Goal: Task Accomplishment & Management: Manage account settings

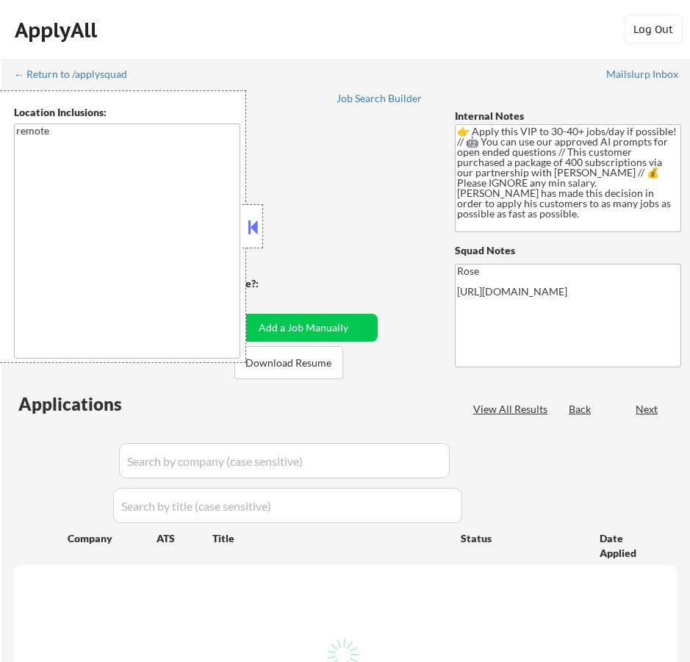
scroll to position [206, 0]
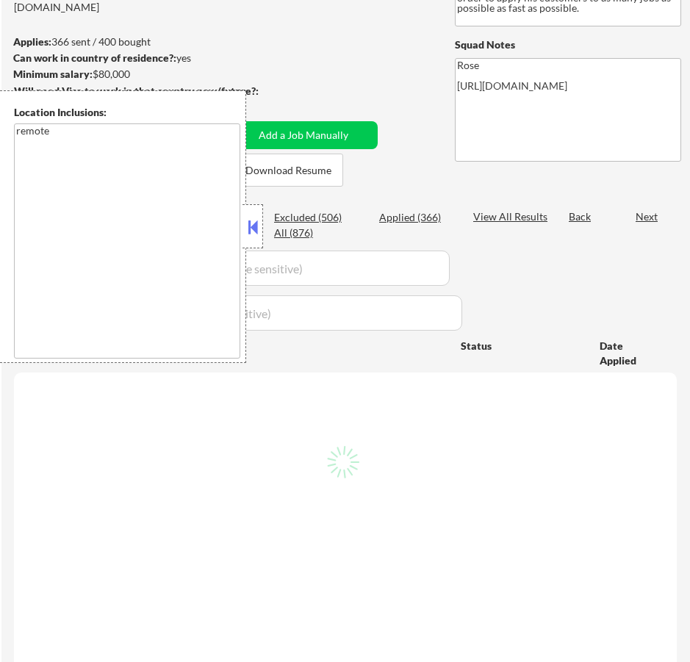
select select ""pending""
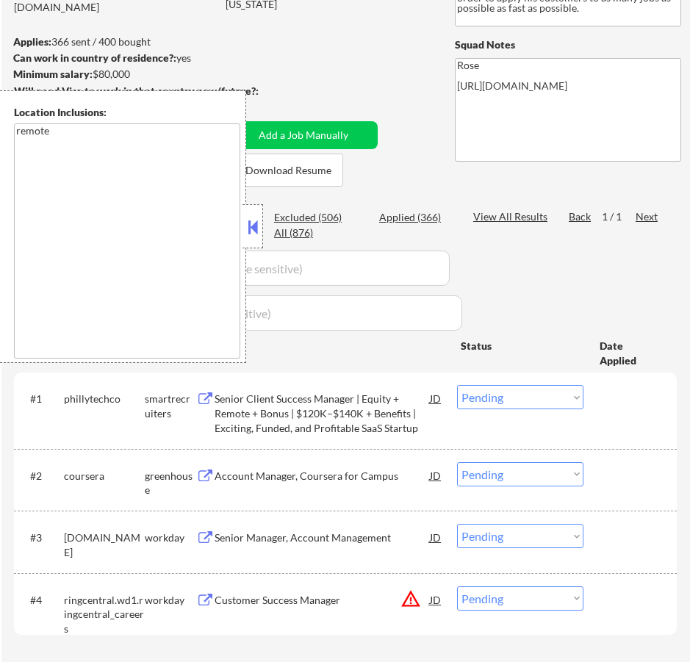
click at [259, 224] on button at bounding box center [253, 227] width 16 height 22
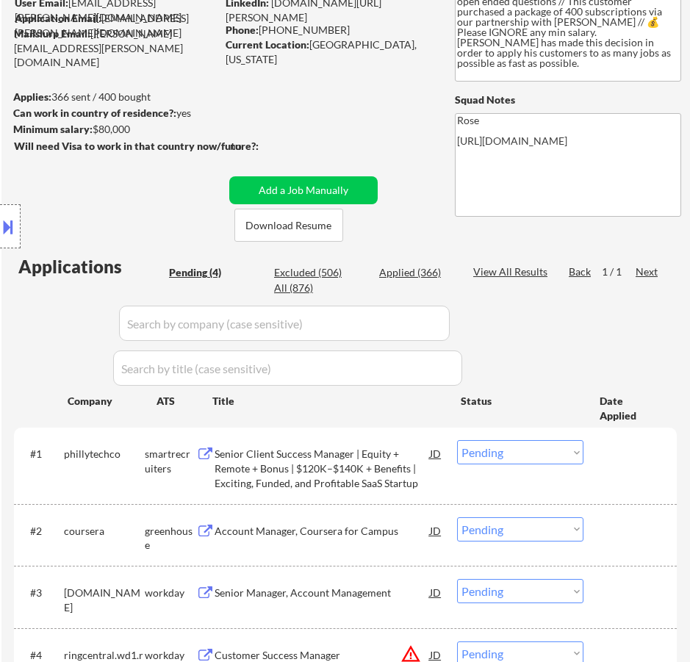
scroll to position [0, 0]
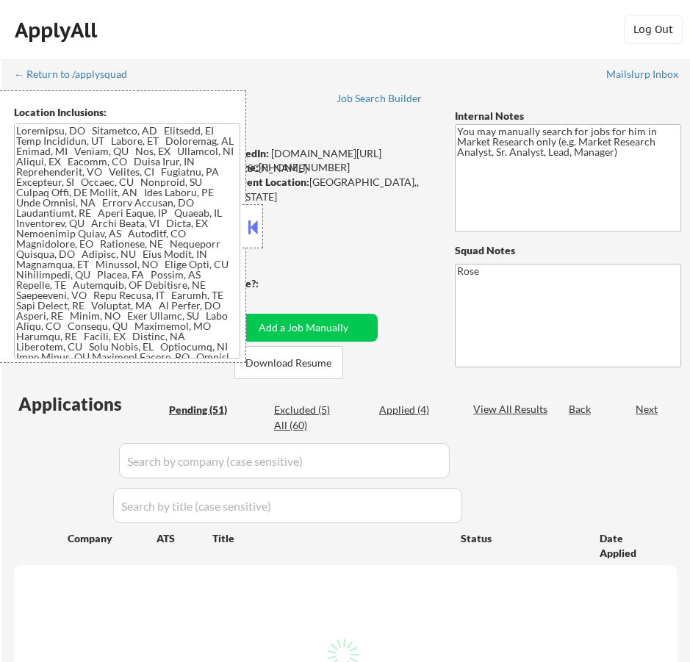
select select ""pending""
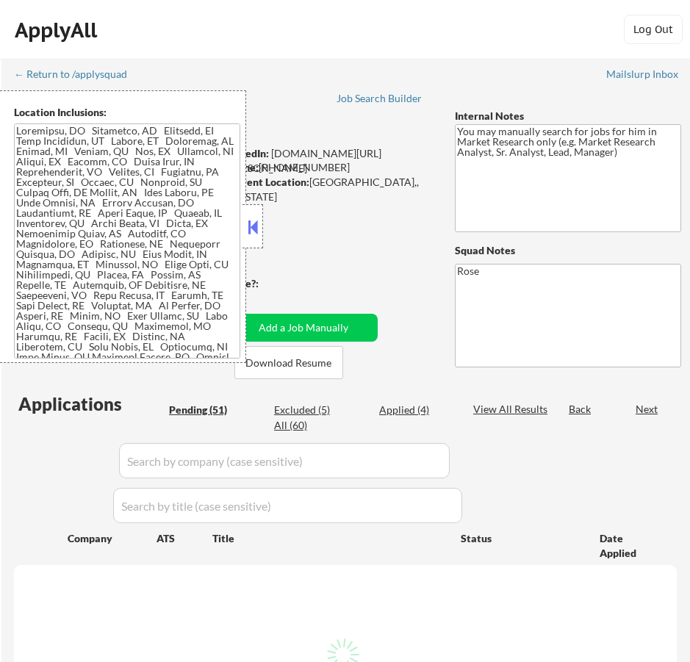
select select ""pending""
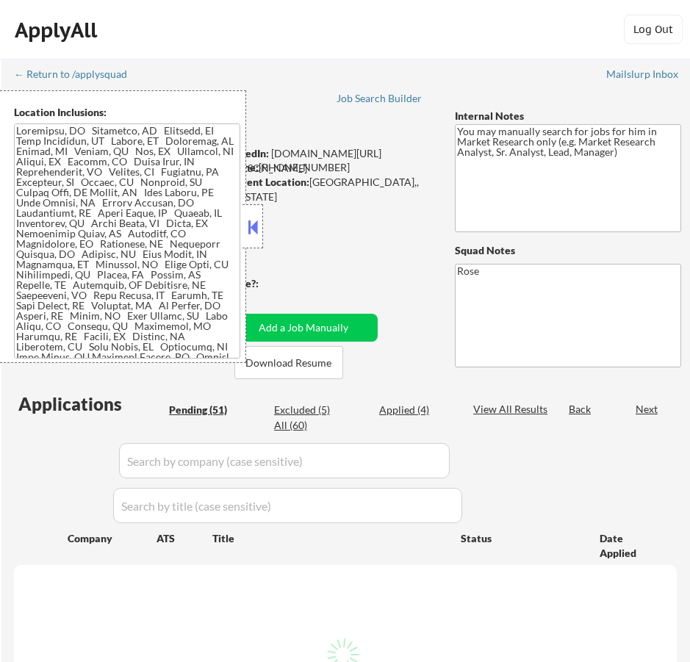
select select ""pending""
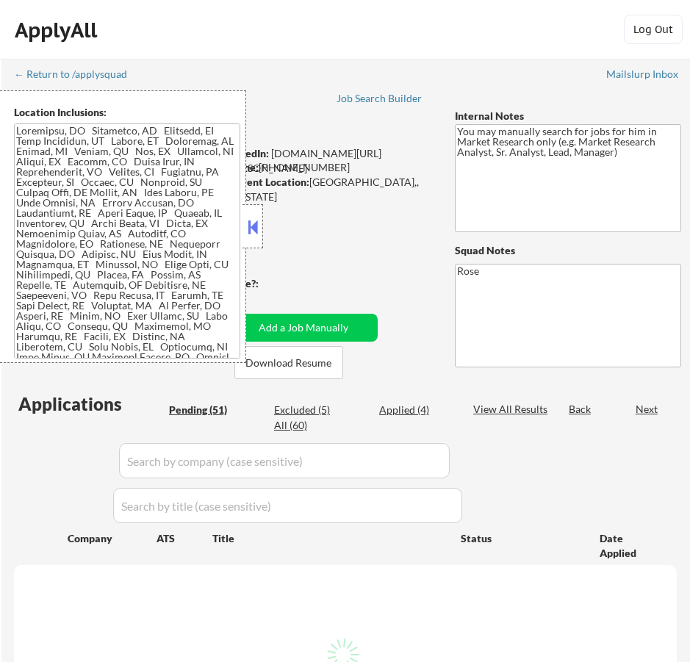
select select ""pending""
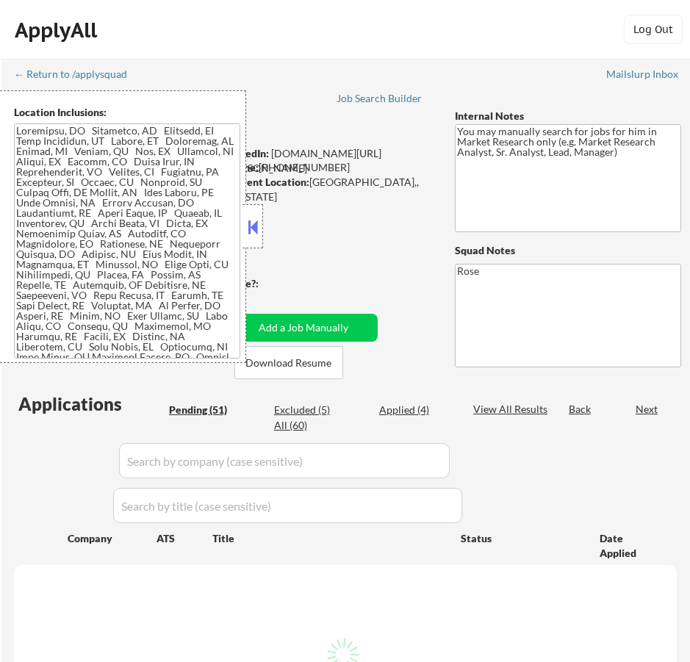
select select ""pending""
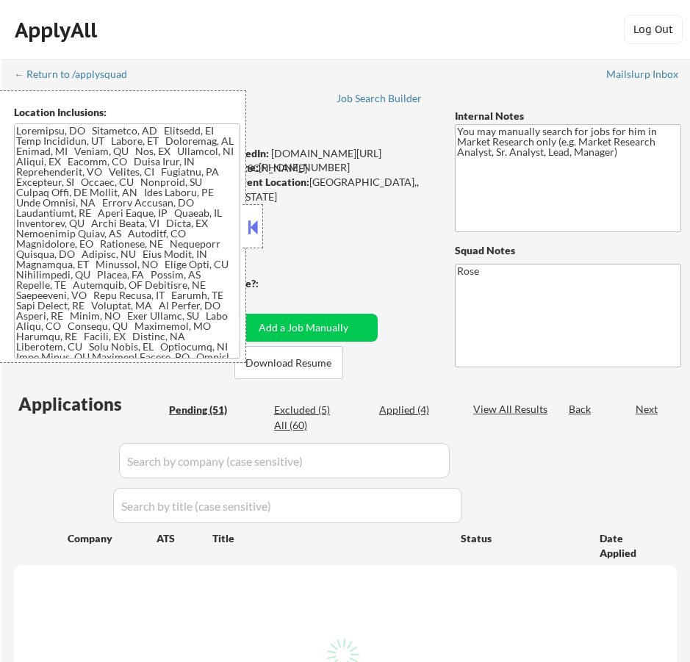
select select ""pending""
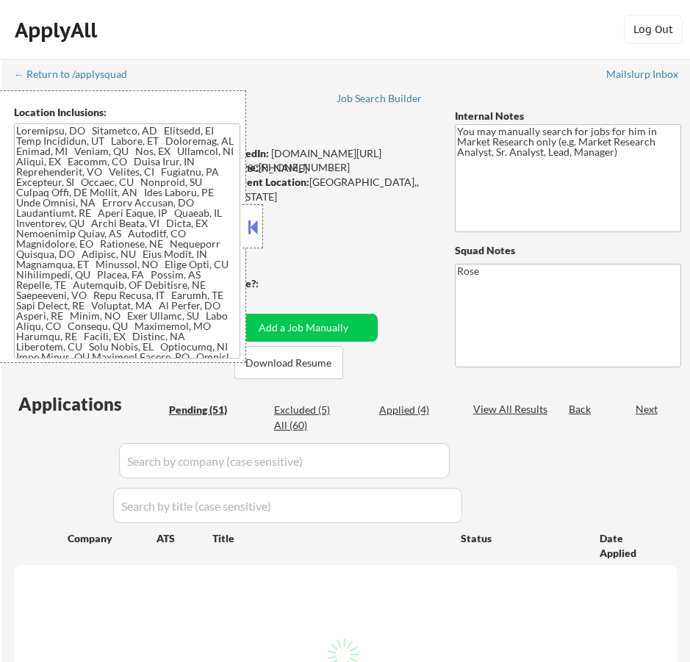
select select ""pending""
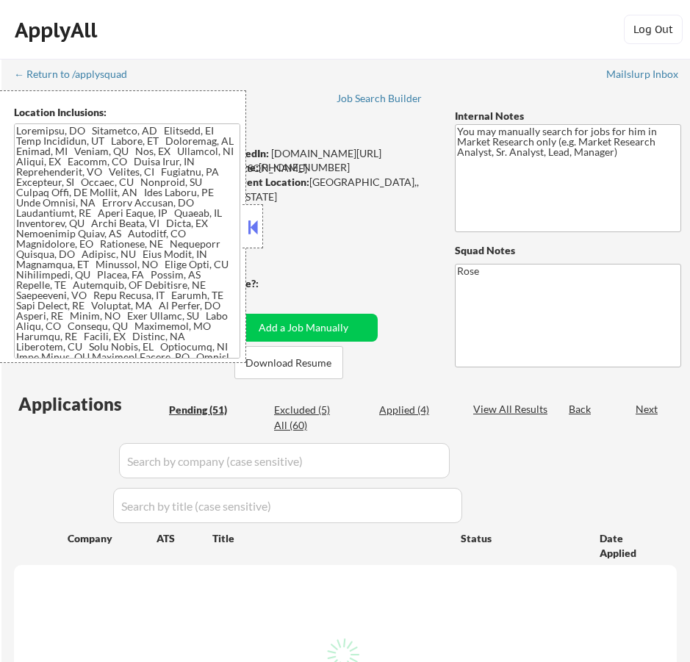
select select ""pending""
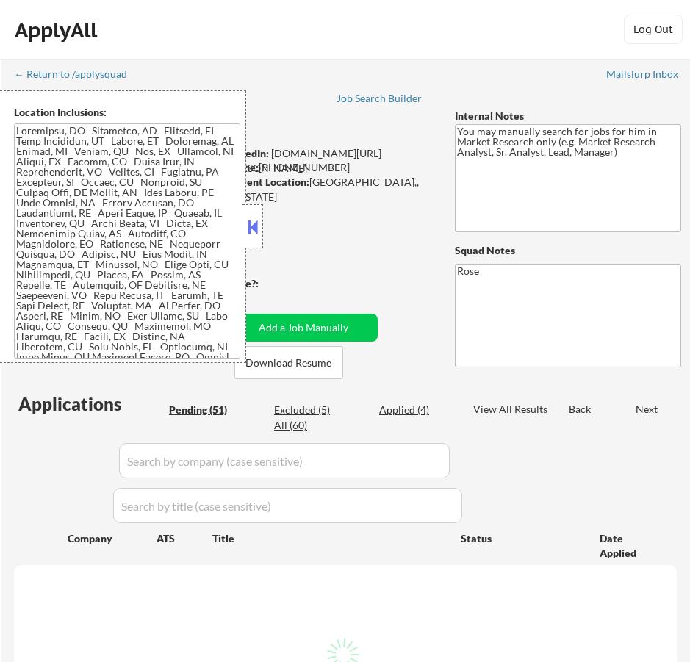
select select ""pending""
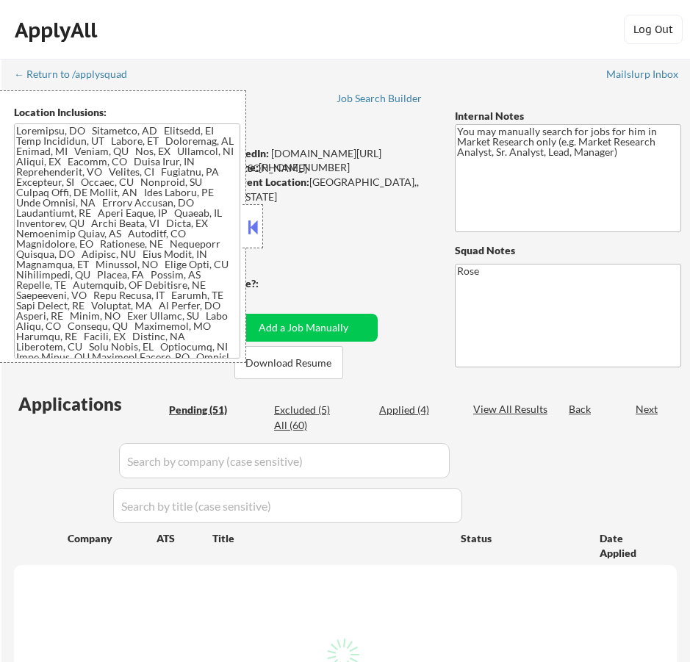
select select ""pending""
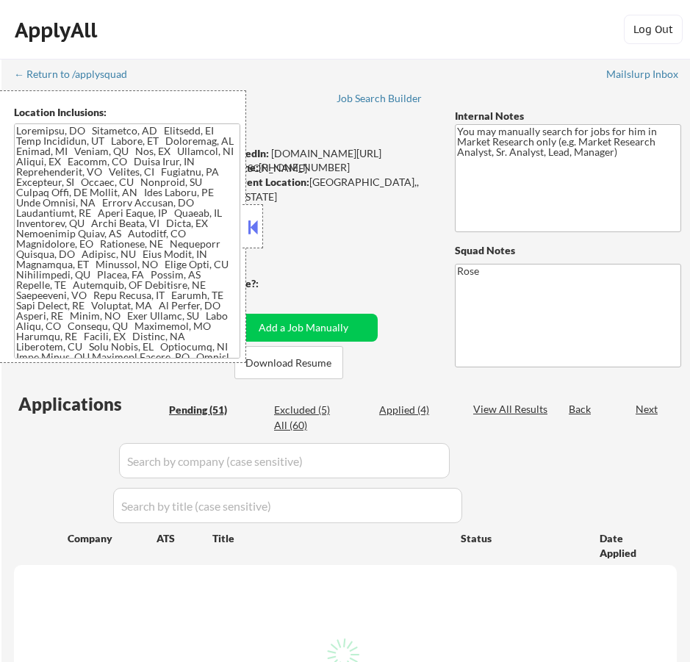
select select ""pending""
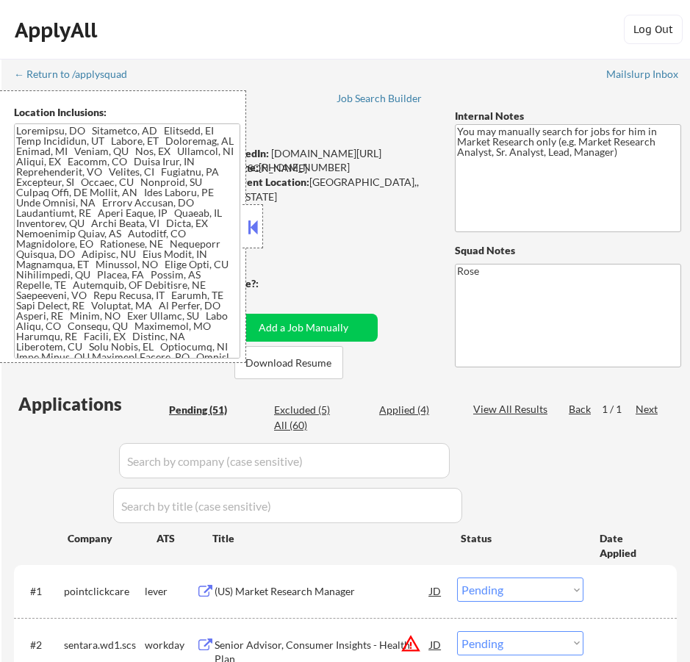
click at [254, 227] on button at bounding box center [253, 227] width 16 height 22
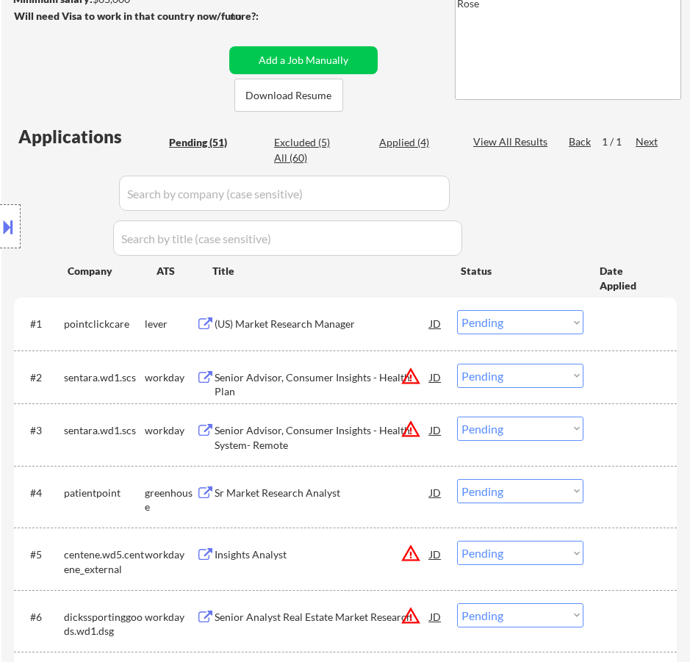
scroll to position [294, 0]
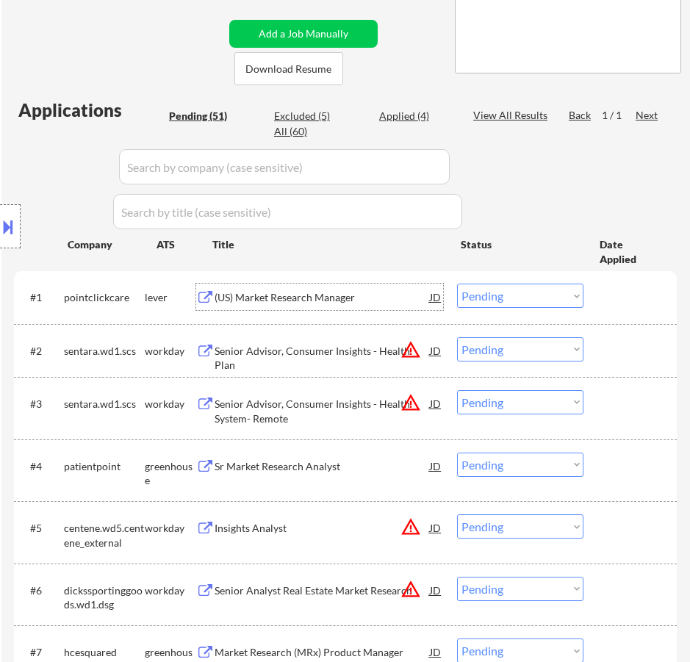
click at [372, 300] on div "(US) Market Research Manager" at bounding box center [322, 297] width 215 height 15
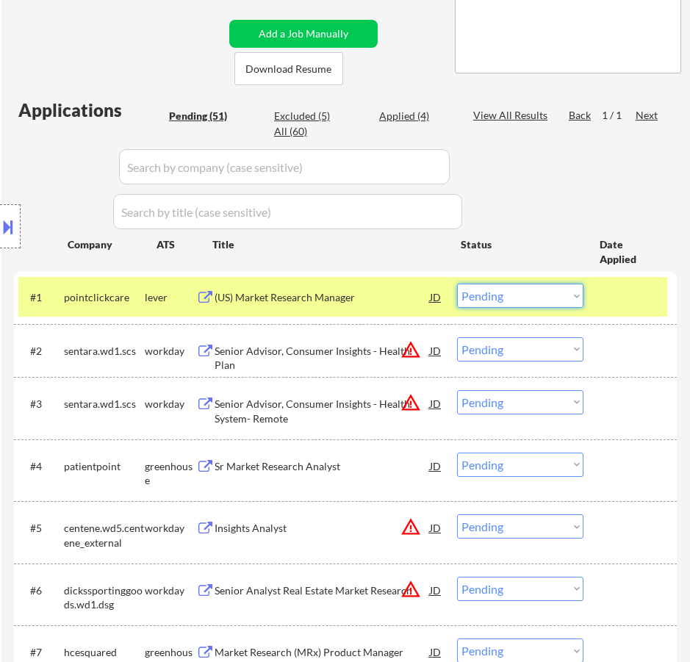
click at [509, 290] on select "Choose an option... Pending Applied Excluded (Questions) Excluded (Expired) Exc…" at bounding box center [520, 296] width 126 height 24
click at [457, 284] on select "Choose an option... Pending Applied Excluded (Questions) Excluded (Expired) Exc…" at bounding box center [520, 296] width 126 height 24
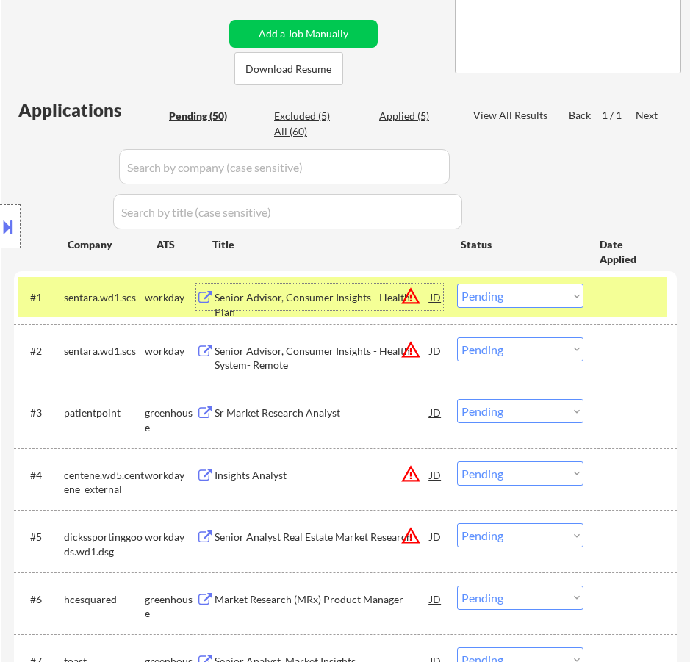
click at [323, 300] on div "Senior Advisor, Consumer Insights - Health Plan" at bounding box center [322, 304] width 215 height 29
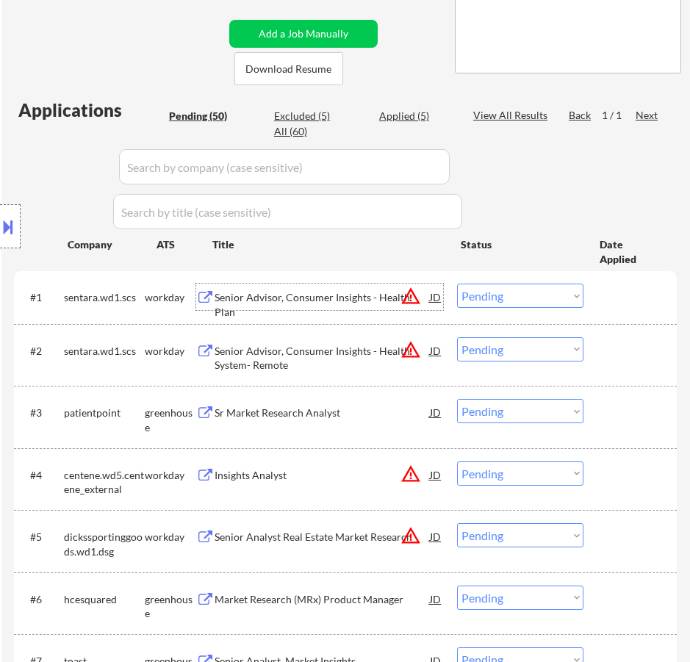
click at [545, 292] on select "Choose an option... Pending Applied Excluded (Questions) Excluded (Expired) Exc…" at bounding box center [520, 296] width 126 height 24
click at [457, 284] on select "Choose an option... Pending Applied Excluded (Questions) Excluded (Expired) Exc…" at bounding box center [520, 296] width 126 height 24
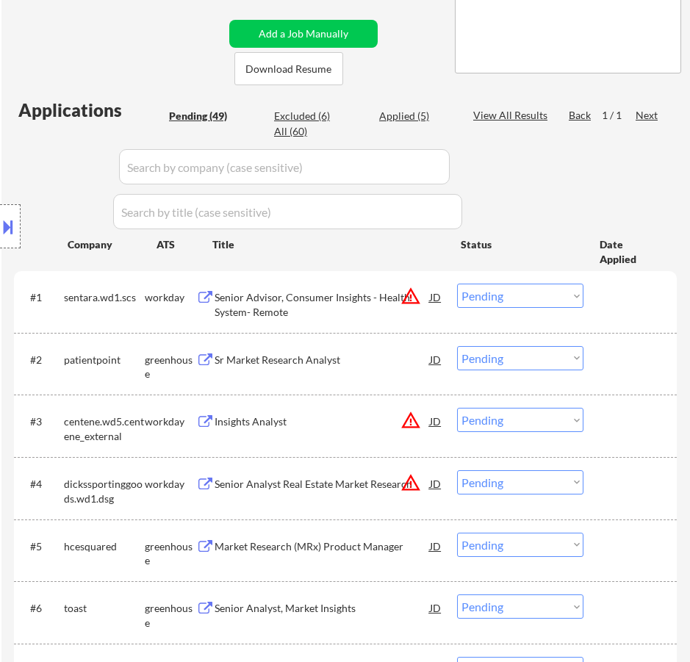
click at [360, 300] on div "Senior Advisor, Consumer Insights - Health System- Remote" at bounding box center [322, 304] width 215 height 29
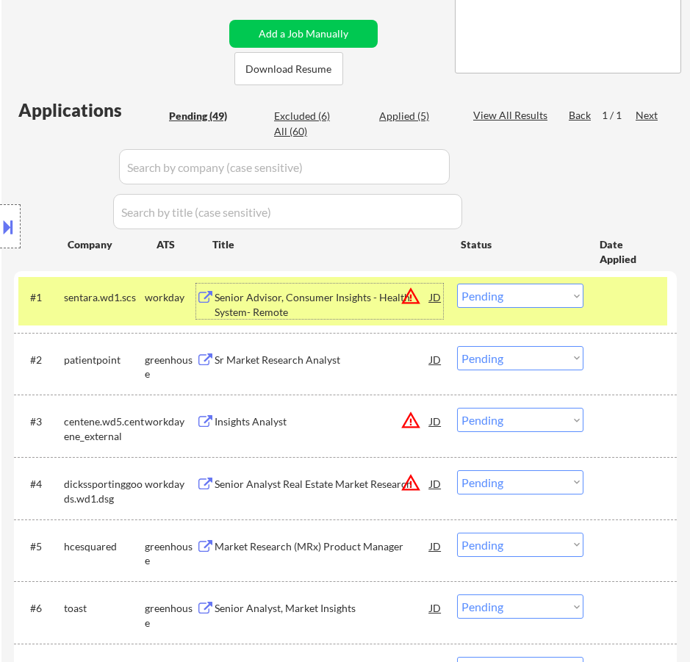
click at [524, 297] on select "Choose an option... Pending Applied Excluded (Questions) Excluded (Expired) Exc…" at bounding box center [520, 296] width 126 height 24
click at [457, 284] on select "Choose an option... Pending Applied Excluded (Questions) Excluded (Expired) Exc…" at bounding box center [520, 296] width 126 height 24
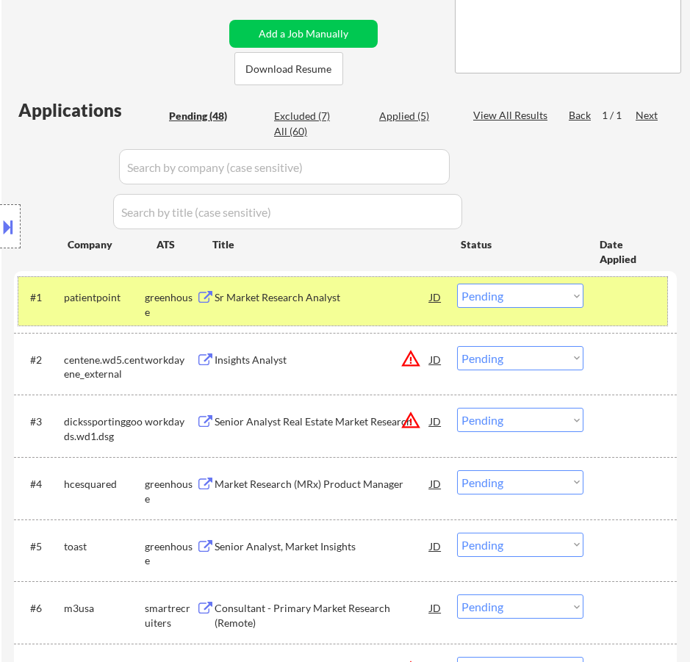
click at [367, 312] on div "#1 patientpoint greenhouse Sr Market Research Analyst JD warning_amber Choose a…" at bounding box center [342, 301] width 649 height 48
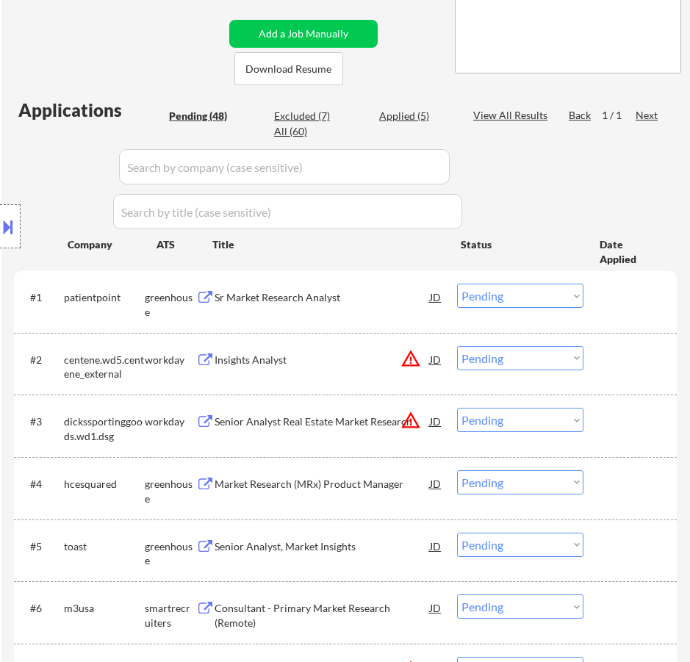
click at [367, 300] on div "Sr Market Research Analyst" at bounding box center [322, 297] width 215 height 15
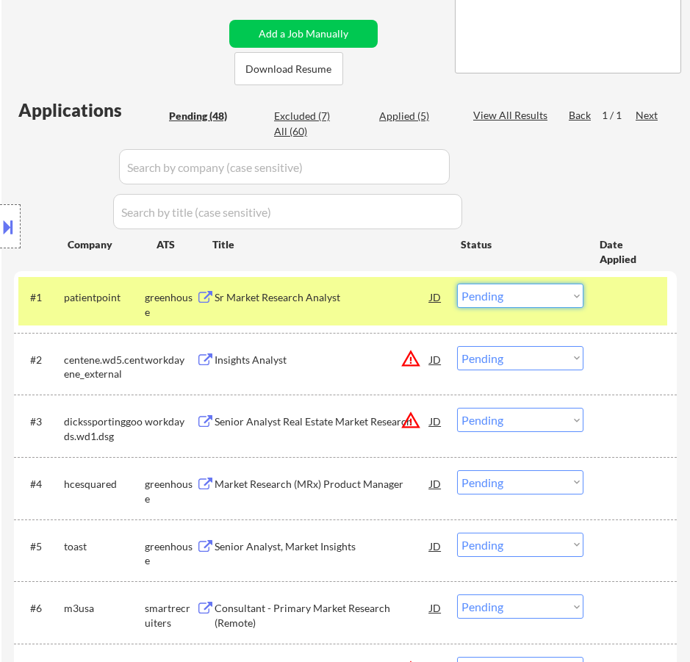
click at [500, 298] on select "Choose an option... Pending Applied Excluded (Questions) Excluded (Expired) Exc…" at bounding box center [520, 296] width 126 height 24
click at [457, 284] on select "Choose an option... Pending Applied Excluded (Questions) Excluded (Expired) Exc…" at bounding box center [520, 296] width 126 height 24
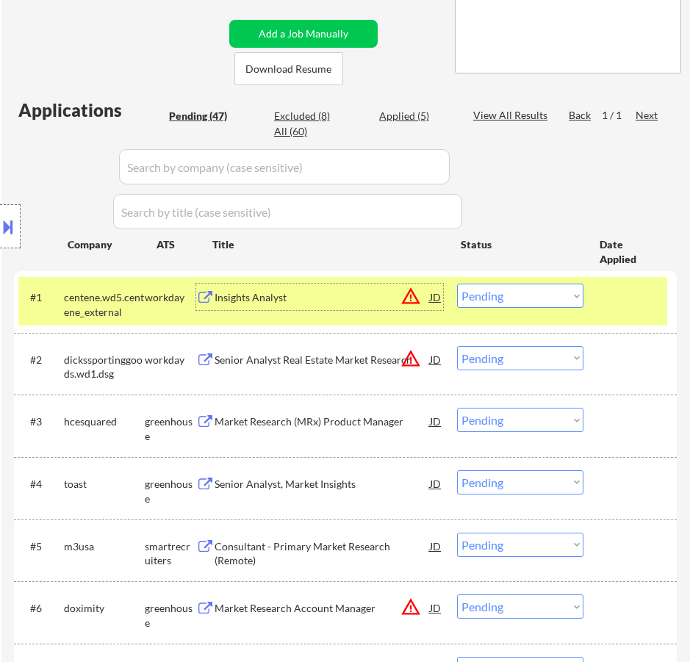
click at [377, 303] on div "Insights Analyst" at bounding box center [322, 297] width 215 height 15
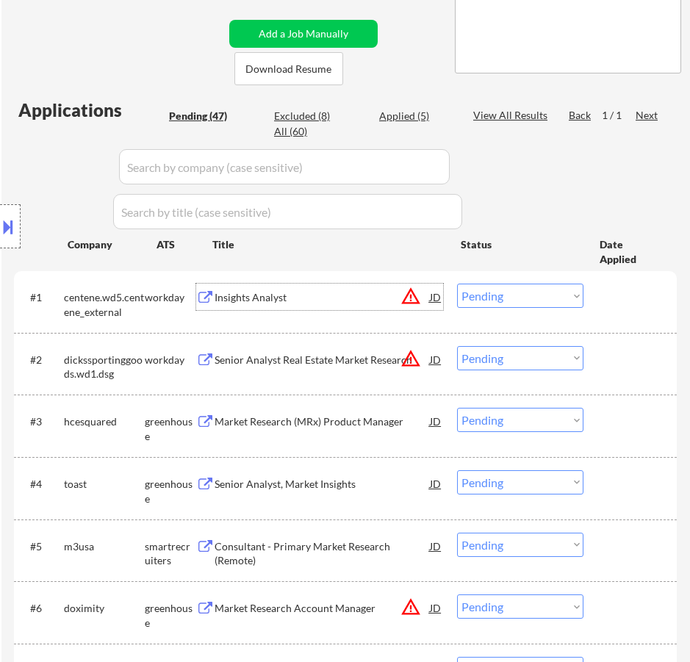
click at [534, 296] on select "Choose an option... Pending Applied Excluded (Questions) Excluded (Expired) Exc…" at bounding box center [520, 296] width 126 height 24
click at [457, 284] on select "Choose an option... Pending Applied Excluded (Questions) Excluded (Expired) Exc…" at bounding box center [520, 296] width 126 height 24
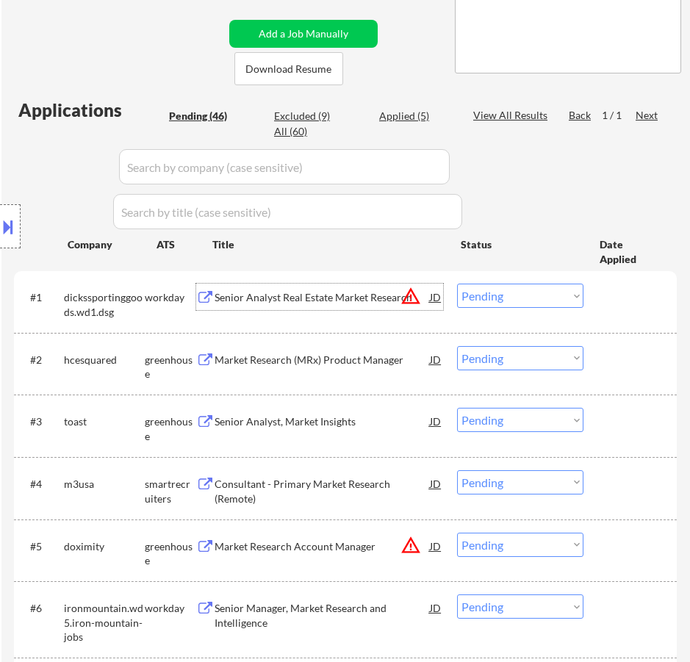
click at [356, 307] on div "Senior Analyst Real Estate Market Research" at bounding box center [322, 297] width 215 height 26
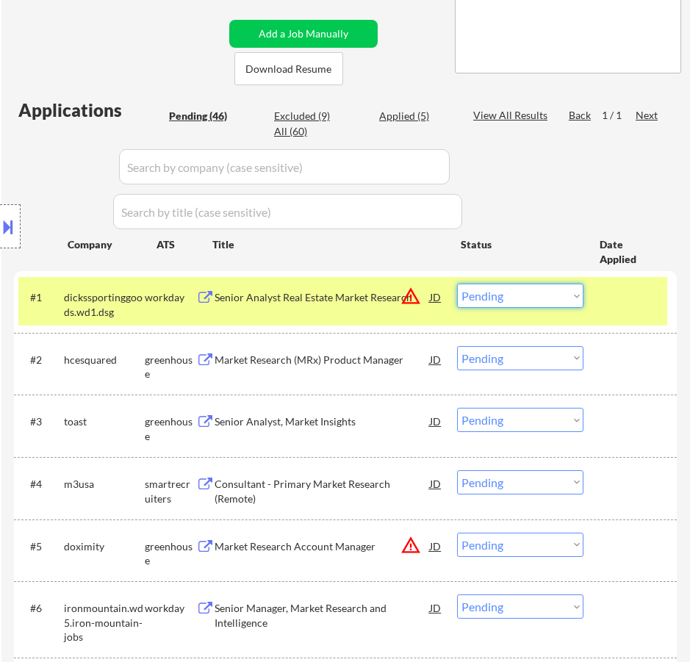
click at [520, 289] on select "Choose an option... Pending Applied Excluded (Questions) Excluded (Expired) Exc…" at bounding box center [520, 296] width 126 height 24
click at [457, 284] on select "Choose an option... Pending Applied Excluded (Questions) Excluded (Expired) Exc…" at bounding box center [520, 296] width 126 height 24
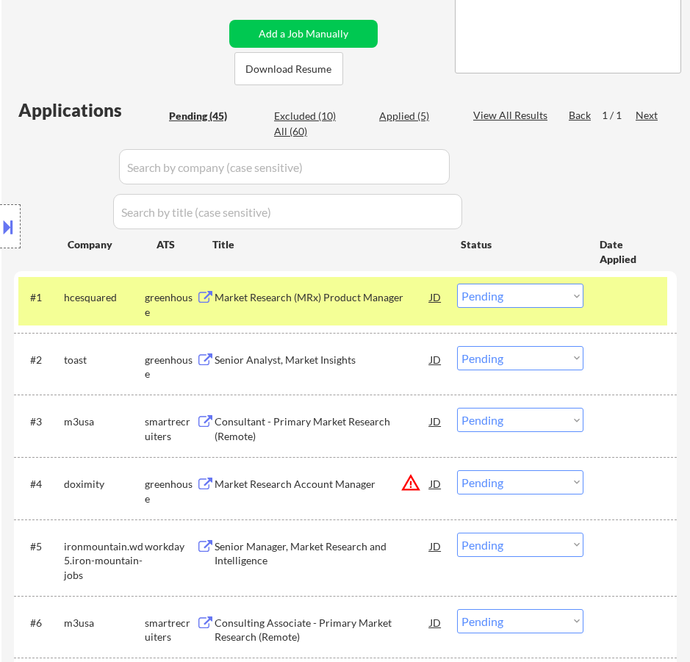
click at [394, 294] on div "Market Research (MRx) Product Manager" at bounding box center [322, 297] width 215 height 15
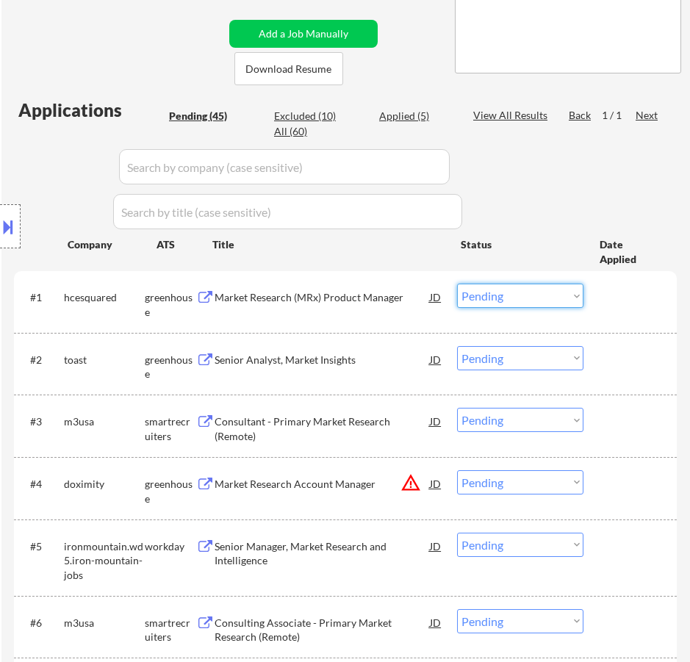
click at [503, 289] on select "Choose an option... Pending Applied Excluded (Questions) Excluded (Expired) Exc…" at bounding box center [520, 296] width 126 height 24
click at [457, 284] on select "Choose an option... Pending Applied Excluded (Questions) Excluded (Expired) Exc…" at bounding box center [520, 296] width 126 height 24
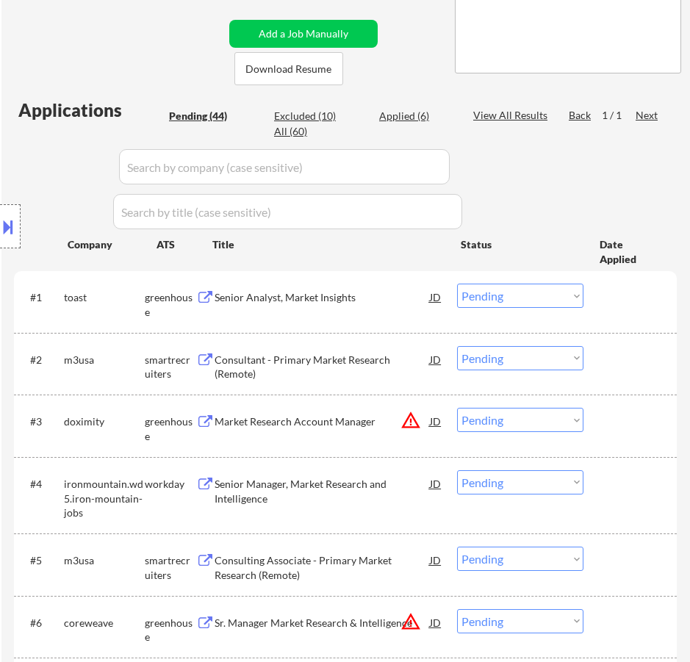
click at [386, 307] on div "Senior Analyst, Market Insights" at bounding box center [322, 297] width 215 height 26
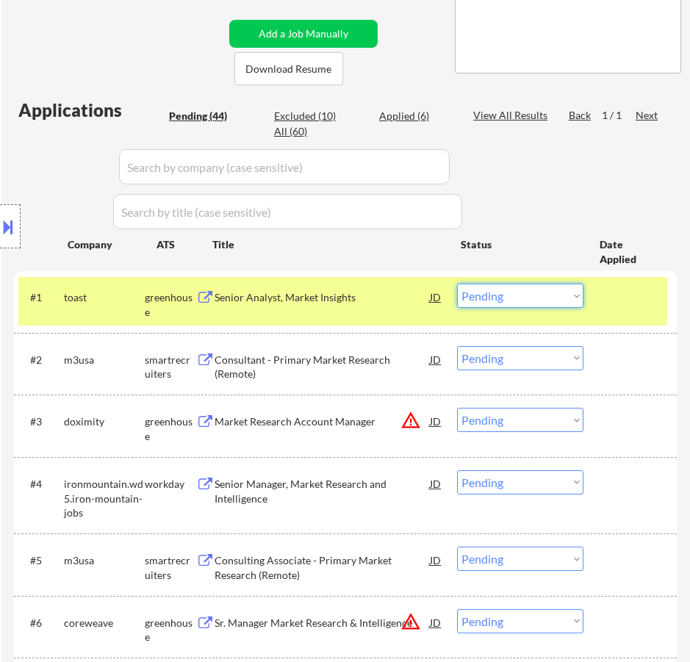
click at [531, 296] on select "Choose an option... Pending Applied Excluded (Questions) Excluded (Expired) Exc…" at bounding box center [520, 296] width 126 height 24
click at [457, 284] on select "Choose an option... Pending Applied Excluded (Questions) Excluded (Expired) Exc…" at bounding box center [520, 296] width 126 height 24
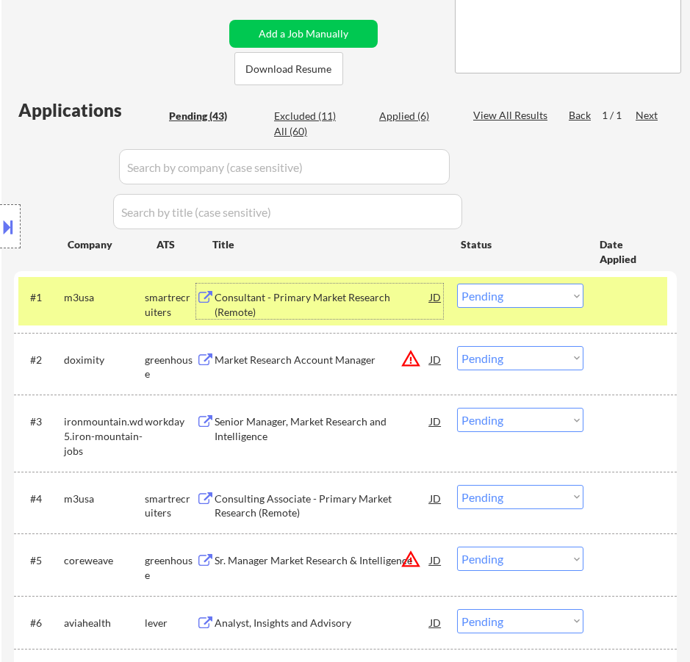
click at [309, 308] on div "Consultant - Primary Market Research (Remote)" at bounding box center [322, 304] width 215 height 29
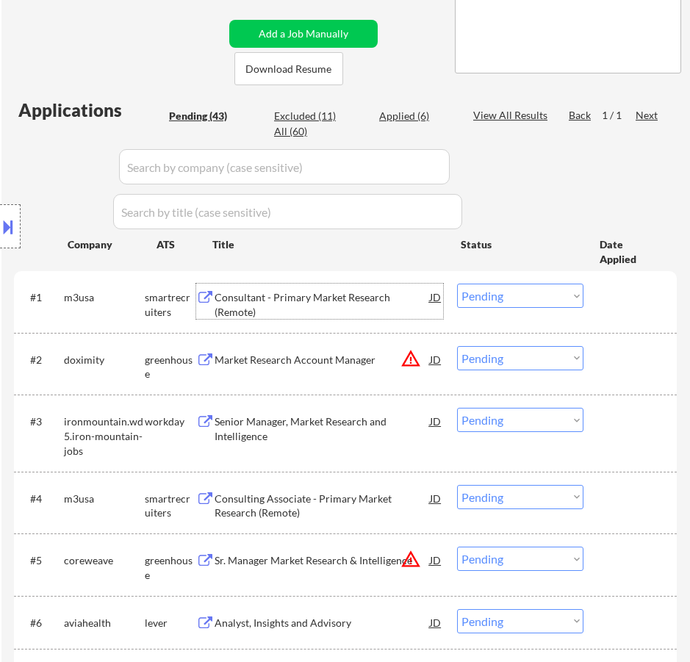
click at [487, 295] on select "Choose an option... Pending Applied Excluded (Questions) Excluded (Expired) Exc…" at bounding box center [520, 296] width 126 height 24
click at [457, 284] on select "Choose an option... Pending Applied Excluded (Questions) Excluded (Expired) Exc…" at bounding box center [520, 296] width 126 height 24
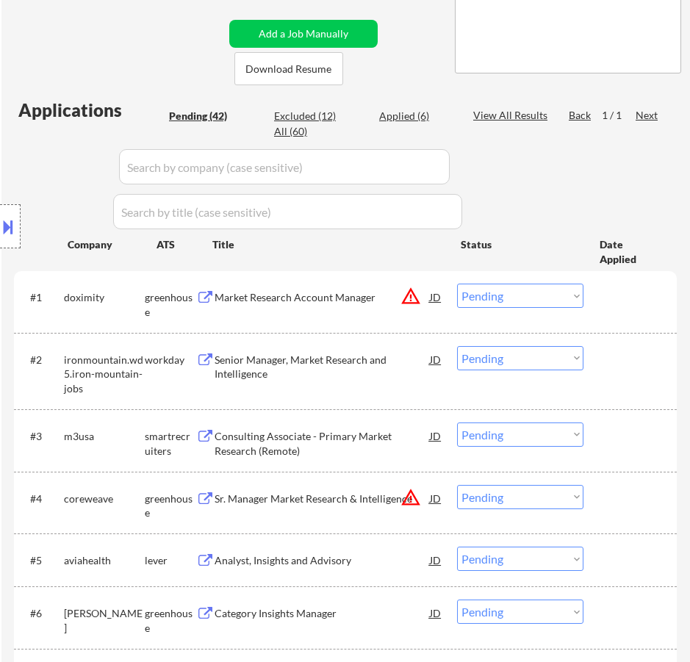
click at [383, 300] on div "Market Research Account Manager" at bounding box center [322, 297] width 215 height 15
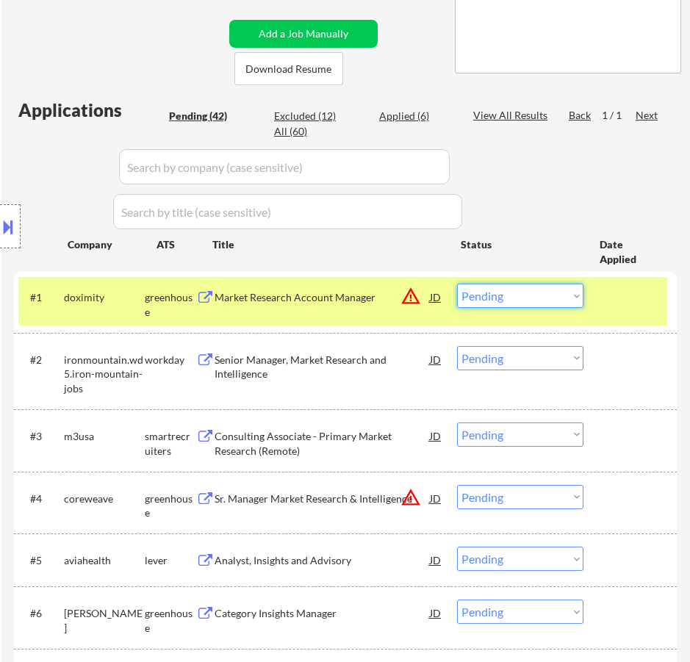
click at [547, 300] on select "Choose an option... Pending Applied Excluded (Questions) Excluded (Expired) Exc…" at bounding box center [520, 296] width 126 height 24
click at [457, 284] on select "Choose an option... Pending Applied Excluded (Questions) Excluded (Expired) Exc…" at bounding box center [520, 296] width 126 height 24
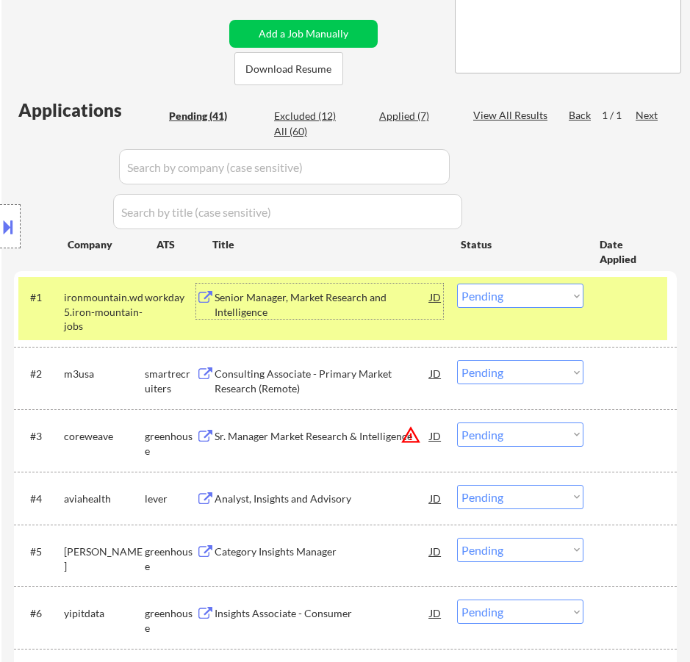
click at [331, 308] on div "Senior Manager, Market Research and Intelligence" at bounding box center [322, 304] width 215 height 29
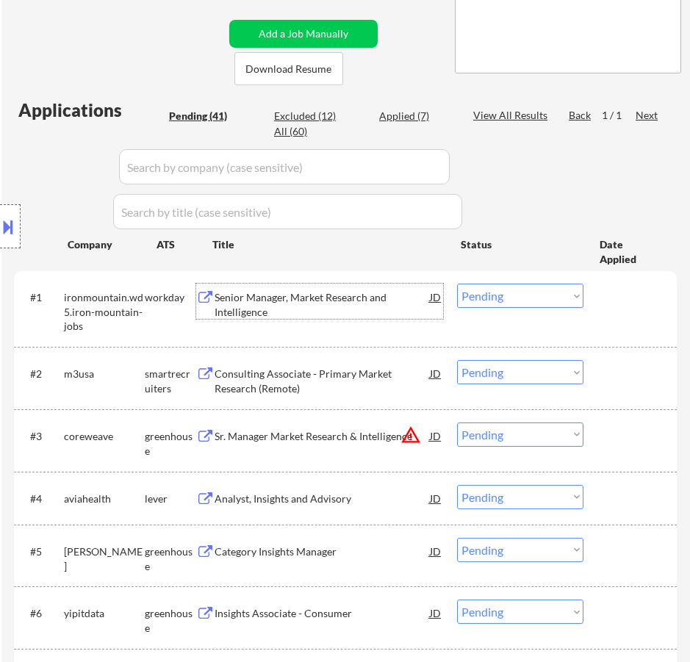
click at [514, 299] on select "Choose an option... Pending Applied Excluded (Questions) Excluded (Expired) Exc…" at bounding box center [520, 296] width 126 height 24
click at [457, 284] on select "Choose an option... Pending Applied Excluded (Questions) Excluded (Expired) Exc…" at bounding box center [520, 296] width 126 height 24
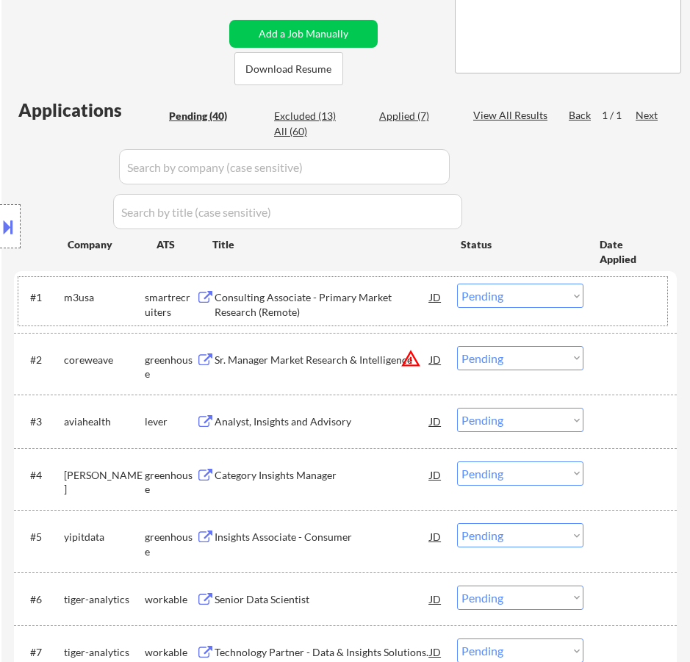
click at [359, 320] on div "#1 m3usa smartrecruiters Consulting Associate - Primary Market Research (Remote…" at bounding box center [342, 301] width 649 height 48
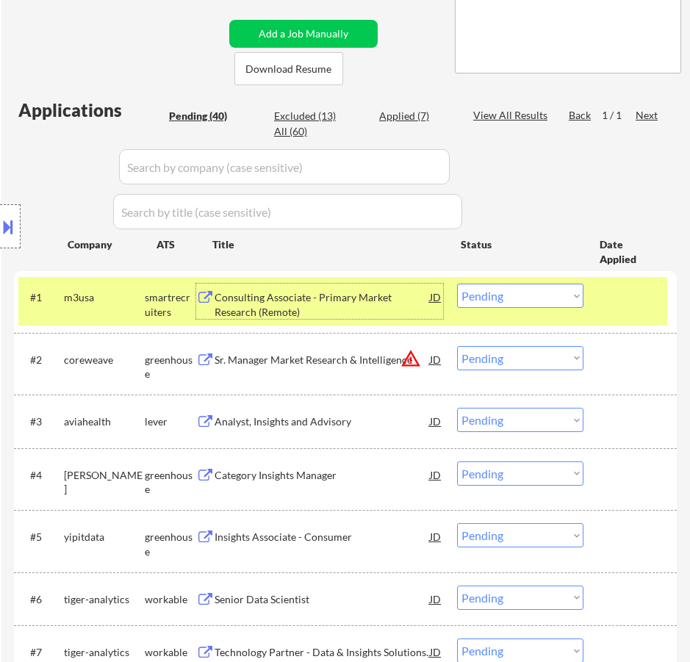
click at [375, 309] on div "Consulting Associate - Primary Market Research (Remote)" at bounding box center [322, 304] width 215 height 29
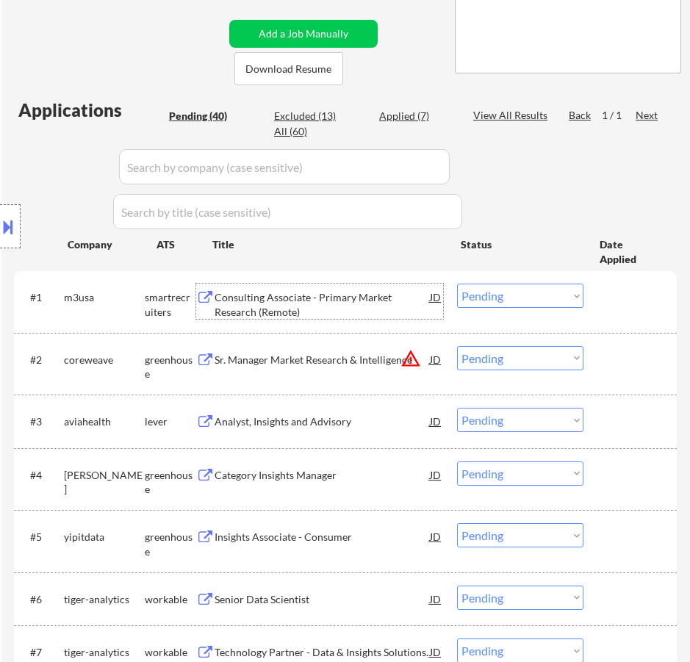
click at [550, 296] on select "Choose an option... Pending Applied Excluded (Questions) Excluded (Expired) Exc…" at bounding box center [520, 296] width 126 height 24
click at [457, 284] on select "Choose an option... Pending Applied Excluded (Questions) Excluded (Expired) Exc…" at bounding box center [520, 296] width 126 height 24
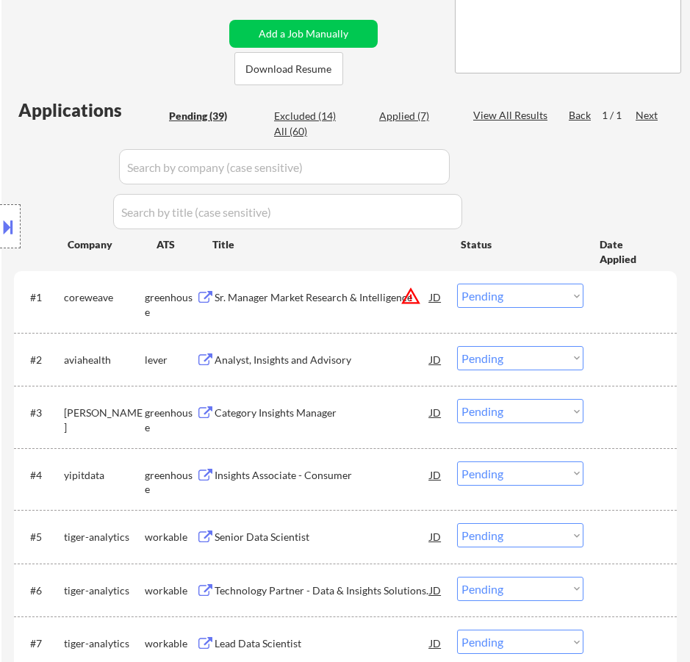
click at [363, 297] on div "Sr. Manager Market Research & Intelligence" at bounding box center [322, 297] width 215 height 15
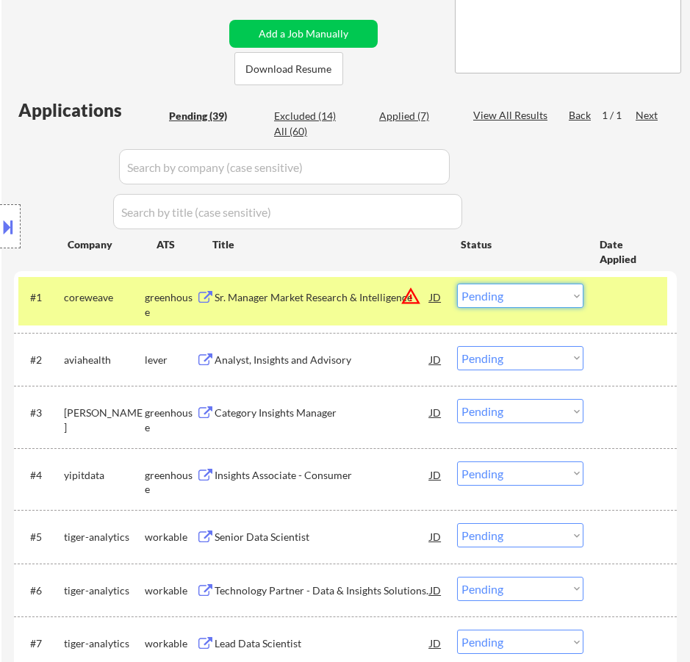
click at [485, 288] on select "Choose an option... Pending Applied Excluded (Questions) Excluded (Expired) Exc…" at bounding box center [520, 296] width 126 height 24
click at [457, 284] on select "Choose an option... Pending Applied Excluded (Questions) Excluded (Expired) Exc…" at bounding box center [520, 296] width 126 height 24
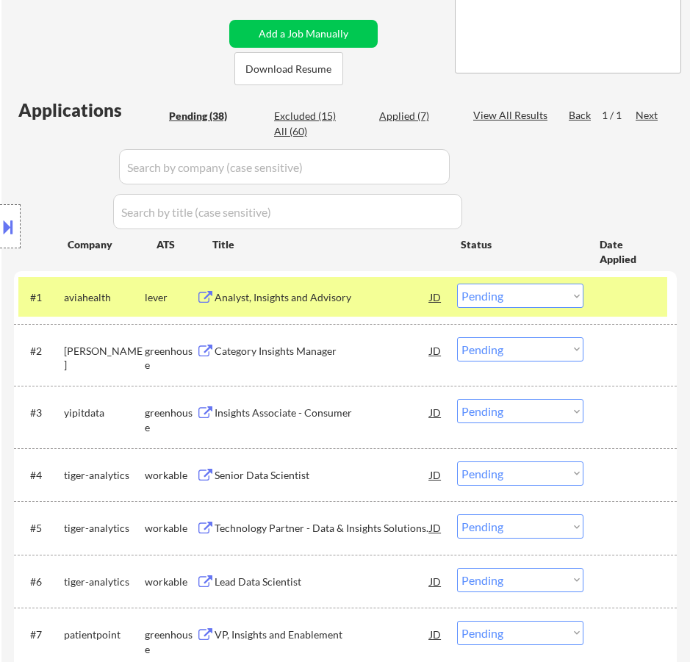
click at [403, 298] on div "Analyst, Insights and Advisory" at bounding box center [322, 297] width 215 height 15
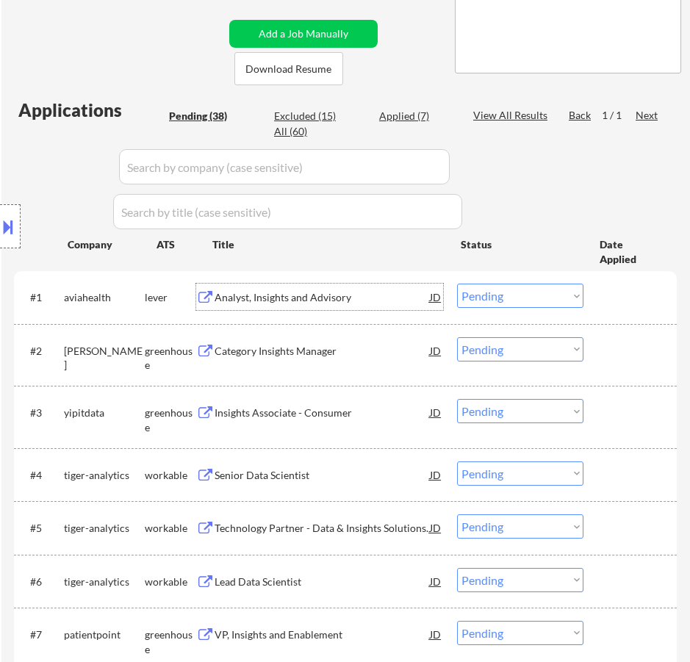
click at [517, 295] on select "Choose an option... Pending Applied Excluded (Questions) Excluded (Expired) Exc…" at bounding box center [520, 296] width 126 height 24
click at [457, 284] on select "Choose an option... Pending Applied Excluded (Questions) Excluded (Expired) Exc…" at bounding box center [520, 296] width 126 height 24
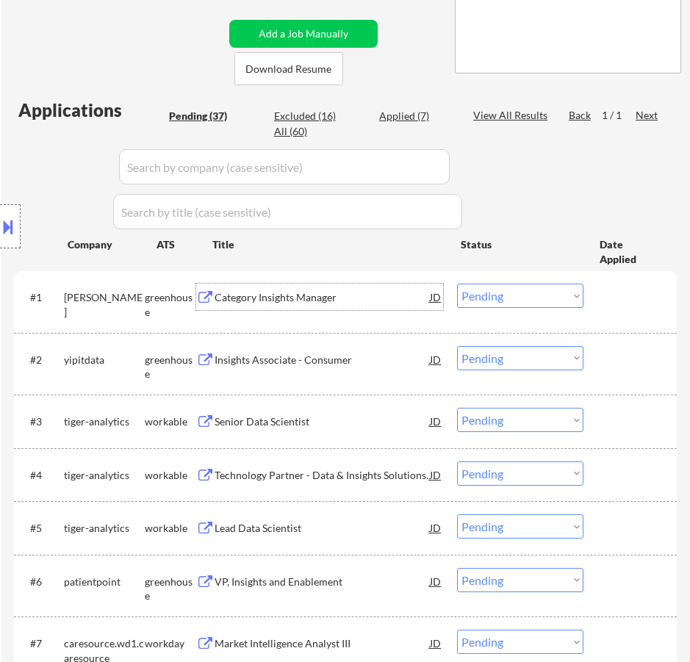
click at [388, 303] on div "Category Insights Manager" at bounding box center [322, 297] width 215 height 15
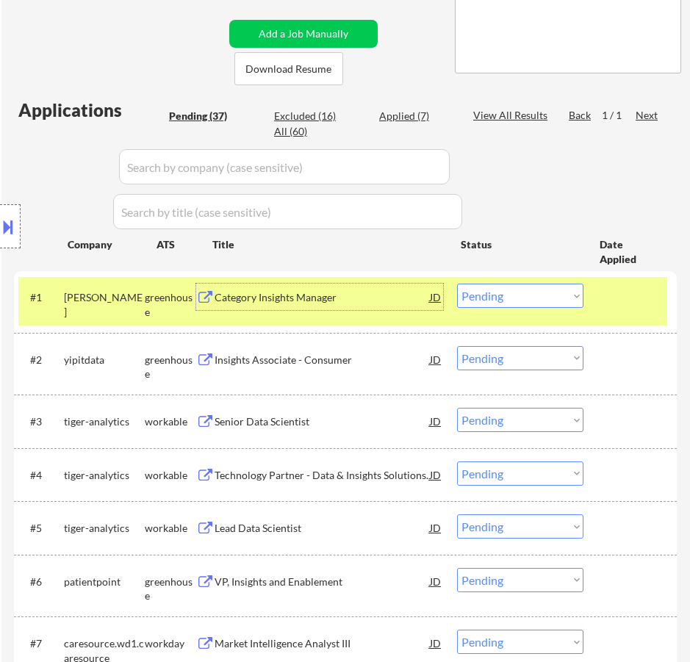
click at [514, 295] on select "Choose an option... Pending Applied Excluded (Questions) Excluded (Expired) Exc…" at bounding box center [520, 296] width 126 height 24
click at [457, 284] on select "Choose an option... Pending Applied Excluded (Questions) Excluded (Expired) Exc…" at bounding box center [520, 296] width 126 height 24
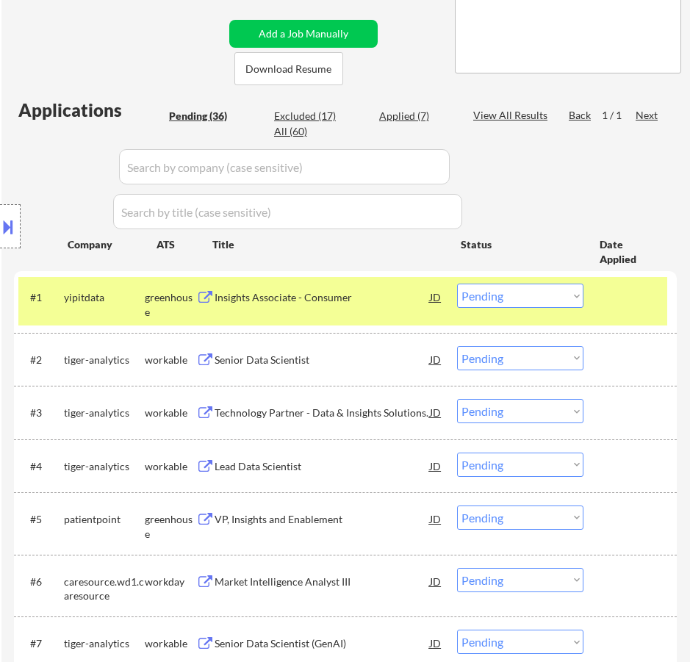
click at [381, 314] on div "#1 yipitdata greenhouse Insights Associate - Consumer JD warning_amber Choose a…" at bounding box center [342, 301] width 649 height 48
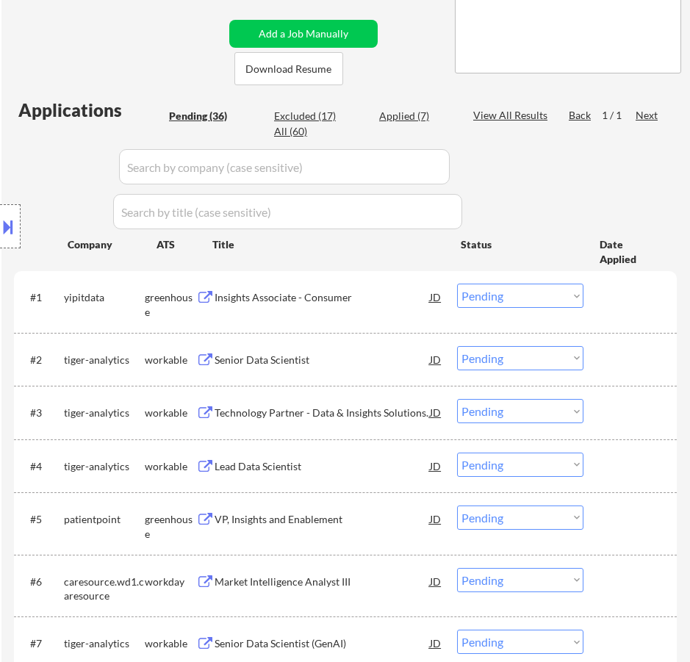
click at [372, 302] on div "Insights Associate - Consumer" at bounding box center [322, 297] width 215 height 15
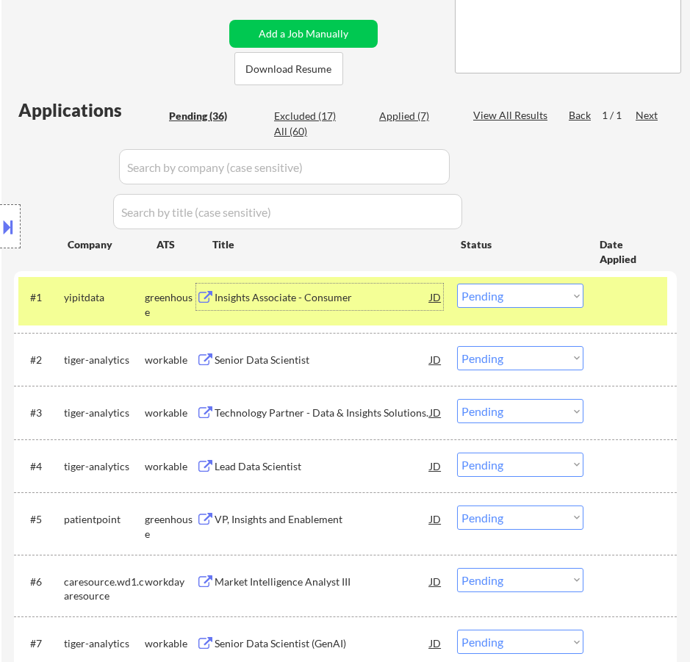
click at [541, 293] on select "Choose an option... Pending Applied Excluded (Questions) Excluded (Expired) Exc…" at bounding box center [520, 296] width 126 height 24
click at [457, 284] on select "Choose an option... Pending Applied Excluded (Questions) Excluded (Expired) Exc…" at bounding box center [520, 296] width 126 height 24
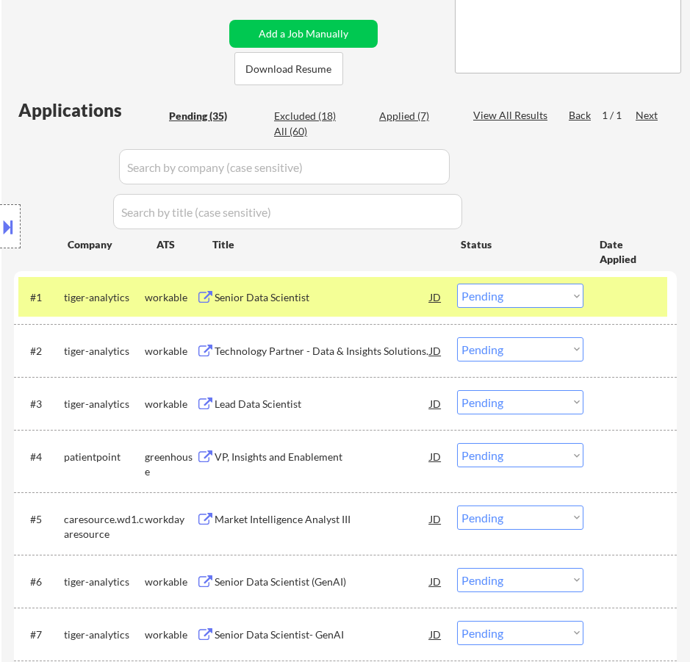
click at [364, 306] on div "Senior Data Scientist" at bounding box center [322, 297] width 215 height 26
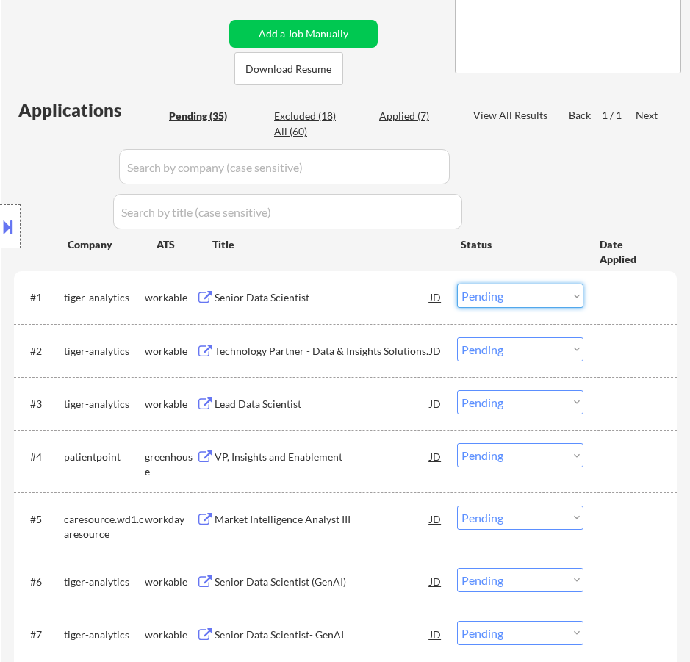
click at [475, 289] on select "Choose an option... Pending Applied Excluded (Questions) Excluded (Expired) Exc…" at bounding box center [520, 296] width 126 height 24
click at [457, 284] on select "Choose an option... Pending Applied Excluded (Questions) Excluded (Expired) Exc…" at bounding box center [520, 296] width 126 height 24
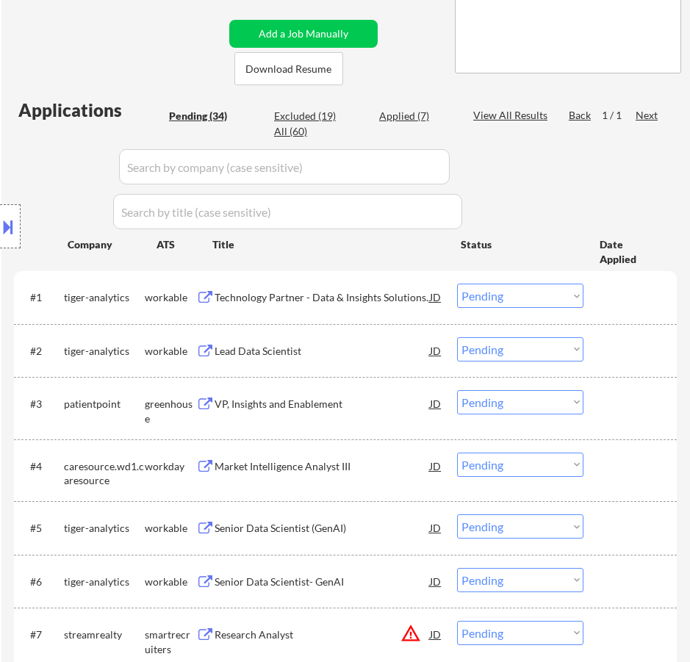
click at [347, 293] on div "Technology Partner - Data & Insights Solutions." at bounding box center [322, 297] width 215 height 15
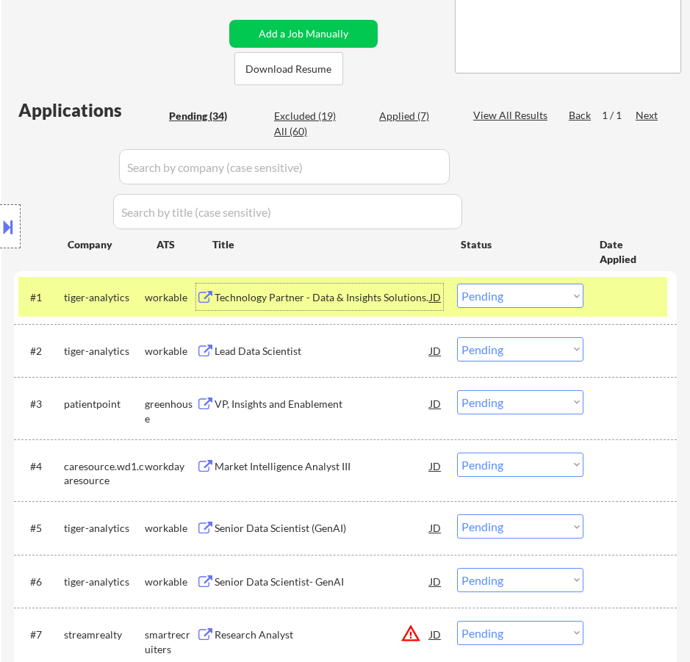
click at [547, 296] on select "Choose an option... Pending Applied Excluded (Questions) Excluded (Expired) Exc…" at bounding box center [520, 296] width 126 height 24
click at [457, 284] on select "Choose an option... Pending Applied Excluded (Questions) Excluded (Expired) Exc…" at bounding box center [520, 296] width 126 height 24
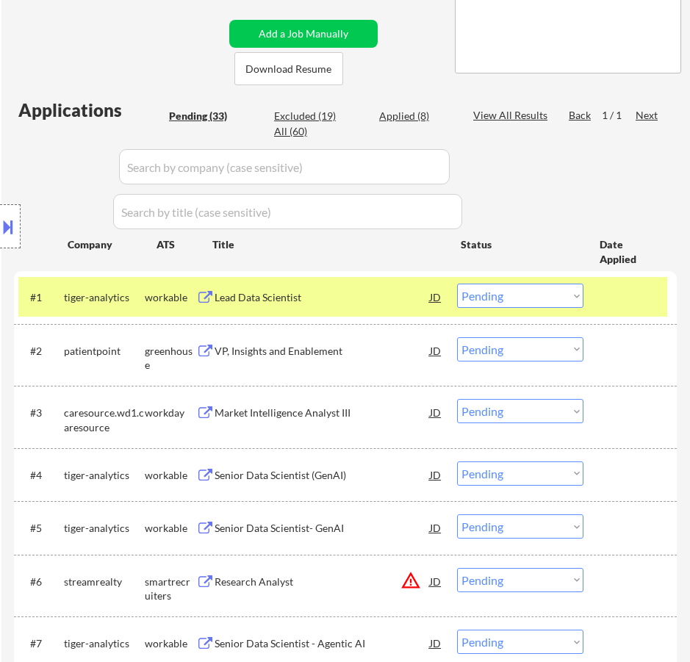
click at [336, 298] on div "Lead Data Scientist" at bounding box center [322, 297] width 215 height 15
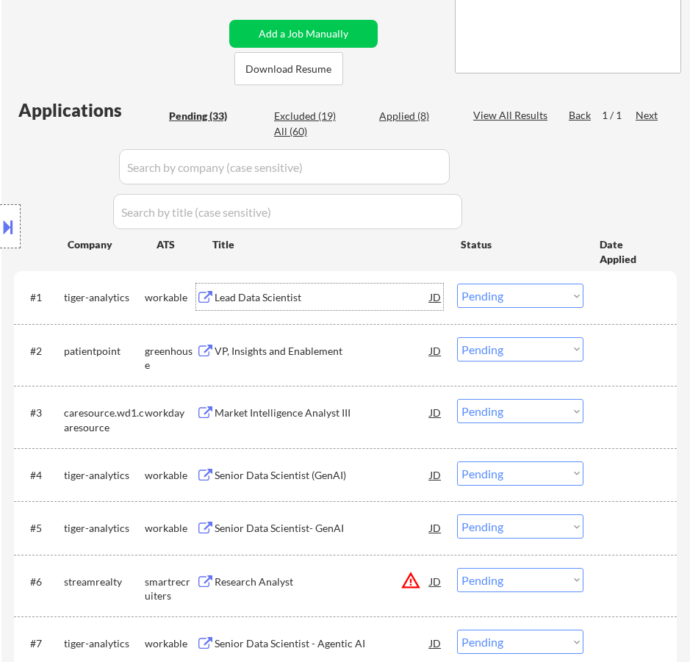
click at [505, 293] on select "Choose an option... Pending Applied Excluded (Questions) Excluded (Expired) Exc…" at bounding box center [520, 296] width 126 height 24
click at [457, 284] on select "Choose an option... Pending Applied Excluded (Questions) Excluded (Expired) Exc…" at bounding box center [520, 296] width 126 height 24
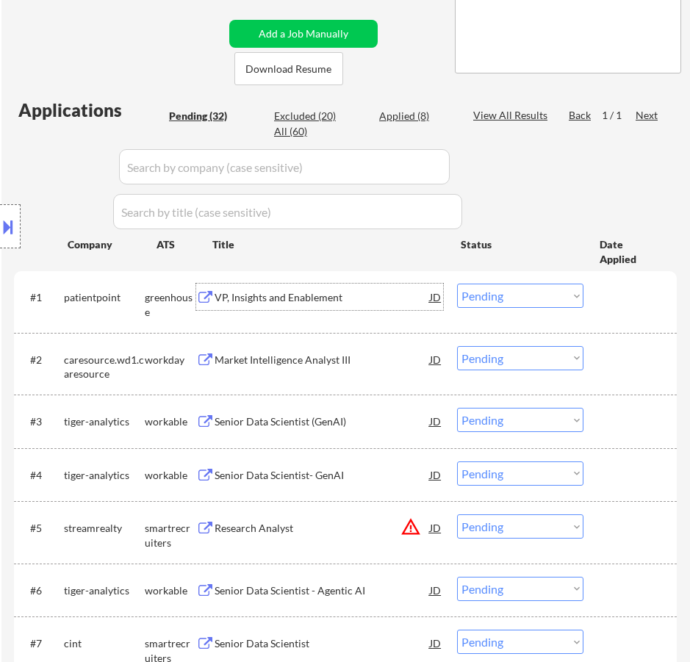
click at [370, 303] on div "VP, Insights and Enablement" at bounding box center [322, 297] width 215 height 15
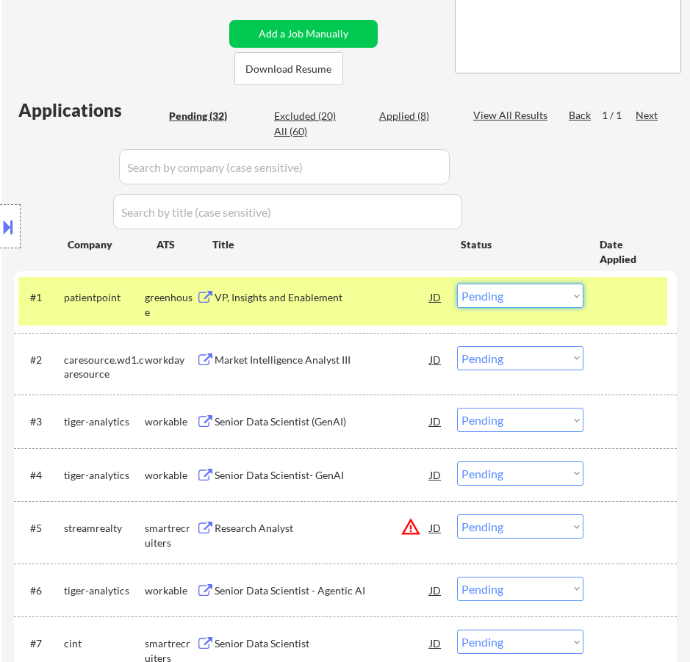
click at [508, 295] on select "Choose an option... Pending Applied Excluded (Questions) Excluded (Expired) Exc…" at bounding box center [520, 296] width 126 height 24
click at [457, 284] on select "Choose an option... Pending Applied Excluded (Questions) Excluded (Expired) Exc…" at bounding box center [520, 296] width 126 height 24
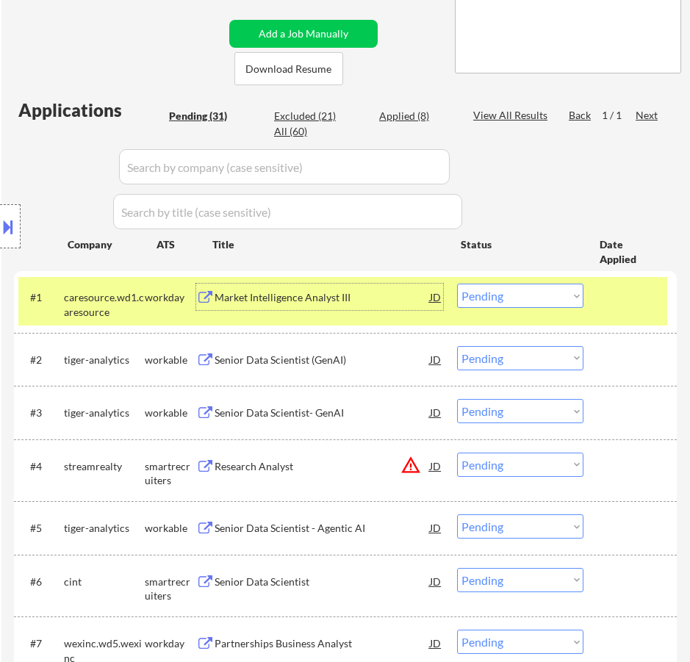
click at [412, 303] on div "Market Intelligence Analyst III" at bounding box center [322, 297] width 215 height 15
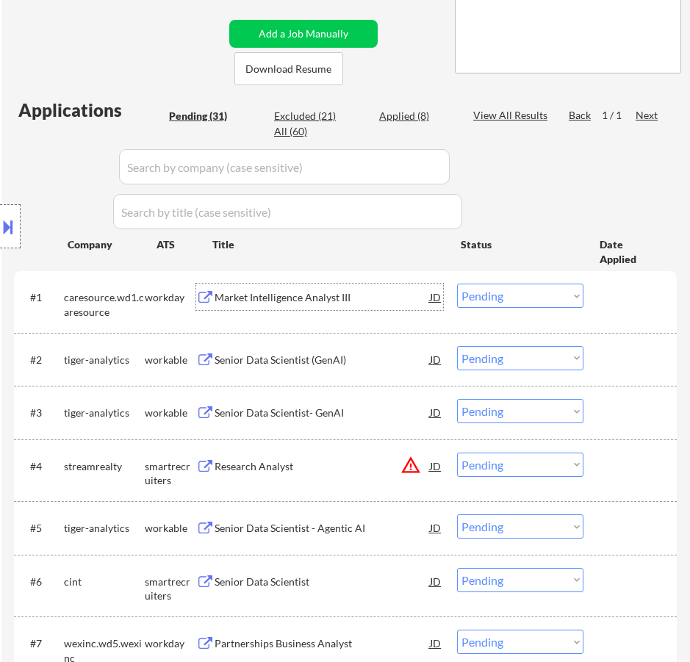
click at [525, 292] on select "Choose an option... Pending Applied Excluded (Questions) Excluded (Expired) Exc…" at bounding box center [520, 296] width 126 height 24
click at [457, 284] on select "Choose an option... Pending Applied Excluded (Questions) Excluded (Expired) Exc…" at bounding box center [520, 296] width 126 height 24
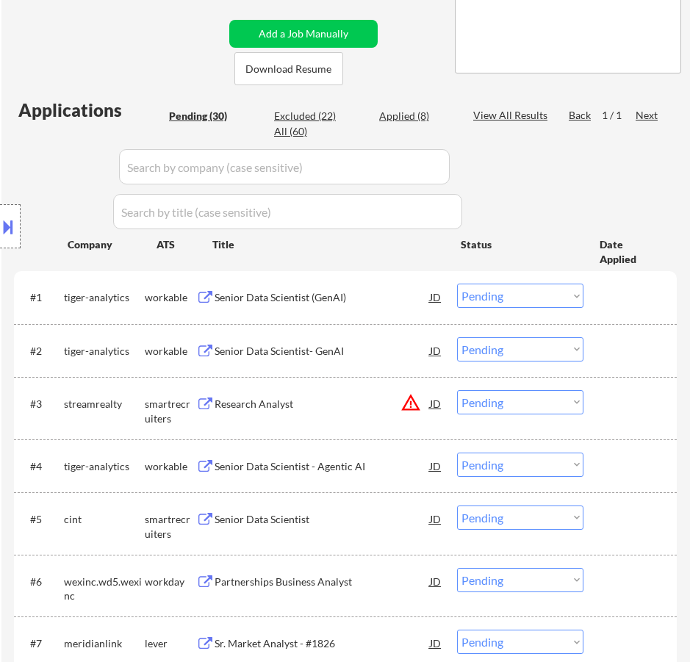
click at [377, 292] on div "Senior Data Scientist (GenAI)" at bounding box center [322, 297] width 215 height 15
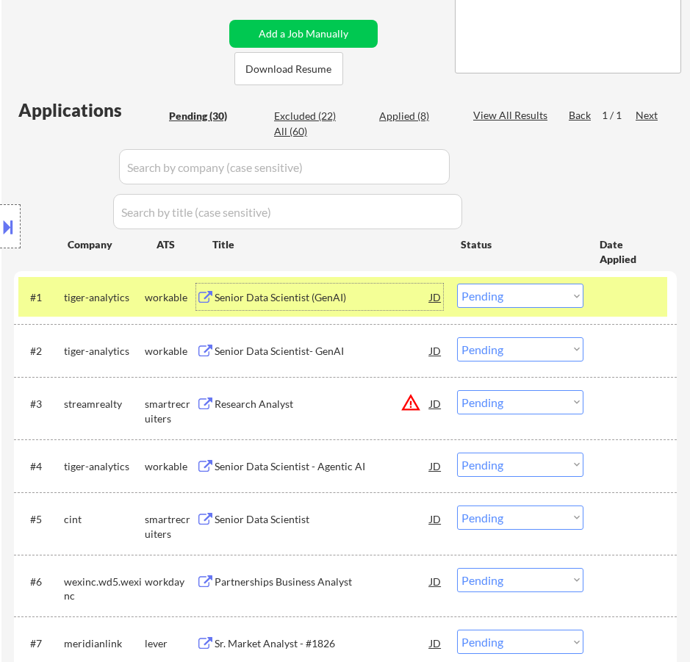
click at [536, 297] on select "Choose an option... Pending Applied Excluded (Questions) Excluded (Expired) Exc…" at bounding box center [520, 296] width 126 height 24
click at [457, 284] on select "Choose an option... Pending Applied Excluded (Questions) Excluded (Expired) Exc…" at bounding box center [520, 296] width 126 height 24
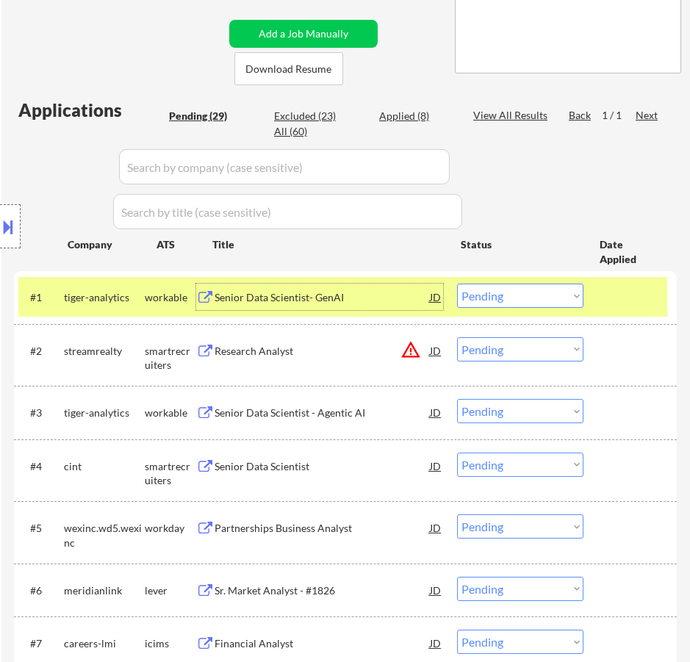
click at [372, 303] on div "Senior Data Scientist- GenAI" at bounding box center [322, 297] width 215 height 15
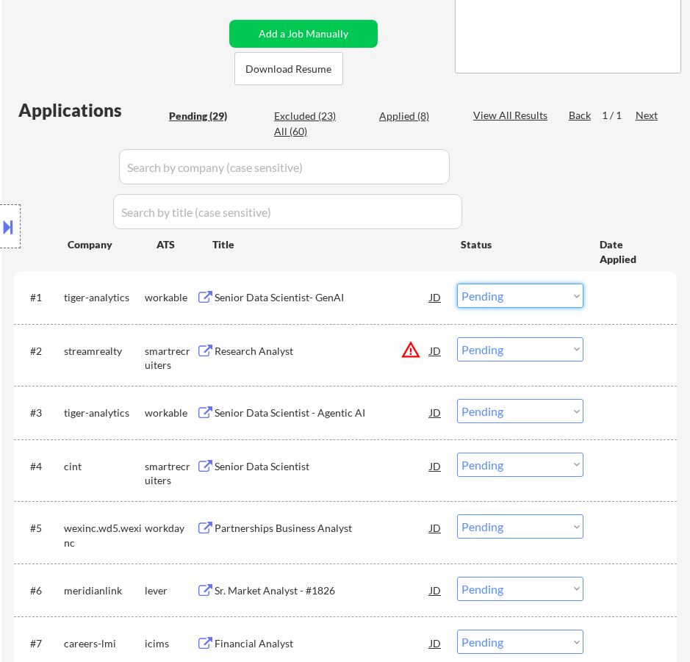
click at [532, 298] on select "Choose an option... Pending Applied Excluded (Questions) Excluded (Expired) Exc…" at bounding box center [520, 296] width 126 height 24
click at [457, 284] on select "Choose an option... Pending Applied Excluded (Questions) Excluded (Expired) Exc…" at bounding box center [520, 296] width 126 height 24
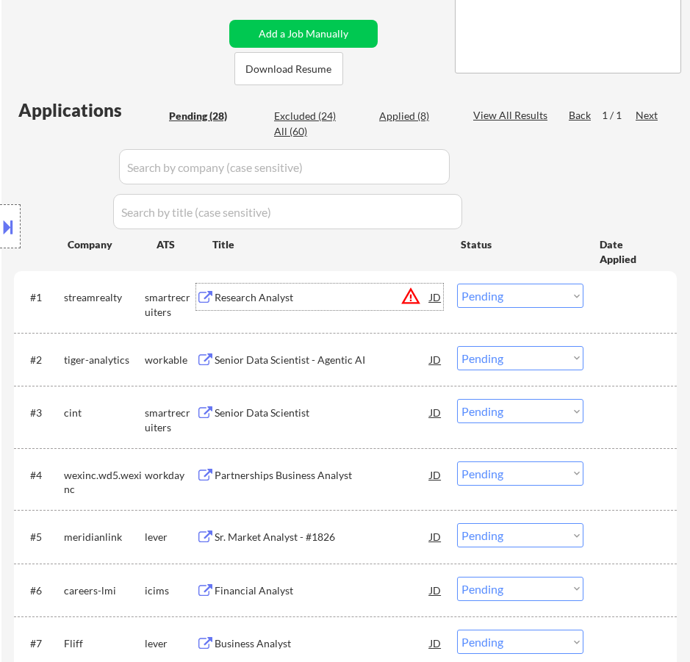
click at [331, 303] on div "Research Analyst" at bounding box center [322, 297] width 215 height 15
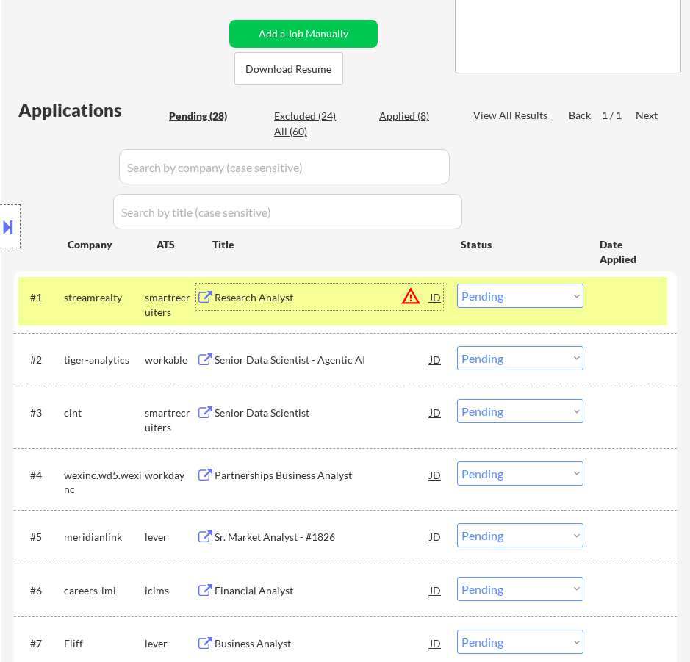
click at [509, 296] on select "Choose an option... Pending Applied Excluded (Questions) Excluded (Expired) Exc…" at bounding box center [520, 296] width 126 height 24
click at [457, 284] on select "Choose an option... Pending Applied Excluded (Questions) Excluded (Expired) Exc…" at bounding box center [520, 296] width 126 height 24
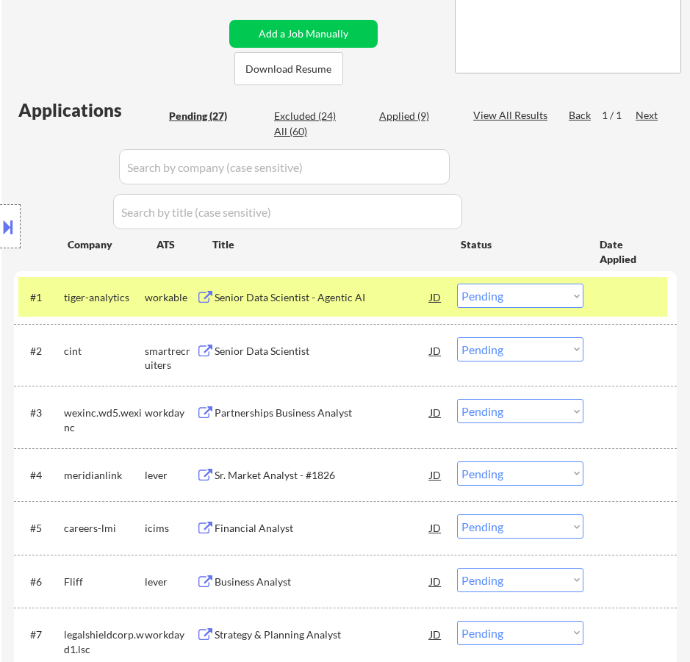
click at [384, 298] on div "Senior Data Scientist - Agentic AI" at bounding box center [322, 297] width 215 height 15
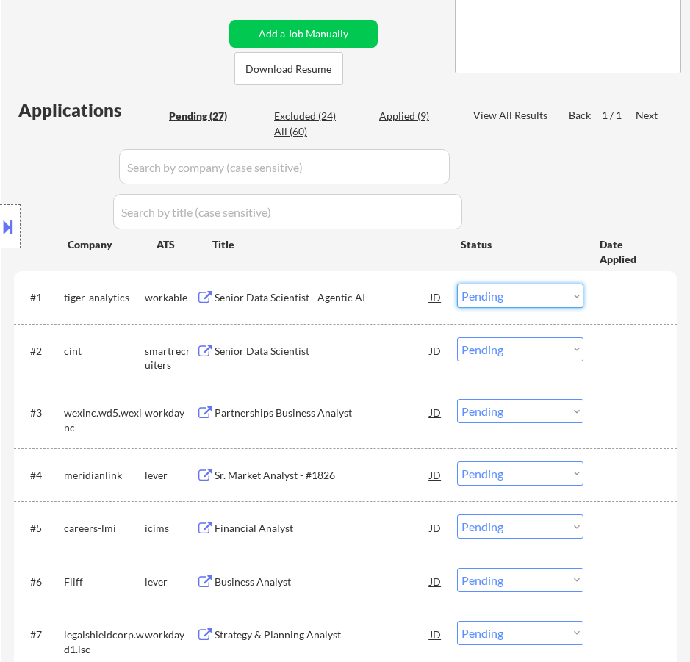
click at [530, 292] on select "Choose an option... Pending Applied Excluded (Questions) Excluded (Expired) Exc…" at bounding box center [520, 296] width 126 height 24
click at [457, 284] on select "Choose an option... Pending Applied Excluded (Questions) Excluded (Expired) Exc…" at bounding box center [520, 296] width 126 height 24
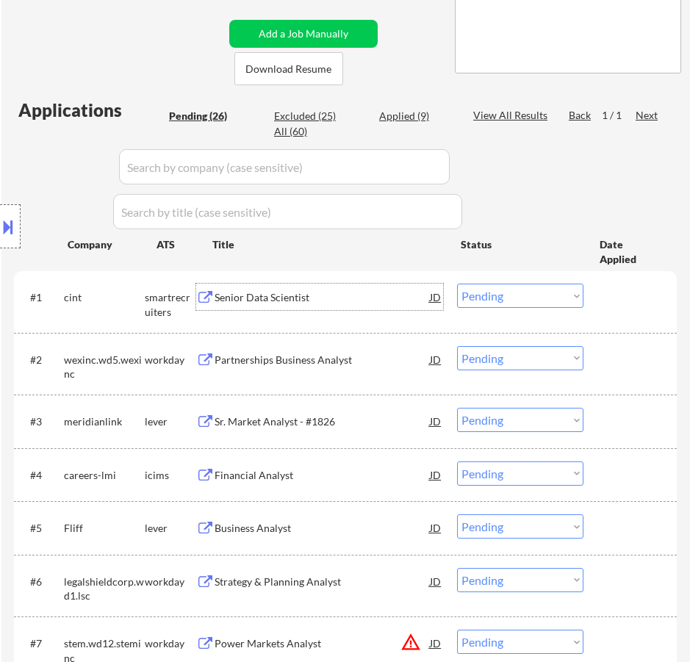
click at [348, 302] on div "Senior Data Scientist" at bounding box center [322, 297] width 215 height 15
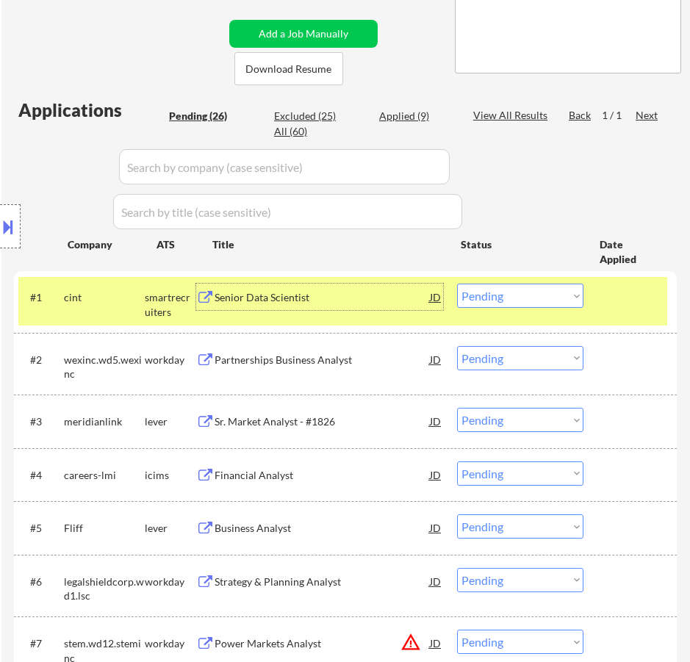
click at [547, 300] on select "Choose an option... Pending Applied Excluded (Questions) Excluded (Expired) Exc…" at bounding box center [520, 296] width 126 height 24
click at [457, 284] on select "Choose an option... Pending Applied Excluded (Questions) Excluded (Expired) Exc…" at bounding box center [520, 296] width 126 height 24
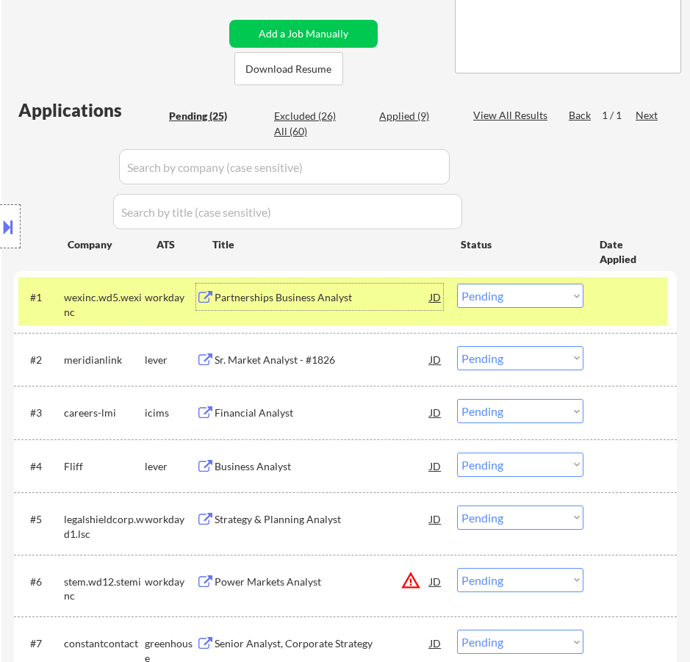
click at [366, 306] on div "Partnerships Business Analyst" at bounding box center [322, 297] width 215 height 26
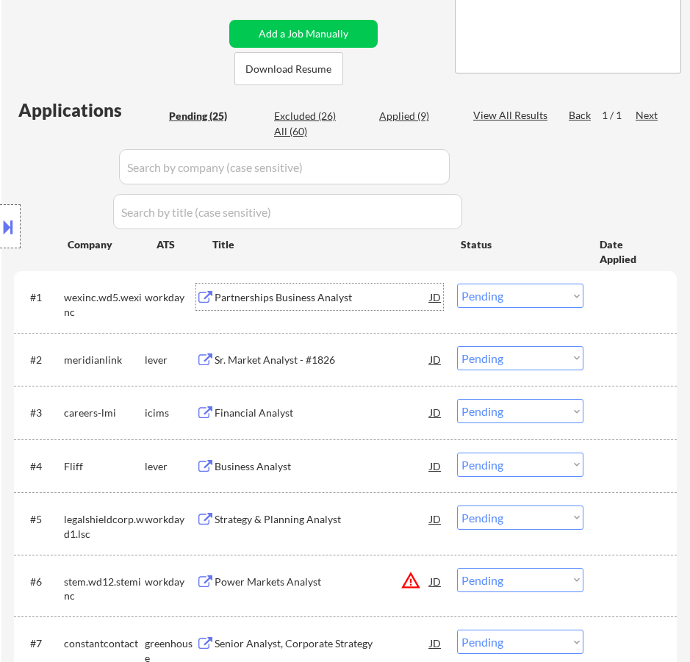
click at [523, 295] on select "Choose an option... Pending Applied Excluded (Questions) Excluded (Expired) Exc…" at bounding box center [520, 296] width 126 height 24
click at [457, 284] on select "Choose an option... Pending Applied Excluded (Questions) Excluded (Expired) Exc…" at bounding box center [520, 296] width 126 height 24
select select ""pending""
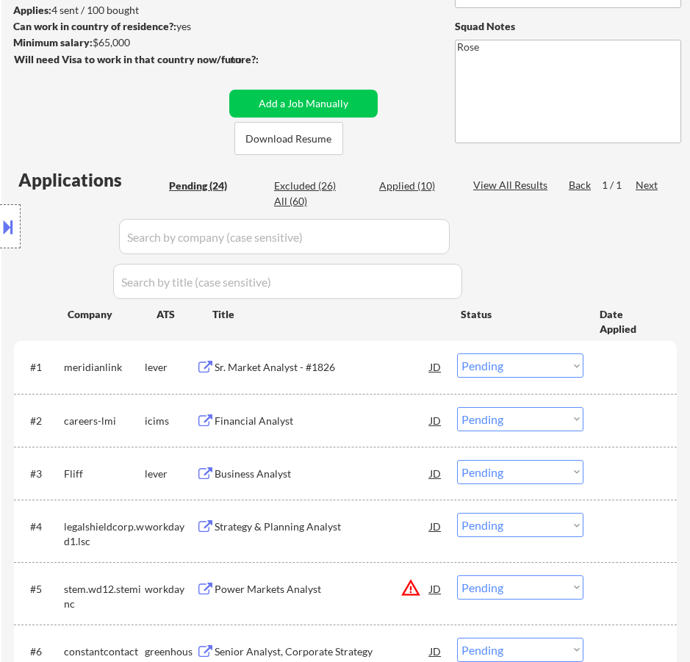
scroll to position [73, 0]
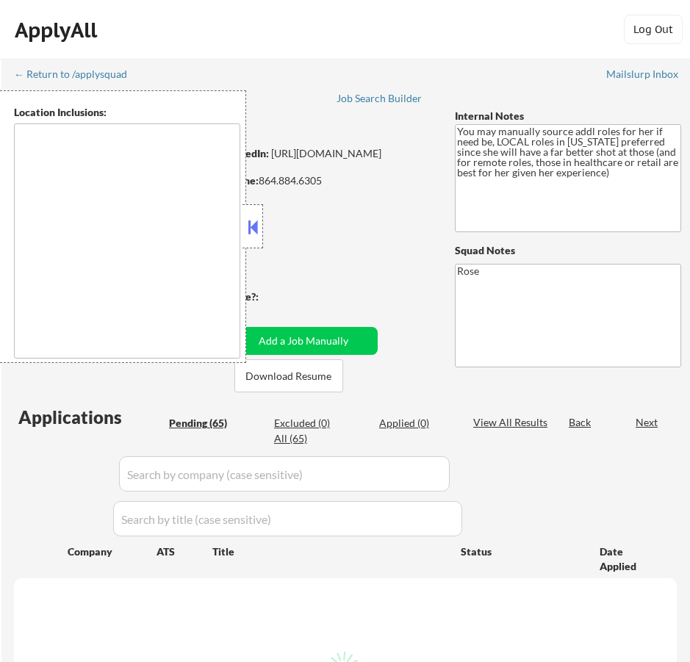
click at [253, 220] on button at bounding box center [253, 227] width 16 height 22
select select ""pending""
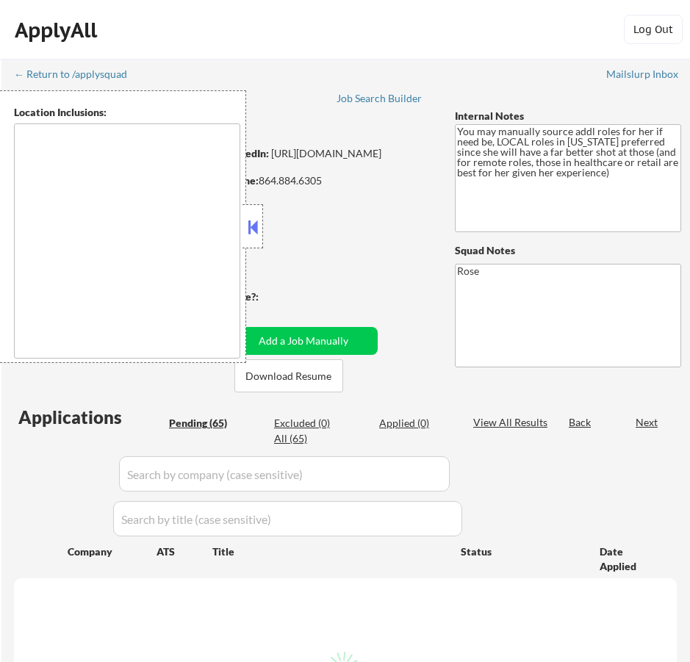
select select ""pending""
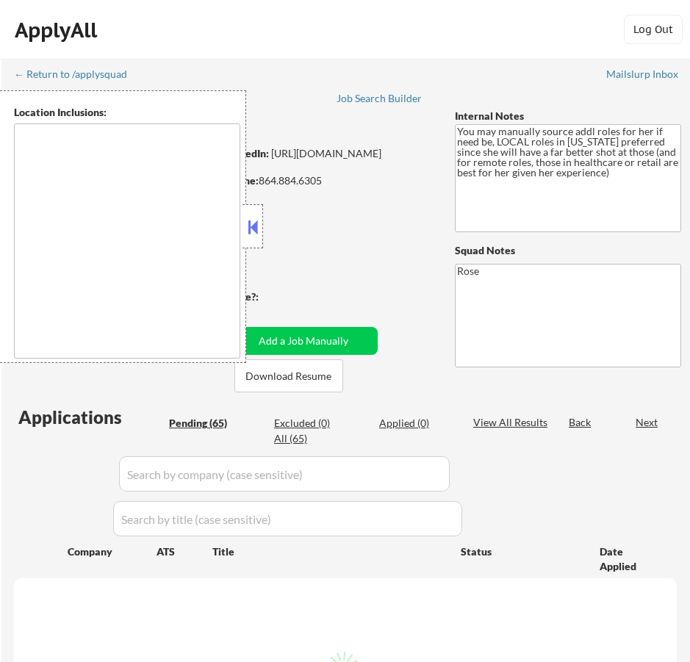
select select ""pending""
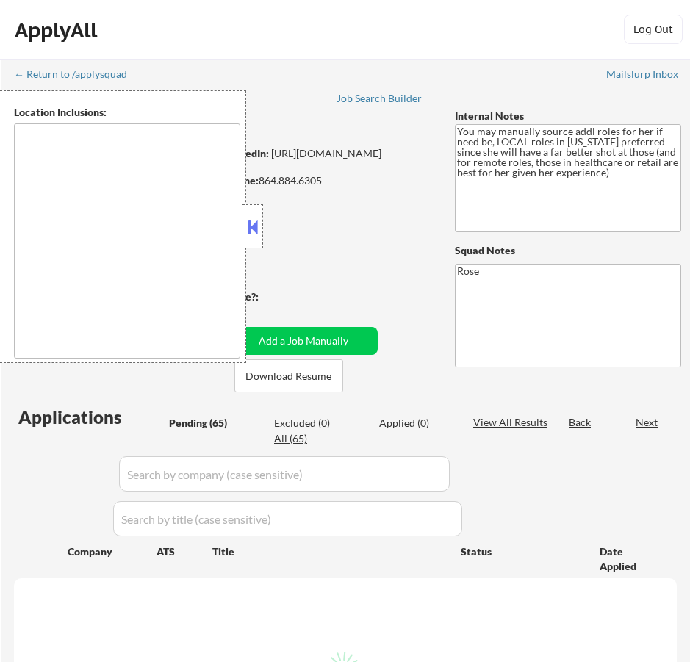
select select ""pending""
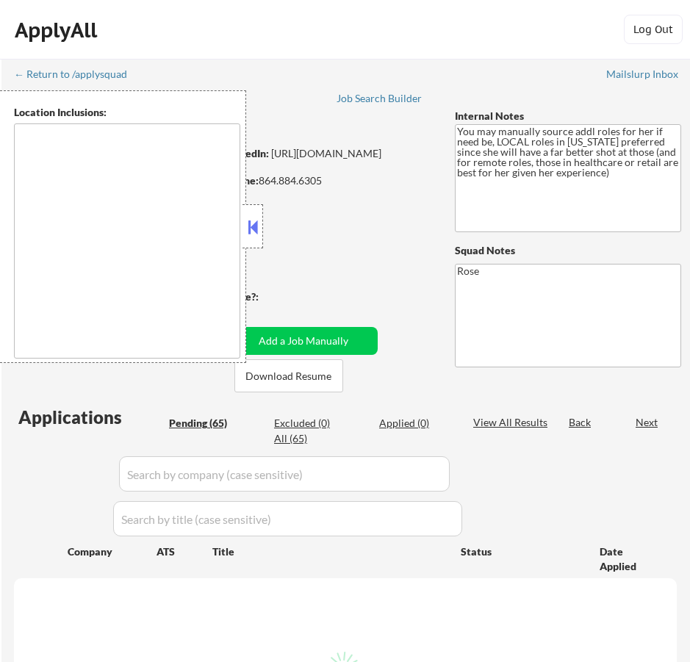
select select ""pending""
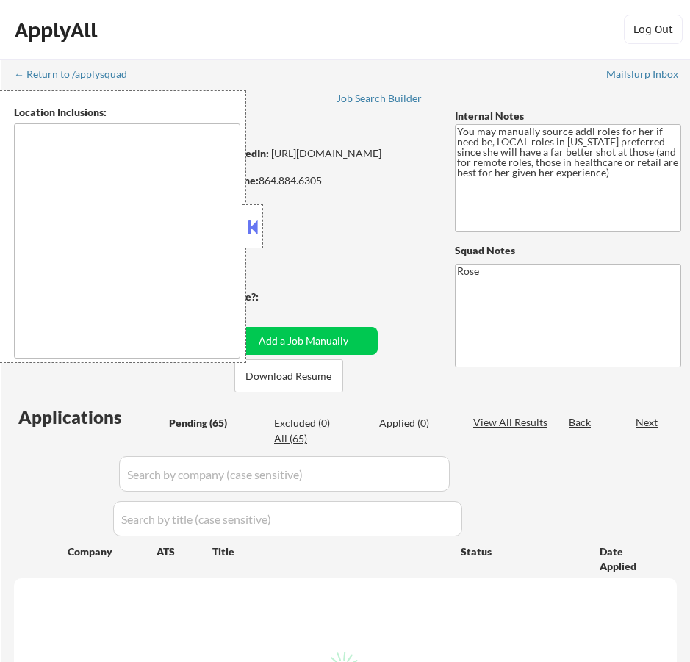
select select ""pending""
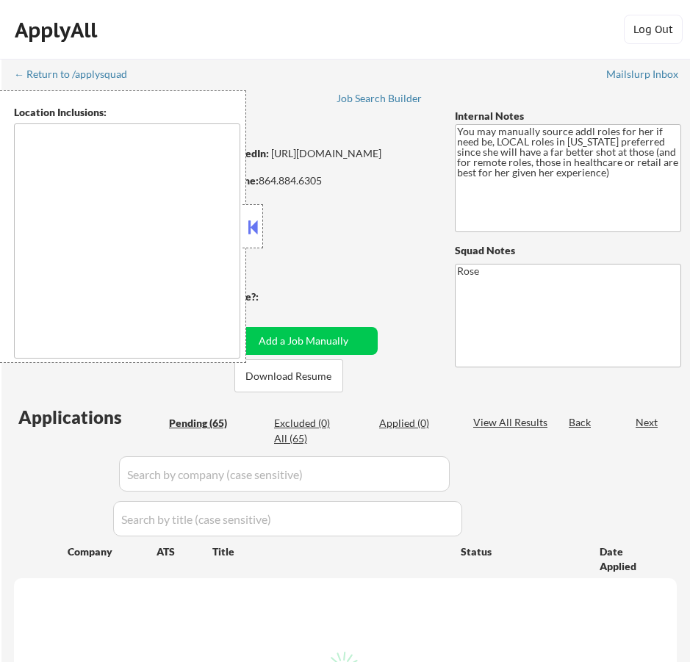
select select ""pending""
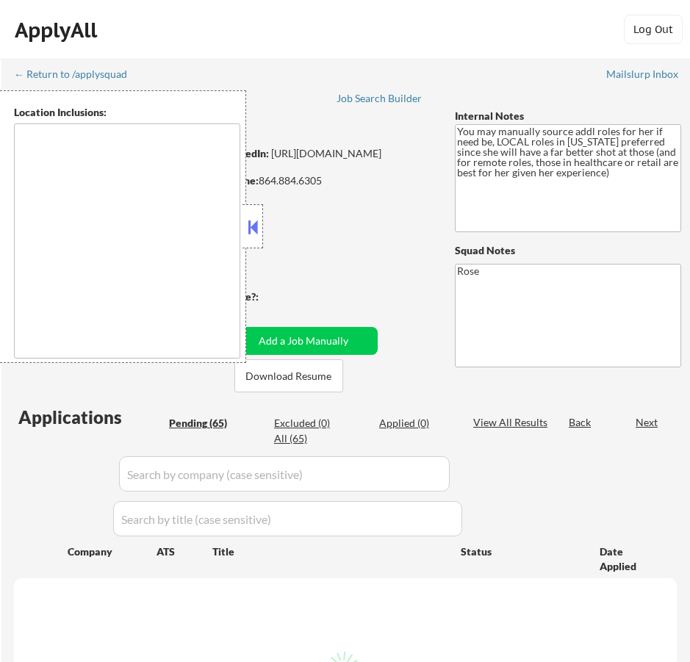
select select ""pending""
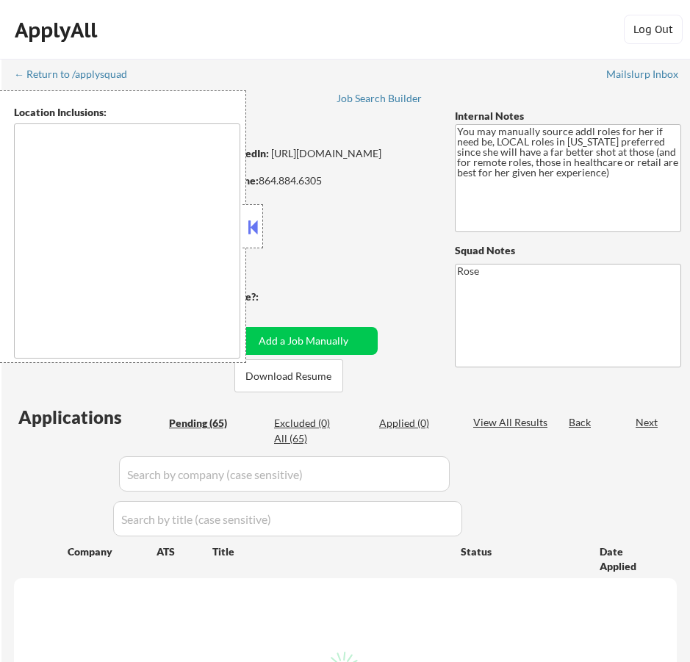
select select ""pending""
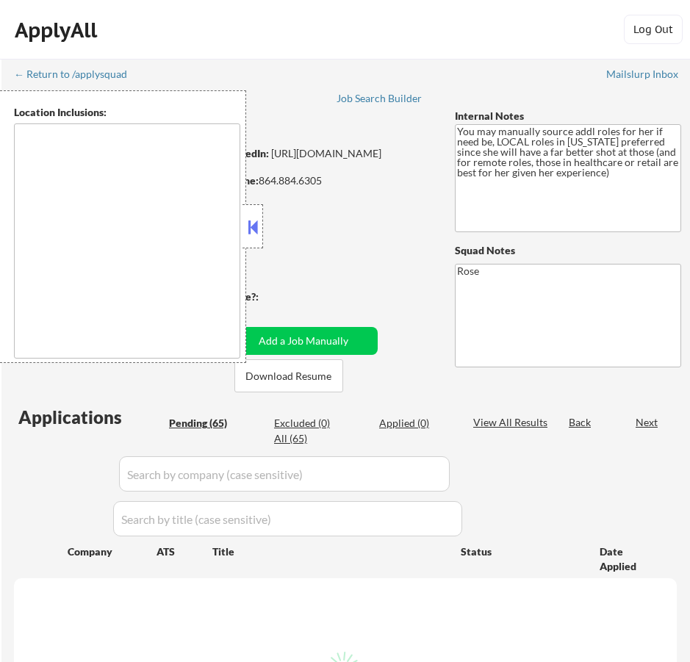
select select ""pending""
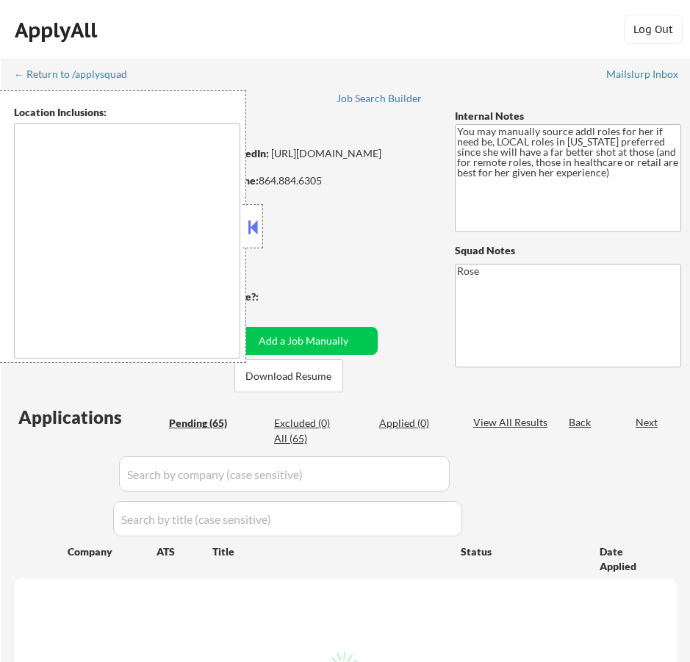
select select ""pending""
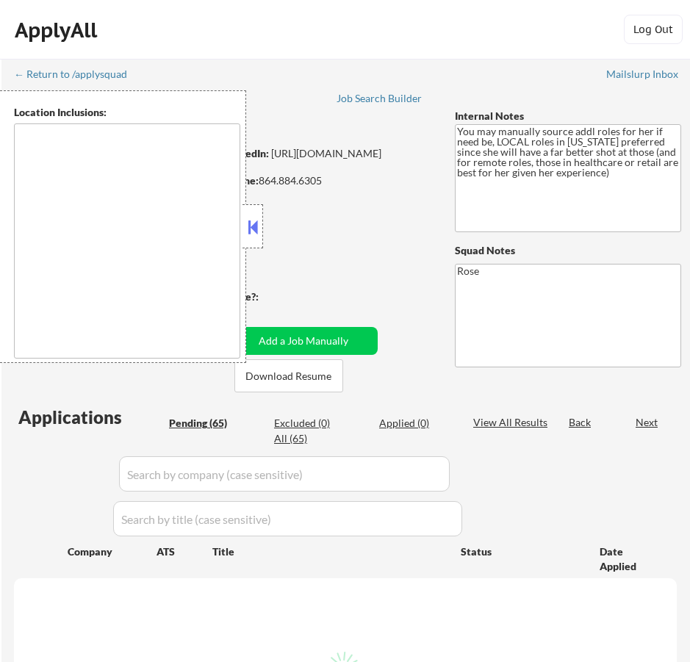
select select ""pending""
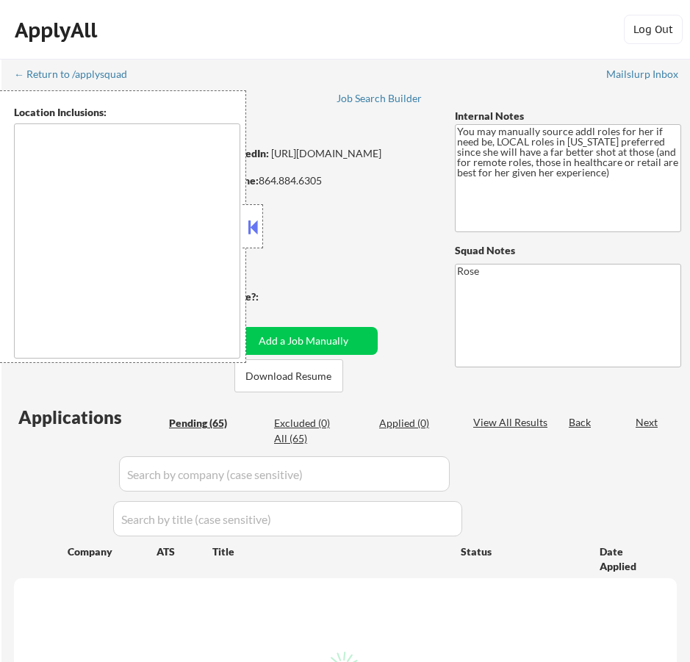
select select ""pending""
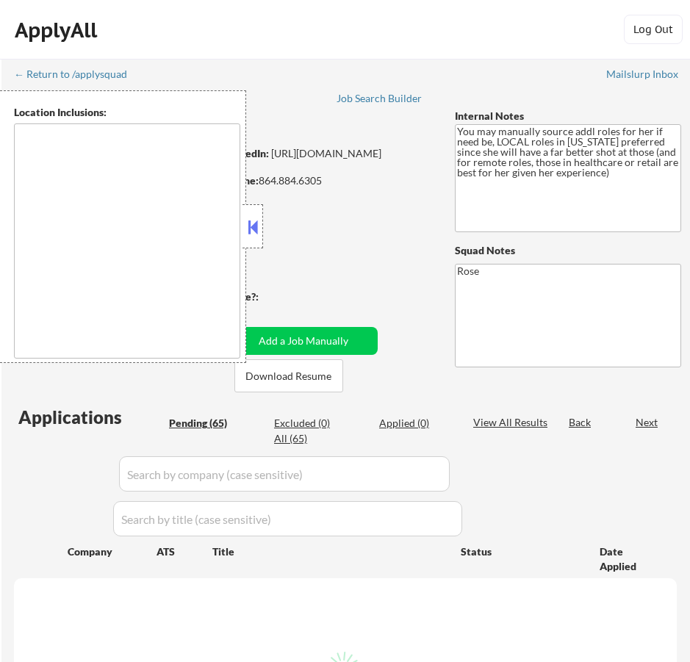
select select ""pending""
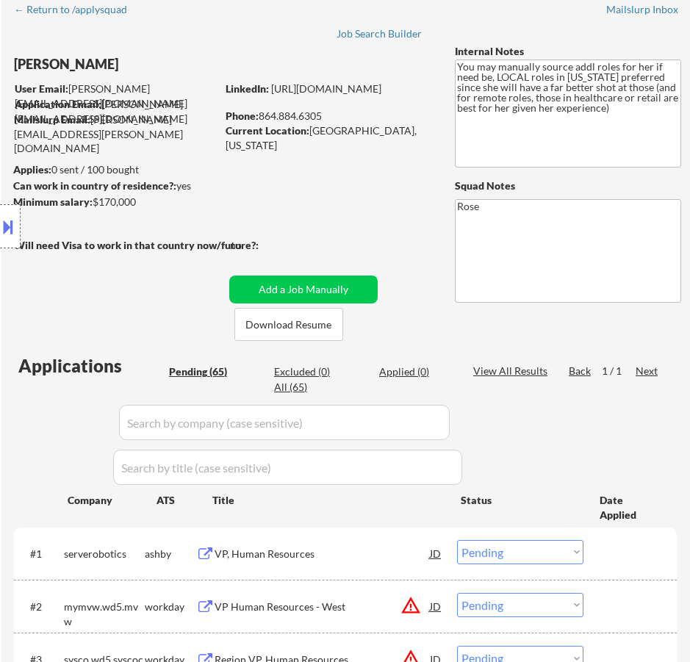
scroll to position [147, 0]
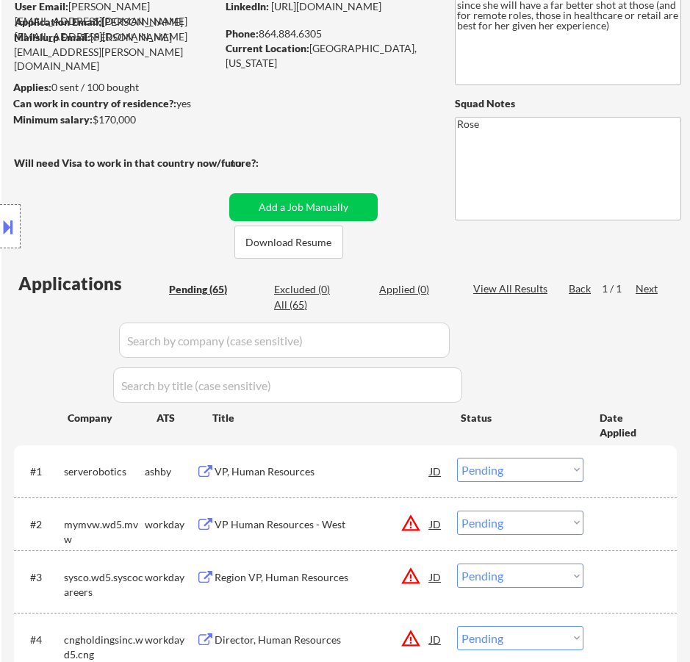
click at [363, 472] on div "VP, Human Resources" at bounding box center [322, 471] width 215 height 15
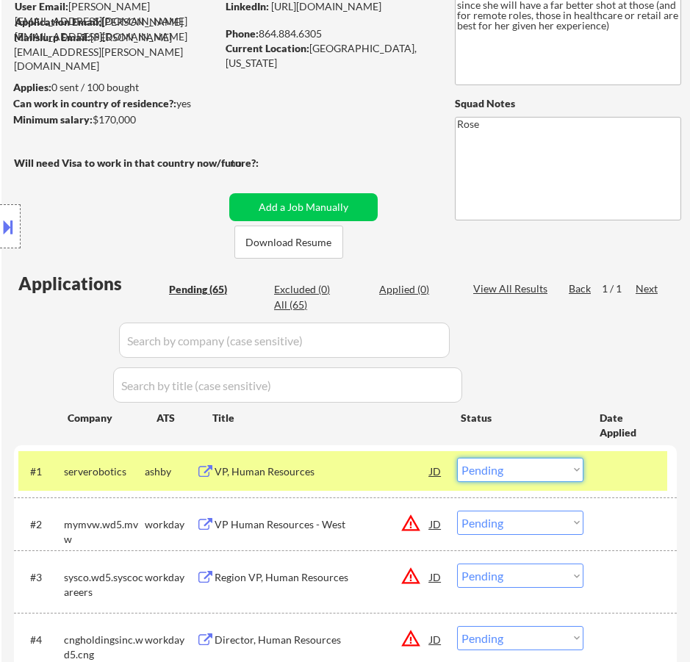
click at [519, 467] on select "Choose an option... Pending Applied Excluded (Questions) Excluded (Expired) Exc…" at bounding box center [520, 470] width 126 height 24
click at [457, 458] on select "Choose an option... Pending Applied Excluded (Questions) Excluded (Expired) Exc…" at bounding box center [520, 470] width 126 height 24
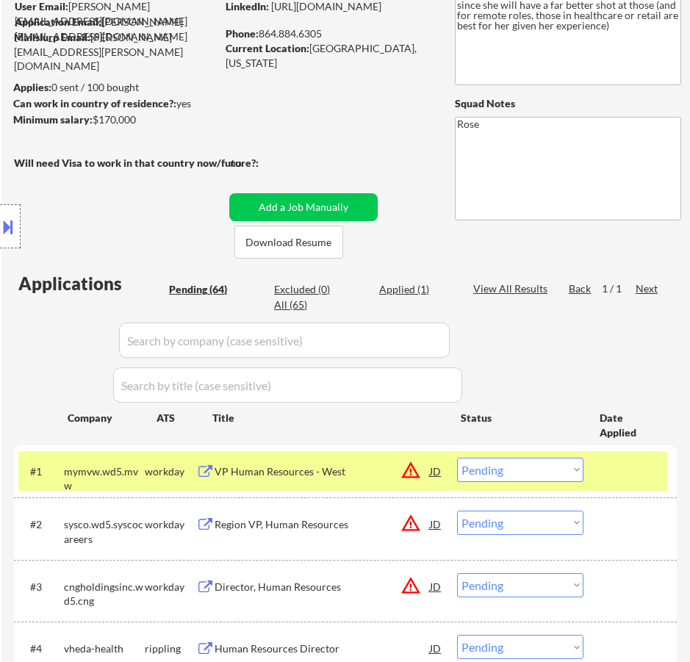
click at [354, 470] on div "VP Human Resources - West" at bounding box center [322, 471] width 215 height 15
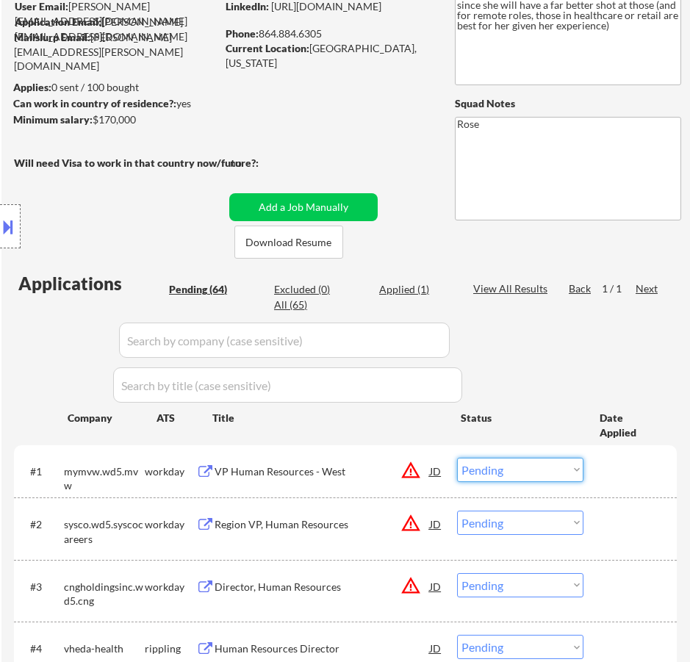
click at [550, 471] on select "Choose an option... Pending Applied Excluded (Questions) Excluded (Expired) Exc…" at bounding box center [520, 470] width 126 height 24
click at [457, 458] on select "Choose an option... Pending Applied Excluded (Questions) Excluded (Expired) Exc…" at bounding box center [520, 470] width 126 height 24
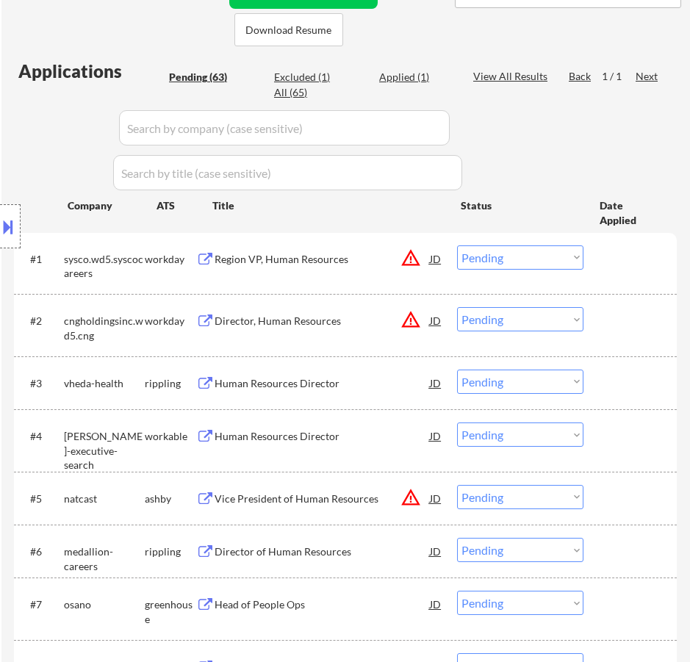
scroll to position [367, 0]
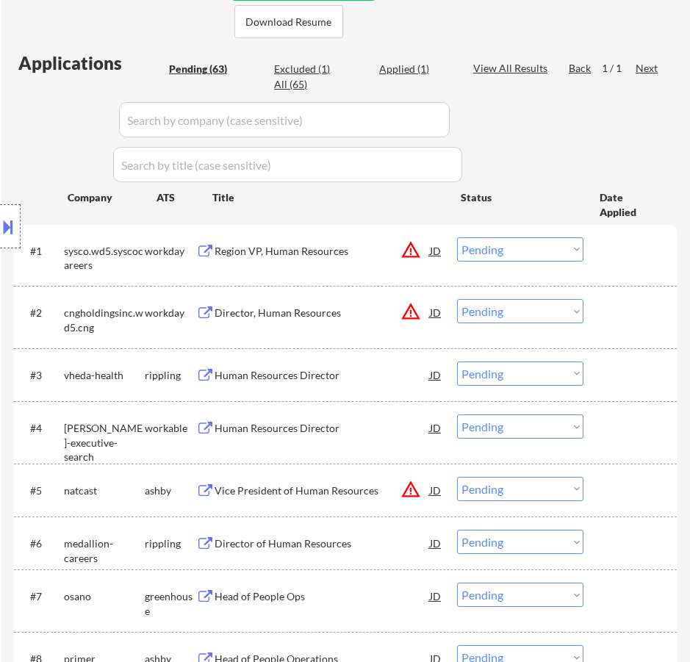
click at [364, 251] on div "Region VP, Human Resources" at bounding box center [322, 251] width 215 height 15
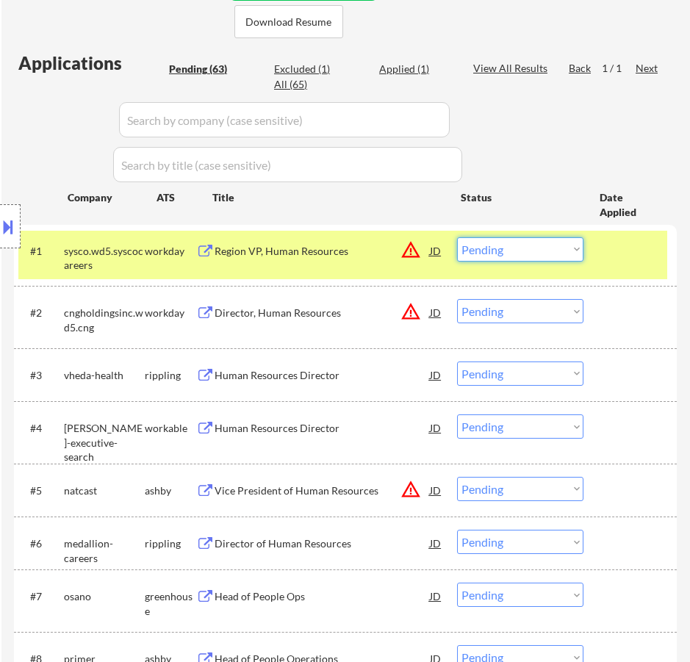
drag, startPoint x: 498, startPoint y: 247, endPoint x: 499, endPoint y: 259, distance: 11.8
click at [498, 247] on select "Choose an option... Pending Applied Excluded (Questions) Excluded (Expired) Exc…" at bounding box center [520, 249] width 126 height 24
click at [457, 237] on select "Choose an option... Pending Applied Excluded (Questions) Excluded (Expired) Exc…" at bounding box center [520, 249] width 126 height 24
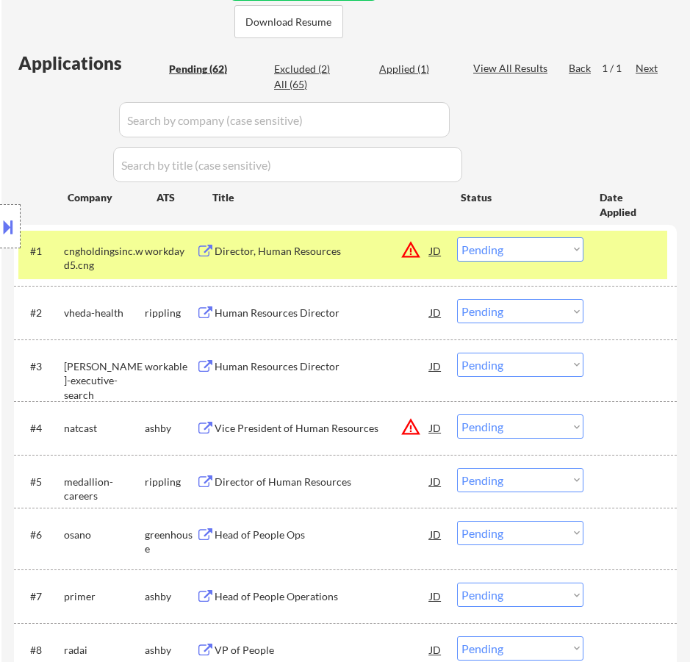
click at [378, 255] on div "Director, Human Resources" at bounding box center [322, 251] width 215 height 15
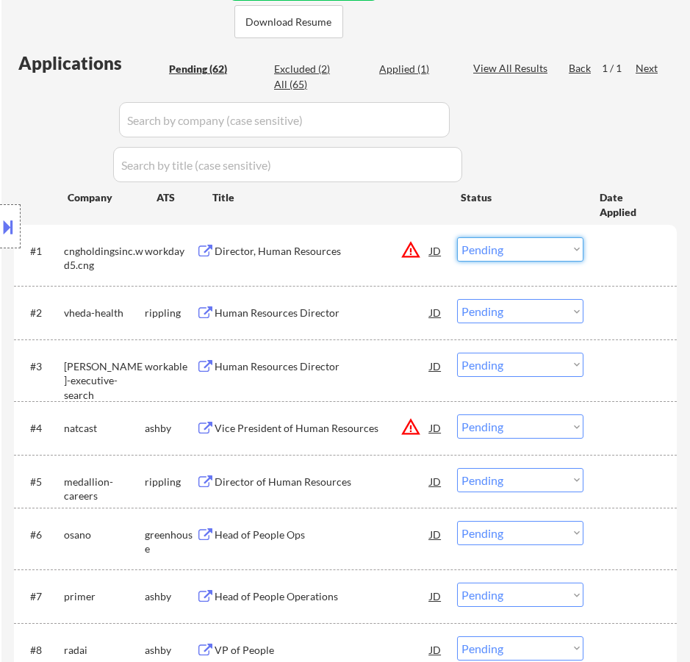
drag, startPoint x: 497, startPoint y: 247, endPoint x: 501, endPoint y: 258, distance: 11.6
click at [497, 247] on select "Choose an option... Pending Applied Excluded (Questions) Excluded (Expired) Exc…" at bounding box center [520, 249] width 126 height 24
click at [457, 237] on select "Choose an option... Pending Applied Excluded (Questions) Excluded (Expired) Exc…" at bounding box center [520, 249] width 126 height 24
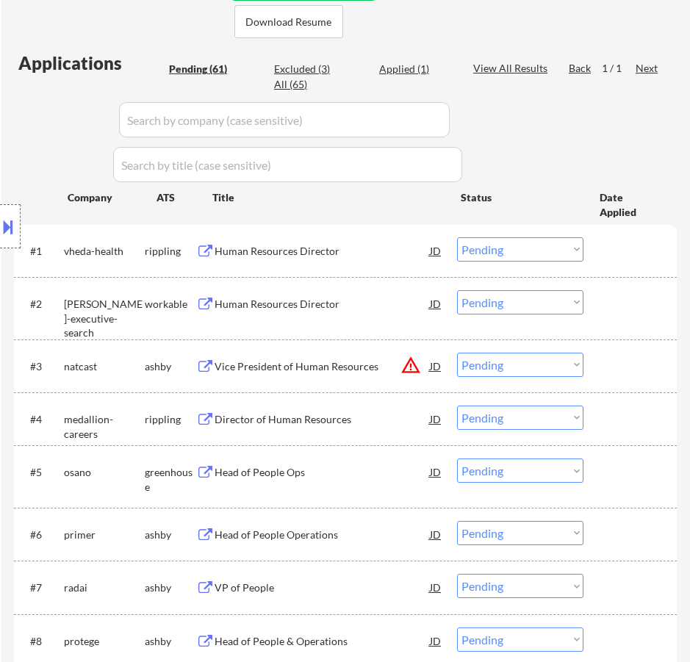
click at [365, 267] on div "#1 vheda-health rippling Human Resources Director JD warning_amber Choose an op…" at bounding box center [342, 251] width 649 height 40
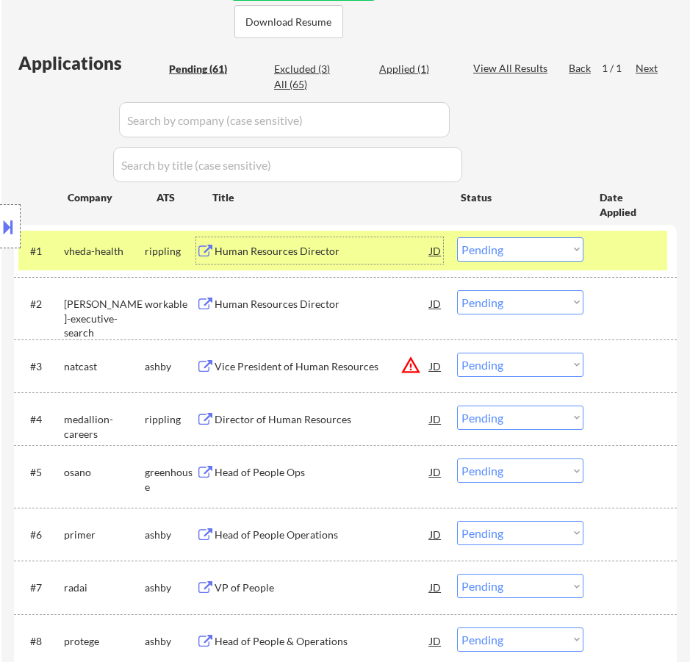
click at [376, 258] on div "Human Resources Director" at bounding box center [322, 251] width 215 height 15
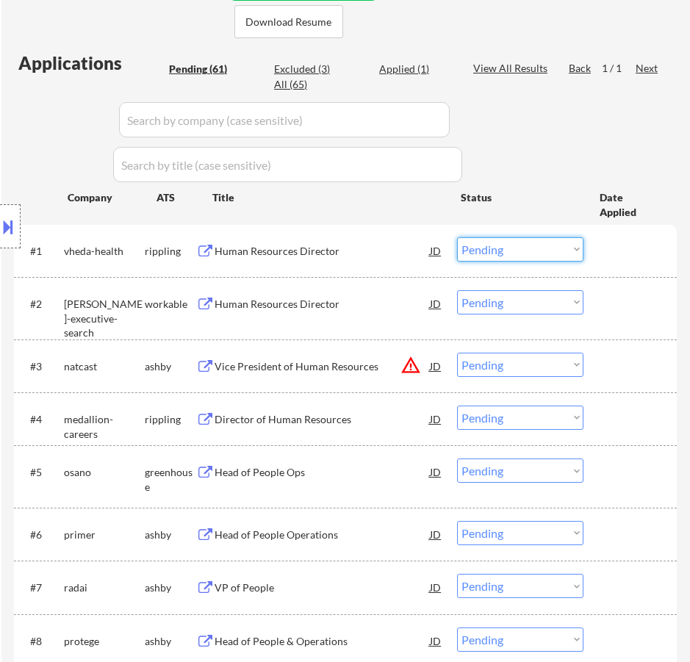
click at [525, 253] on select "Choose an option... Pending Applied Excluded (Questions) Excluded (Expired) Exc…" at bounding box center [520, 249] width 126 height 24
click at [457, 237] on select "Choose an option... Pending Applied Excluded (Questions) Excluded (Expired) Exc…" at bounding box center [520, 249] width 126 height 24
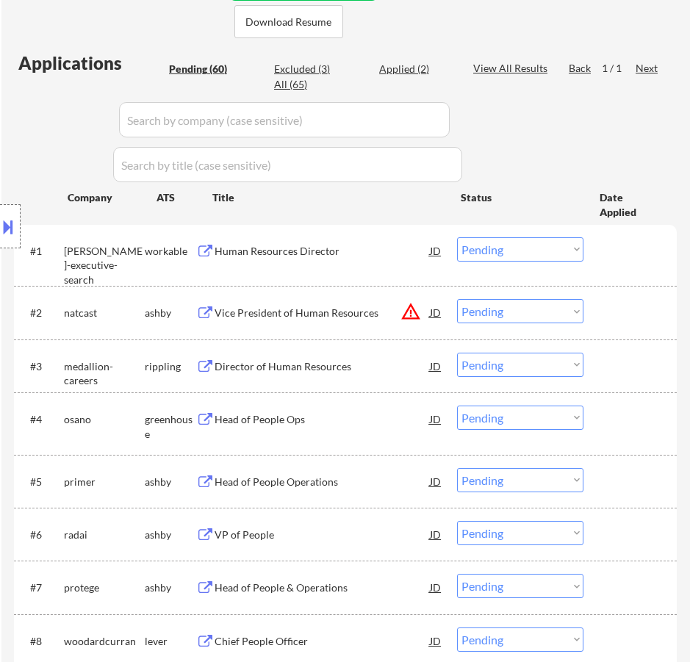
click at [386, 257] on div "Human Resources Director" at bounding box center [322, 251] width 215 height 15
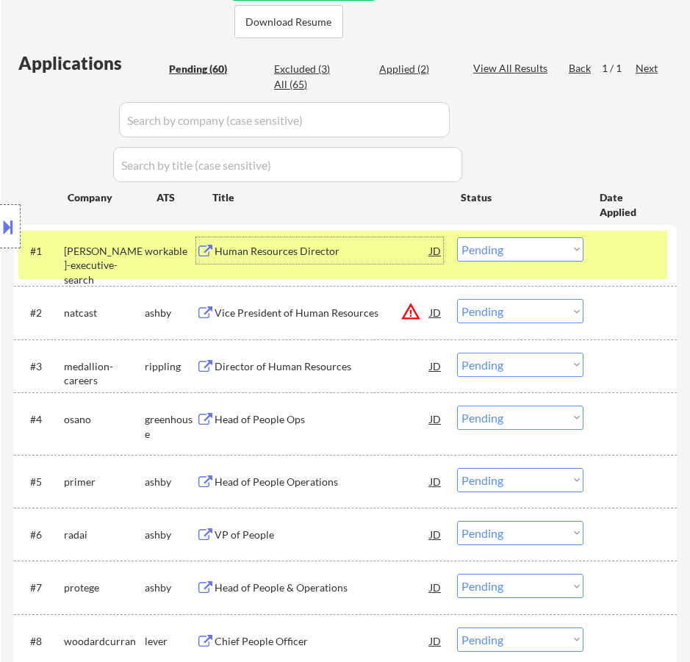
click at [509, 248] on select "Choose an option... Pending Applied Excluded (Questions) Excluded (Expired) Exc…" at bounding box center [520, 249] width 126 height 24
click at [457, 237] on select "Choose an option... Pending Applied Excluded (Questions) Excluded (Expired) Exc…" at bounding box center [520, 249] width 126 height 24
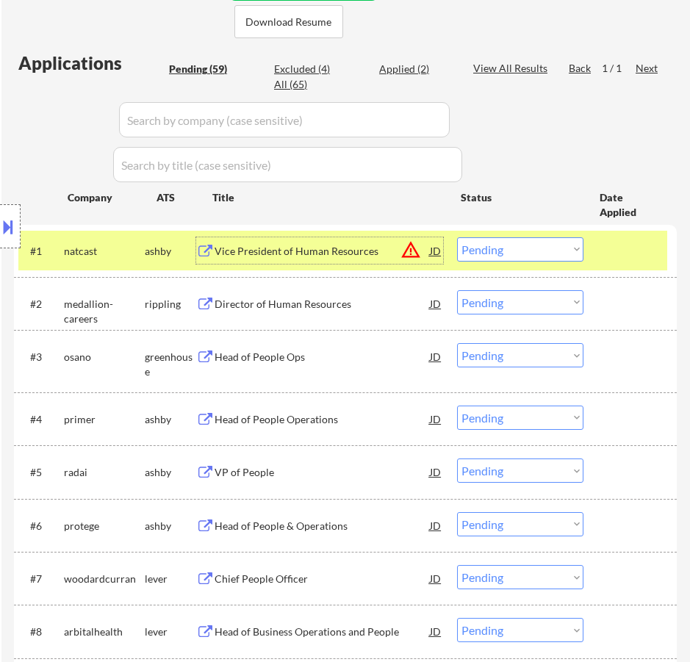
click at [383, 245] on div "Vice President of Human Resources" at bounding box center [322, 251] width 215 height 15
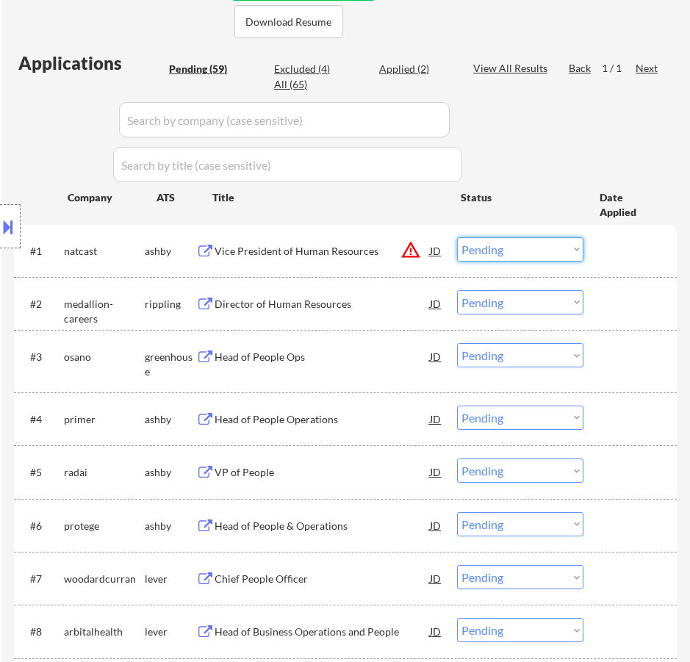
click at [507, 245] on select "Choose an option... Pending Applied Excluded (Questions) Excluded (Expired) Exc…" at bounding box center [520, 249] width 126 height 24
click at [457, 237] on select "Choose an option... Pending Applied Excluded (Questions) Excluded (Expired) Exc…" at bounding box center [520, 249] width 126 height 24
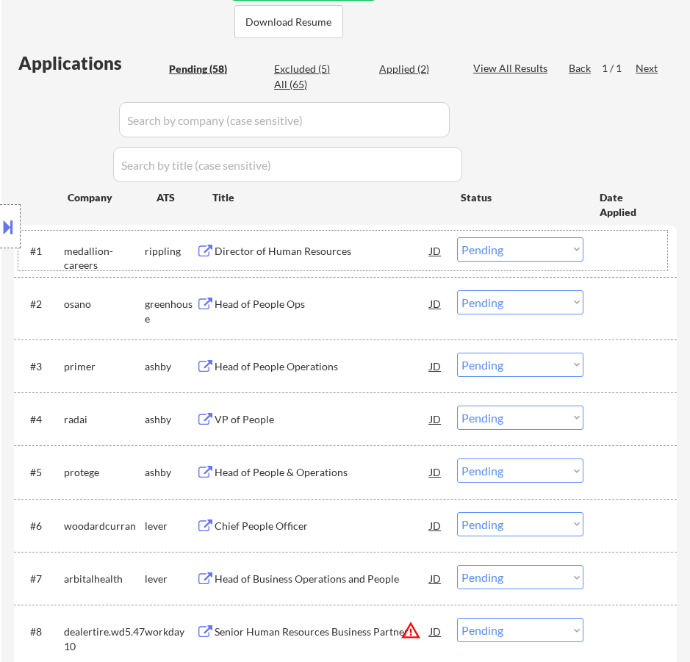
click at [378, 267] on div "#1 medallion-careers rippling Director of Human Resources JD warning_amber Choo…" at bounding box center [342, 251] width 649 height 40
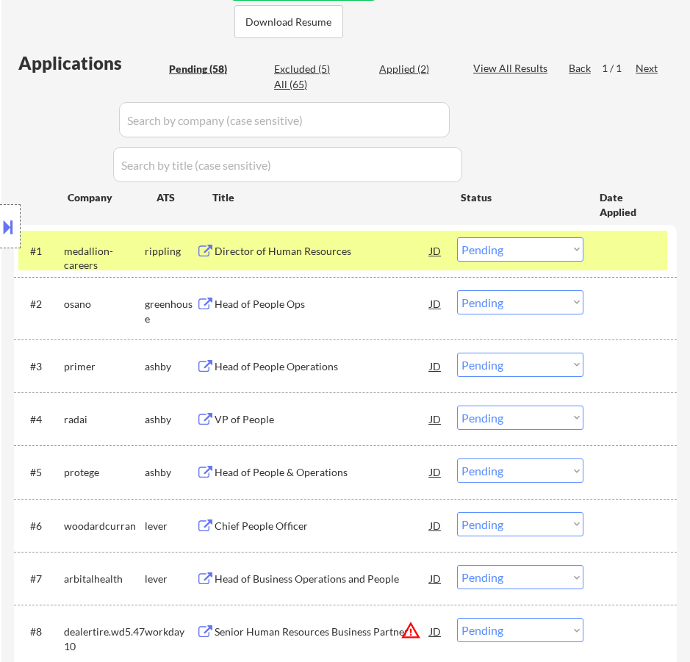
click at [378, 247] on div "Director of Human Resources" at bounding box center [322, 251] width 215 height 15
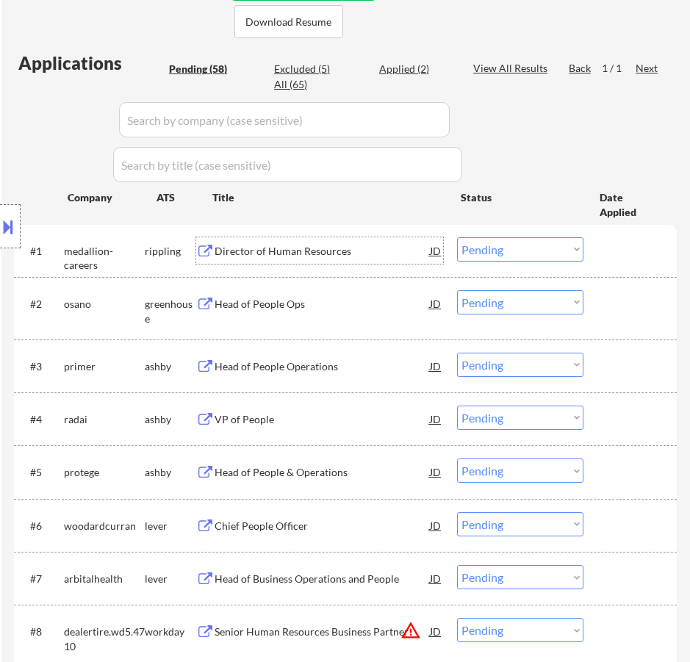
click at [478, 252] on select "Choose an option... Pending Applied Excluded (Questions) Excluded (Expired) Exc…" at bounding box center [520, 249] width 126 height 24
click at [457, 237] on select "Choose an option... Pending Applied Excluded (Questions) Excluded (Expired) Exc…" at bounding box center [520, 249] width 126 height 24
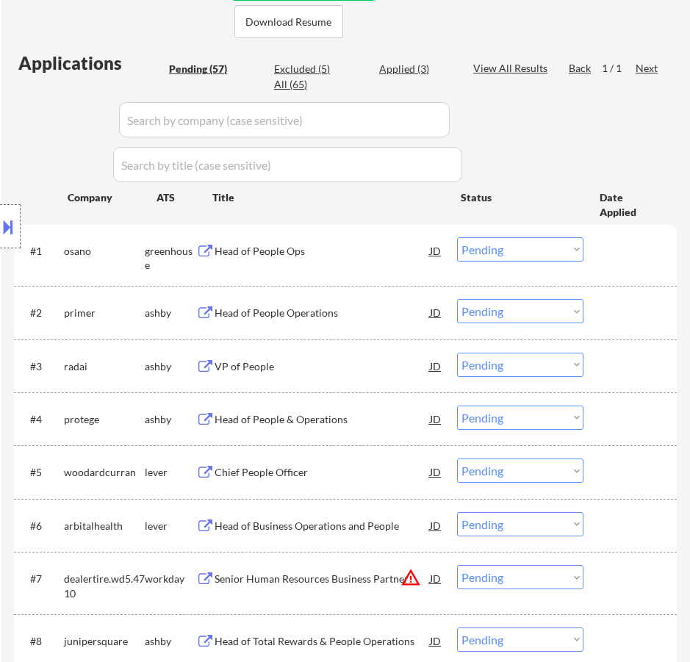
click at [361, 263] on div "Head of People Ops" at bounding box center [322, 250] width 215 height 26
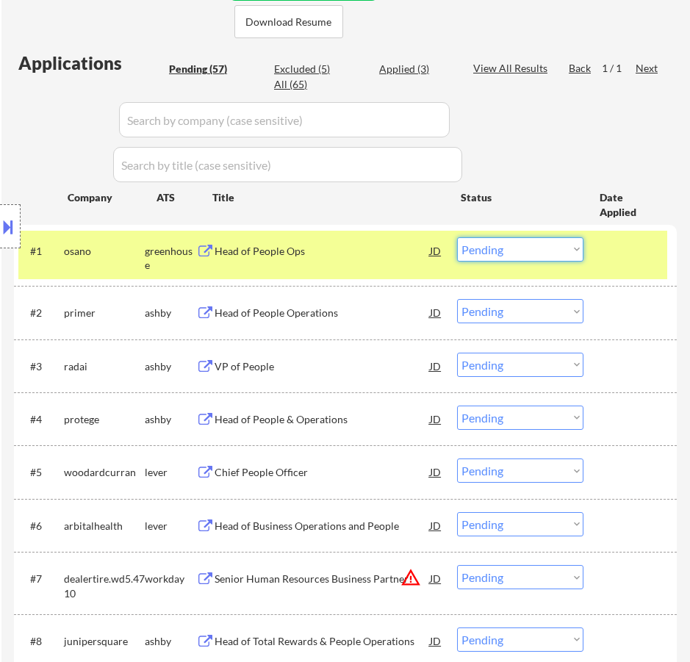
click at [541, 249] on select "Choose an option... Pending Applied Excluded (Questions) Excluded (Expired) Exc…" at bounding box center [520, 249] width 126 height 24
click at [457, 237] on select "Choose an option... Pending Applied Excluded (Questions) Excluded (Expired) Exc…" at bounding box center [520, 249] width 126 height 24
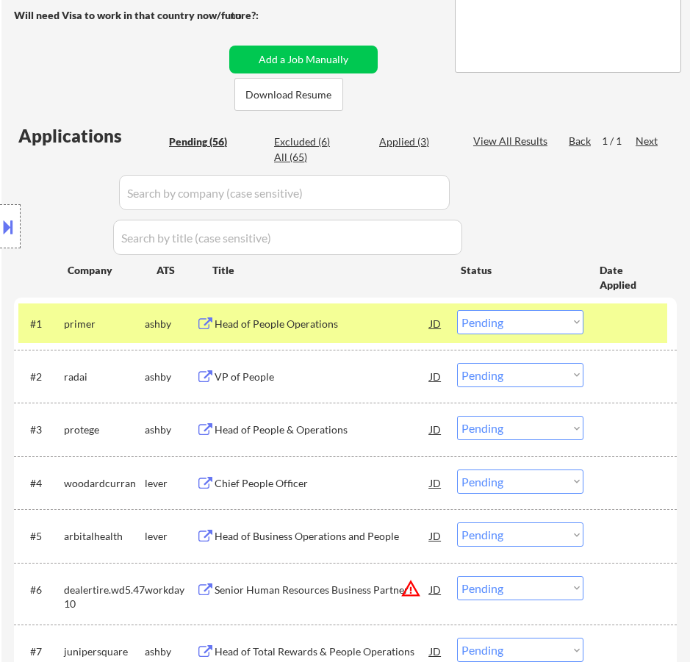
scroll to position [294, 0]
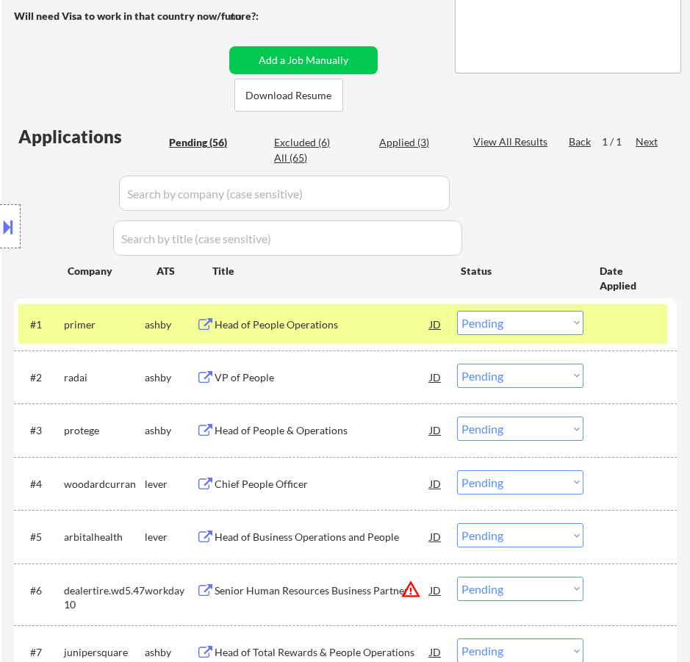
click at [312, 144] on div "Excluded (6)" at bounding box center [310, 142] width 73 height 15
select select ""excluded__expired_""
select select ""excluded__bad_match_""
select select ""excluded__expired_""
select select ""excluded__salary_""
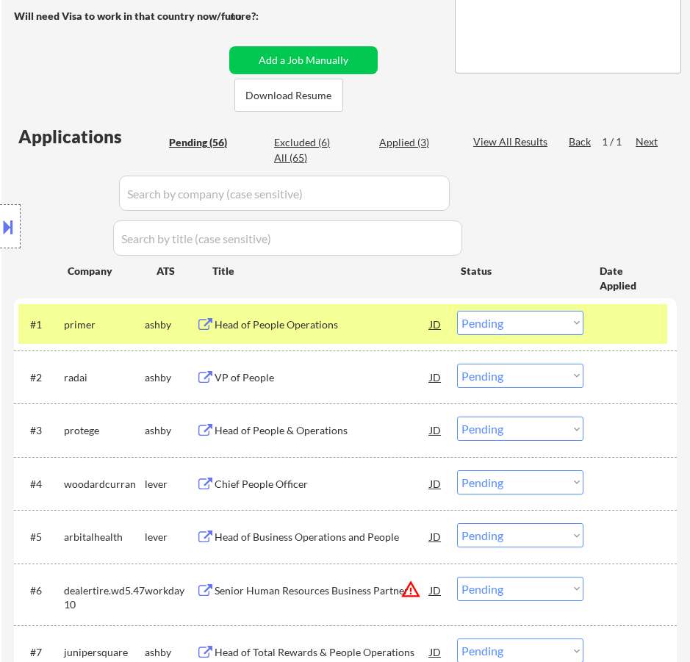
select select ""excluded__location_""
select select ""excluded__bad_match_""
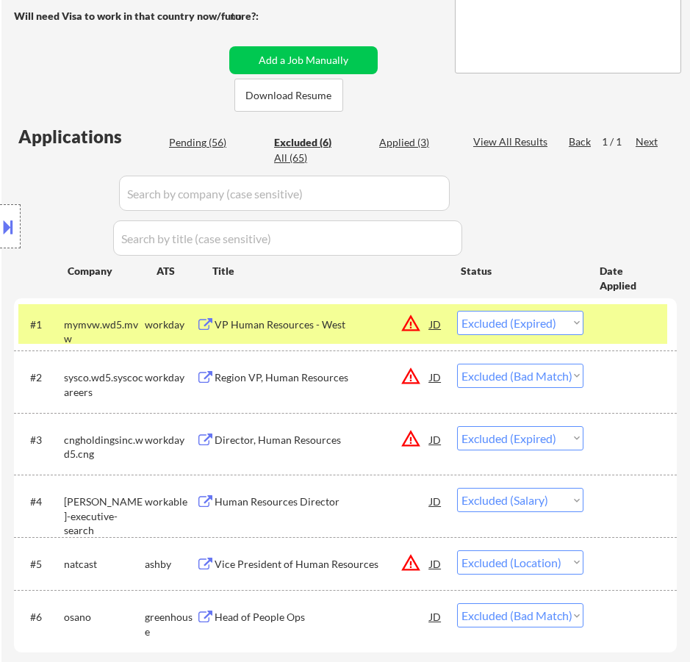
click at [425, 194] on input "input" at bounding box center [284, 193] width 331 height 35
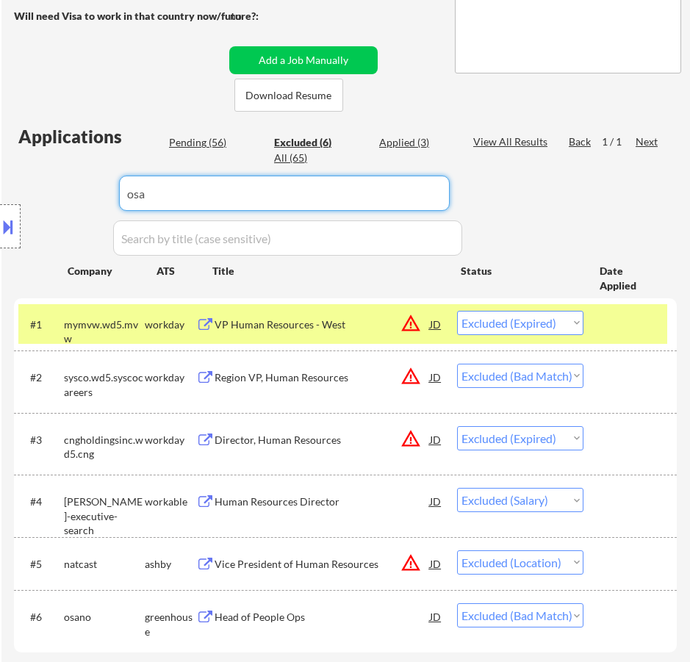
type input "osan"
select select ""excluded__bad_match_""
select select ""excluded__expired_""
select select ""excluded__bad_match_""
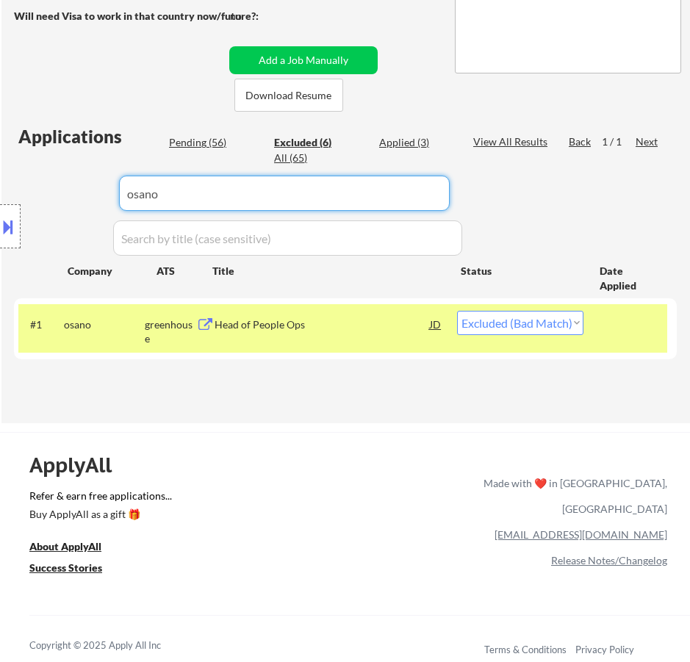
type input "osano"
click at [577, 322] on select "Choose an option... Pending Applied Excluded (Questions) Excluded (Expired) Exc…" at bounding box center [520, 323] width 126 height 24
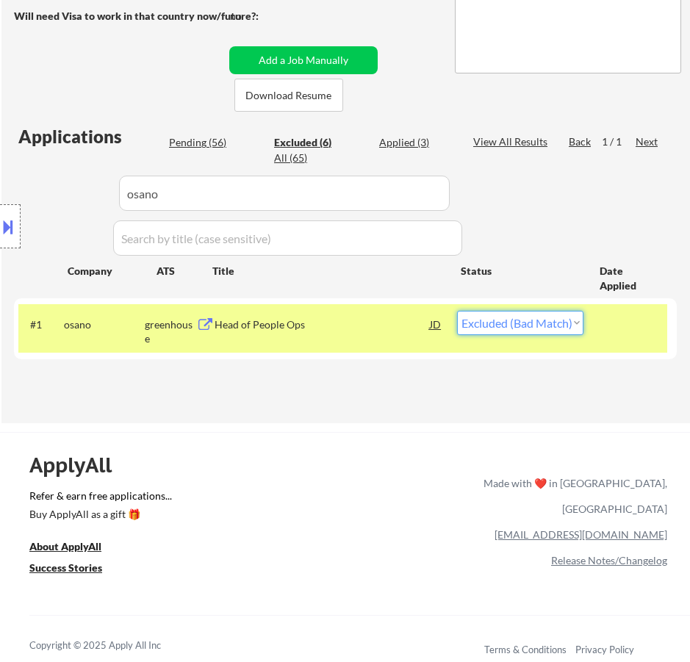
select select ""excluded""
click at [457, 311] on select "Choose an option... Pending Applied Excluded (Questions) Excluded (Expired) Exc…" at bounding box center [520, 323] width 126 height 24
click at [211, 143] on div "Location Inclusions:" at bounding box center [131, 226] width 263 height 273
click at [205, 143] on div "Location Inclusions:" at bounding box center [131, 226] width 263 height 273
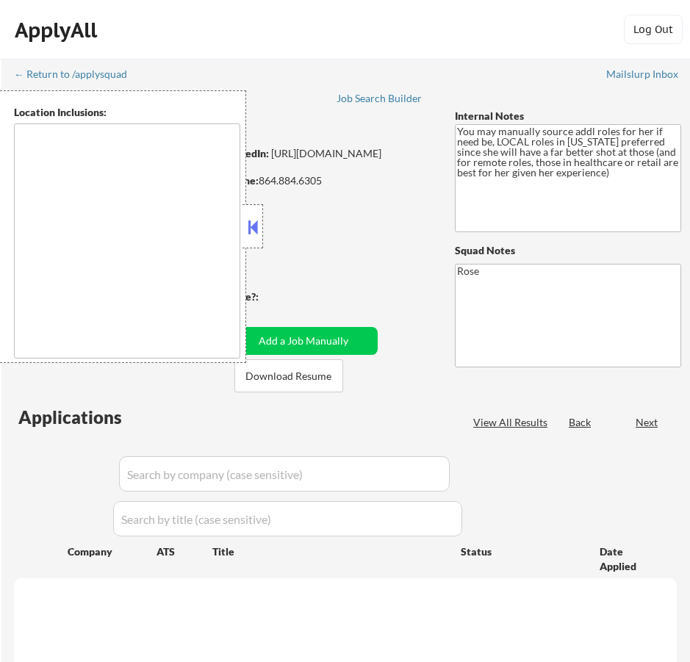
scroll to position [353, 0]
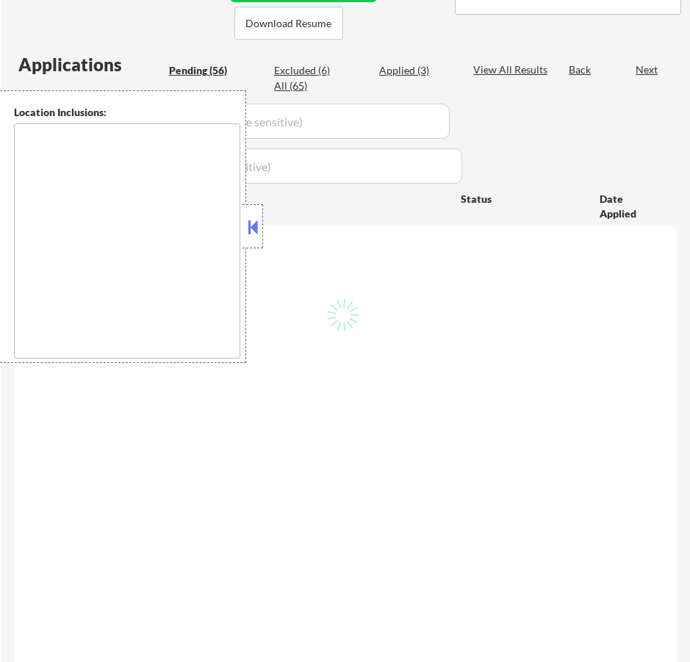
type textarea "[GEOGRAPHIC_DATA], [GEOGRAPHIC_DATA] [GEOGRAPHIC_DATA], [GEOGRAPHIC_DATA] [GEOG…"
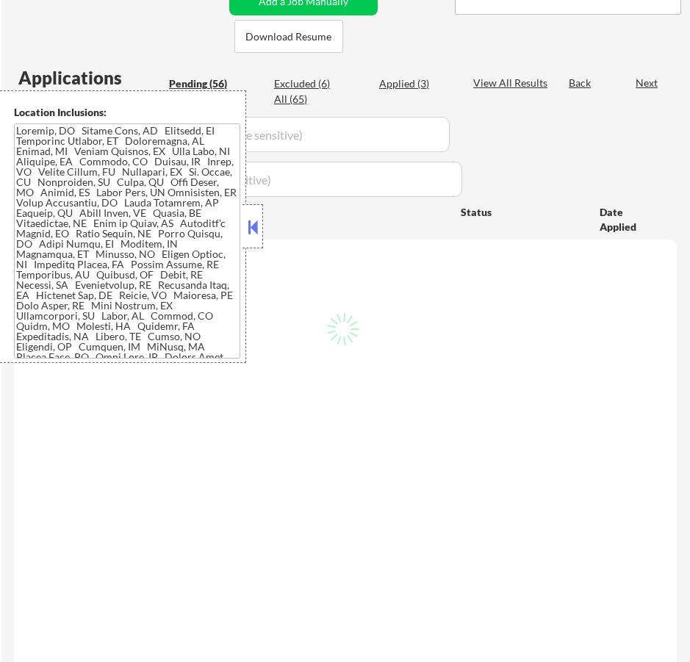
select select ""pending""
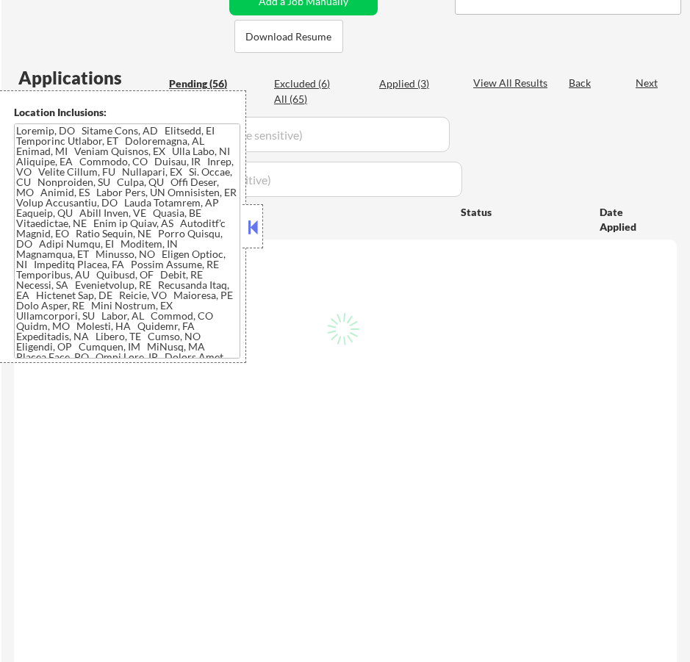
select select ""pending""
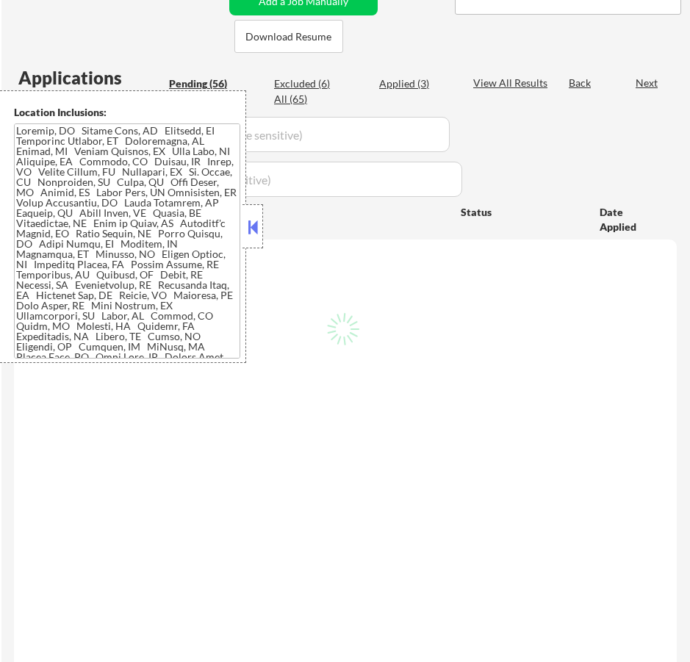
select select ""pending""
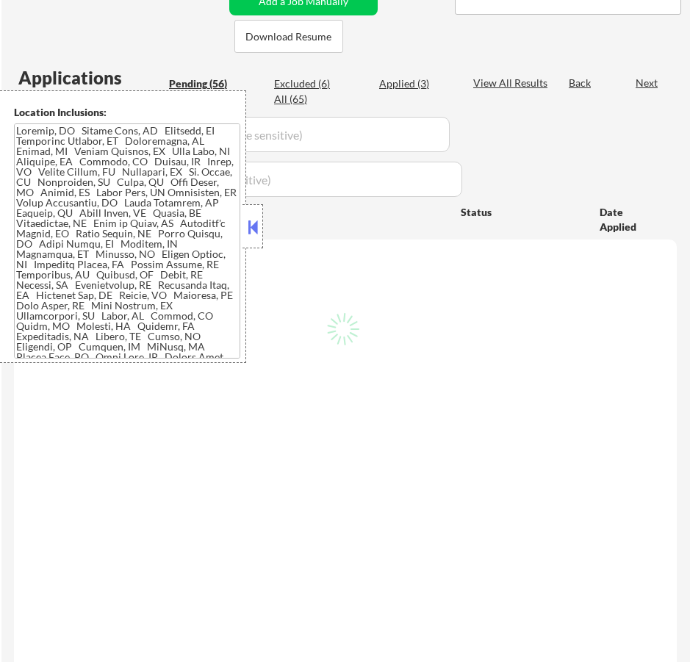
select select ""pending""
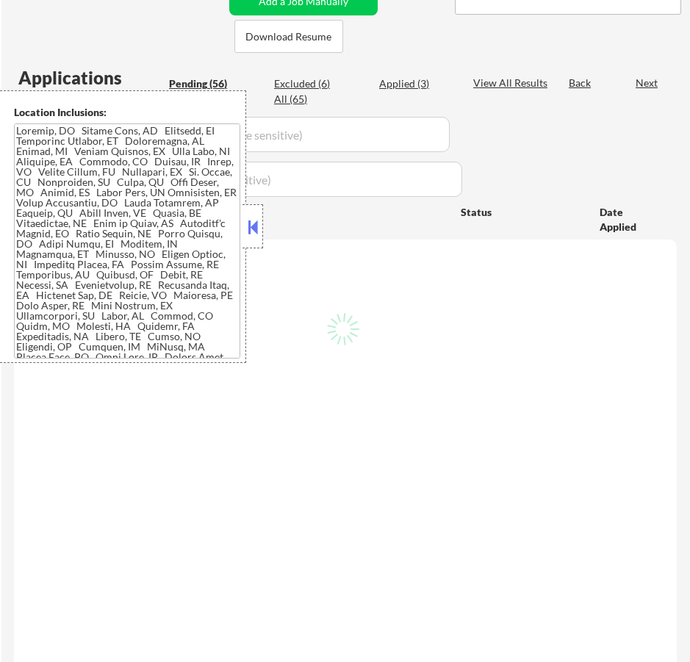
select select ""pending""
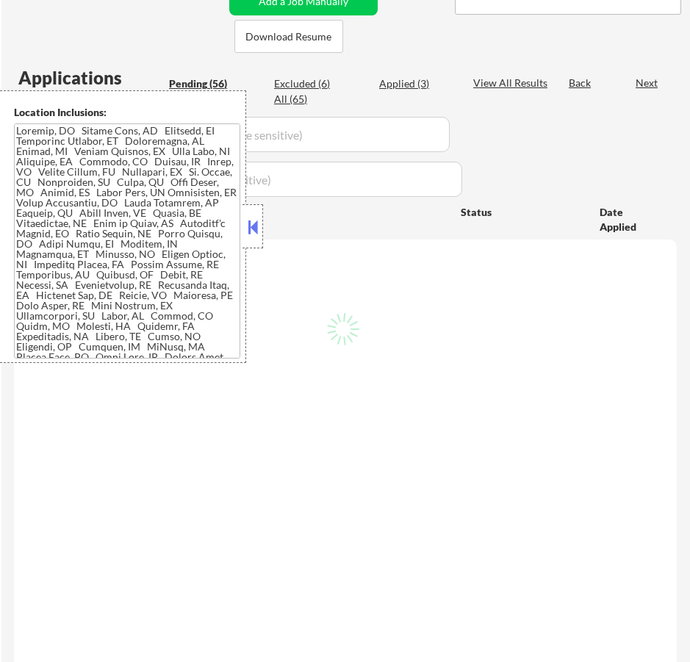
select select ""pending""
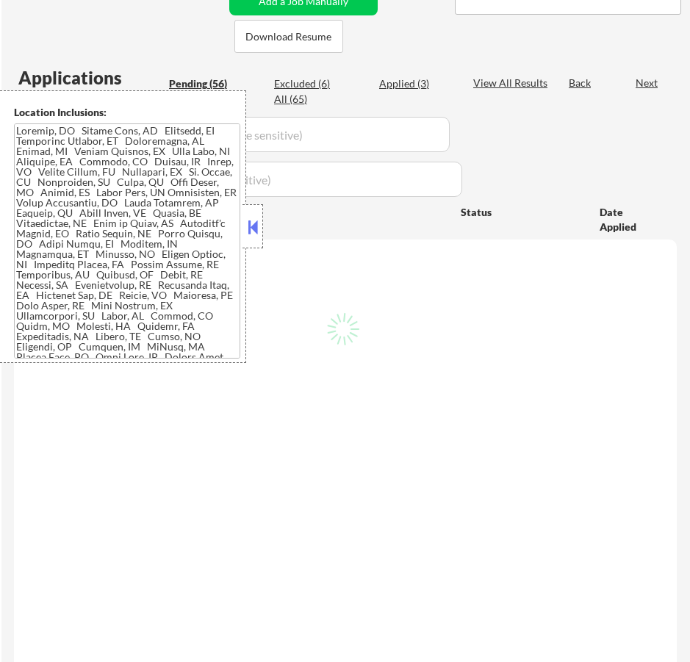
select select ""pending""
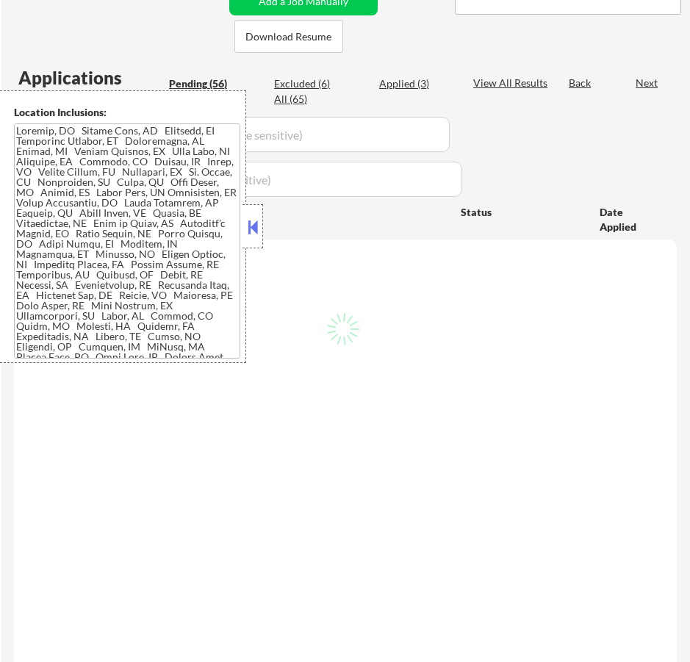
select select ""pending""
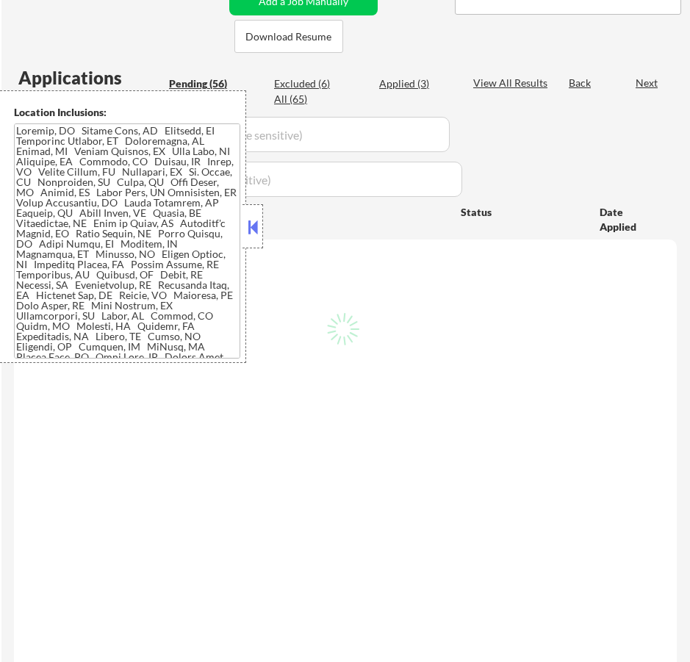
select select ""pending""
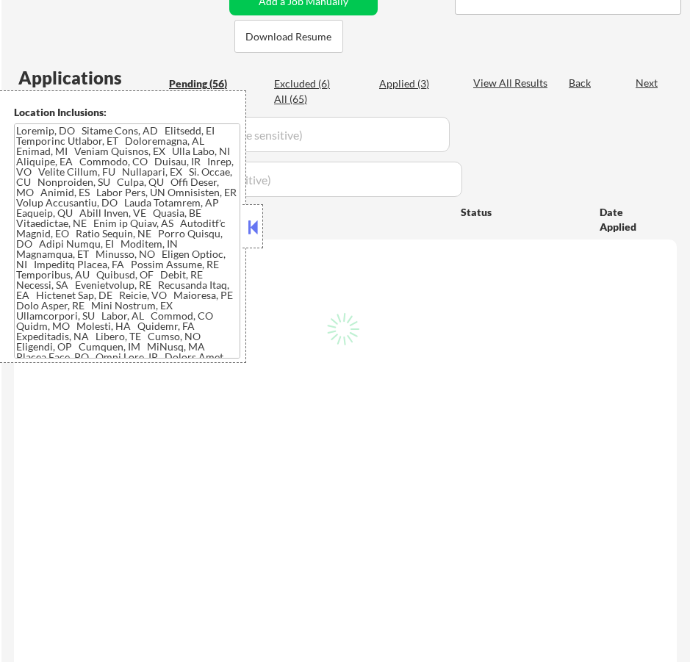
select select ""pending""
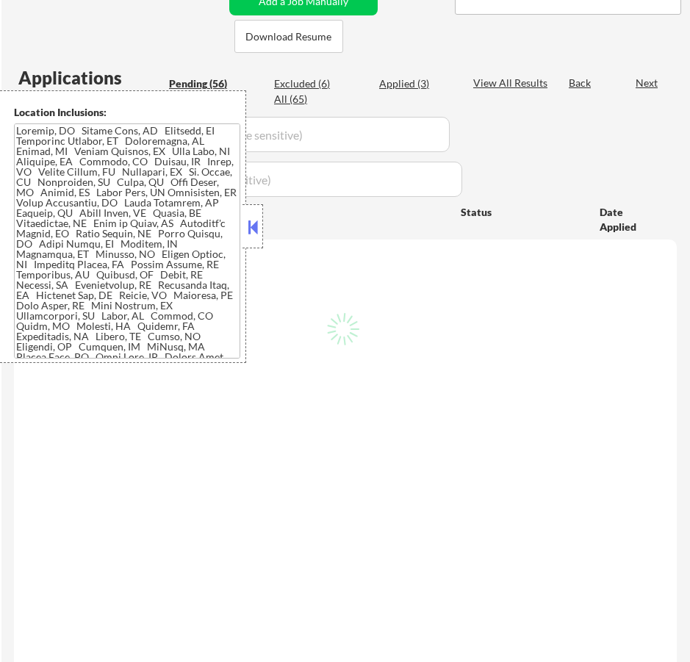
select select ""pending""
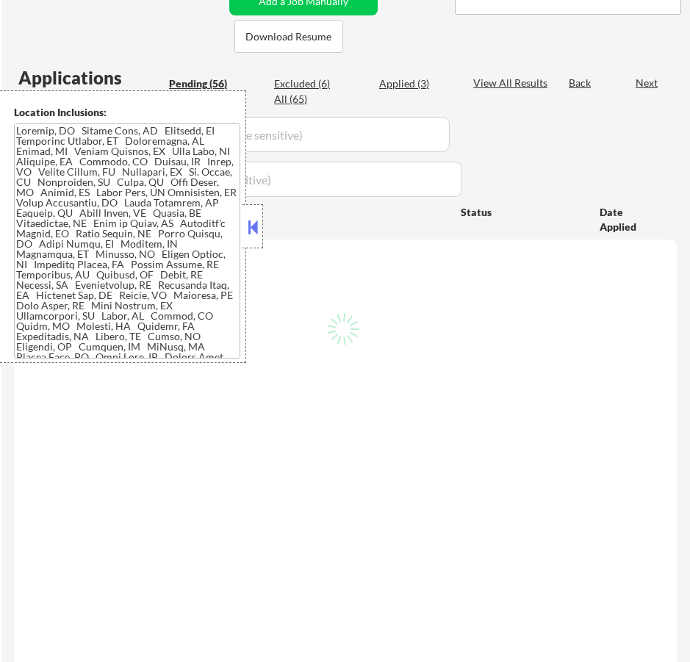
select select ""pending""
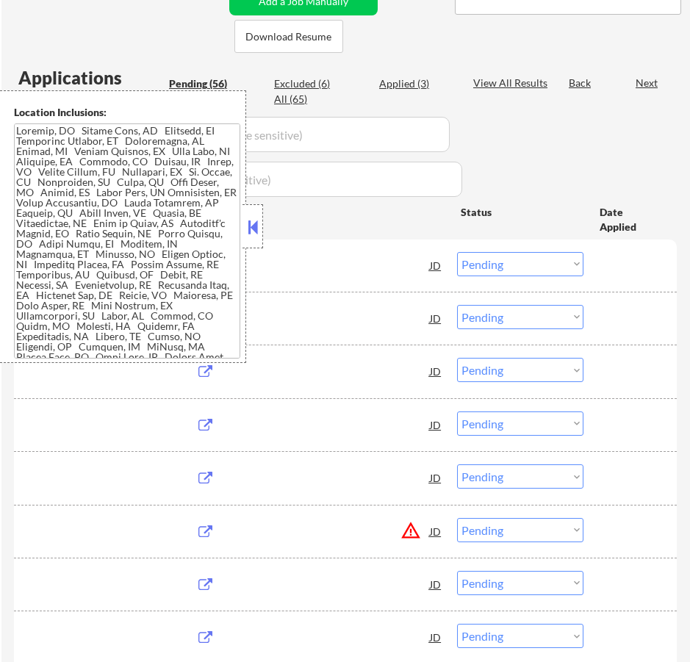
scroll to position [294, 0]
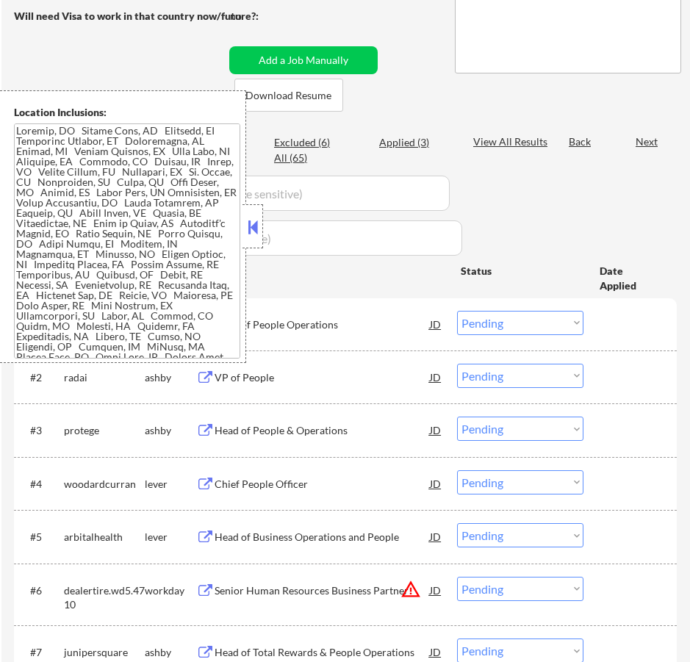
click at [255, 228] on button at bounding box center [253, 227] width 16 height 22
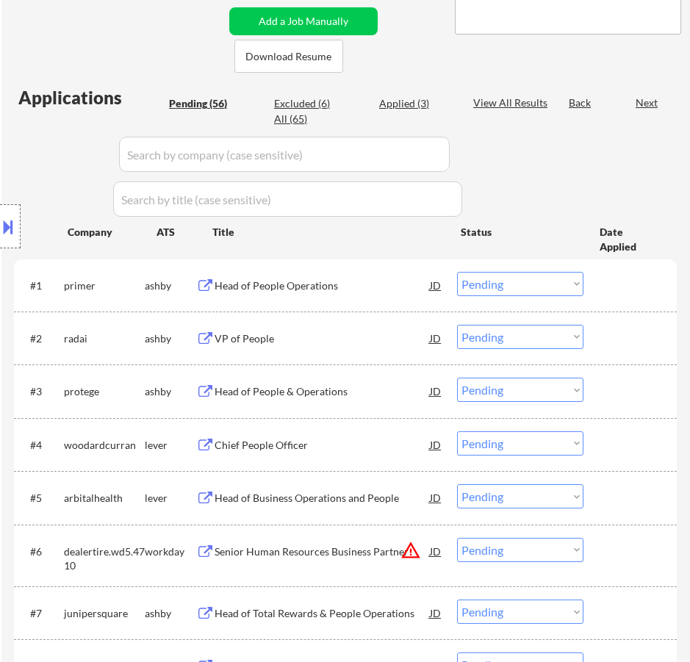
scroll to position [367, 0]
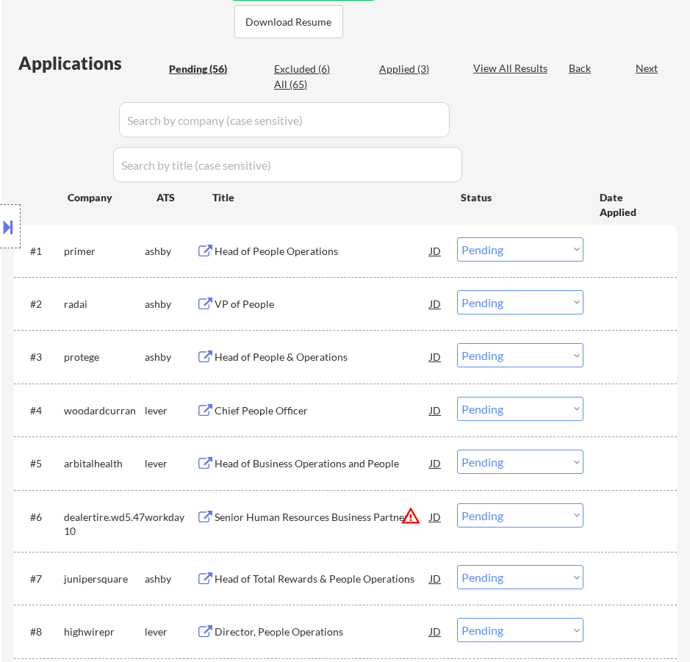
click at [362, 256] on div "Head of People Operations" at bounding box center [322, 251] width 215 height 15
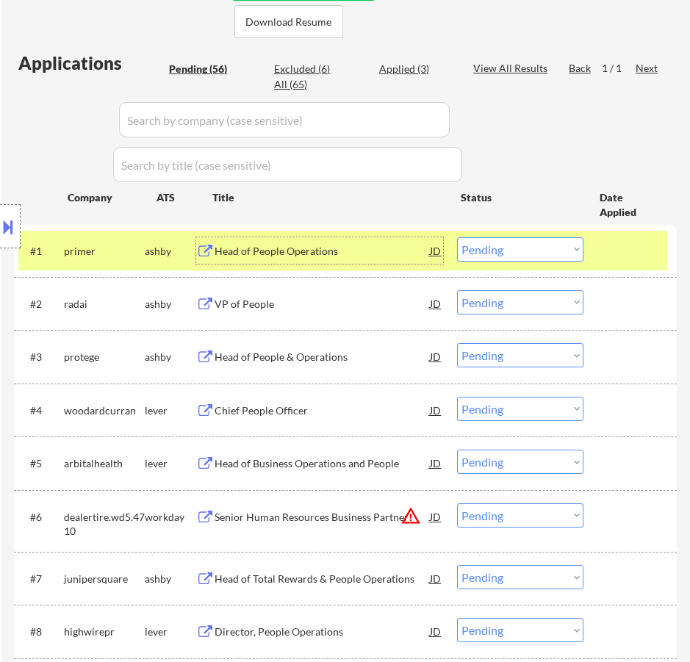
click at [521, 252] on select "Choose an option... Pending Applied Excluded (Questions) Excluded (Expired) Exc…" at bounding box center [520, 249] width 126 height 24
click at [457, 237] on select "Choose an option... Pending Applied Excluded (Questions) Excluded (Expired) Exc…" at bounding box center [520, 249] width 126 height 24
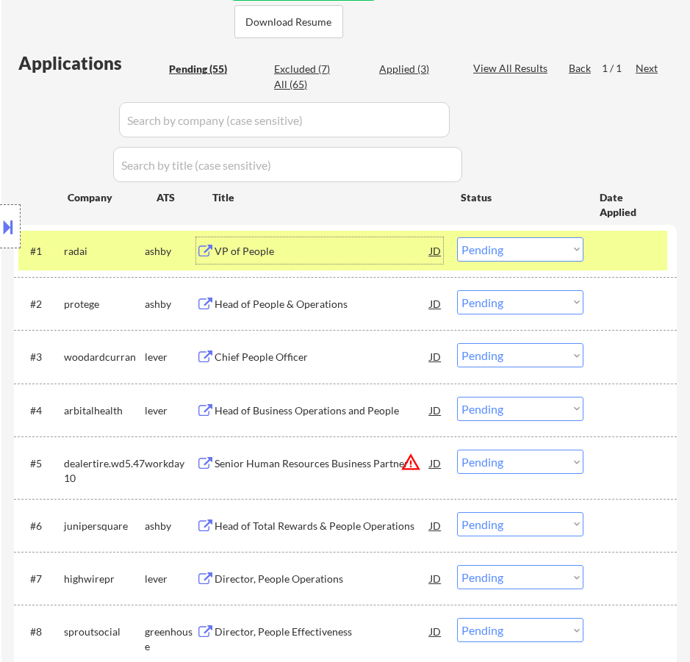
click at [384, 247] on div "VP of People" at bounding box center [322, 251] width 215 height 15
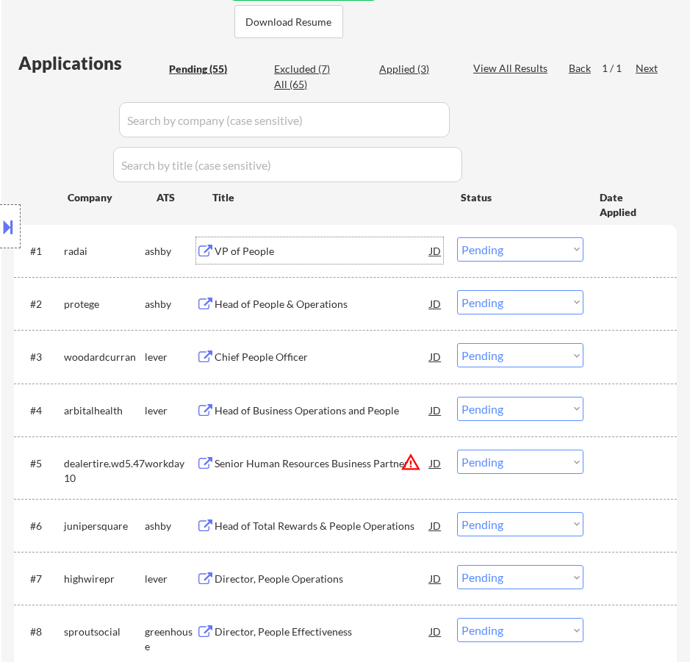
click at [489, 251] on select "Choose an option... Pending Applied Excluded (Questions) Excluded (Expired) Exc…" at bounding box center [520, 249] width 126 height 24
click at [457, 237] on select "Choose an option... Pending Applied Excluded (Questions) Excluded (Expired) Exc…" at bounding box center [520, 249] width 126 height 24
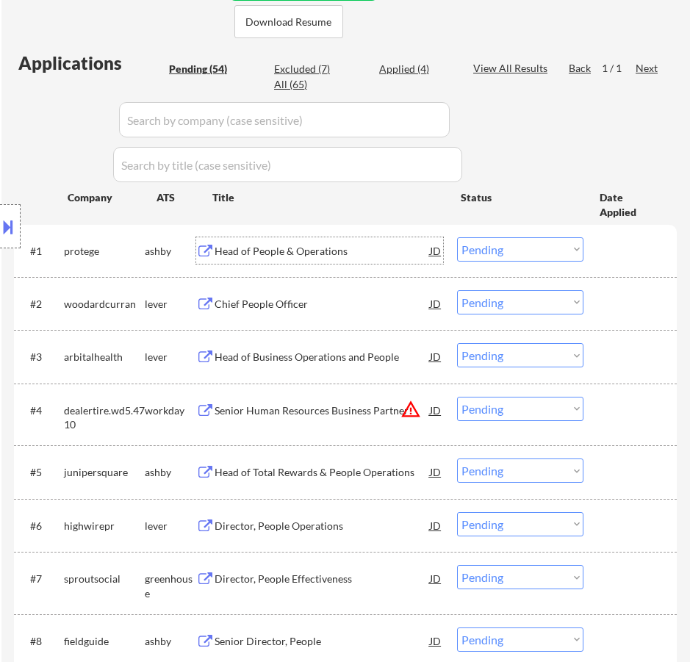
click at [389, 257] on div "Head of People & Operations" at bounding box center [322, 251] width 215 height 15
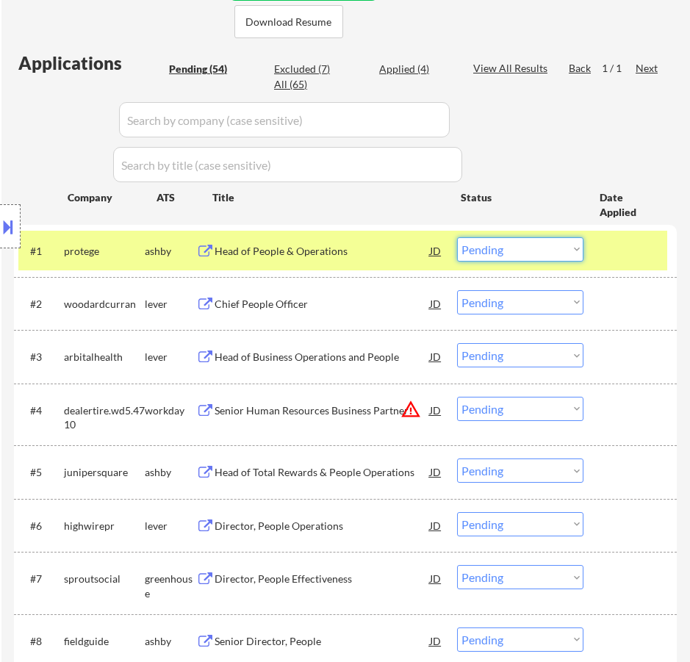
click at [540, 245] on select "Choose an option... Pending Applied Excluded (Questions) Excluded (Expired) Exc…" at bounding box center [520, 249] width 126 height 24
click at [457, 237] on select "Choose an option... Pending Applied Excluded (Questions) Excluded (Expired) Exc…" at bounding box center [520, 249] width 126 height 24
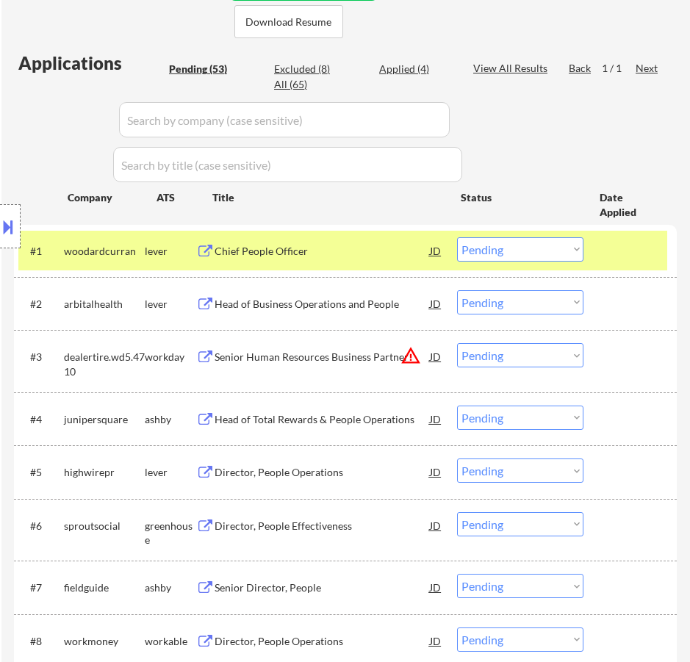
click at [403, 253] on div "Chief People Officer" at bounding box center [322, 251] width 215 height 15
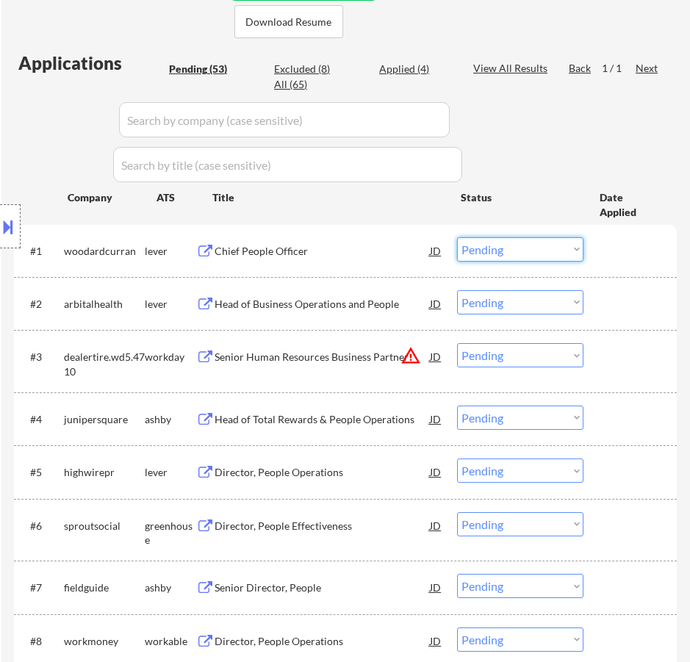
click at [480, 249] on select "Choose an option... Pending Applied Excluded (Questions) Excluded (Expired) Exc…" at bounding box center [520, 249] width 126 height 24
click at [457, 237] on select "Choose an option... Pending Applied Excluded (Questions) Excluded (Expired) Exc…" at bounding box center [520, 249] width 126 height 24
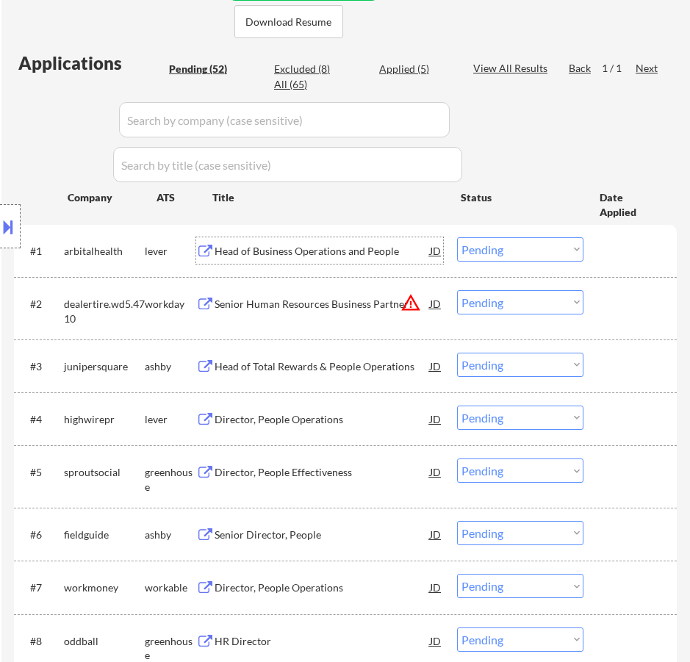
click at [336, 249] on div "Head of Business Operations and People" at bounding box center [322, 251] width 215 height 15
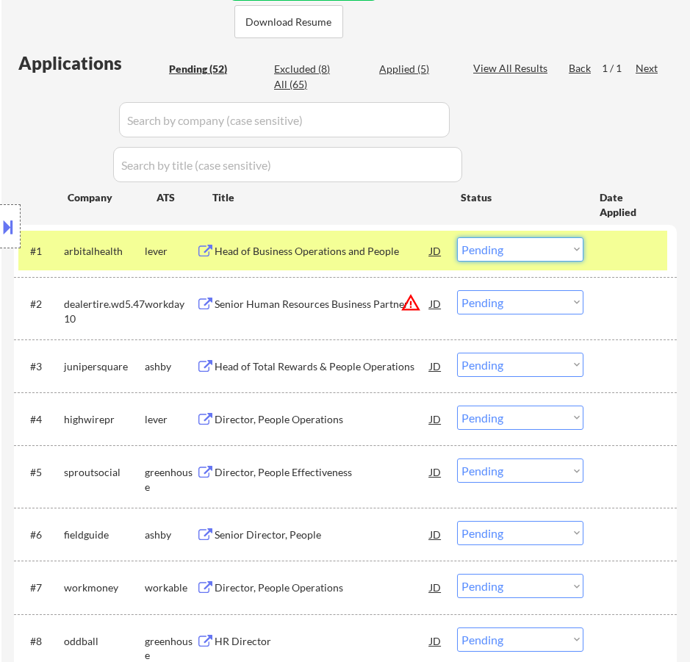
click at [529, 254] on select "Choose an option... Pending Applied Excluded (Questions) Excluded (Expired) Exc…" at bounding box center [520, 249] width 126 height 24
click at [457, 237] on select "Choose an option... Pending Applied Excluded (Questions) Excluded (Expired) Exc…" at bounding box center [520, 249] width 126 height 24
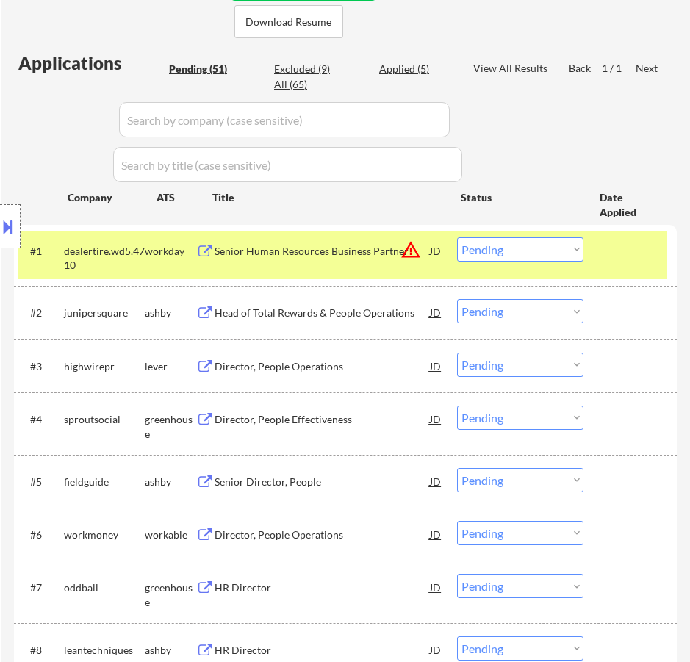
click at [356, 253] on div "Senior Human Resources Business Partner" at bounding box center [322, 251] width 215 height 15
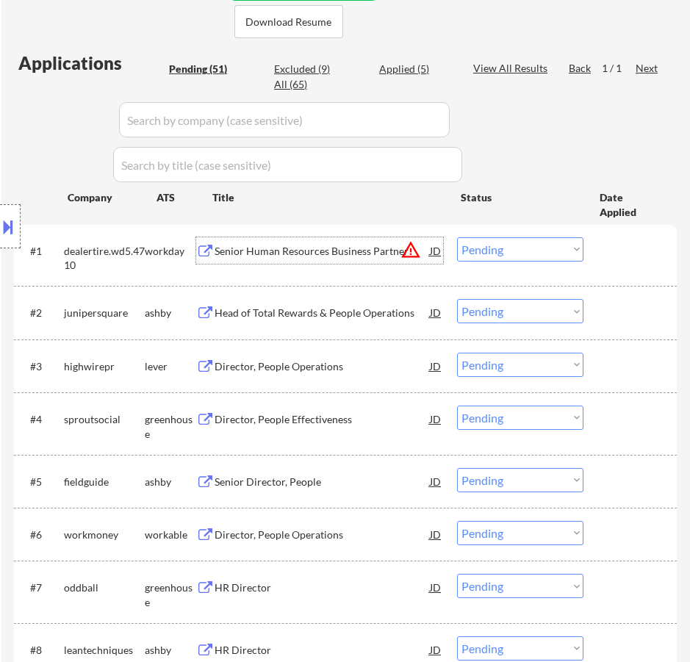
click at [516, 250] on select "Choose an option... Pending Applied Excluded (Questions) Excluded (Expired) Exc…" at bounding box center [520, 249] width 126 height 24
click at [457, 237] on select "Choose an option... Pending Applied Excluded (Questions) Excluded (Expired) Exc…" at bounding box center [520, 249] width 126 height 24
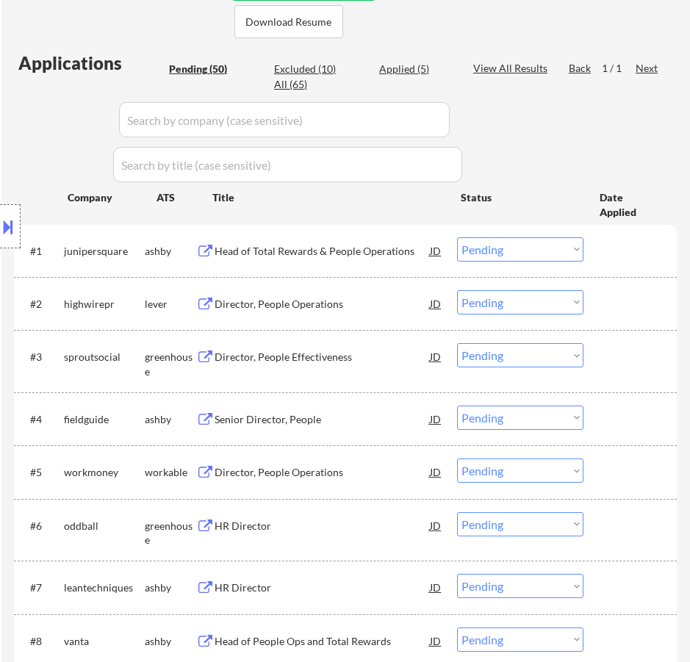
click at [338, 254] on div "Head of Total Rewards & People Operations" at bounding box center [322, 251] width 215 height 15
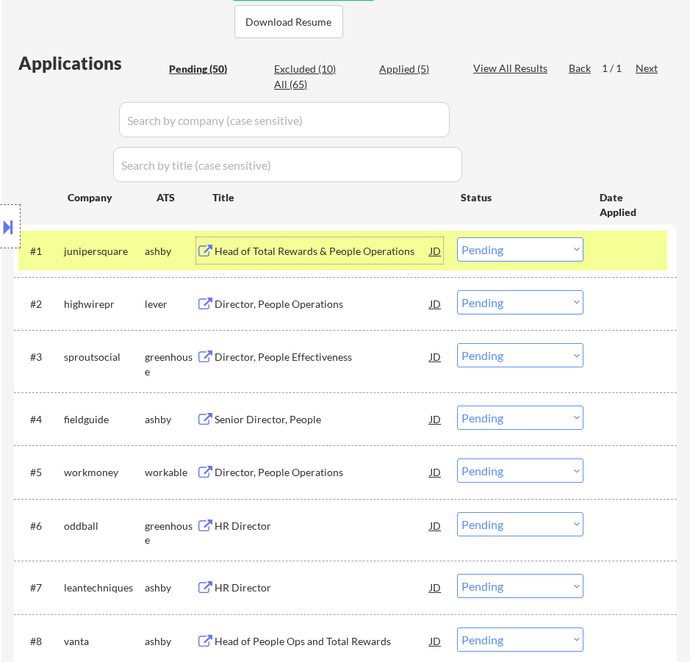
click at [544, 244] on select "Choose an option... Pending Applied Excluded (Questions) Excluded (Expired) Exc…" at bounding box center [520, 249] width 126 height 24
click at [457, 237] on select "Choose an option... Pending Applied Excluded (Questions) Excluded (Expired) Exc…" at bounding box center [520, 249] width 126 height 24
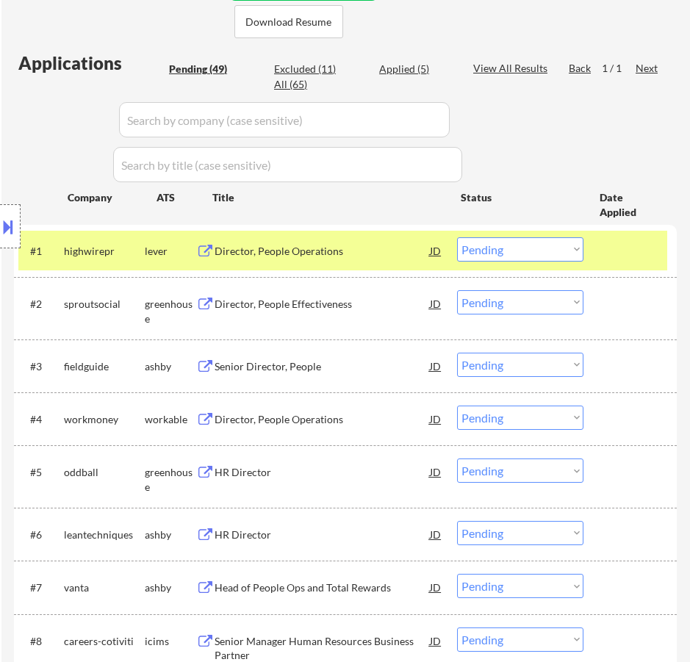
click at [354, 253] on div "Director, People Operations" at bounding box center [322, 251] width 215 height 15
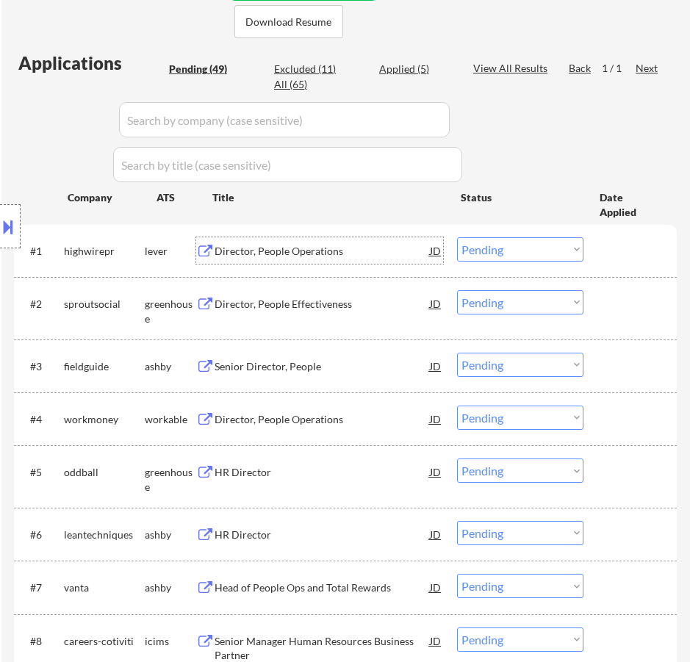
click at [501, 250] on select "Choose an option... Pending Applied Excluded (Questions) Excluded (Expired) Exc…" at bounding box center [520, 249] width 126 height 24
click at [457, 237] on select "Choose an option... Pending Applied Excluded (Questions) Excluded (Expired) Exc…" at bounding box center [520, 249] width 126 height 24
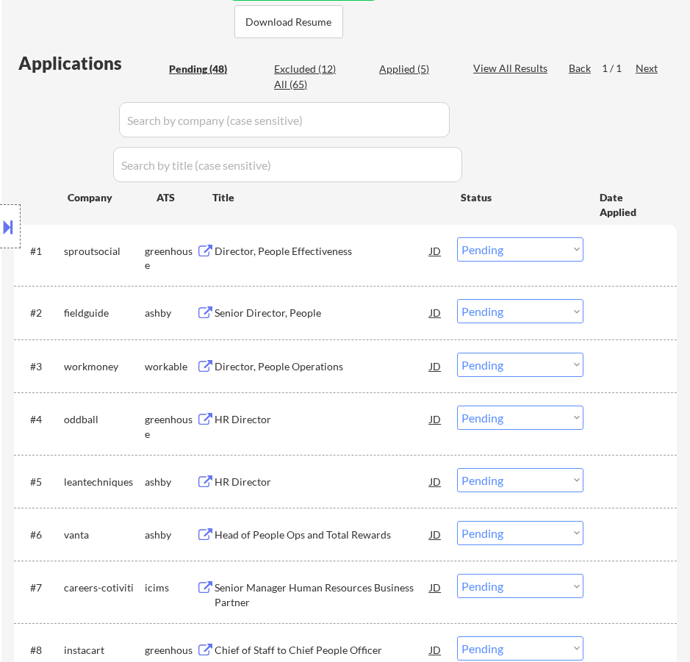
click at [352, 252] on div "Director, People Effectiveness" at bounding box center [322, 251] width 215 height 15
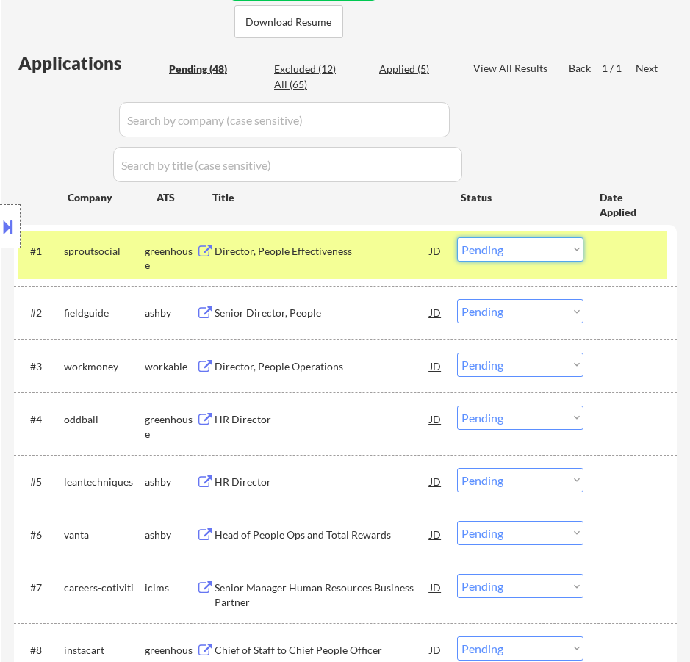
click at [484, 248] on select "Choose an option... Pending Applied Excluded (Questions) Excluded (Expired) Exc…" at bounding box center [520, 249] width 126 height 24
click at [457, 237] on select "Choose an option... Pending Applied Excluded (Questions) Excluded (Expired) Exc…" at bounding box center [520, 249] width 126 height 24
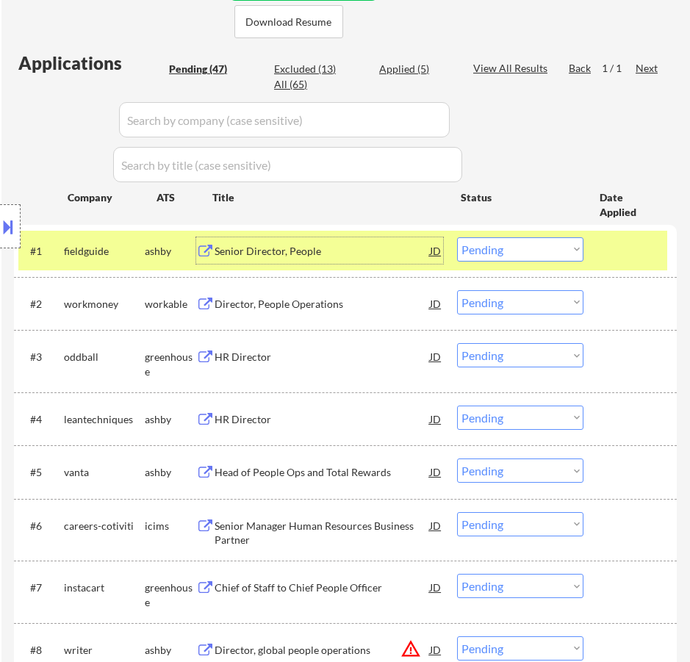
click at [381, 253] on div "Senior Director, People" at bounding box center [322, 251] width 215 height 15
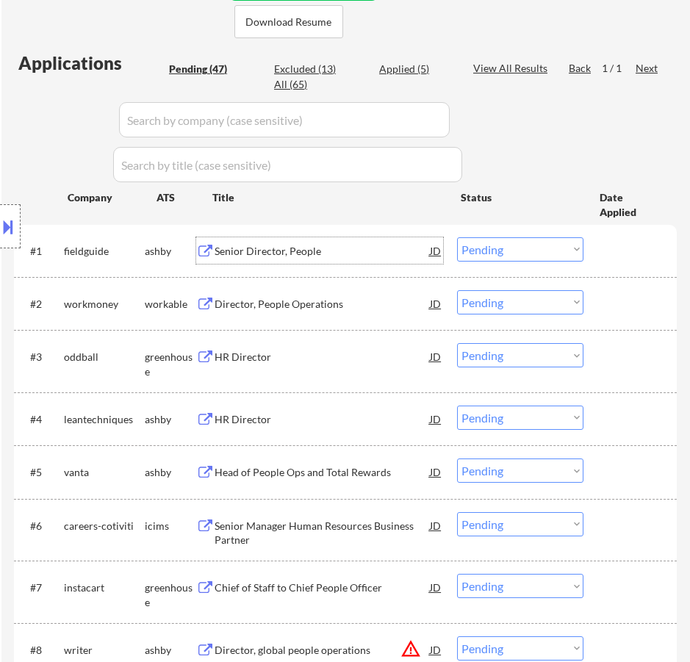
click at [505, 245] on select "Choose an option... Pending Applied Excluded (Questions) Excluded (Expired) Exc…" at bounding box center [520, 249] width 126 height 24
click at [457, 237] on select "Choose an option... Pending Applied Excluded (Questions) Excluded (Expired) Exc…" at bounding box center [520, 249] width 126 height 24
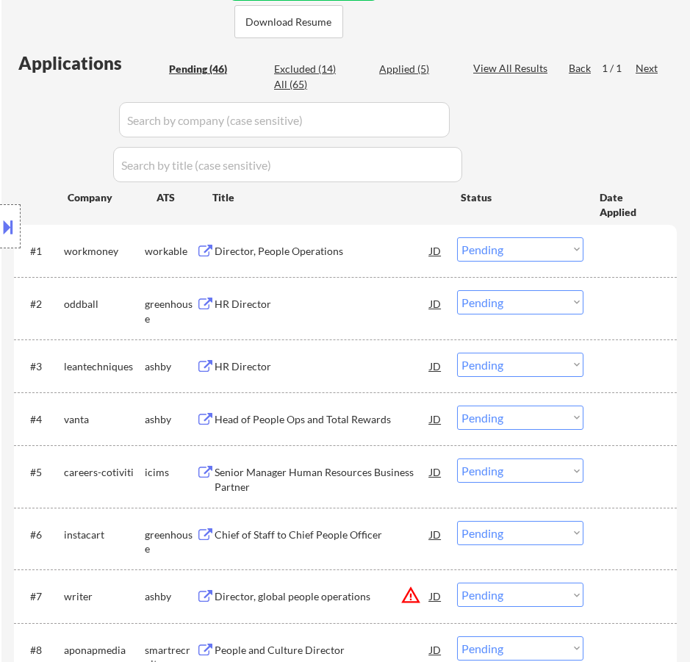
click at [357, 254] on div "Director, People Operations" at bounding box center [322, 251] width 215 height 15
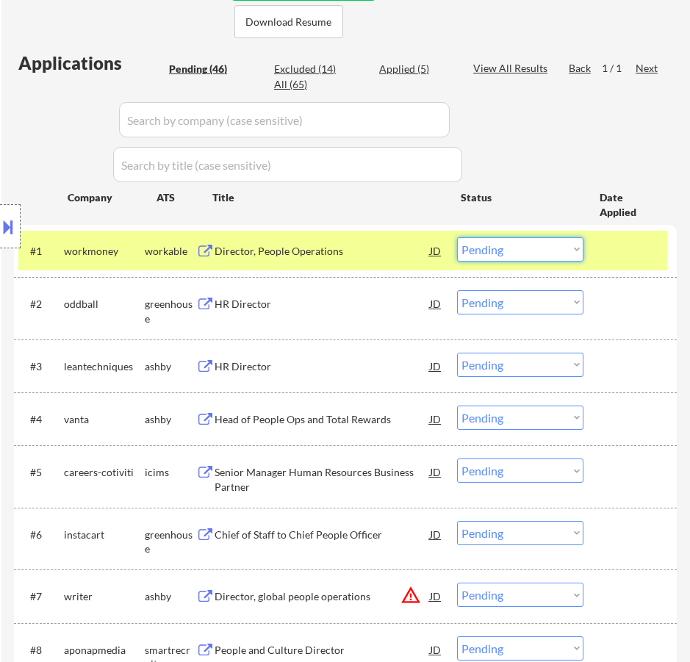
click at [539, 244] on select "Choose an option... Pending Applied Excluded (Questions) Excluded (Expired) Exc…" at bounding box center [520, 249] width 126 height 24
click at [457, 237] on select "Choose an option... Pending Applied Excluded (Questions) Excluded (Expired) Exc…" at bounding box center [520, 249] width 126 height 24
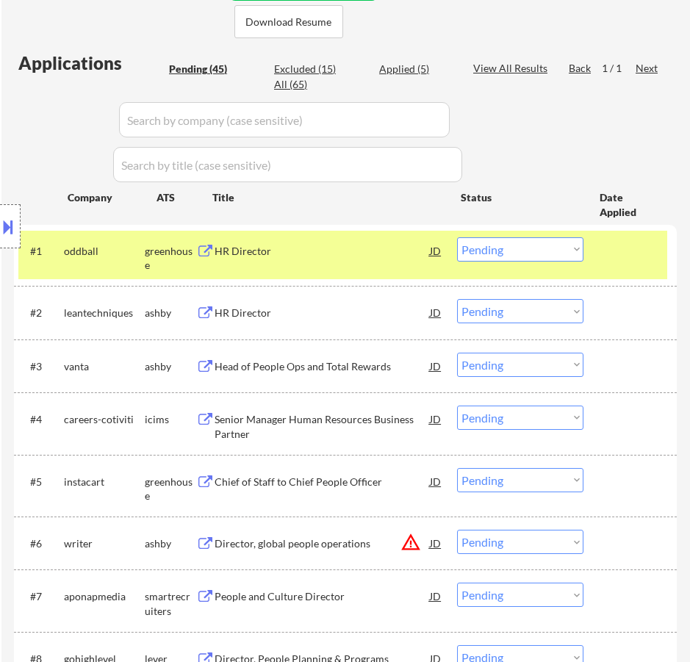
click at [375, 261] on div "HR Director" at bounding box center [322, 250] width 215 height 26
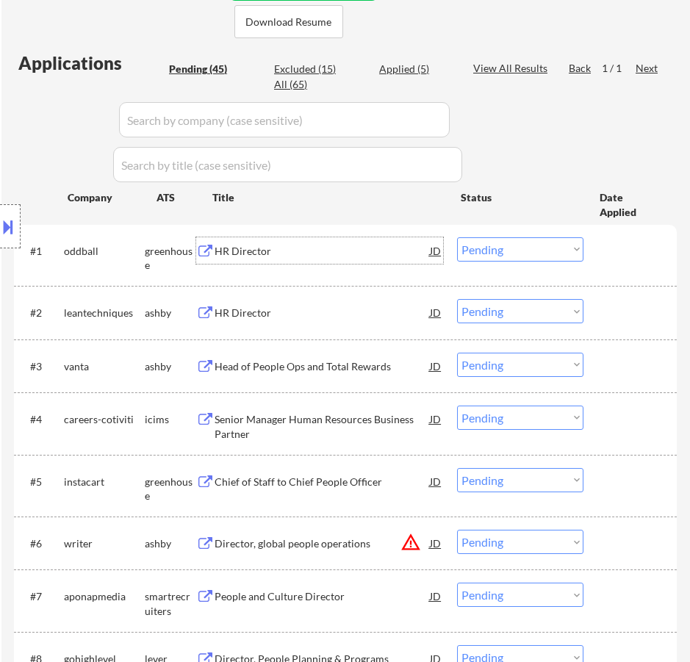
click at [533, 246] on select "Choose an option... Pending Applied Excluded (Questions) Excluded (Expired) Exc…" at bounding box center [520, 249] width 126 height 24
click at [457, 237] on select "Choose an option... Pending Applied Excluded (Questions) Excluded (Expired) Exc…" at bounding box center [520, 249] width 126 height 24
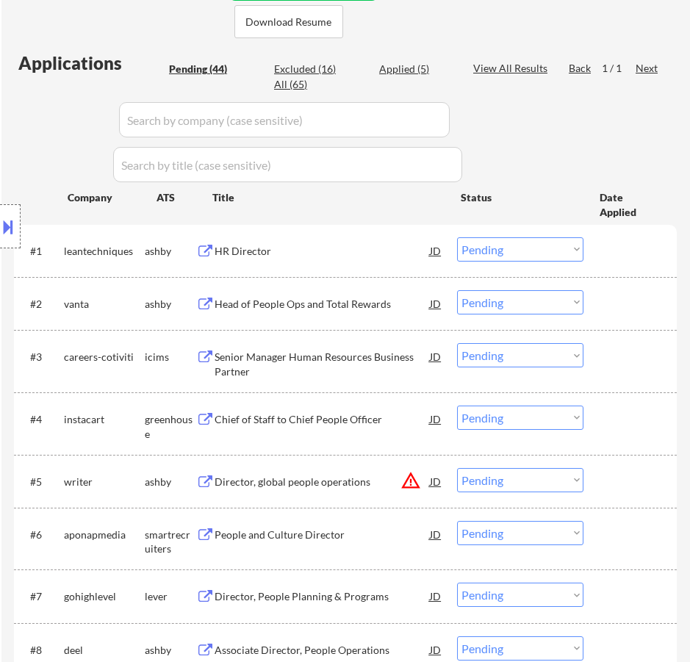
click at [364, 262] on div "HR Director" at bounding box center [322, 250] width 215 height 26
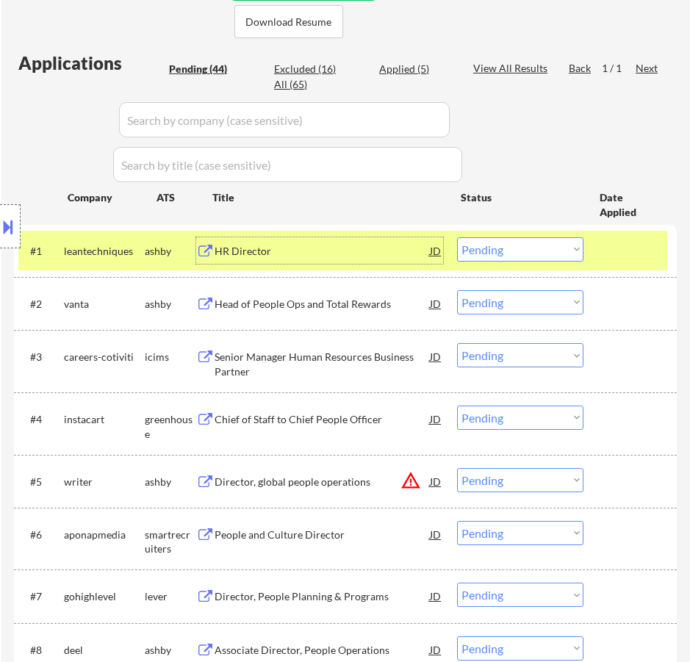
click at [541, 248] on select "Choose an option... Pending Applied Excluded (Questions) Excluded (Expired) Exc…" at bounding box center [520, 249] width 126 height 24
click at [457, 237] on select "Choose an option... Pending Applied Excluded (Questions) Excluded (Expired) Exc…" at bounding box center [520, 249] width 126 height 24
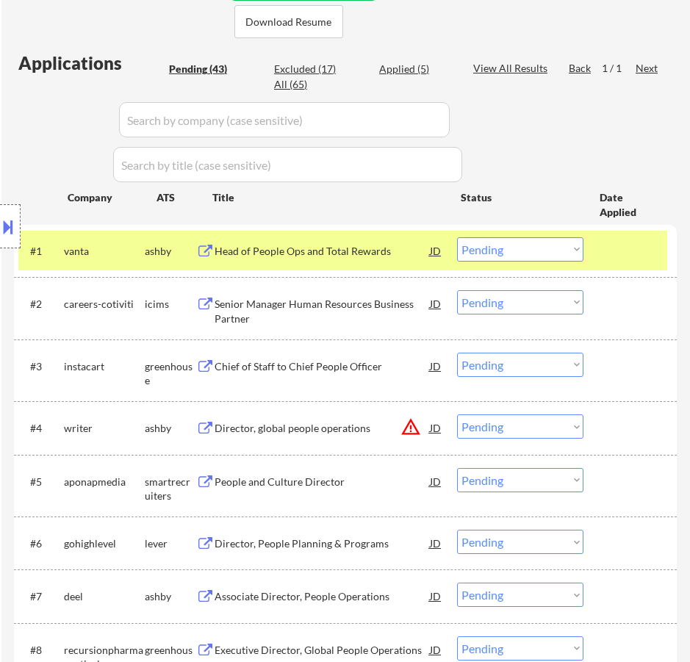
click at [383, 251] on div "Head of People Ops and Total Rewards" at bounding box center [322, 251] width 215 height 15
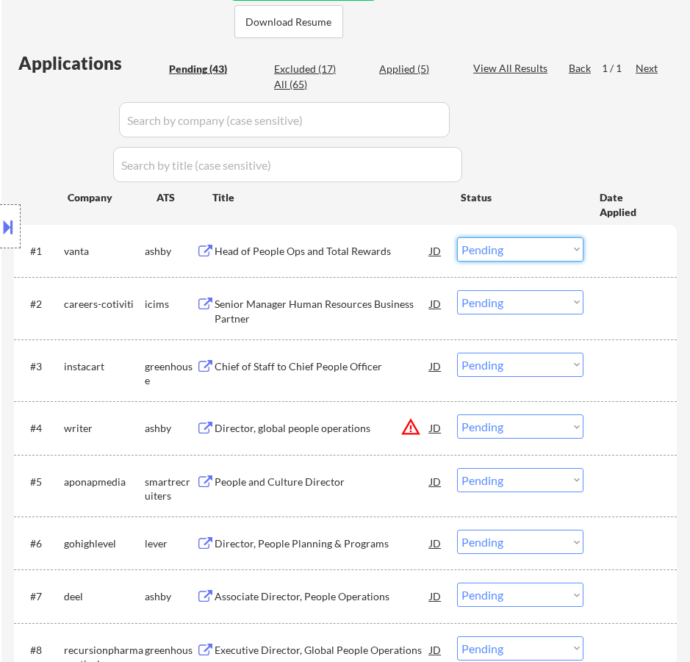
click at [503, 250] on select "Choose an option... Pending Applied Excluded (Questions) Excluded (Expired) Exc…" at bounding box center [520, 249] width 126 height 24
click at [457, 237] on select "Choose an option... Pending Applied Excluded (Questions) Excluded (Expired) Exc…" at bounding box center [520, 249] width 126 height 24
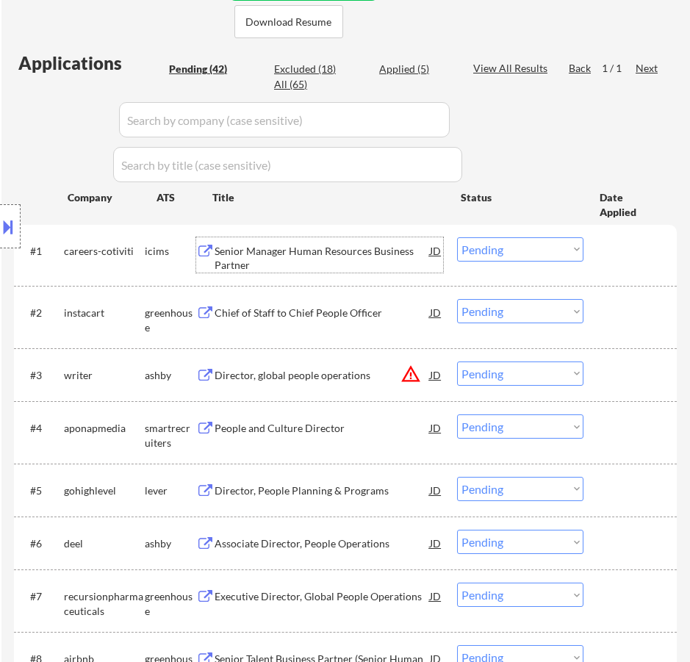
click at [353, 248] on div "Senior Manager Human Resources Business Partner" at bounding box center [322, 258] width 215 height 29
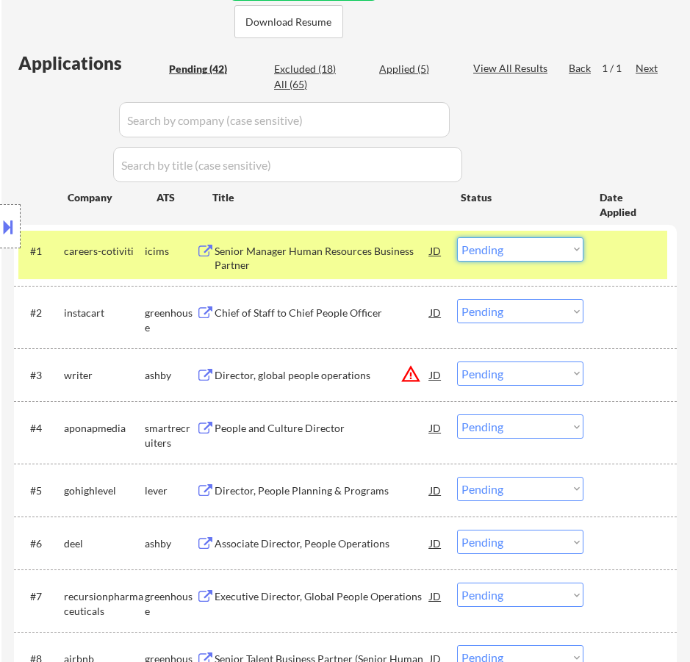
click at [529, 252] on select "Choose an option... Pending Applied Excluded (Questions) Excluded (Expired) Exc…" at bounding box center [520, 249] width 126 height 24
click at [457, 237] on select "Choose an option... Pending Applied Excluded (Questions) Excluded (Expired) Exc…" at bounding box center [520, 249] width 126 height 24
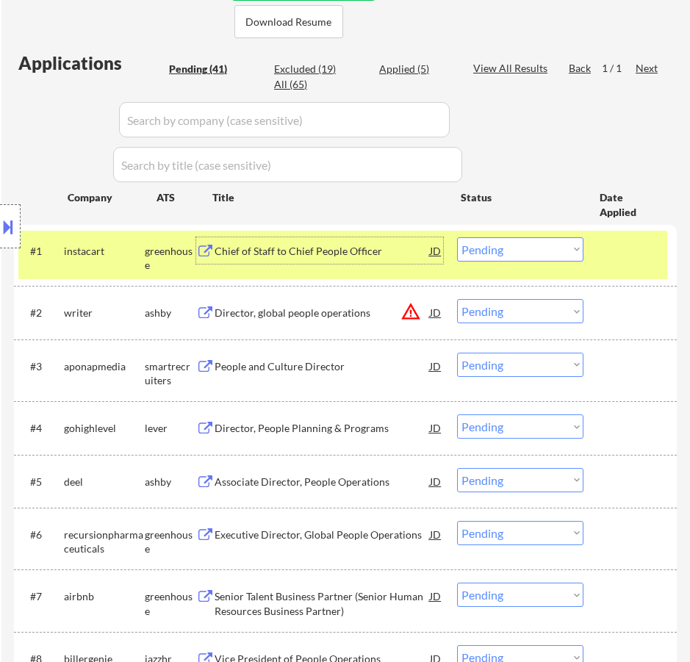
click at [353, 262] on div "Chief of Staff to Chief People Officer" at bounding box center [322, 250] width 215 height 26
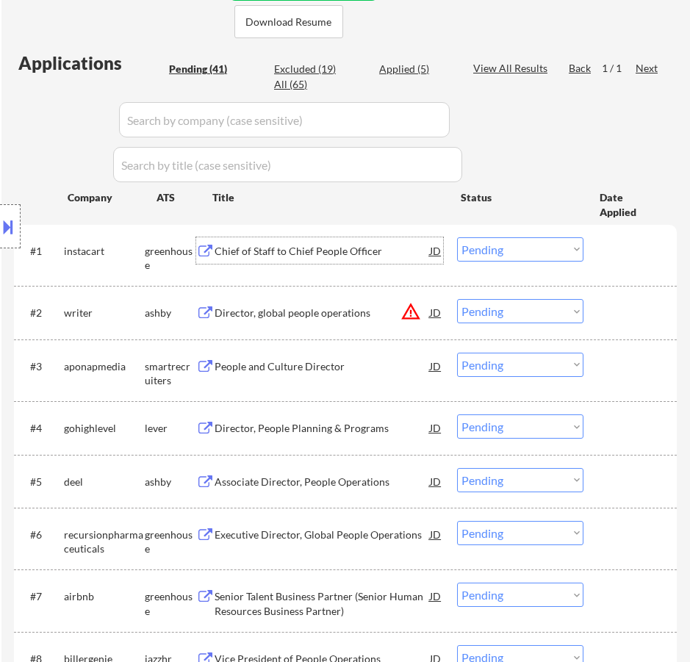
click at [499, 247] on select "Choose an option... Pending Applied Excluded (Questions) Excluded (Expired) Exc…" at bounding box center [520, 249] width 126 height 24
click at [457, 237] on select "Choose an option... Pending Applied Excluded (Questions) Excluded (Expired) Exc…" at bounding box center [520, 249] width 126 height 24
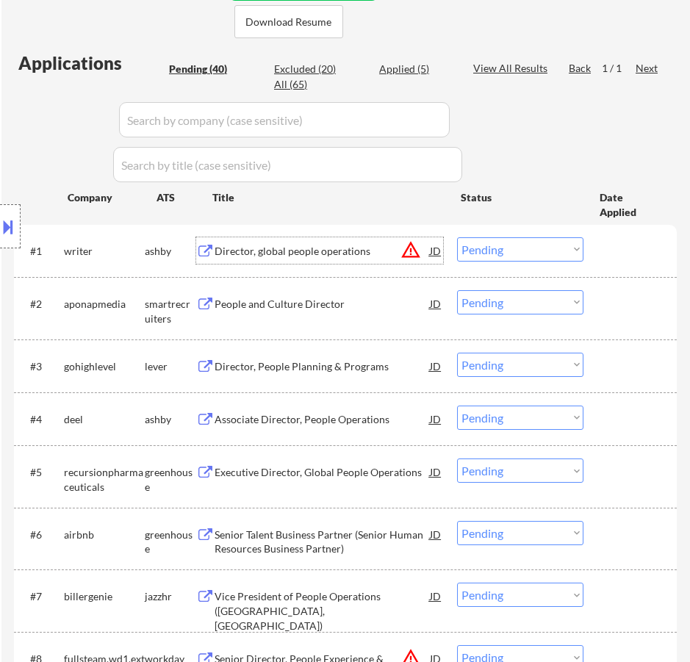
click at [372, 253] on div "Director, global people operations" at bounding box center [322, 251] width 215 height 15
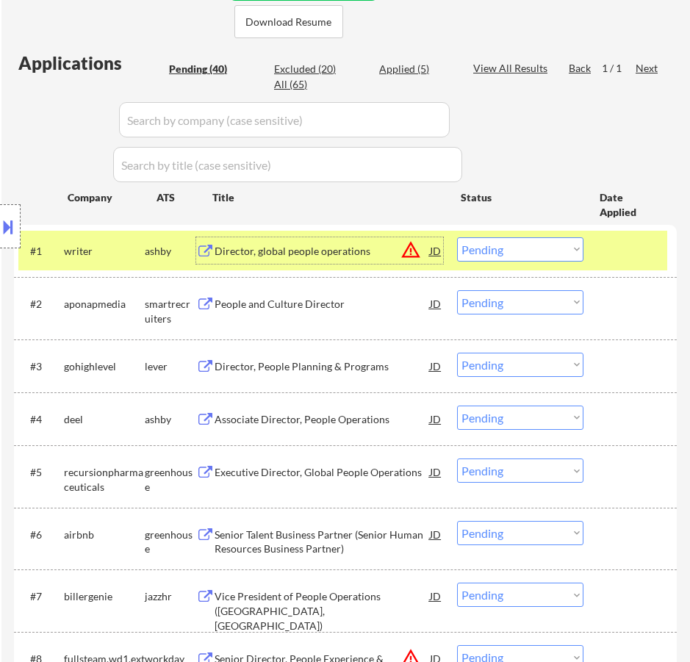
click at [515, 250] on select "Choose an option... Pending Applied Excluded (Questions) Excluded (Expired) Exc…" at bounding box center [520, 249] width 126 height 24
click at [457, 237] on select "Choose an option... Pending Applied Excluded (Questions) Excluded (Expired) Exc…" at bounding box center [520, 249] width 126 height 24
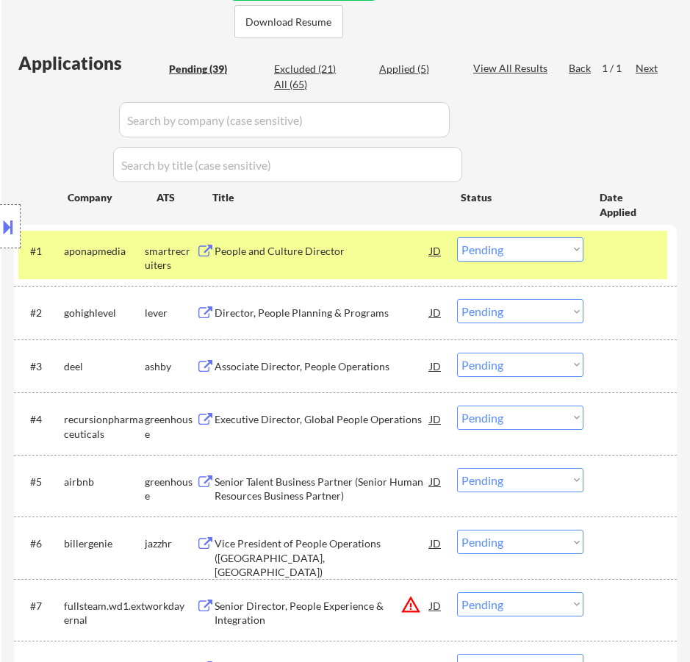
click at [357, 265] on div "#1 aponapmedia smartrecruiters People and Culture Director JD warning_amber Cho…" at bounding box center [342, 255] width 649 height 48
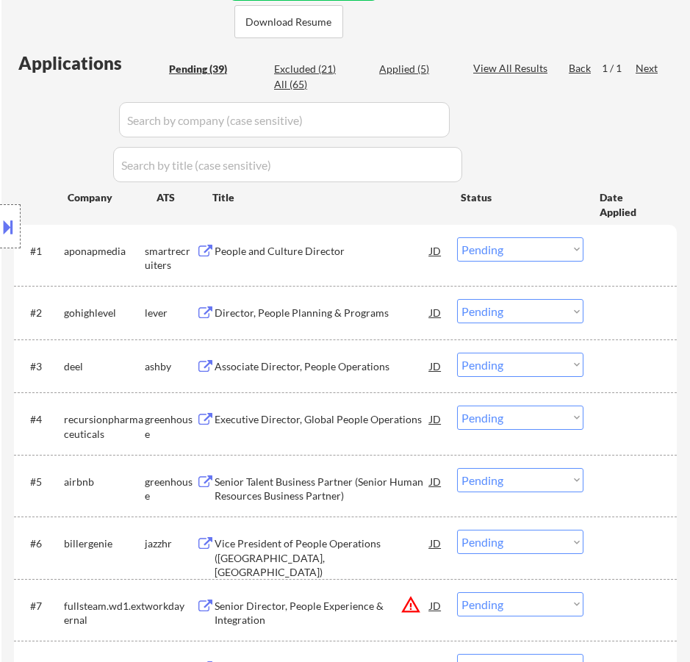
click at [353, 264] on div "#1 aponapmedia smartrecruiters People and Culture Director JD warning_amber Cho…" at bounding box center [342, 255] width 649 height 48
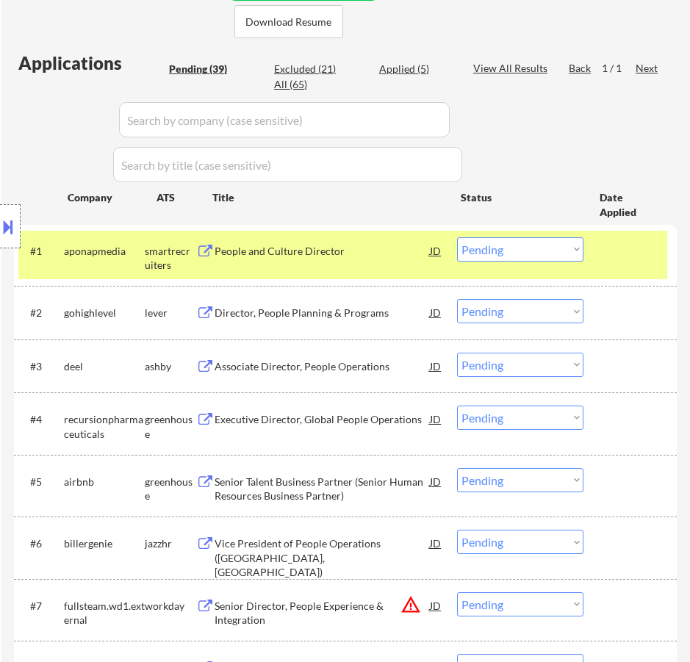
click at [362, 257] on div "People and Culture Director" at bounding box center [322, 251] width 215 height 15
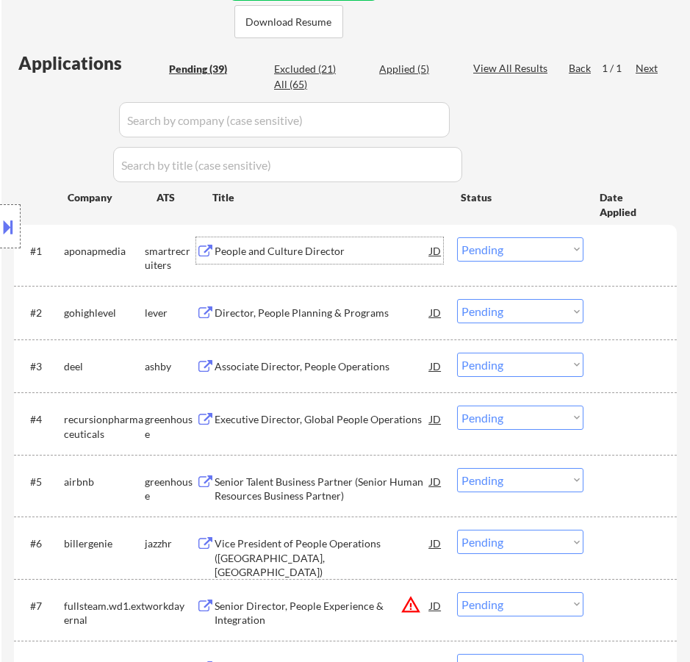
click at [526, 242] on select "Choose an option... Pending Applied Excluded (Questions) Excluded (Expired) Exc…" at bounding box center [520, 249] width 126 height 24
click at [457, 237] on select "Choose an option... Pending Applied Excluded (Questions) Excluded (Expired) Exc…" at bounding box center [520, 249] width 126 height 24
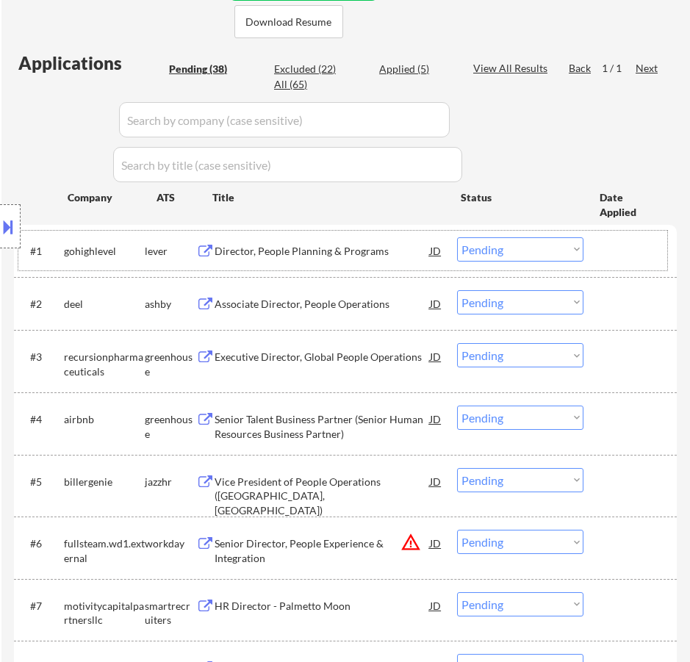
click at [362, 264] on div "#1 gohighlevel lever Director, People Planning & Programs JD warning_amber Choo…" at bounding box center [342, 251] width 649 height 40
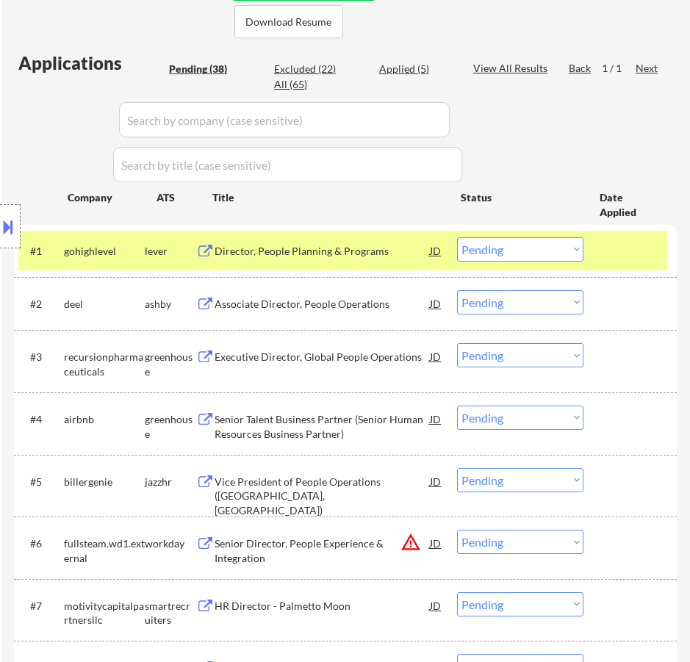
click at [362, 257] on div "Director, People Planning & Programs" at bounding box center [322, 251] width 215 height 15
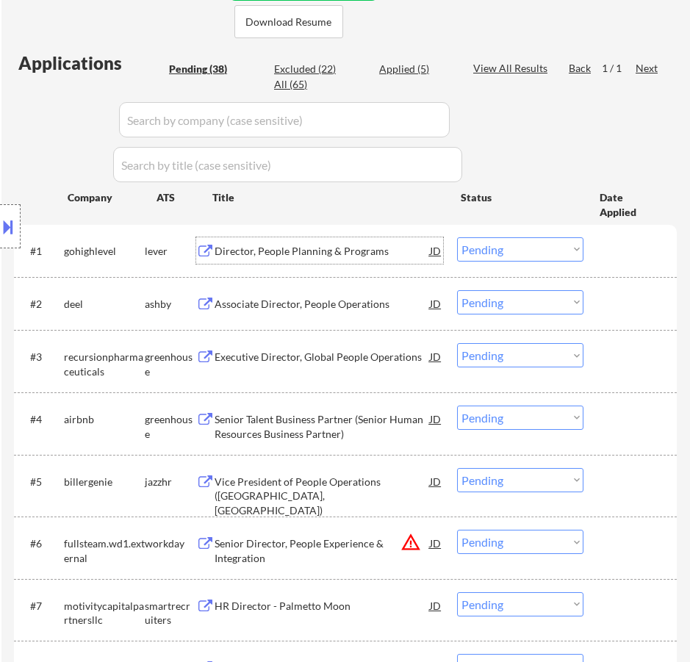
click at [491, 249] on select "Choose an option... Pending Applied Excluded (Questions) Excluded (Expired) Exc…" at bounding box center [520, 249] width 126 height 24
click at [457, 237] on select "Choose an option... Pending Applied Excluded (Questions) Excluded (Expired) Exc…" at bounding box center [520, 249] width 126 height 24
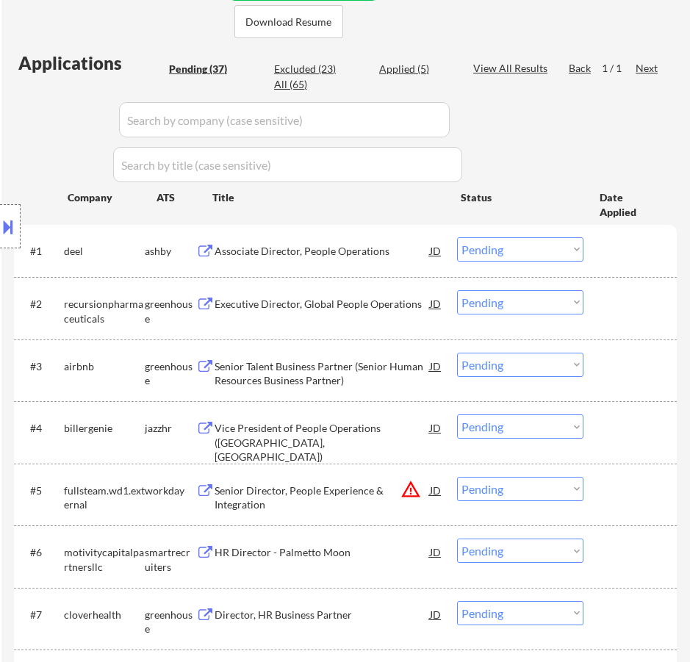
click at [372, 253] on div "Associate Director, People Operations" at bounding box center [322, 251] width 215 height 15
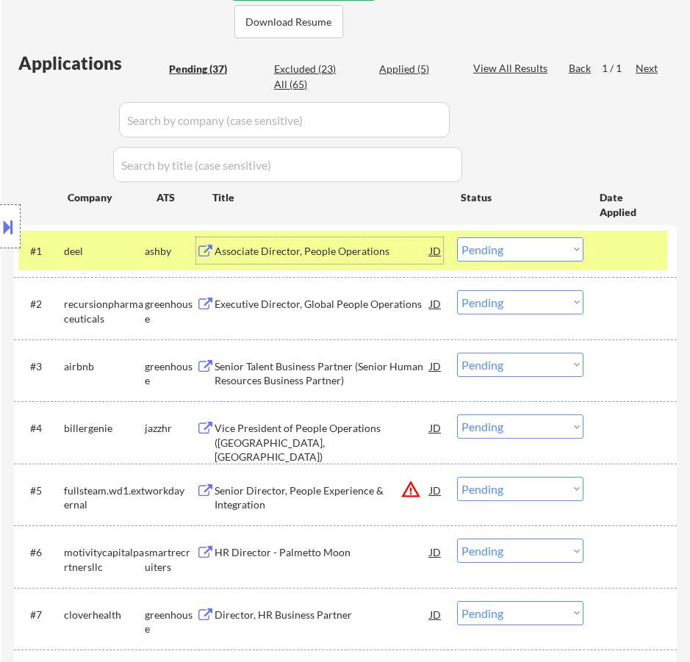
click at [520, 247] on select "Choose an option... Pending Applied Excluded (Questions) Excluded (Expired) Exc…" at bounding box center [520, 249] width 126 height 24
click at [457, 237] on select "Choose an option... Pending Applied Excluded (Questions) Excluded (Expired) Exc…" at bounding box center [520, 249] width 126 height 24
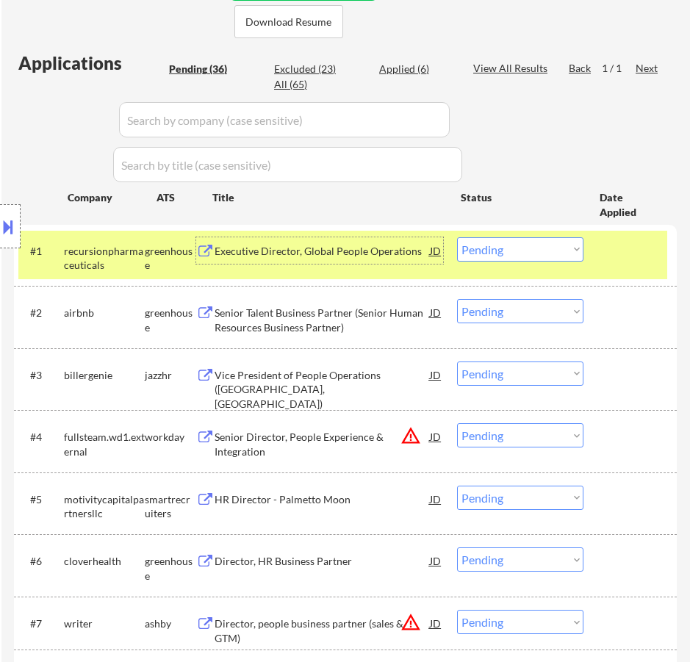
click at [376, 247] on div "Executive Director, Global People Operations" at bounding box center [322, 251] width 215 height 15
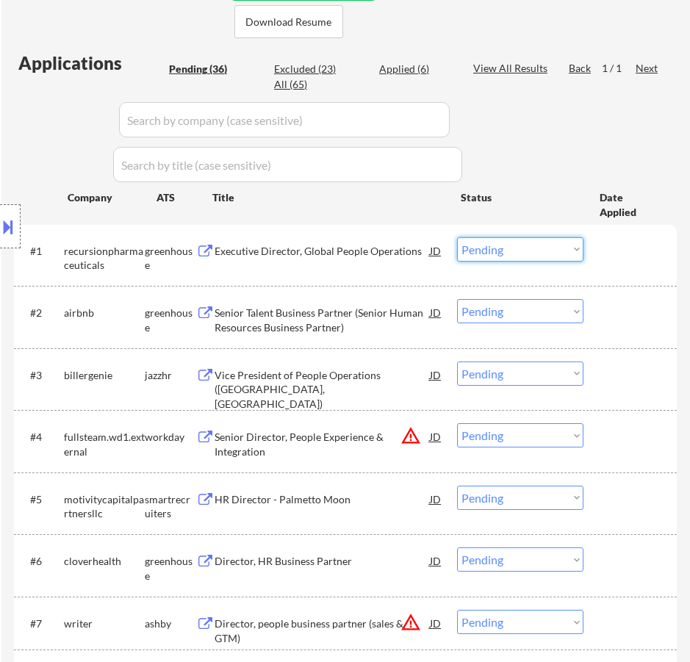
click at [501, 244] on select "Choose an option... Pending Applied Excluded (Questions) Excluded (Expired) Exc…" at bounding box center [520, 249] width 126 height 24
click at [457, 237] on select "Choose an option... Pending Applied Excluded (Questions) Excluded (Expired) Exc…" at bounding box center [520, 249] width 126 height 24
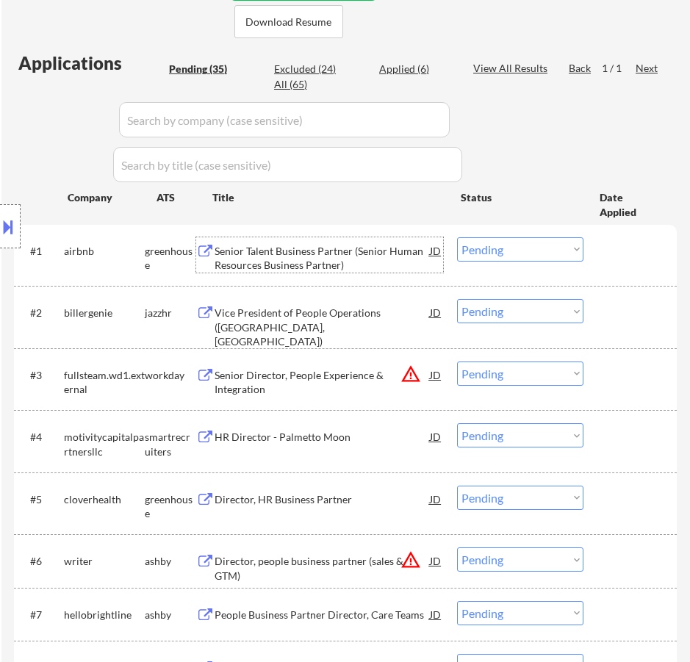
click at [328, 256] on div "Senior Talent Business Partner (Senior Human Resources Business Partner)" at bounding box center [322, 258] width 215 height 29
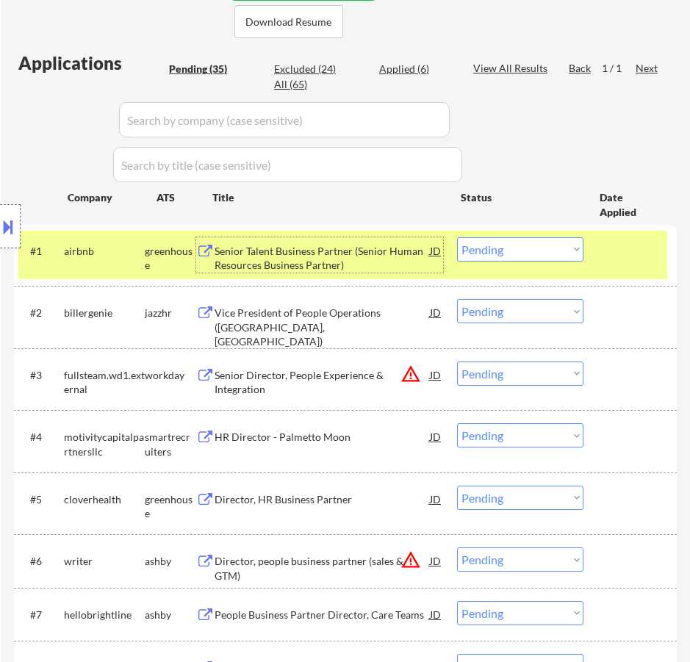
click at [521, 240] on select "Choose an option... Pending Applied Excluded (Questions) Excluded (Expired) Exc…" at bounding box center [520, 249] width 126 height 24
click at [457, 237] on select "Choose an option... Pending Applied Excluded (Questions) Excluded (Expired) Exc…" at bounding box center [520, 249] width 126 height 24
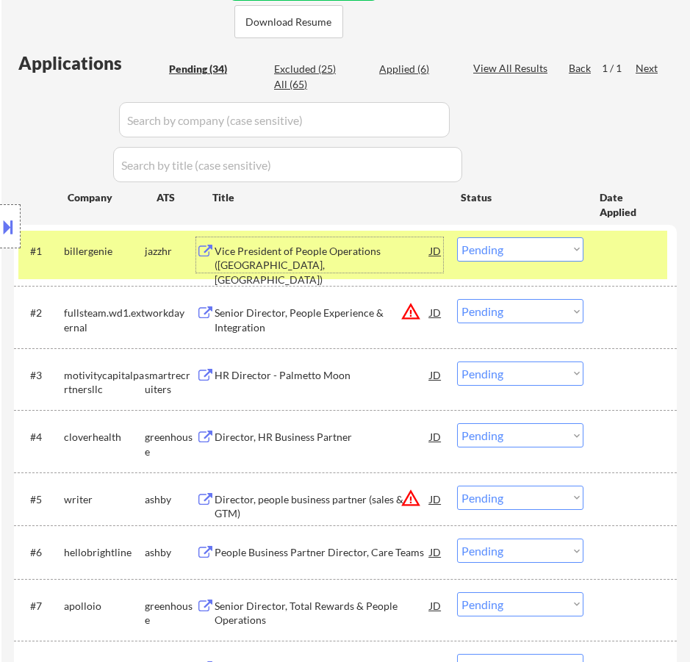
click at [358, 267] on div "Vice President of People Operations (Orlando, FL)" at bounding box center [322, 265] width 215 height 43
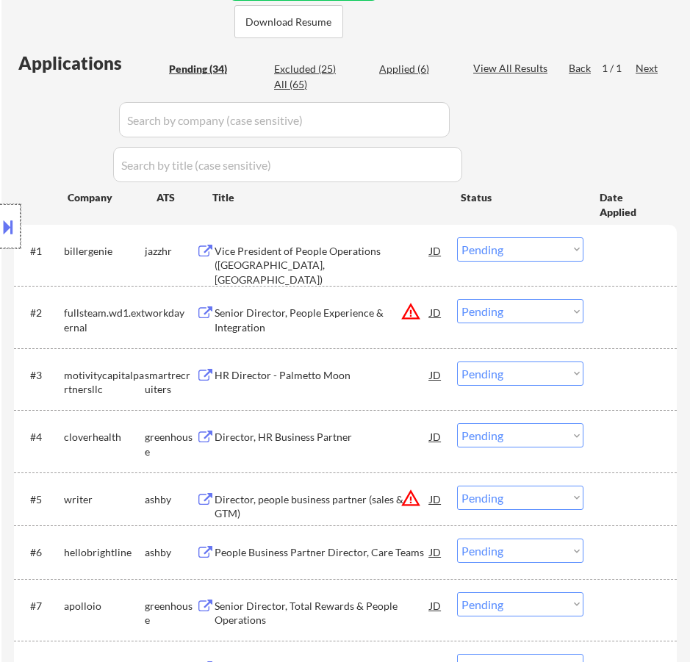
click at [17, 231] on div at bounding box center [10, 226] width 21 height 44
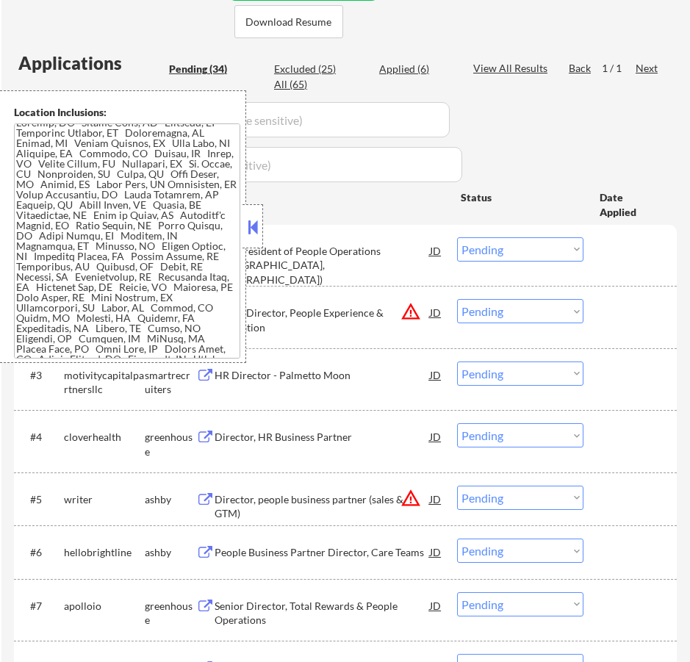
scroll to position [0, 0]
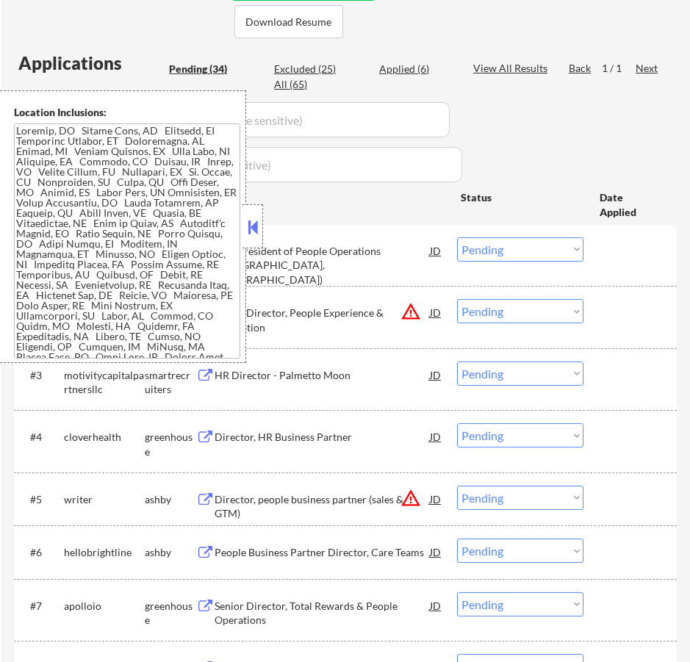
click at [250, 229] on button at bounding box center [253, 227] width 16 height 22
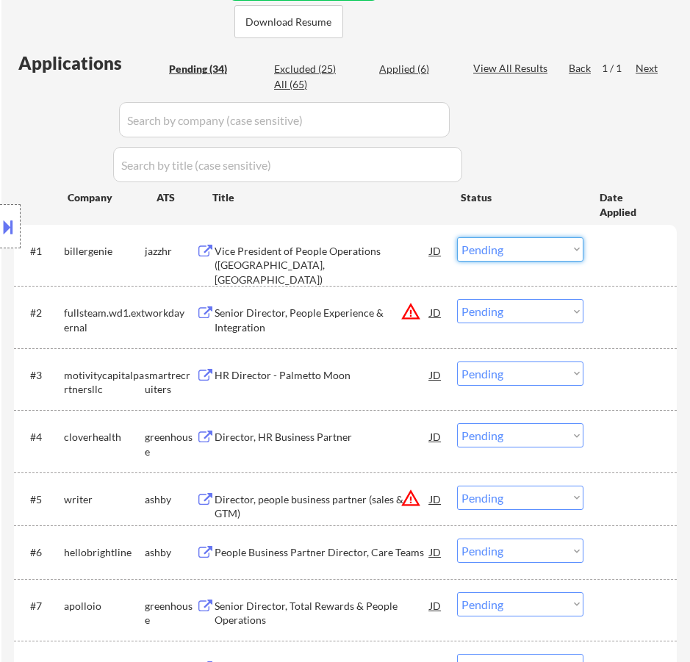
click at [482, 254] on select "Choose an option... Pending Applied Excluded (Questions) Excluded (Expired) Exc…" at bounding box center [520, 249] width 126 height 24
click at [457, 237] on select "Choose an option... Pending Applied Excluded (Questions) Excluded (Expired) Exc…" at bounding box center [520, 249] width 126 height 24
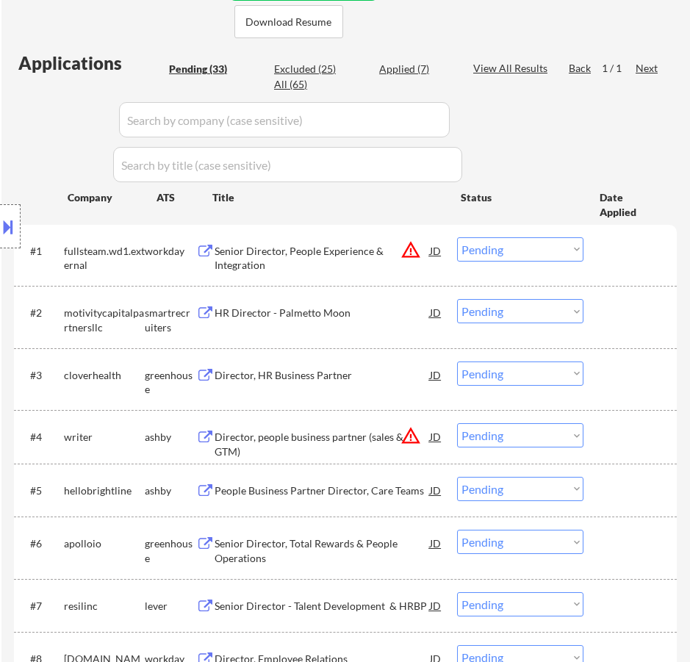
click at [328, 269] on div "Senior Director, People Experience & Integration" at bounding box center [322, 258] width 215 height 29
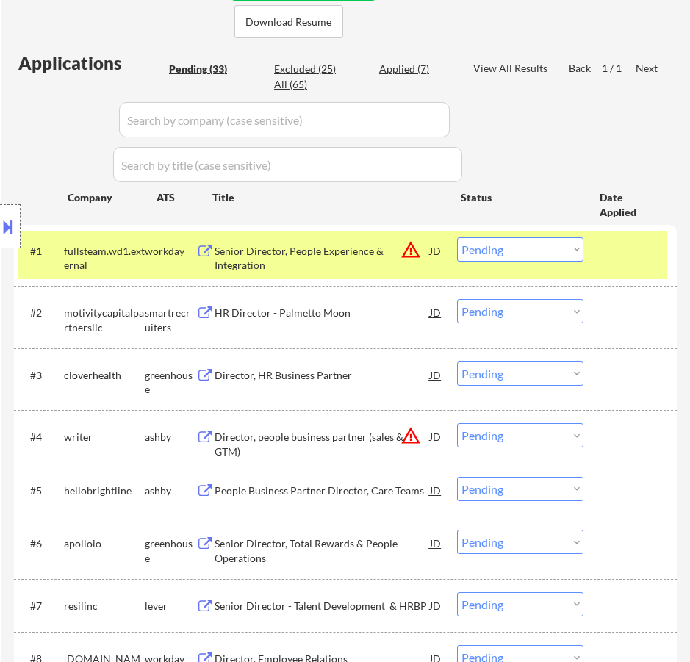
click at [15, 224] on button at bounding box center [8, 227] width 16 height 24
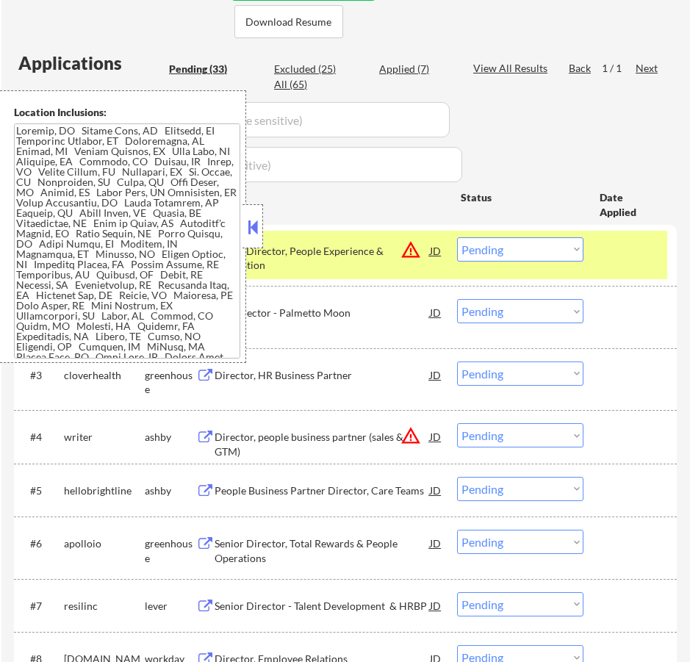
scroll to position [26, 0]
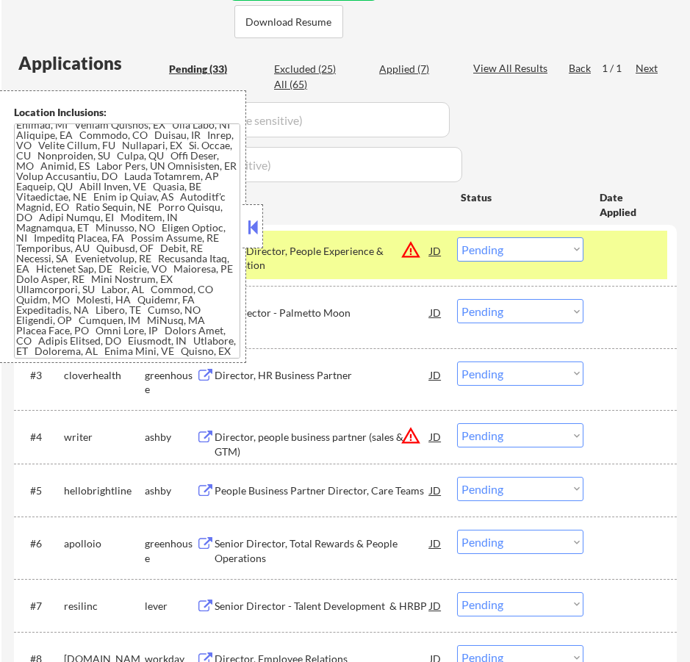
click at [252, 228] on button at bounding box center [253, 227] width 16 height 22
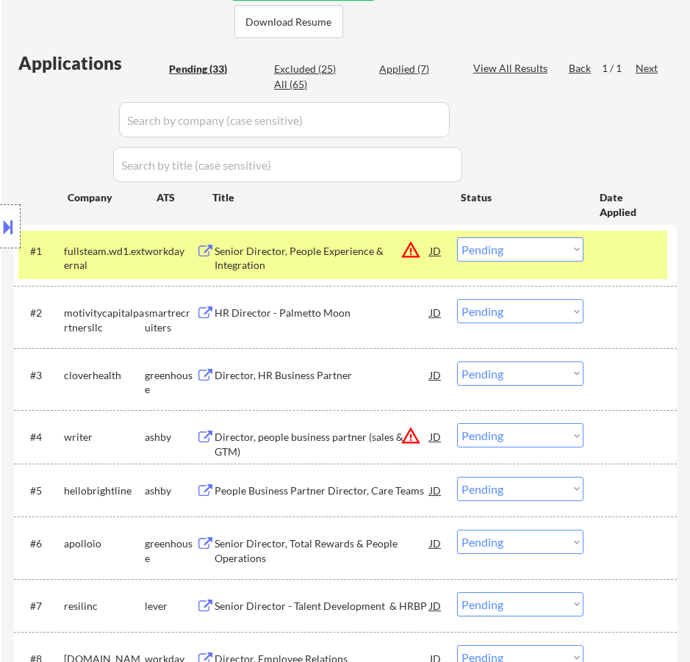
click at [502, 248] on select "Choose an option... Pending Applied Excluded (Questions) Excluded (Expired) Exc…" at bounding box center [520, 249] width 126 height 24
click at [457, 237] on select "Choose an option... Pending Applied Excluded (Questions) Excluded (Expired) Exc…" at bounding box center [520, 249] width 126 height 24
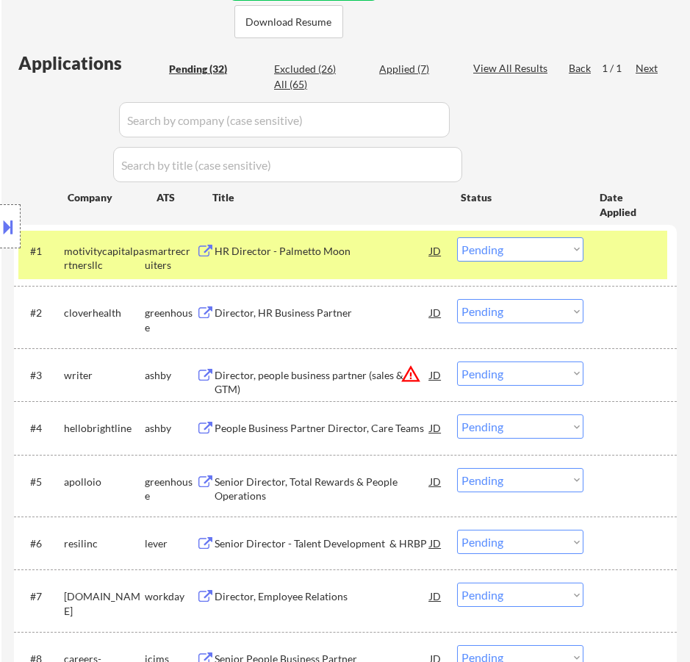
click at [372, 253] on div "HR Director - Palmetto Moon" at bounding box center [322, 251] width 215 height 15
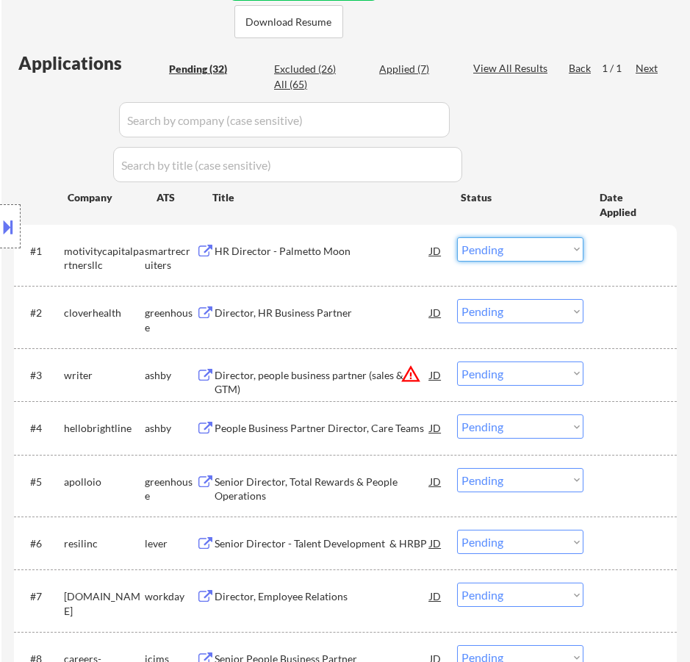
click at [501, 242] on select "Choose an option... Pending Applied Excluded (Questions) Excluded (Expired) Exc…" at bounding box center [520, 249] width 126 height 24
click at [457, 237] on select "Choose an option... Pending Applied Excluded (Questions) Excluded (Expired) Exc…" at bounding box center [520, 249] width 126 height 24
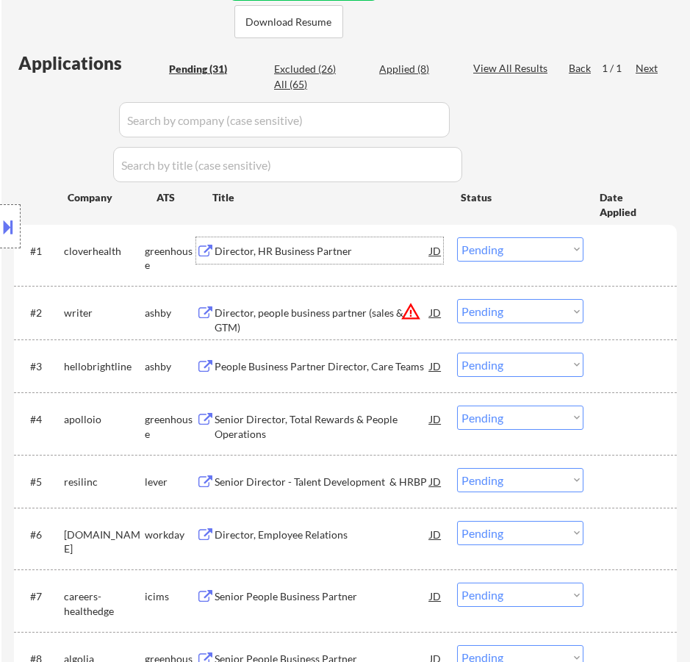
click at [329, 251] on div "Director, HR Business Partner" at bounding box center [322, 251] width 215 height 15
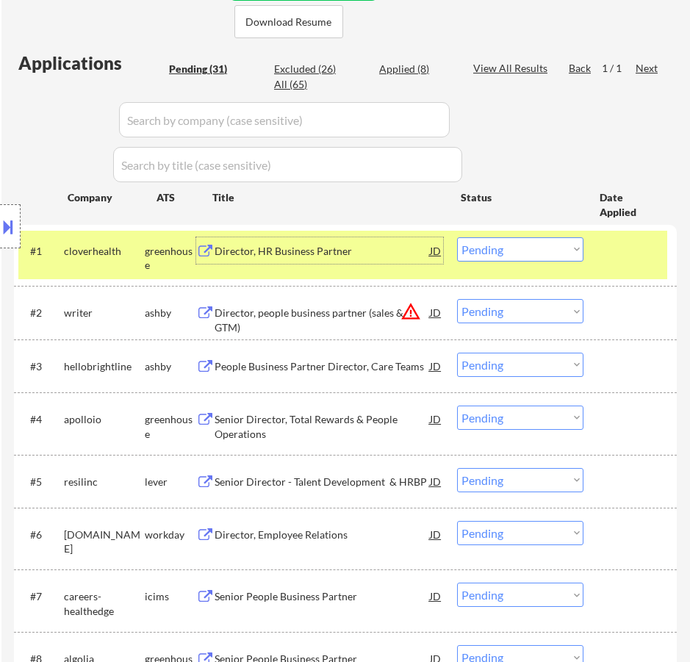
click at [536, 252] on select "Choose an option... Pending Applied Excluded (Questions) Excluded (Expired) Exc…" at bounding box center [520, 249] width 126 height 24
click at [457, 237] on select "Choose an option... Pending Applied Excluded (Questions) Excluded (Expired) Exc…" at bounding box center [520, 249] width 126 height 24
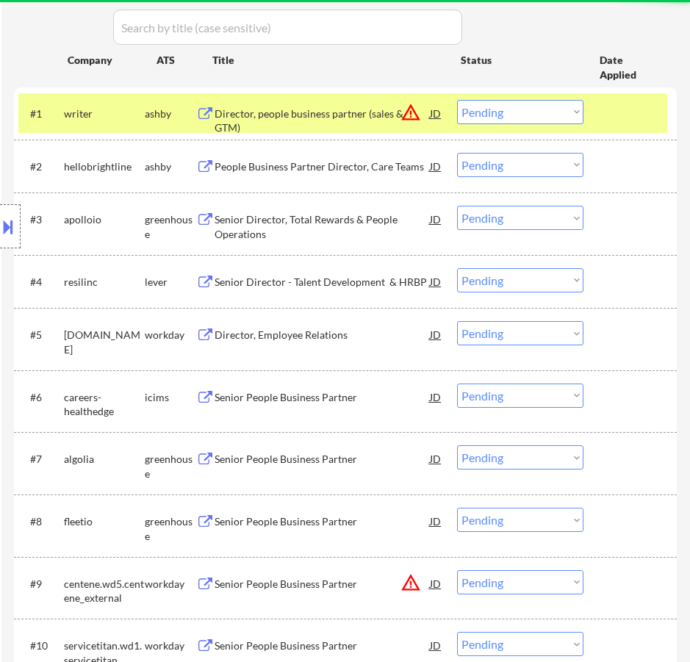
scroll to position [514, 0]
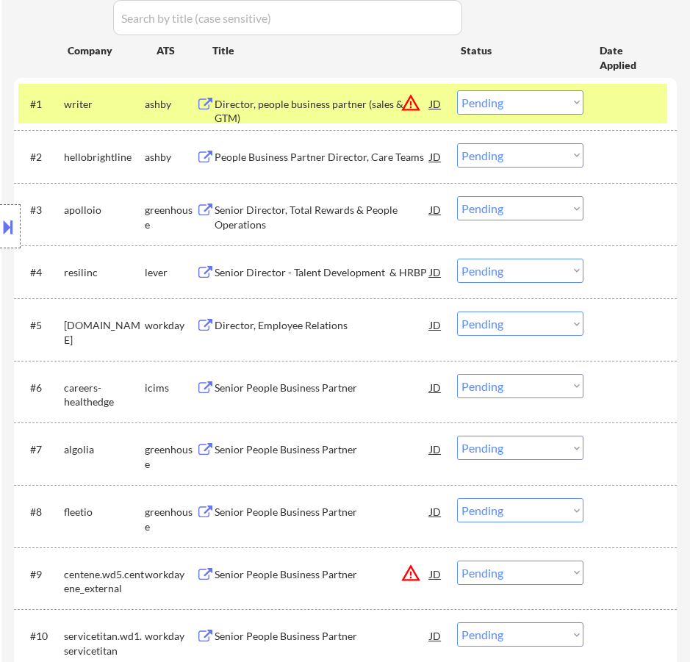
click at [363, 107] on div "Director, people business partner (sales & GTM)" at bounding box center [322, 111] width 215 height 29
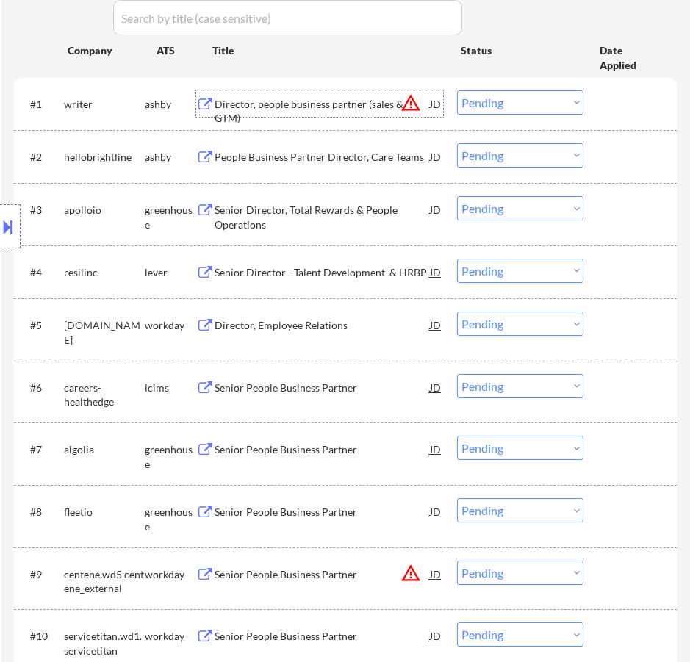
click at [527, 98] on select "Choose an option... Pending Applied Excluded (Questions) Excluded (Expired) Exc…" at bounding box center [520, 102] width 126 height 24
click at [457, 90] on select "Choose an option... Pending Applied Excluded (Questions) Excluded (Expired) Exc…" at bounding box center [520, 102] width 126 height 24
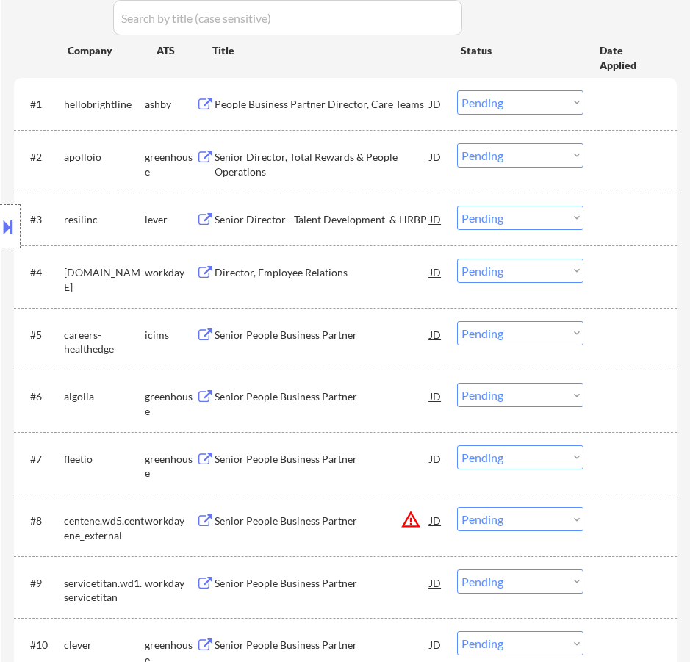
click at [367, 104] on div "People Business Partner Director, Care Teams" at bounding box center [322, 104] width 215 height 15
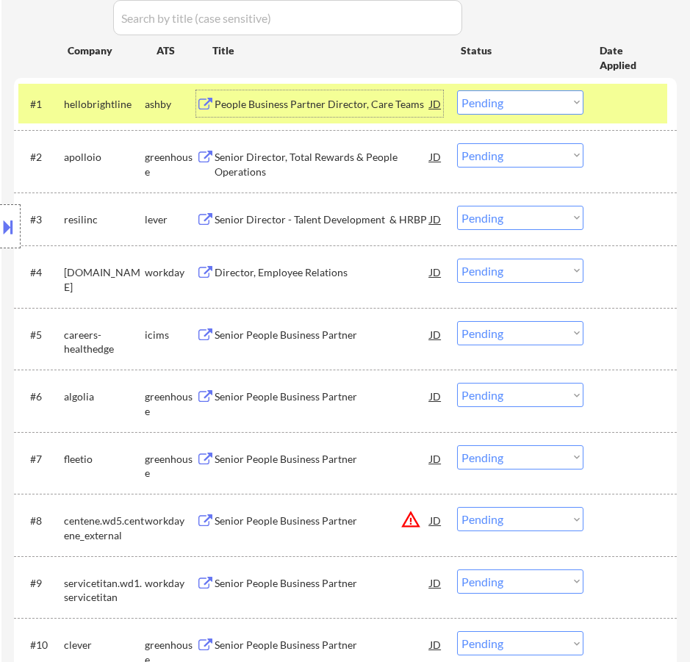
drag, startPoint x: 516, startPoint y: 102, endPoint x: 525, endPoint y: 102, distance: 8.8
click at [516, 102] on select "Choose an option... Pending Applied Excluded (Questions) Excluded (Expired) Exc…" at bounding box center [520, 102] width 126 height 24
click at [457, 90] on select "Choose an option... Pending Applied Excluded (Questions) Excluded (Expired) Exc…" at bounding box center [520, 102] width 126 height 24
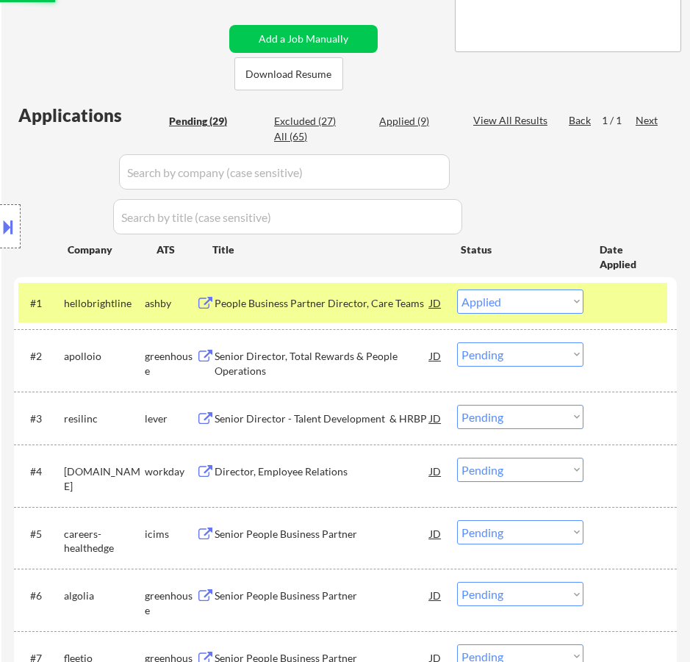
scroll to position [294, 0]
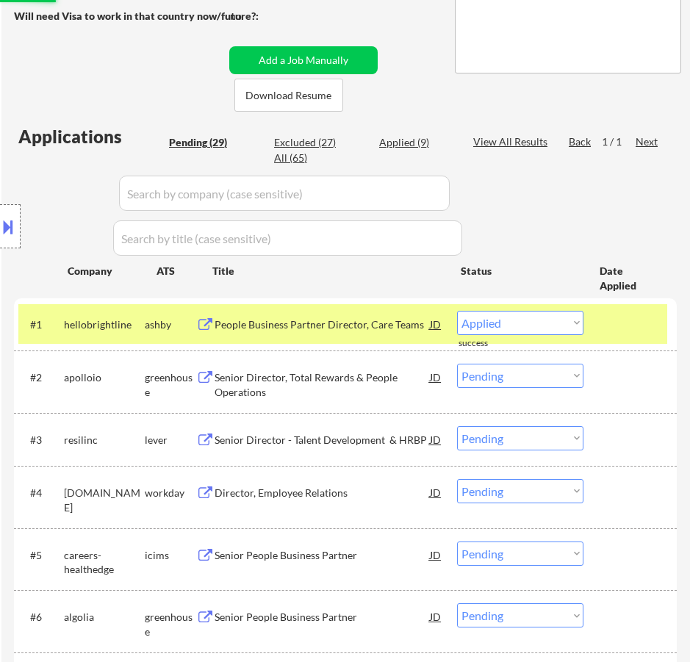
select select ""pending""
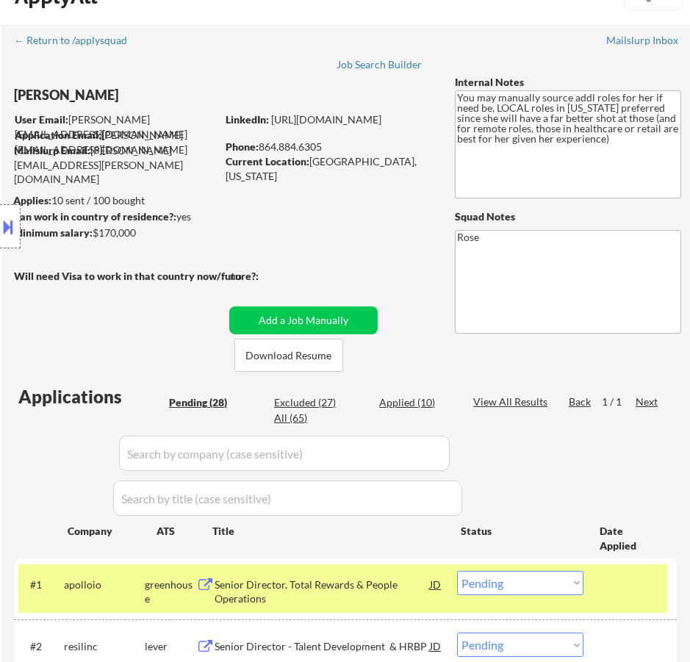
scroll to position [0, 0]
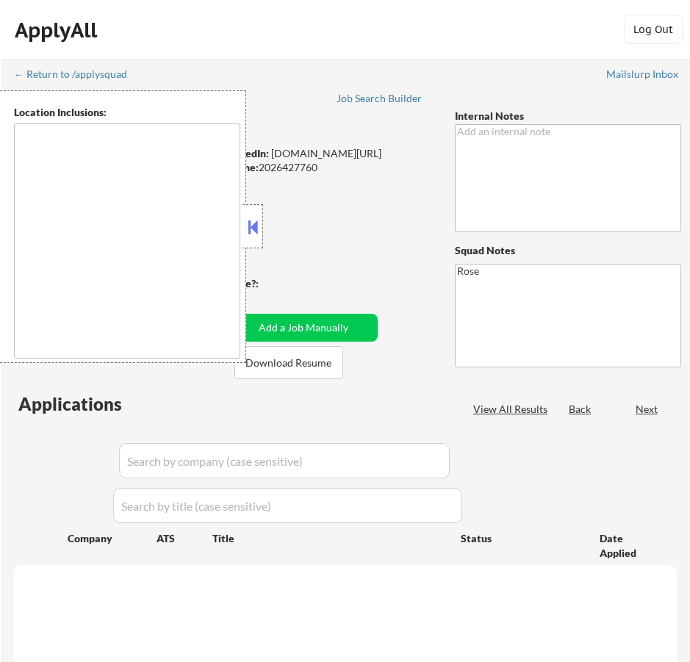
type textarea "Reston, [GEOGRAPHIC_DATA] [GEOGRAPHIC_DATA], [GEOGRAPHIC_DATA] [GEOGRAPHIC_DATA…"
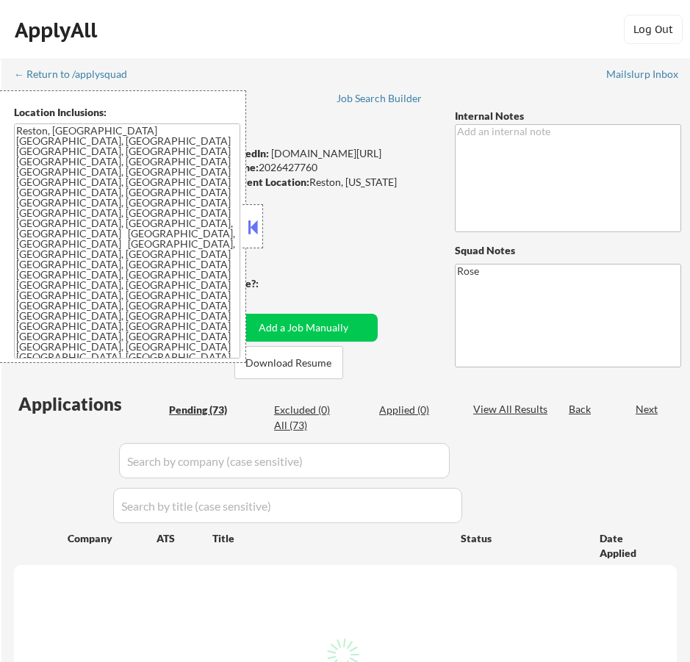
select select ""pending""
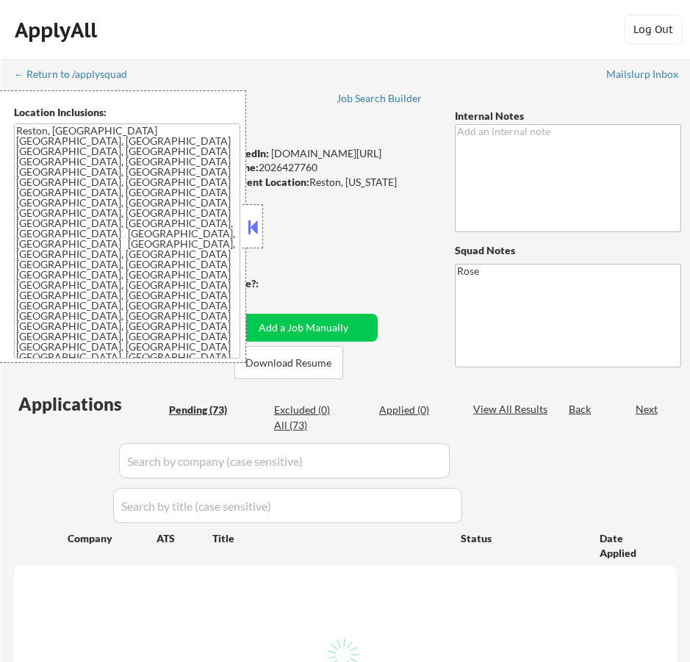
select select ""pending""
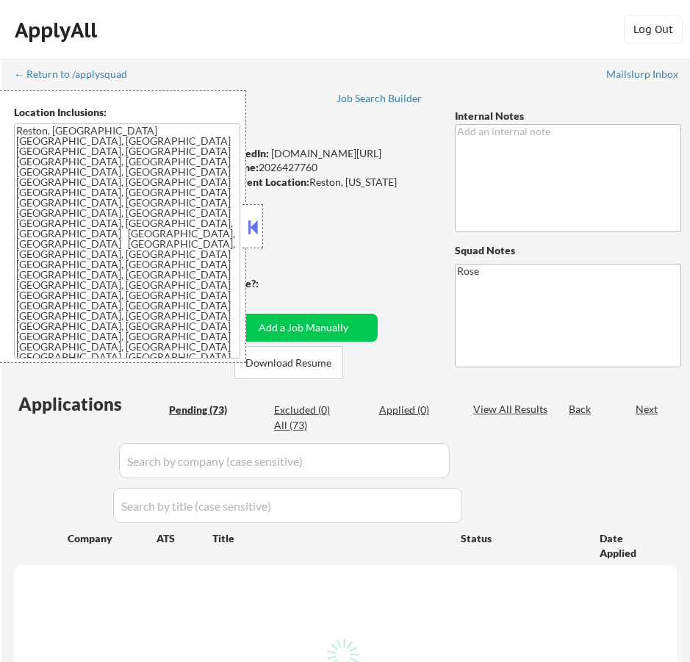
select select ""pending""
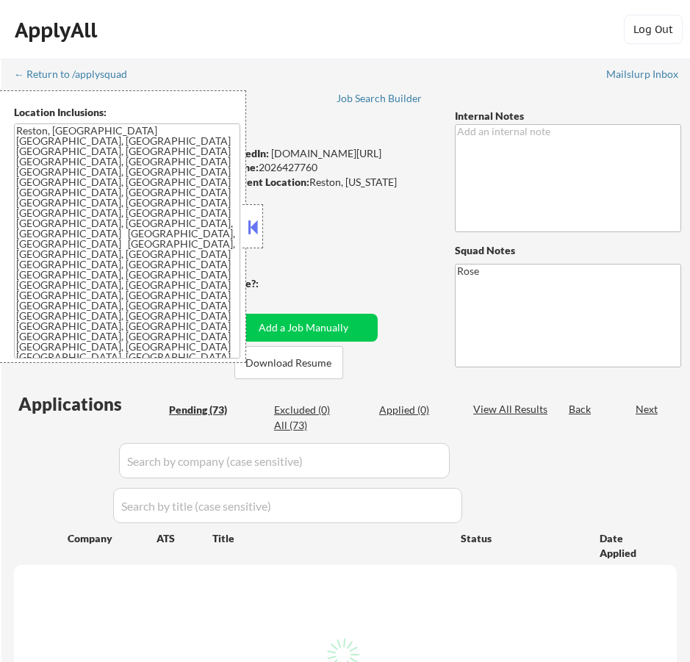
select select ""pending""
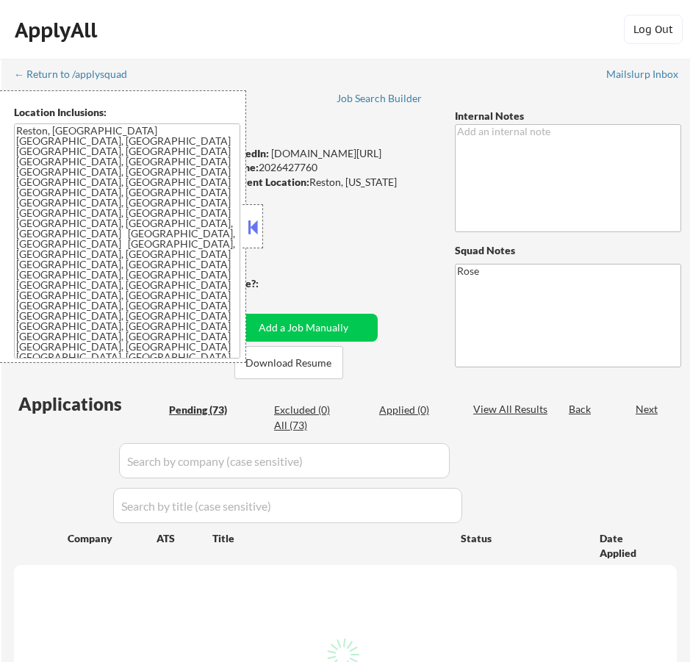
select select ""pending""
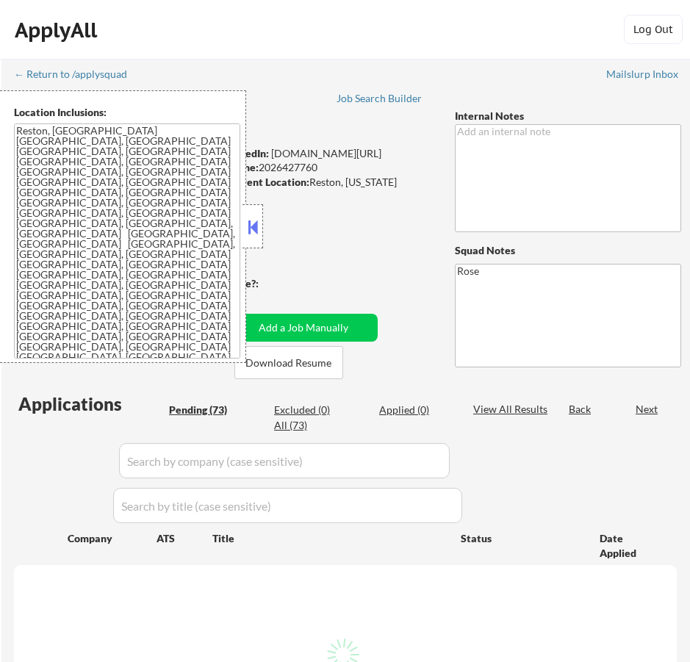
select select ""pending""
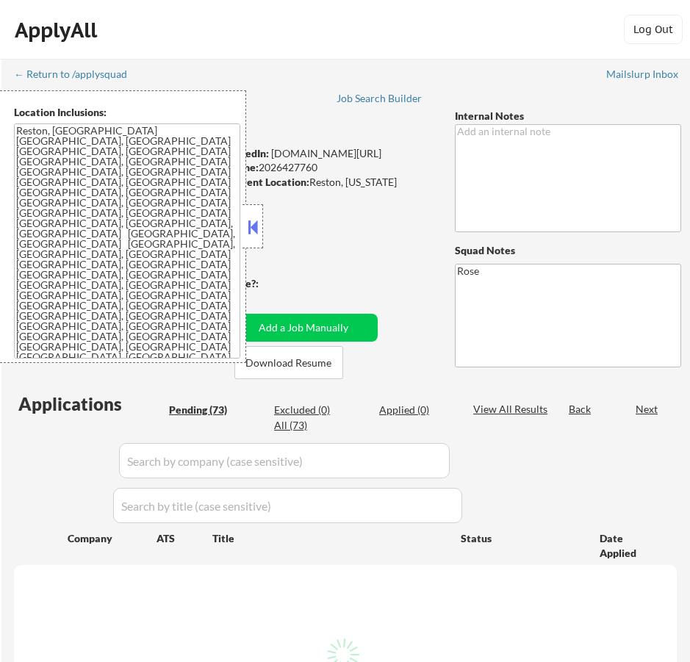
select select ""pending""
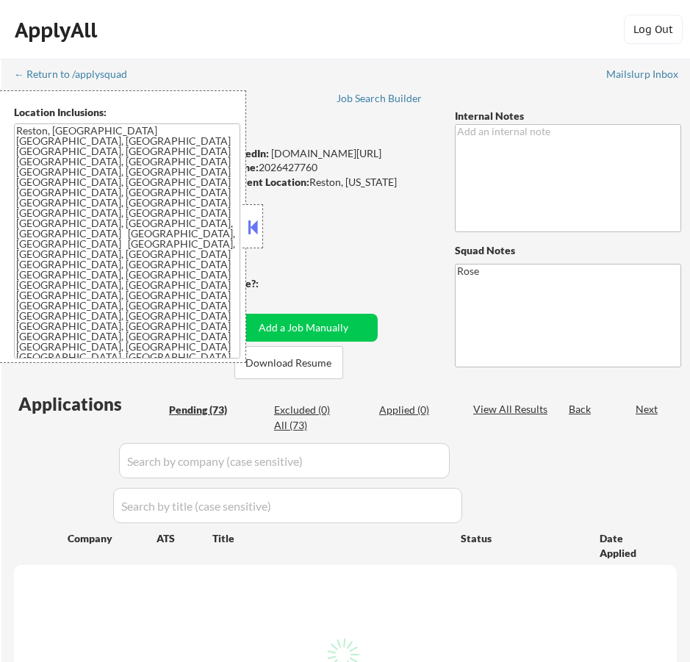
select select ""pending""
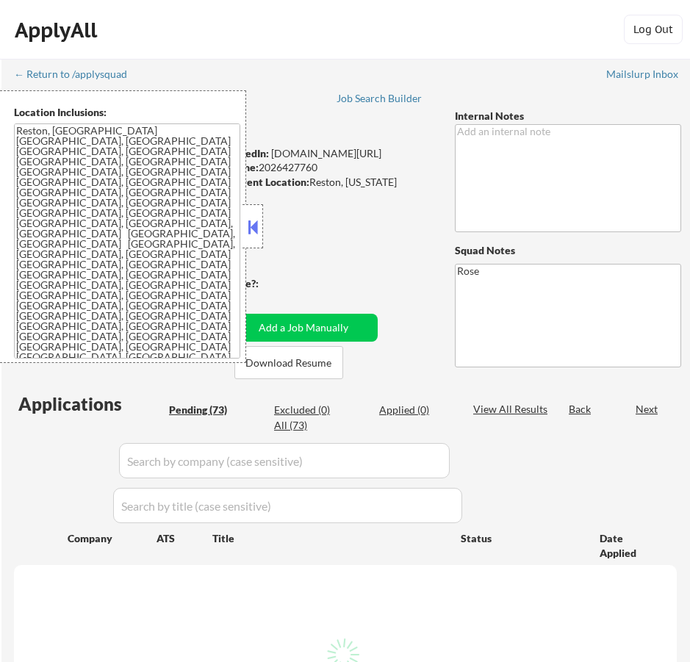
select select ""pending""
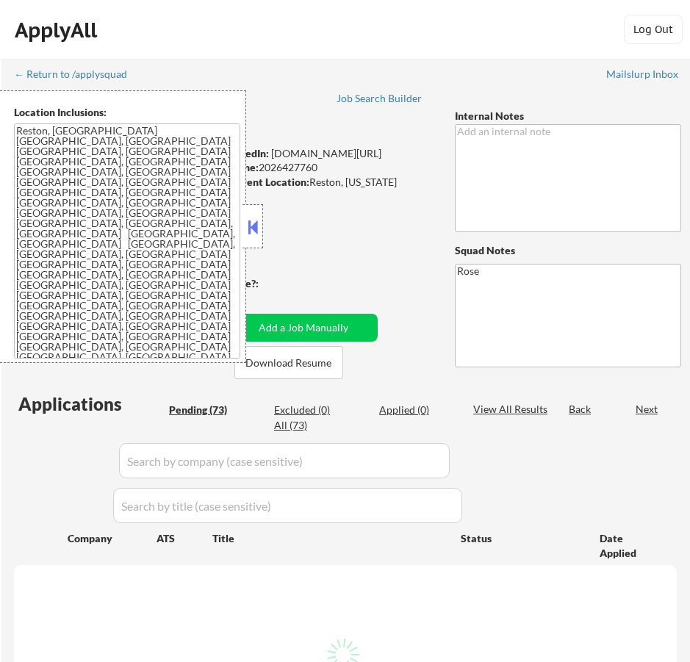
select select ""pending""
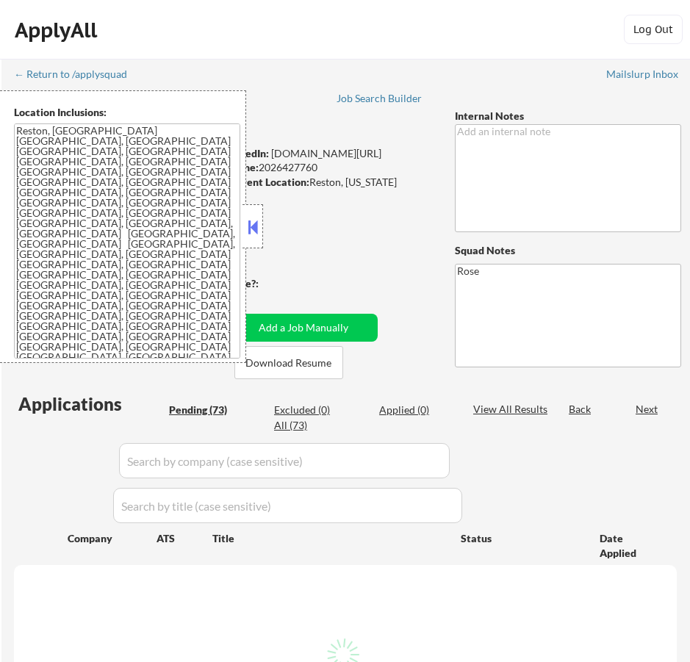
select select ""pending""
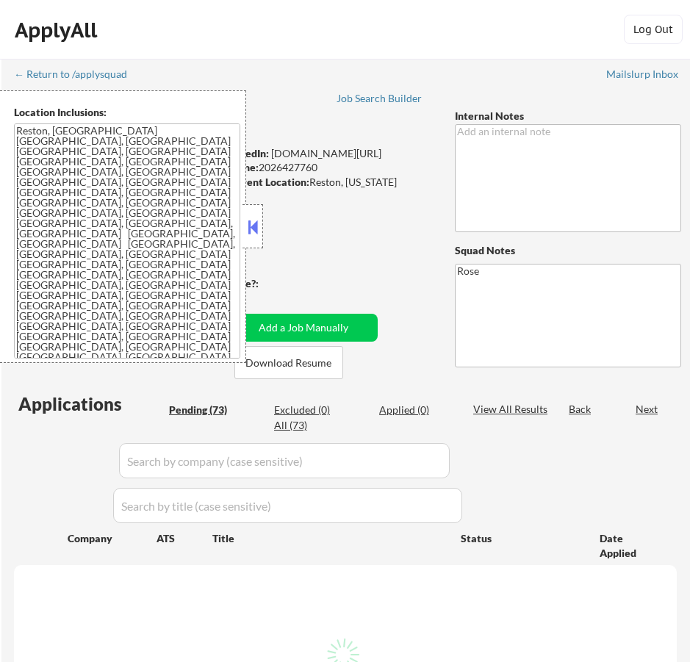
select select ""pending""
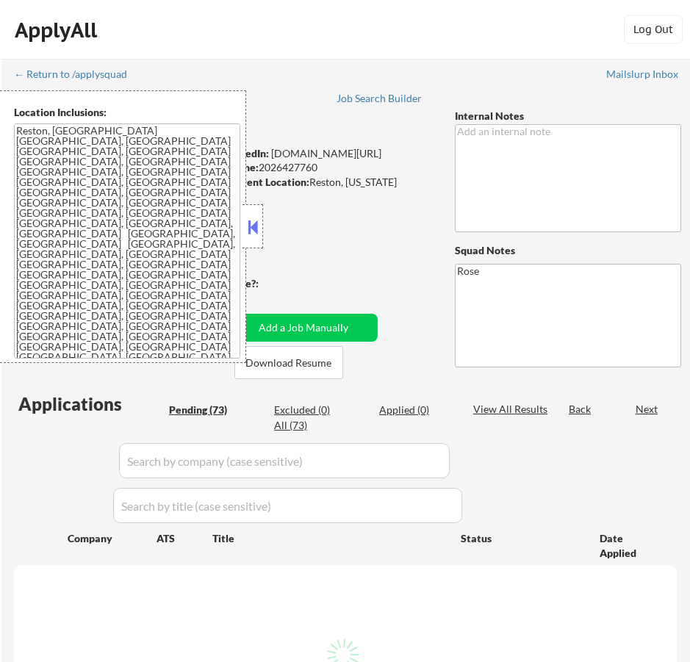
select select ""pending""
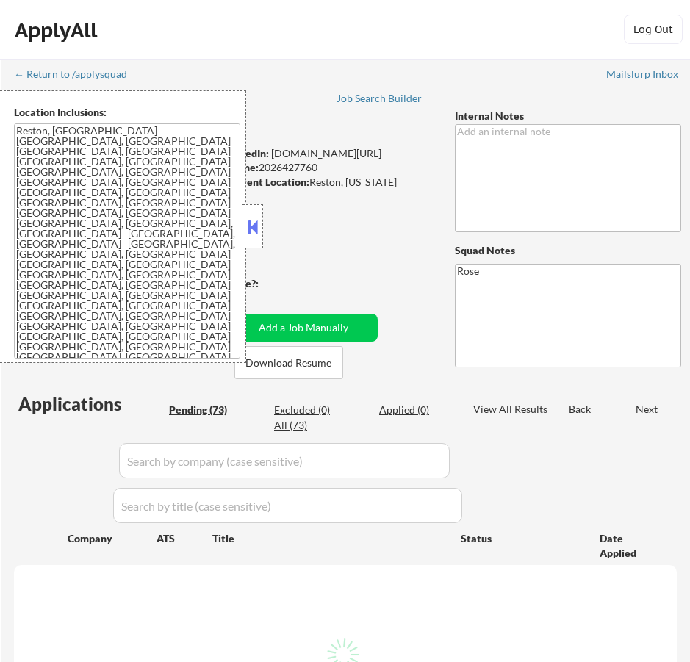
select select ""pending""
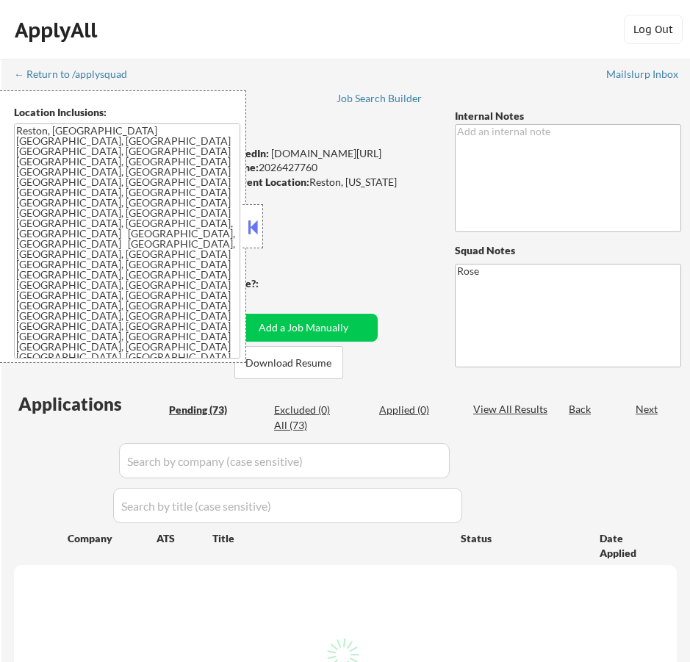
select select ""pending""
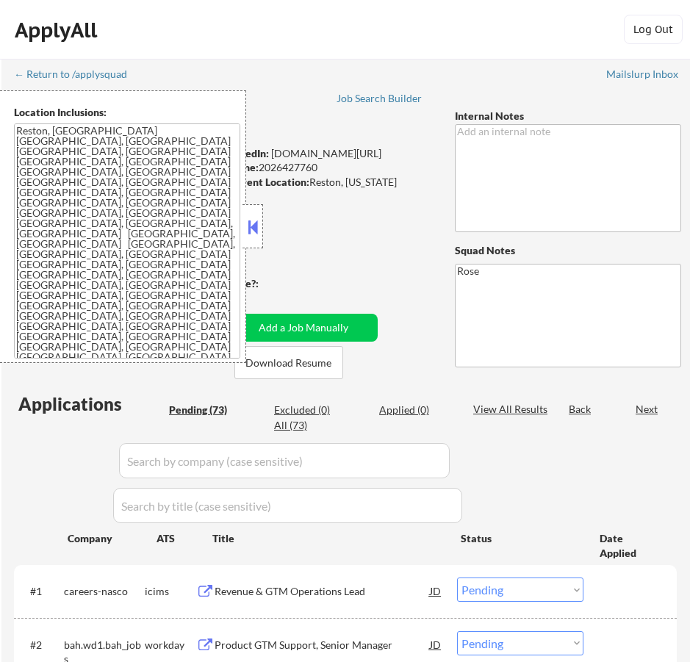
click at [253, 226] on button at bounding box center [253, 227] width 16 height 22
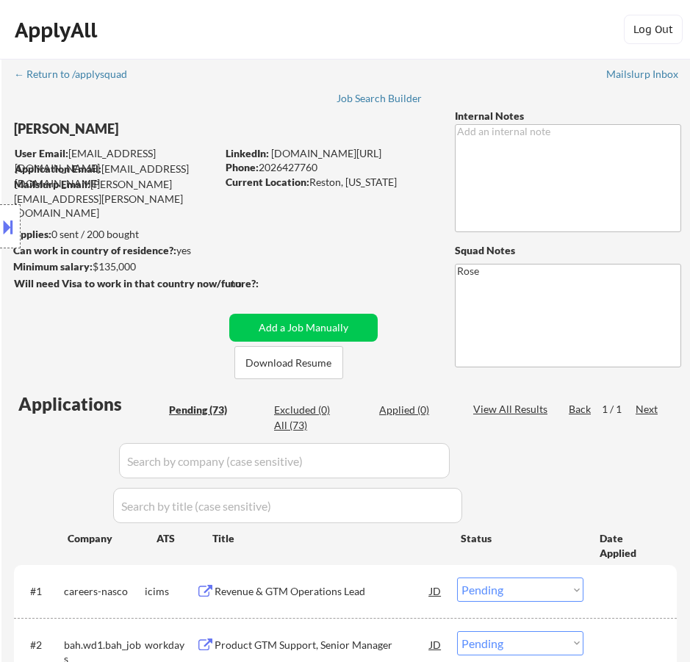
drag, startPoint x: 85, startPoint y: 126, endPoint x: 10, endPoint y: 126, distance: 75.7
click at [10, 126] on div "Location Inclusions: [GEOGRAPHIC_DATA], [GEOGRAPHIC_DATA] [GEOGRAPHIC_DATA], [G…" at bounding box center [131, 226] width 263 height 273
select select ""pending""
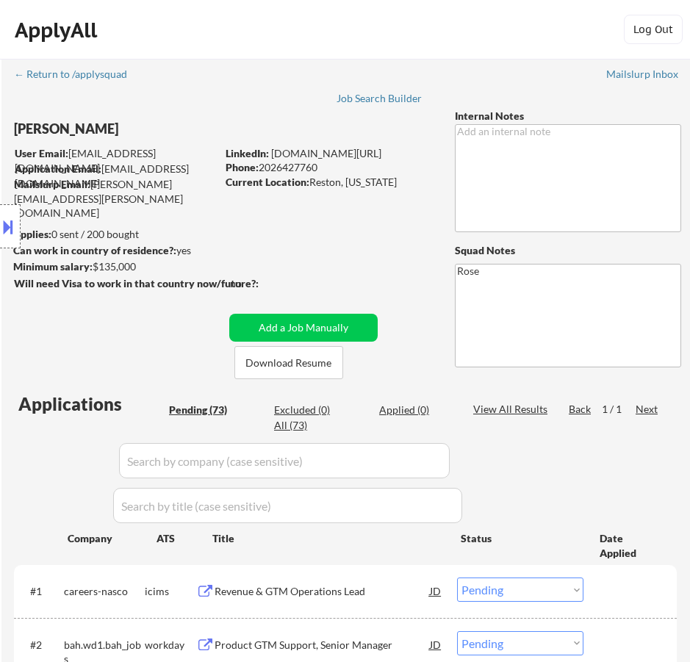
select select ""pending""
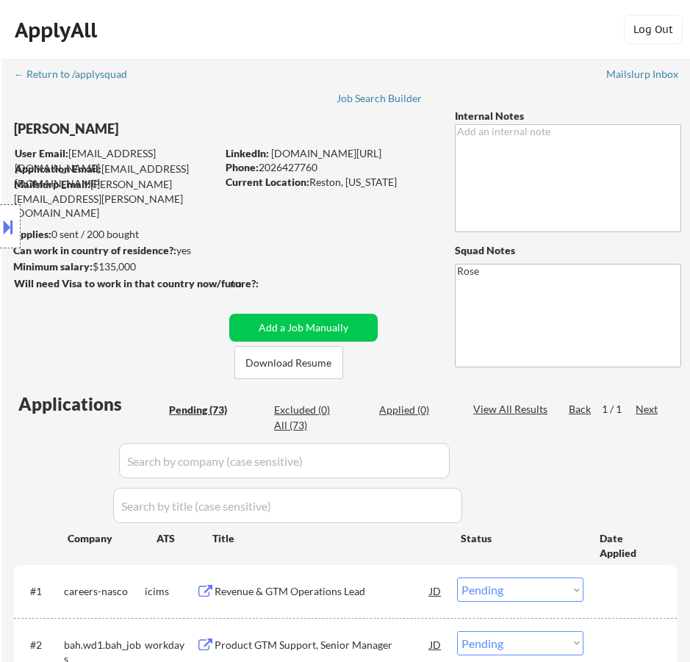
select select ""pending""
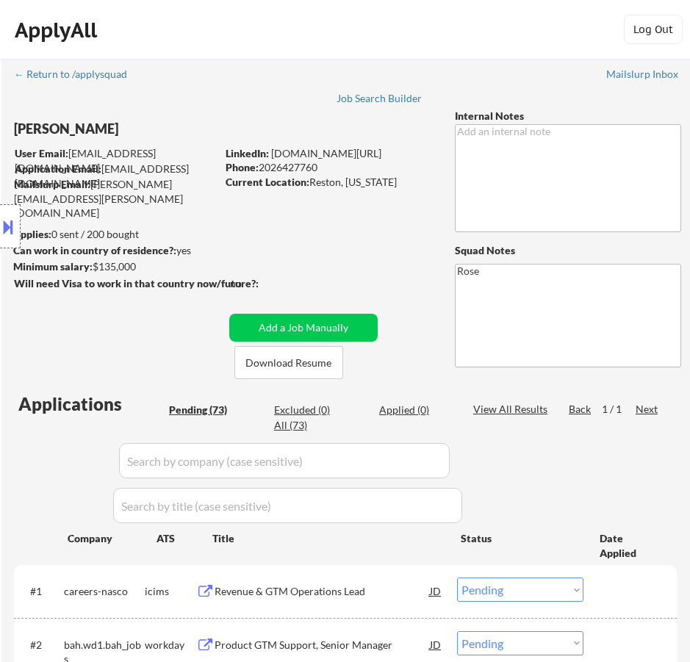
select select ""pending""
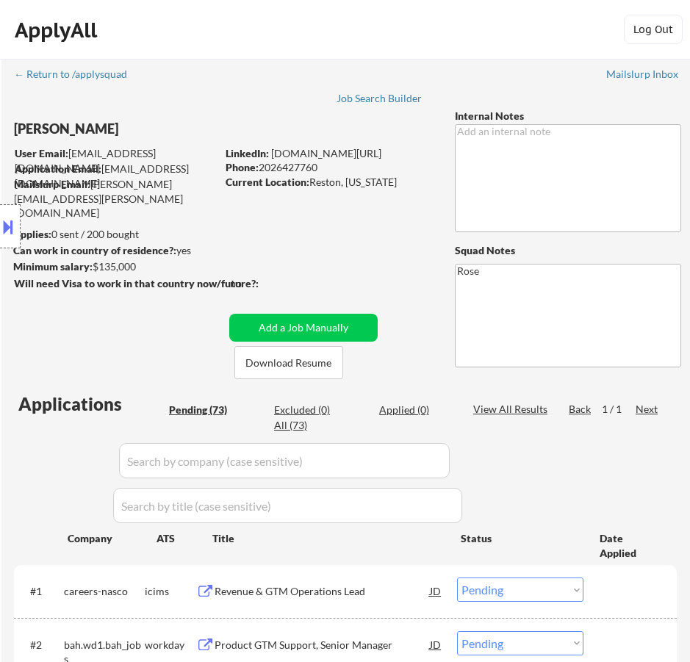
select select ""pending""
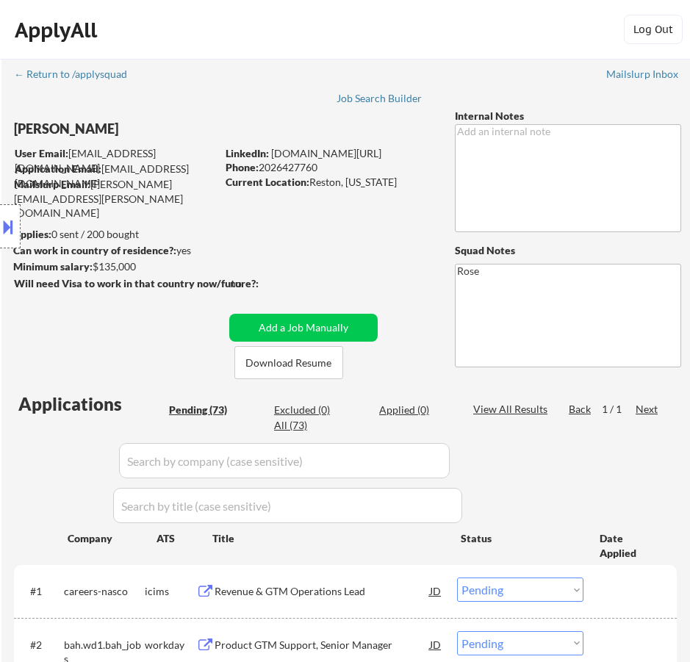
select select ""pending""
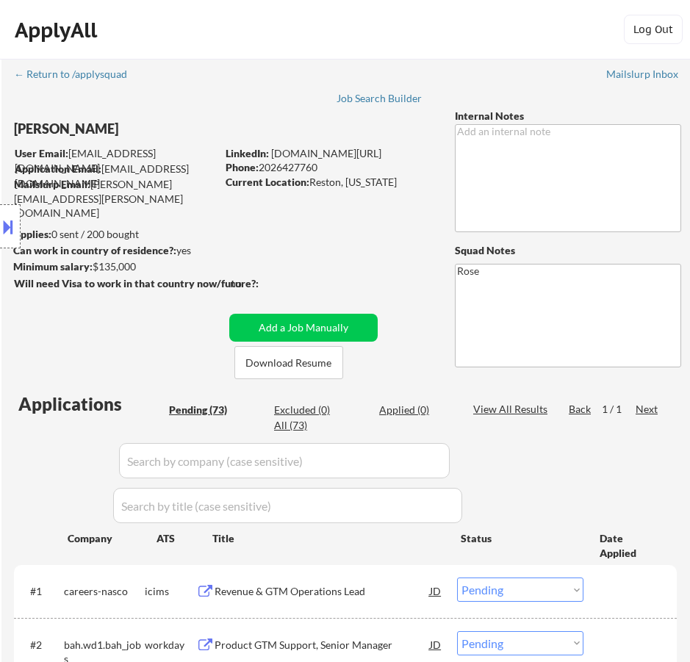
select select ""pending""
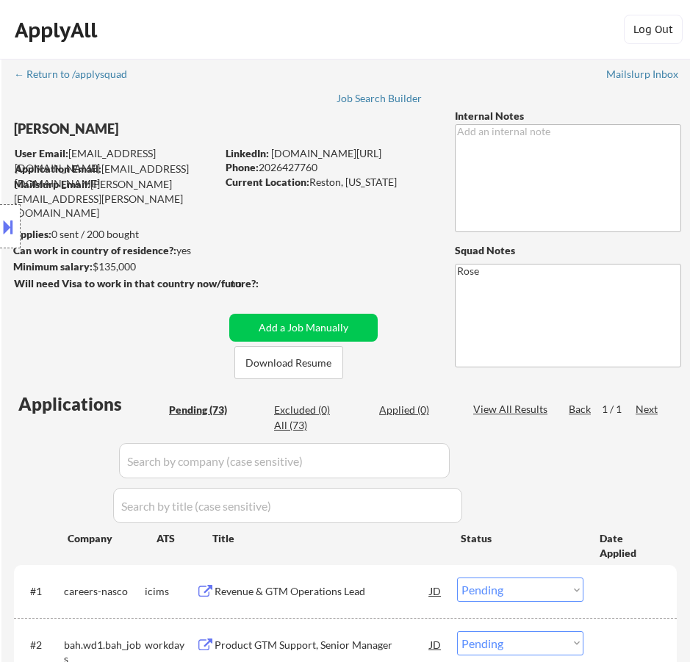
select select ""pending""
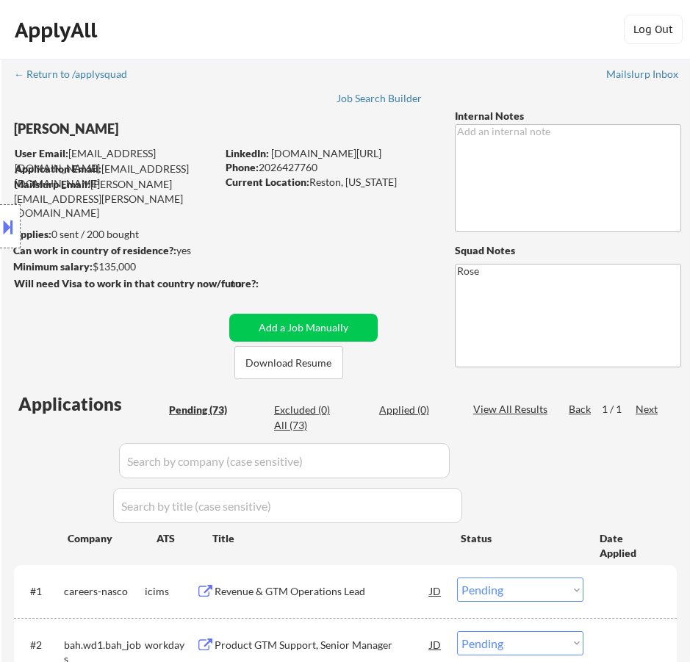
select select ""pending""
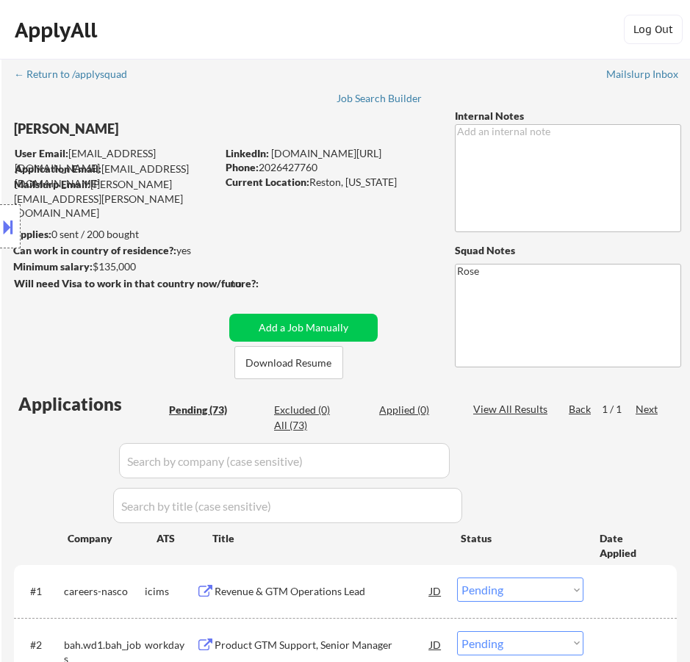
select select ""pending""
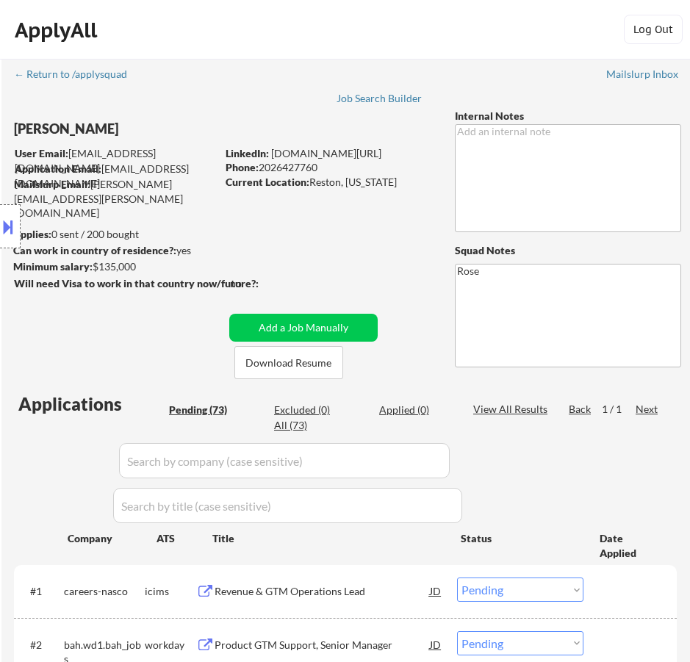
select select ""pending""
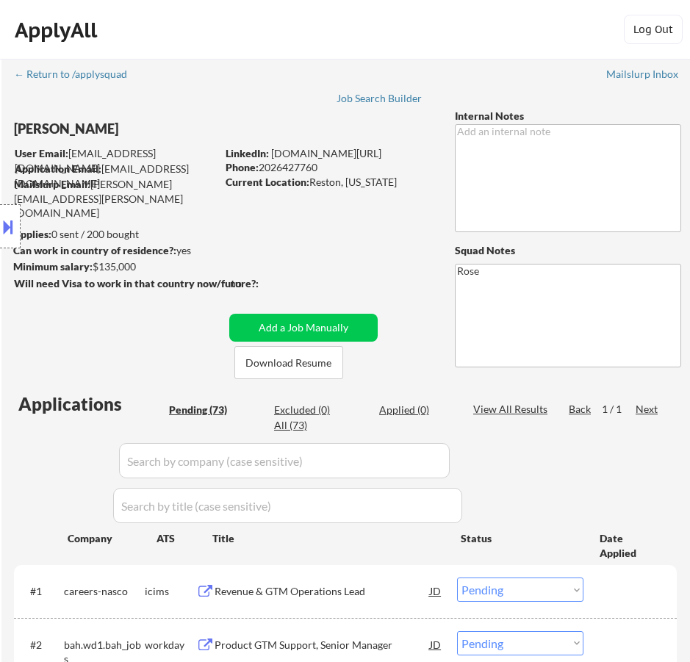
select select ""pending""
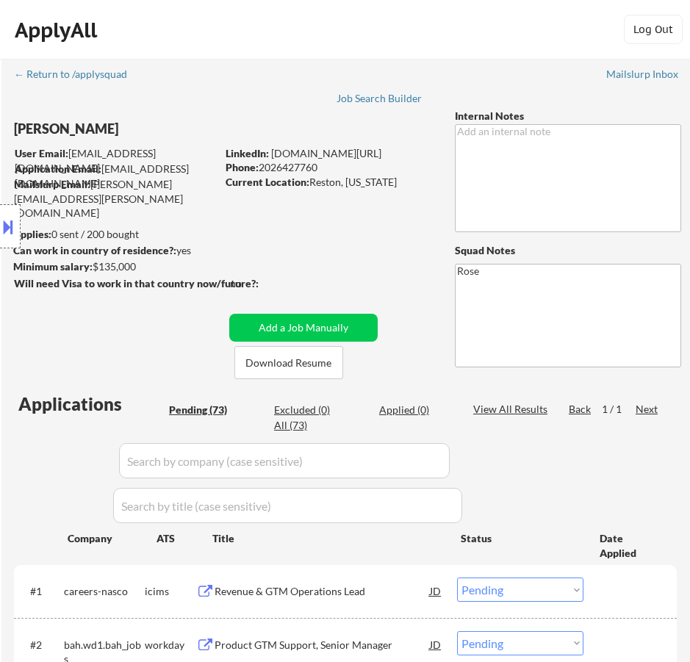
select select ""pending""
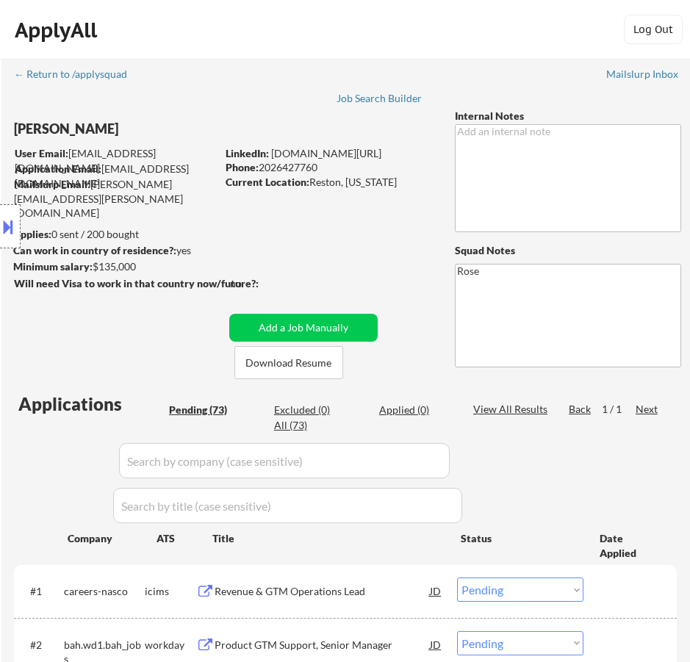
select select ""pending""
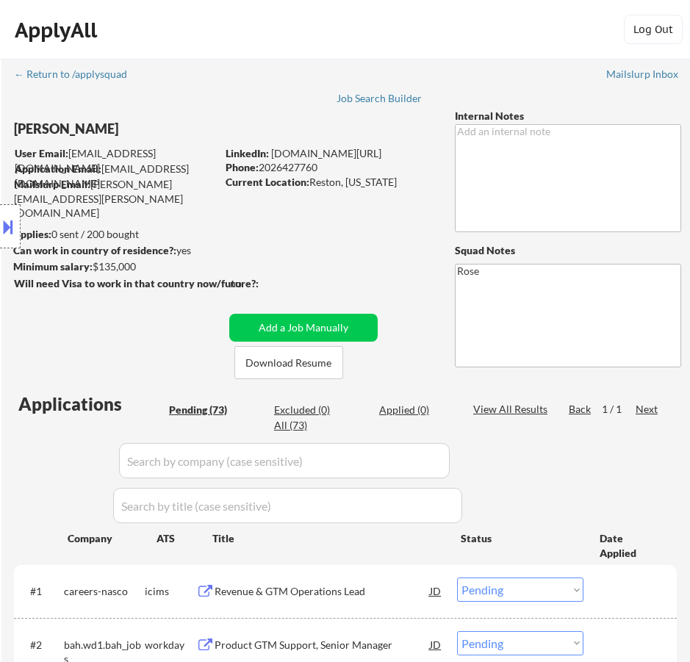
select select ""pending""
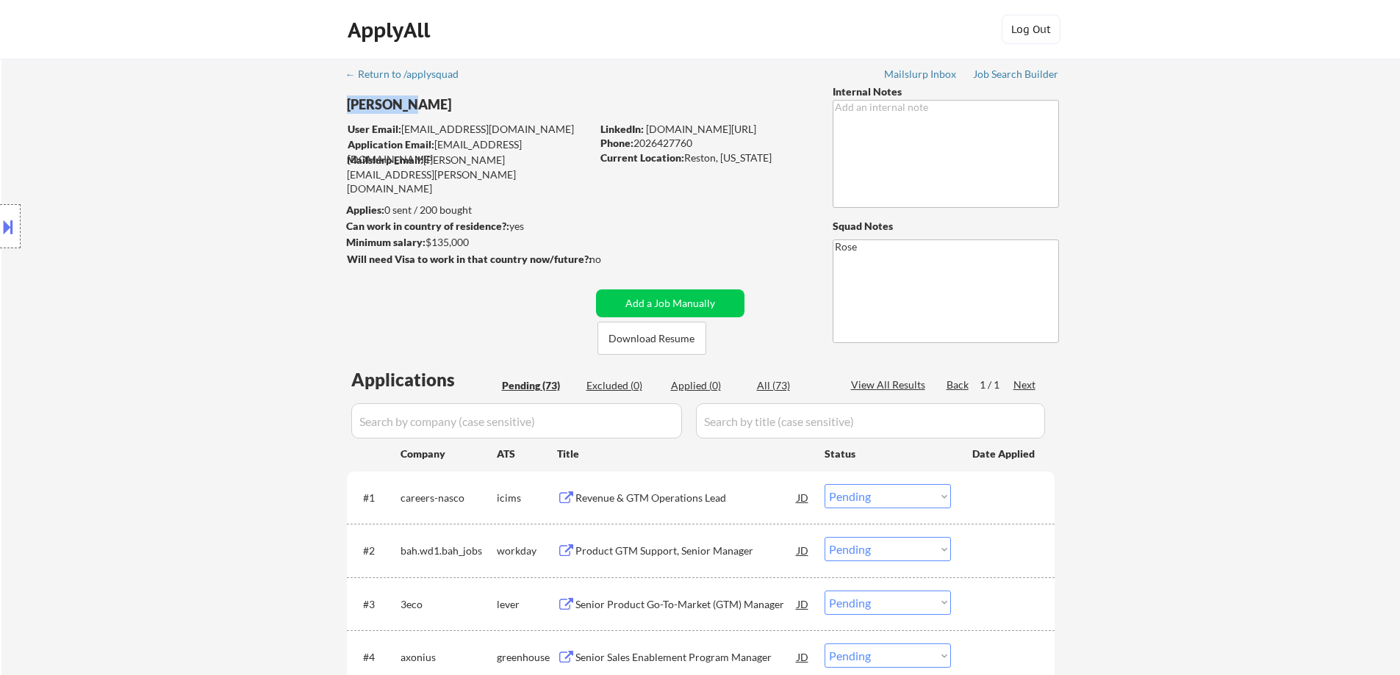
drag, startPoint x: 417, startPoint y: 107, endPoint x: 346, endPoint y: 105, distance: 71.3
copy div "[PERSON_NAME]"
click at [12, 223] on button at bounding box center [8, 227] width 16 height 24
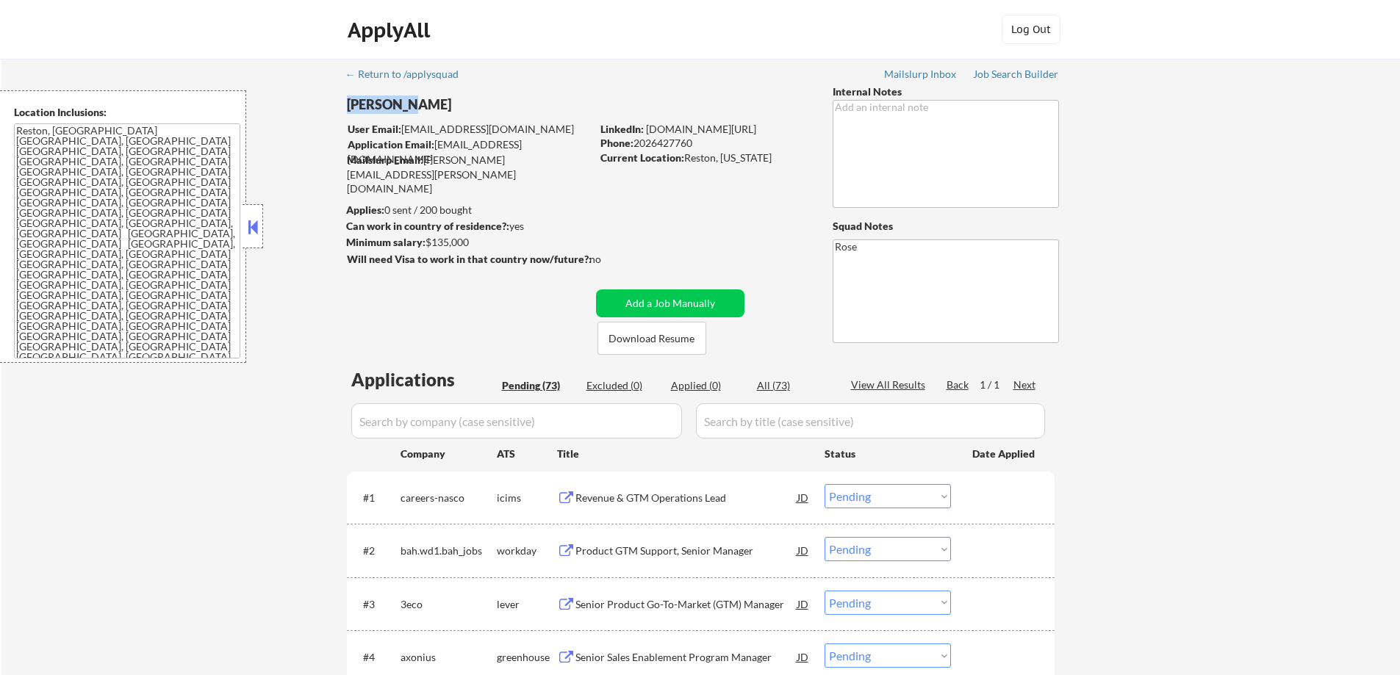
click at [63, 190] on textarea "Reston, [GEOGRAPHIC_DATA] [GEOGRAPHIC_DATA], [GEOGRAPHIC_DATA] [GEOGRAPHIC_DATA…" at bounding box center [127, 240] width 226 height 235
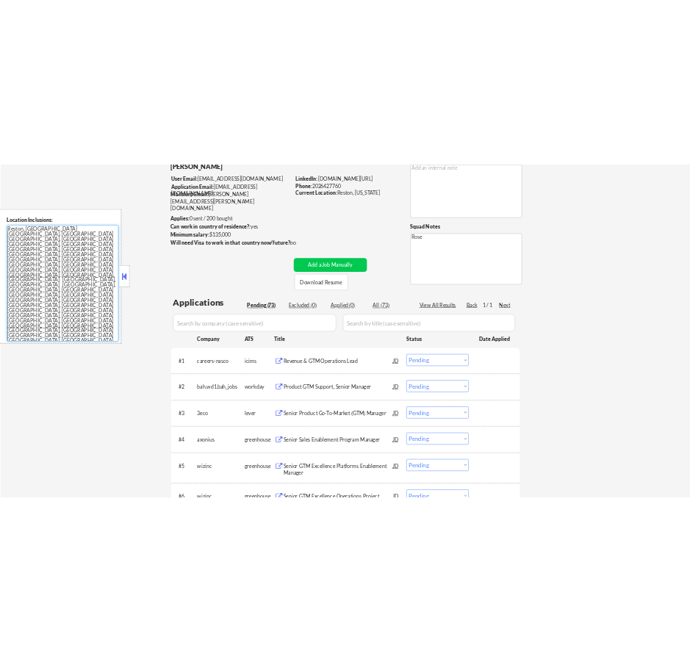
scroll to position [73, 0]
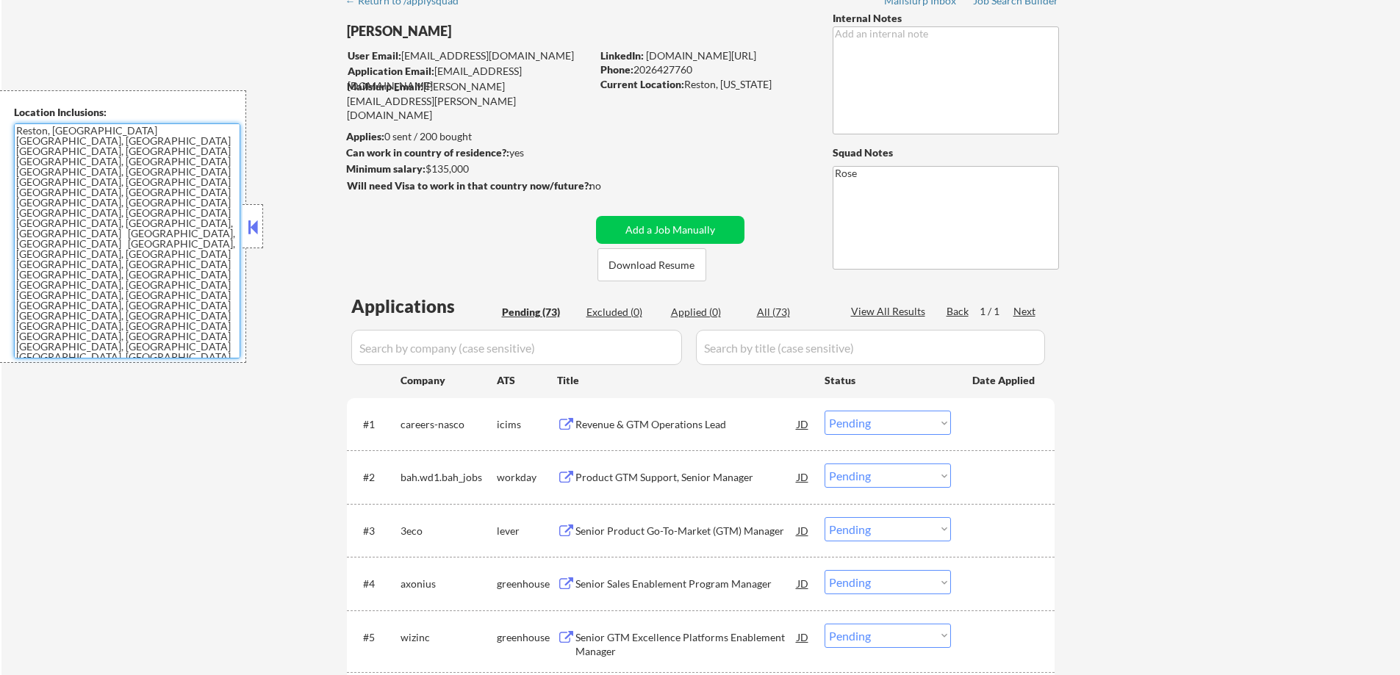
click at [689, 428] on div "Revenue & GTM Operations Lead" at bounding box center [686, 424] width 222 height 15
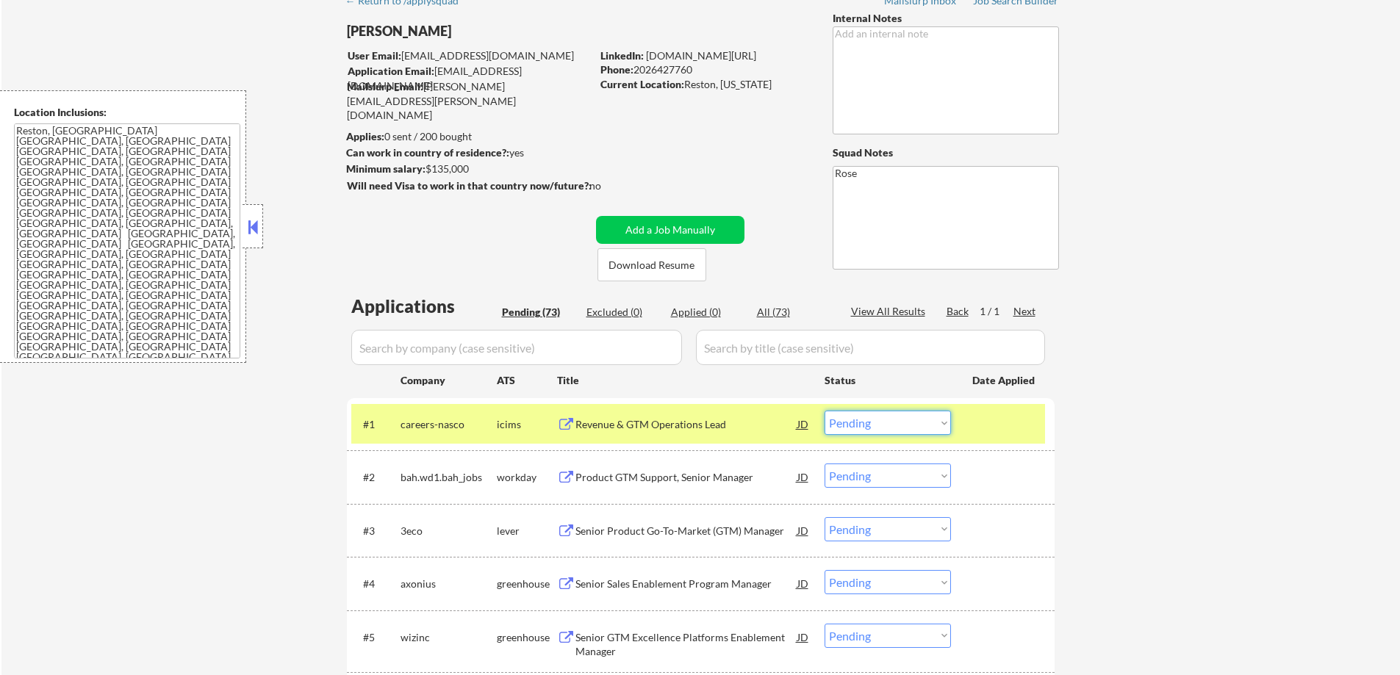
drag, startPoint x: 928, startPoint y: 423, endPoint x: 930, endPoint y: 434, distance: 11.2
click at [689, 423] on select "Choose an option... Pending Applied Excluded (Questions) Excluded (Expired) Exc…" at bounding box center [887, 423] width 126 height 24
select select ""excluded__expired_""
click at [689, 411] on select "Choose an option... Pending Applied Excluded (Questions) Excluded (Expired) Exc…" at bounding box center [887, 423] width 126 height 24
select select ""excluded__expired_""
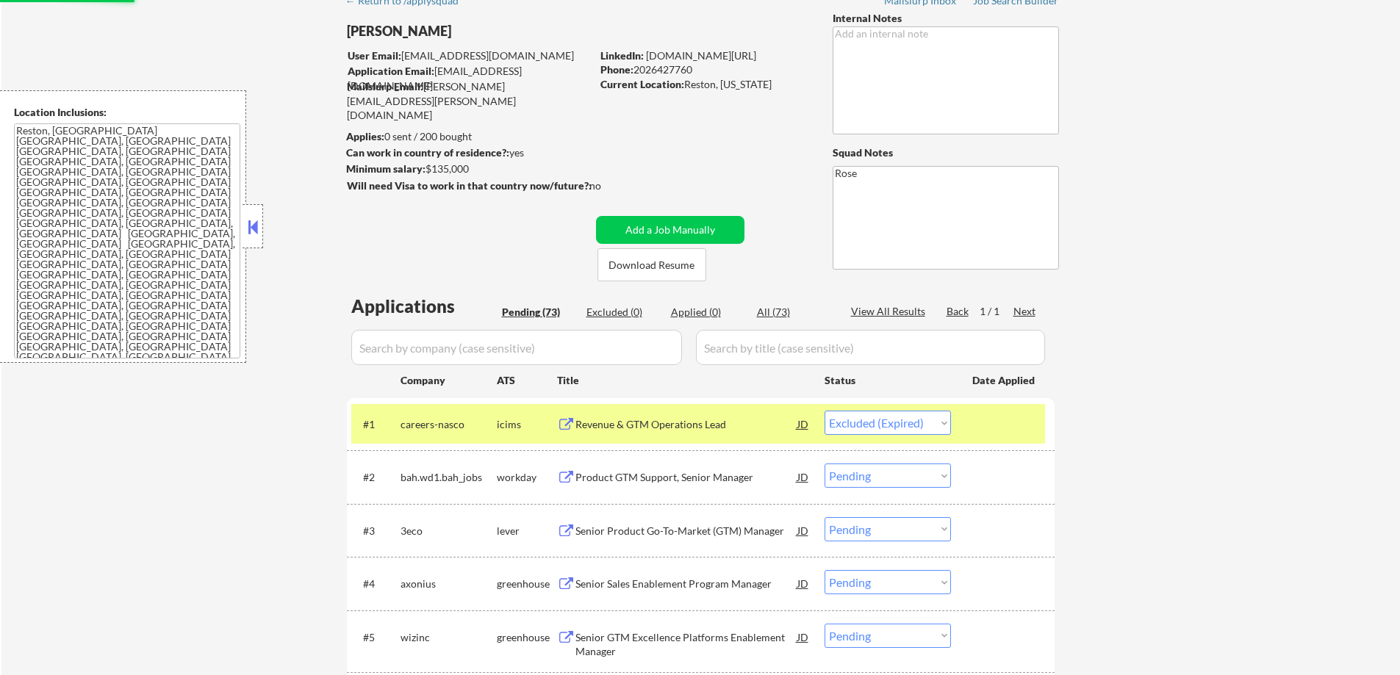
select select ""pending""
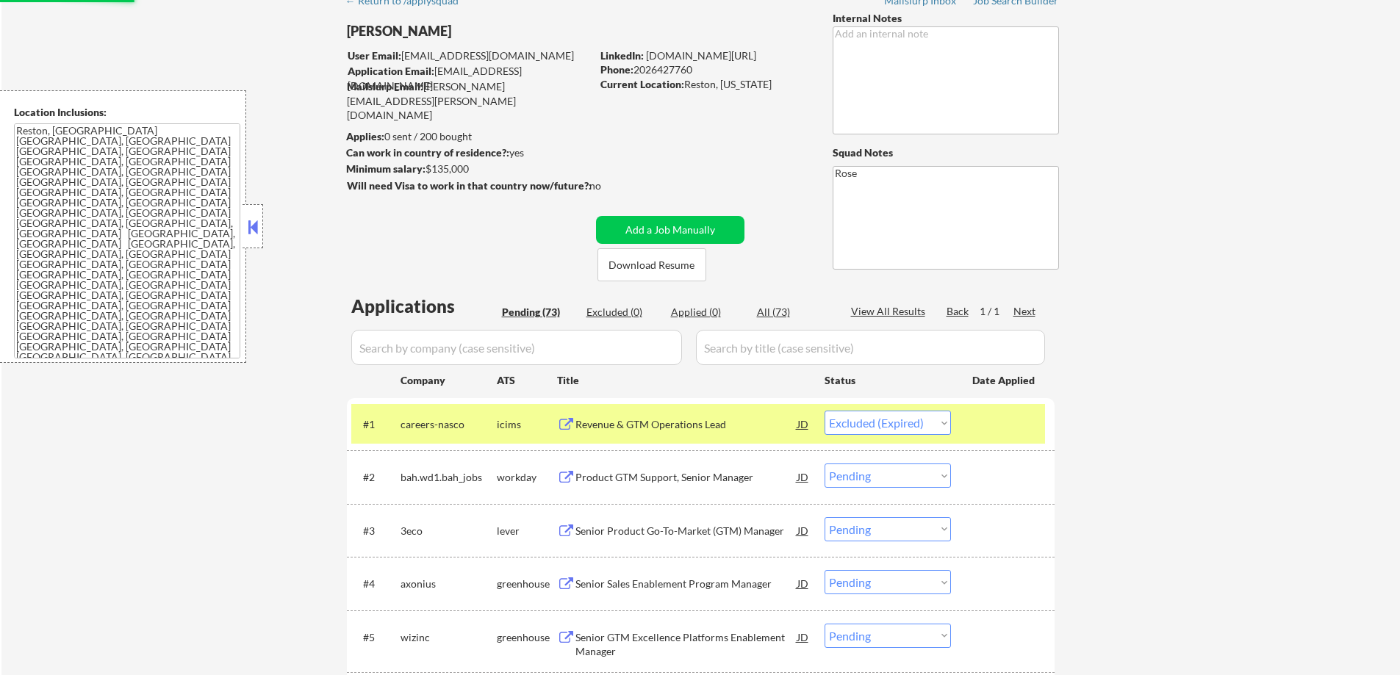
select select ""pending""
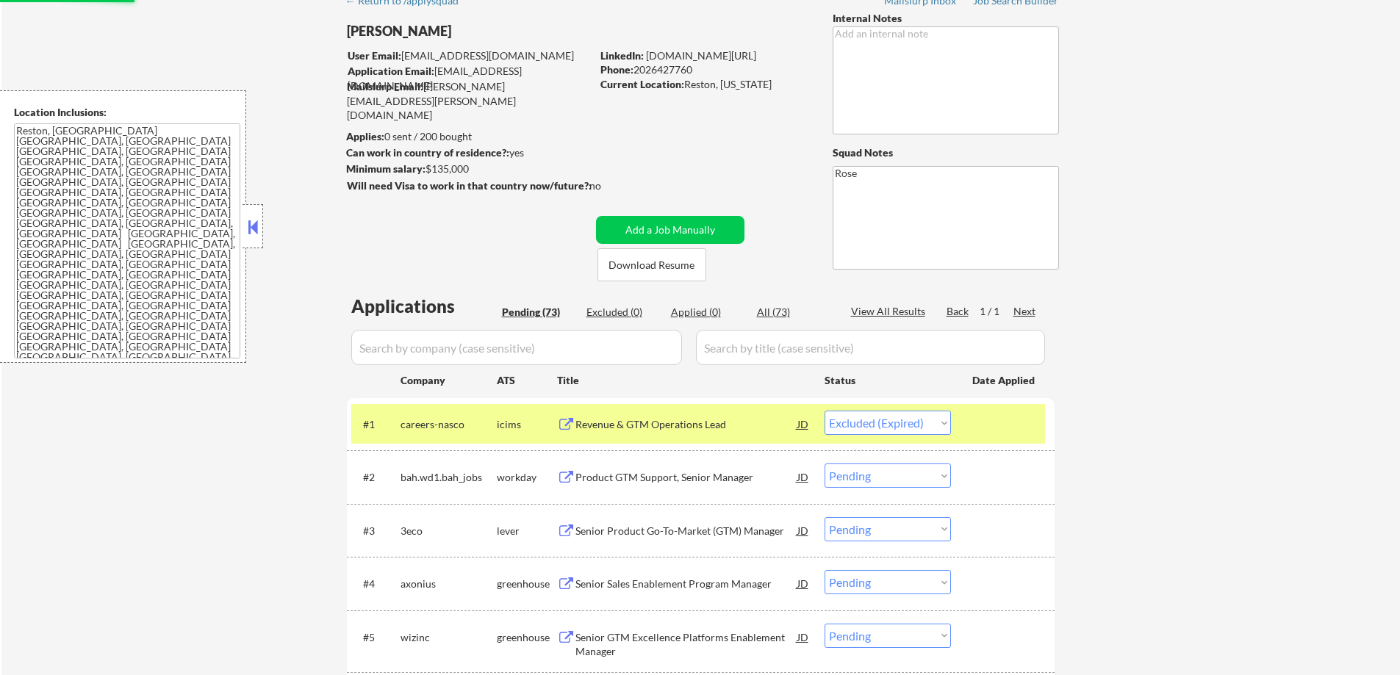
select select ""pending""
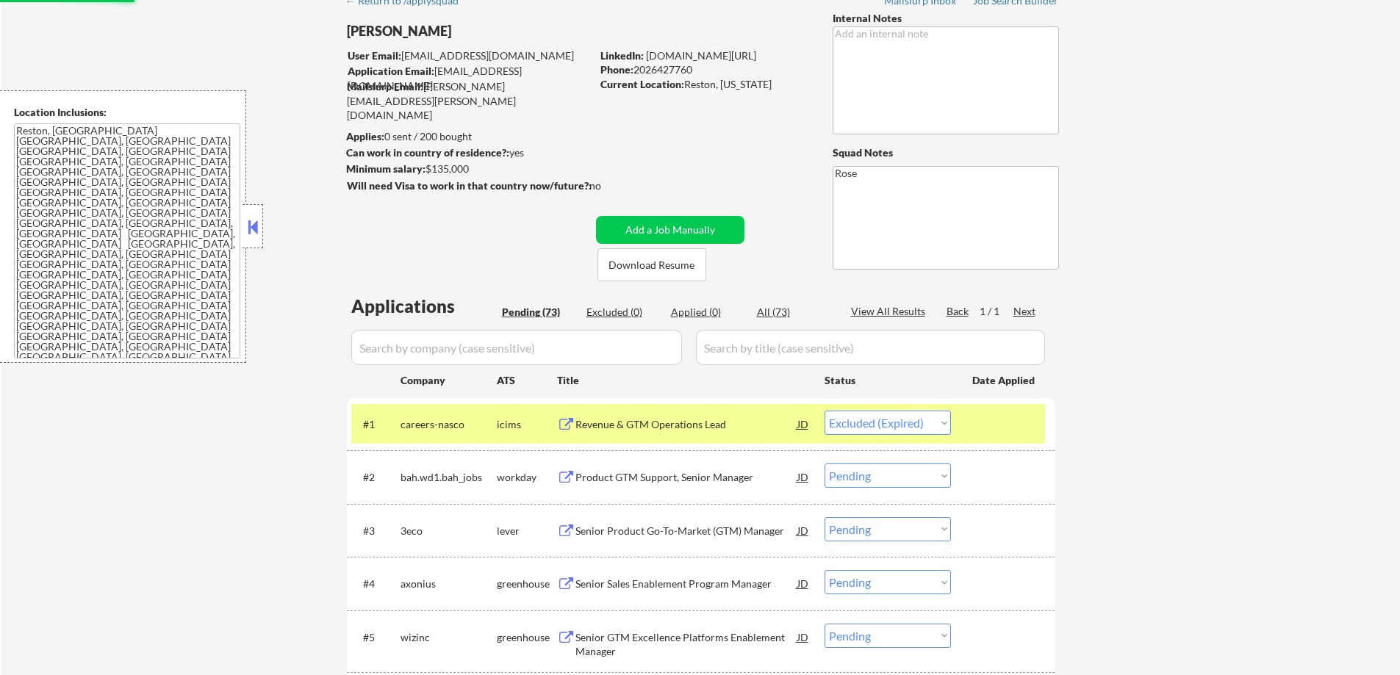
select select ""pending""
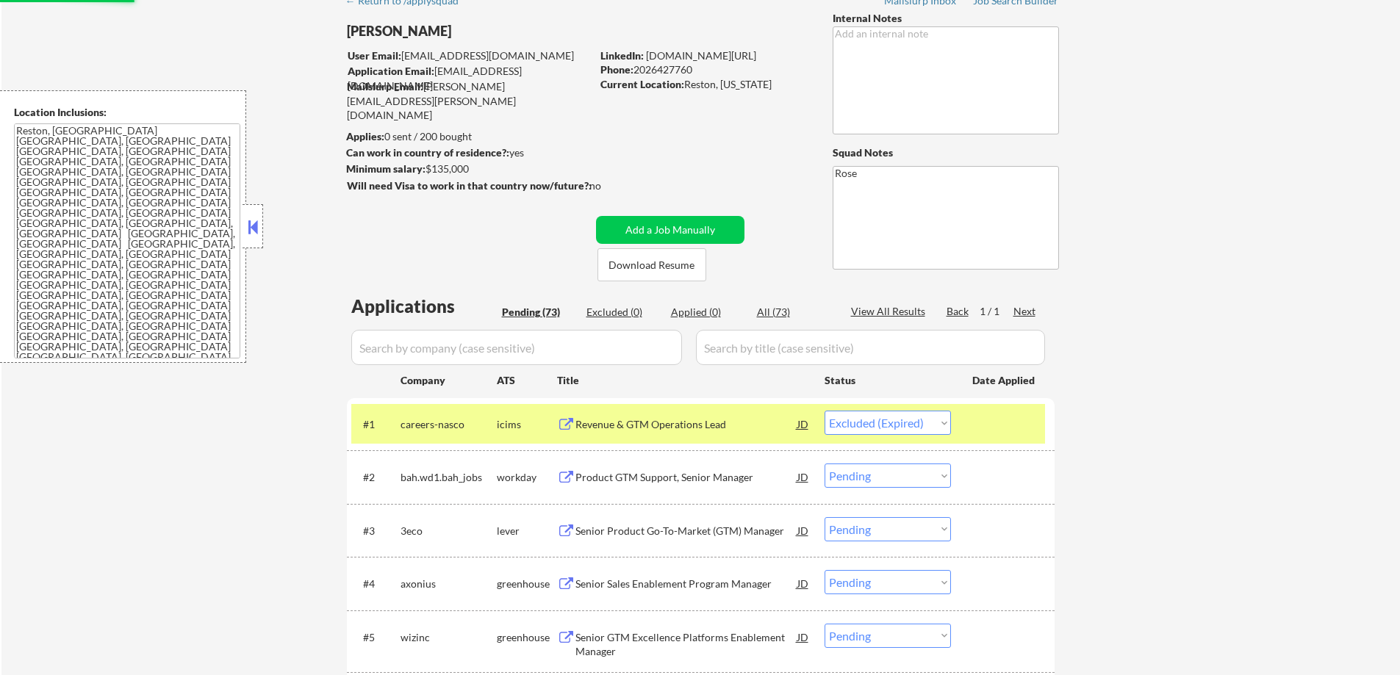
select select ""pending""
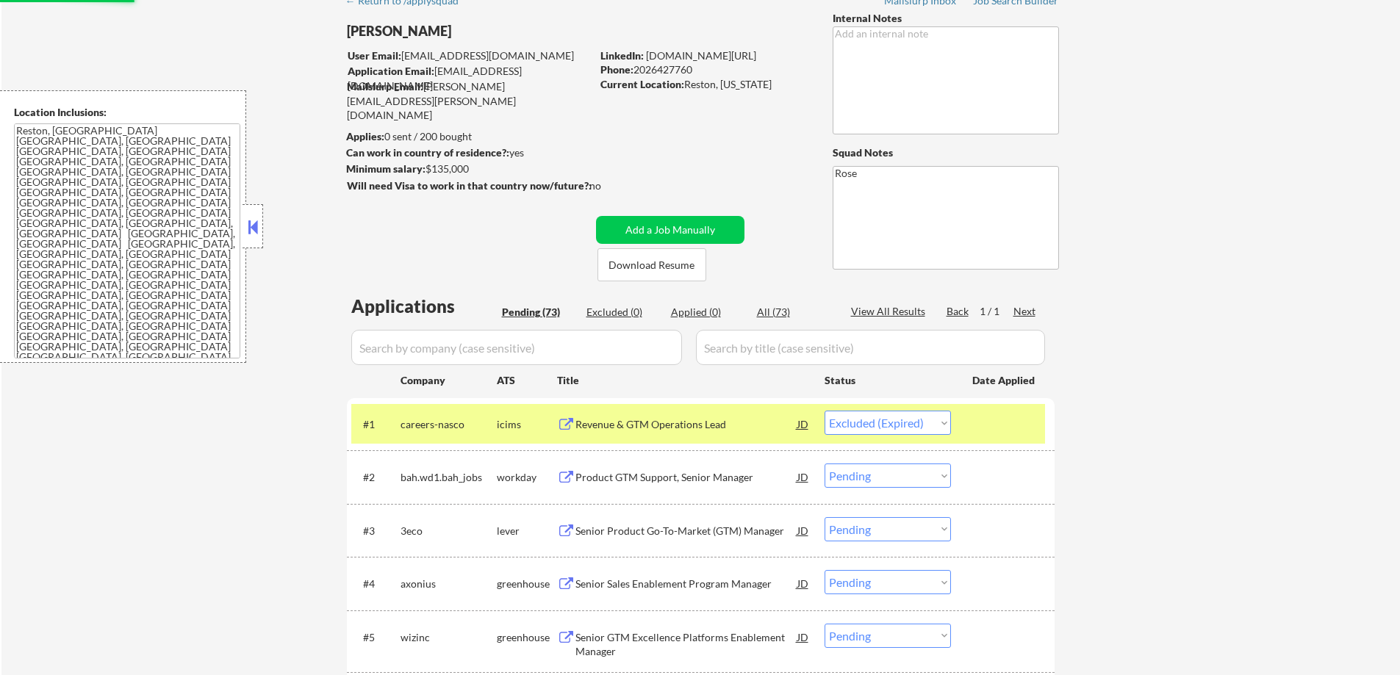
select select ""pending""
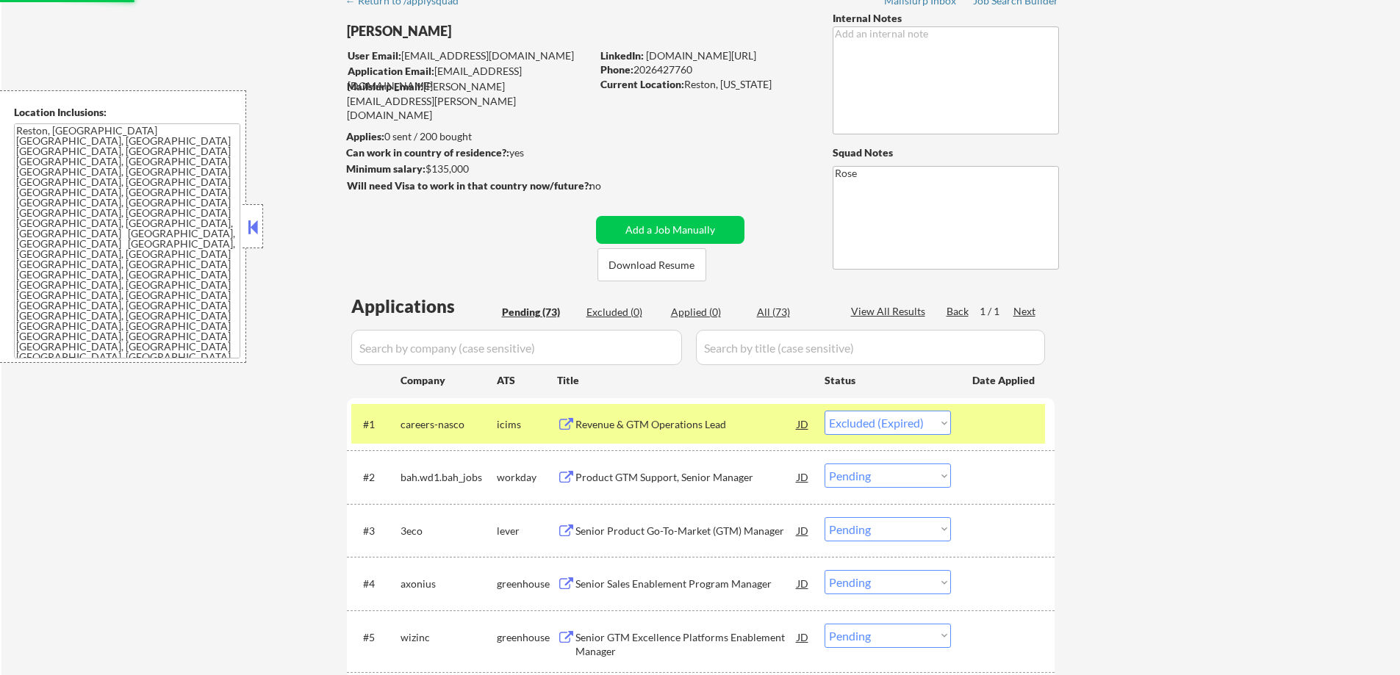
select select ""pending""
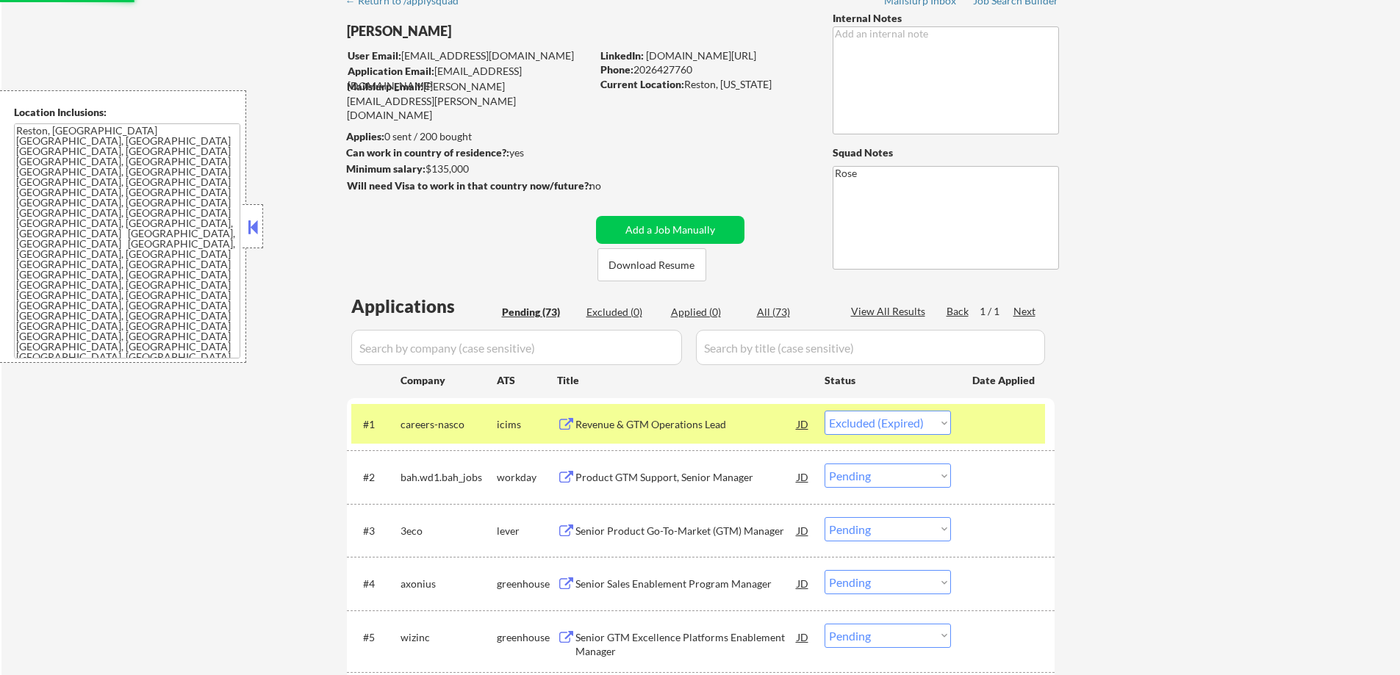
select select ""pending""
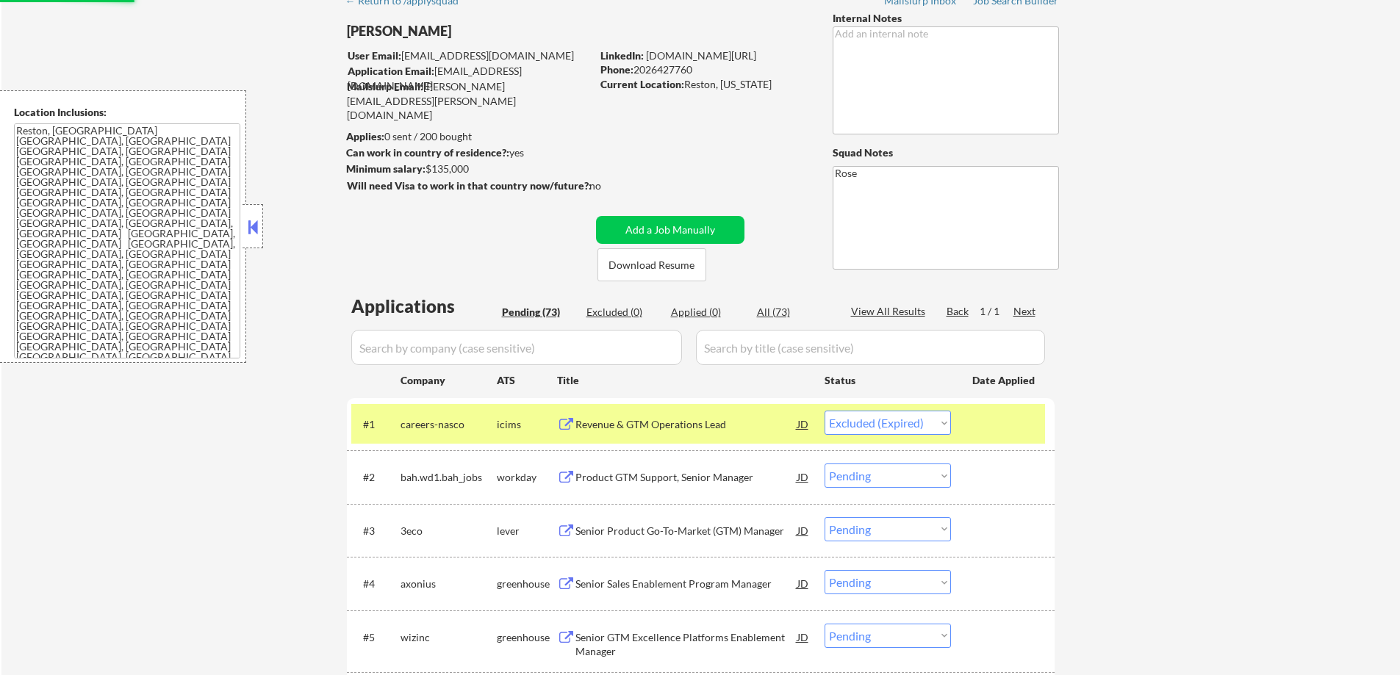
select select ""pending""
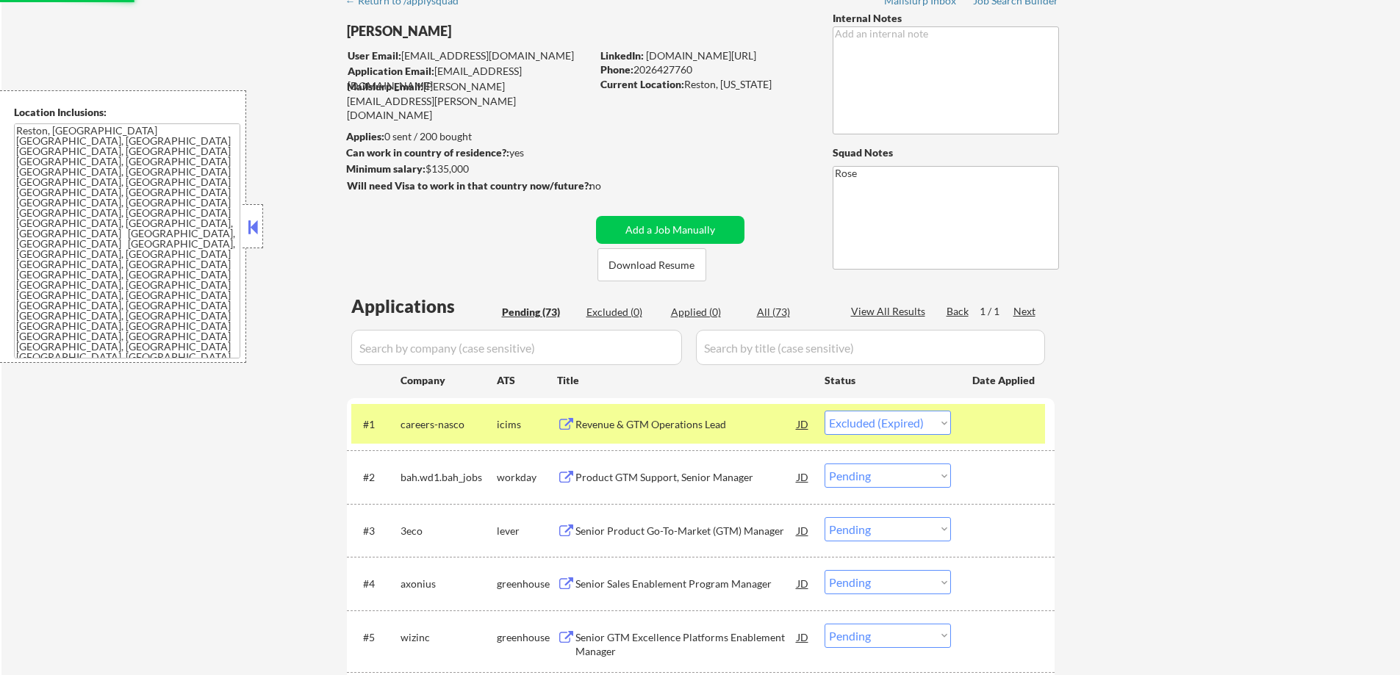
select select ""pending""
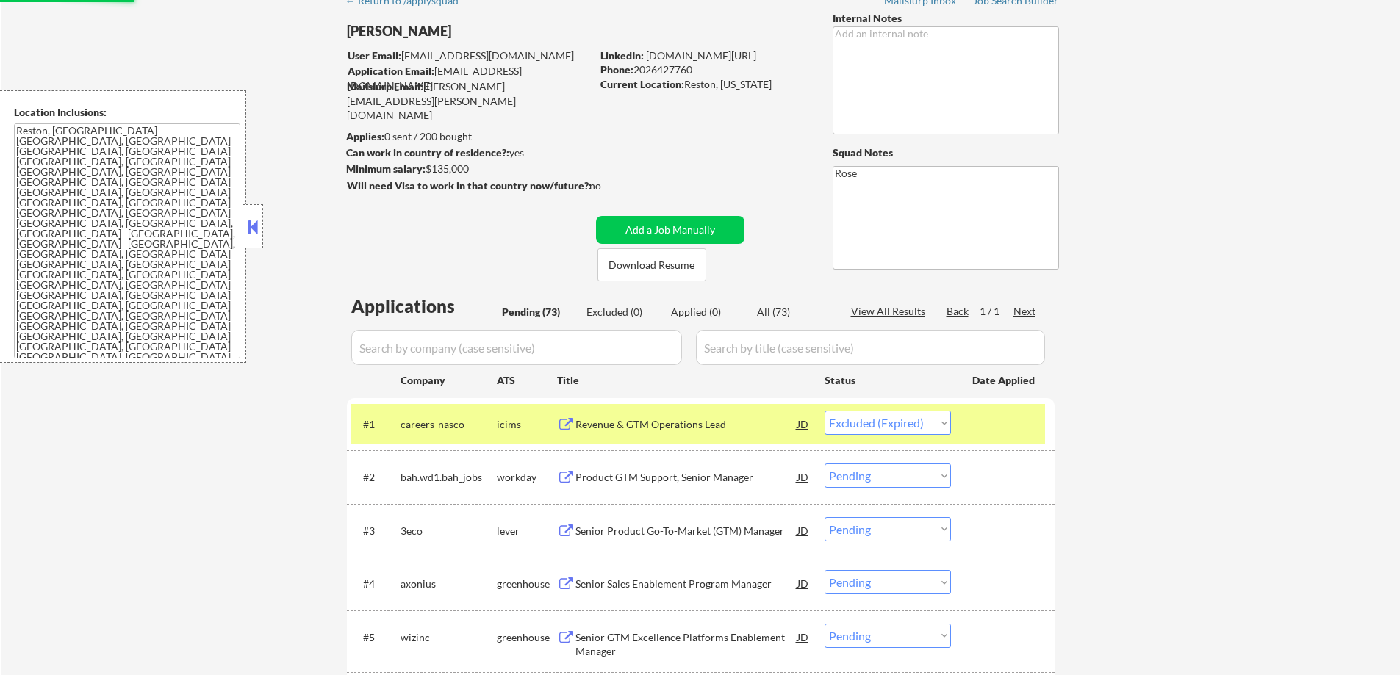
select select ""pending""
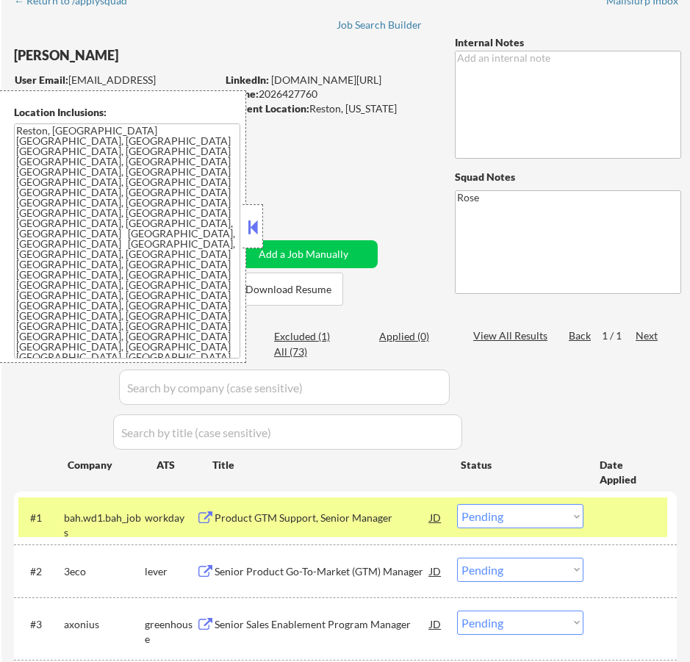
click at [371, 518] on div "Product GTM Support, Senior Manager" at bounding box center [322, 518] width 215 height 15
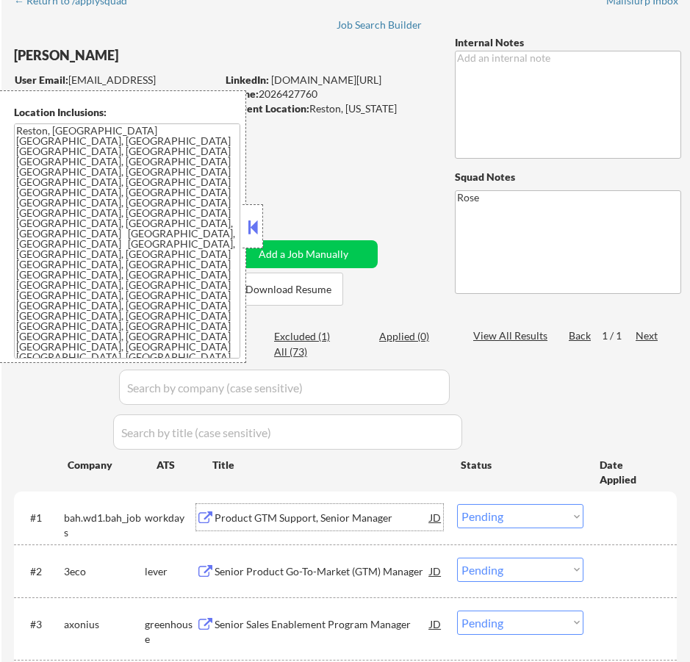
click at [570, 514] on select "Choose an option... Pending Applied Excluded (Questions) Excluded (Expired) Exc…" at bounding box center [520, 516] width 126 height 24
click at [457, 504] on select "Choose an option... Pending Applied Excluded (Questions) Excluded (Expired) Exc…" at bounding box center [520, 516] width 126 height 24
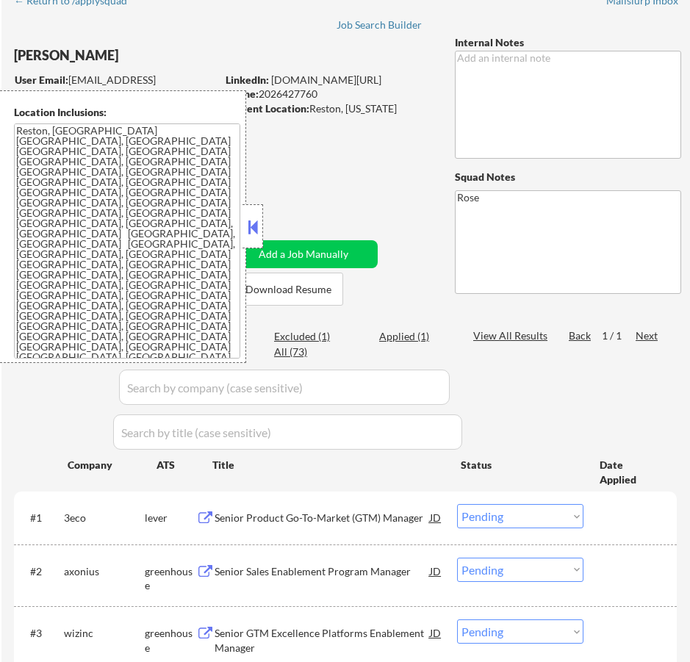
click at [259, 231] on button at bounding box center [253, 227] width 16 height 22
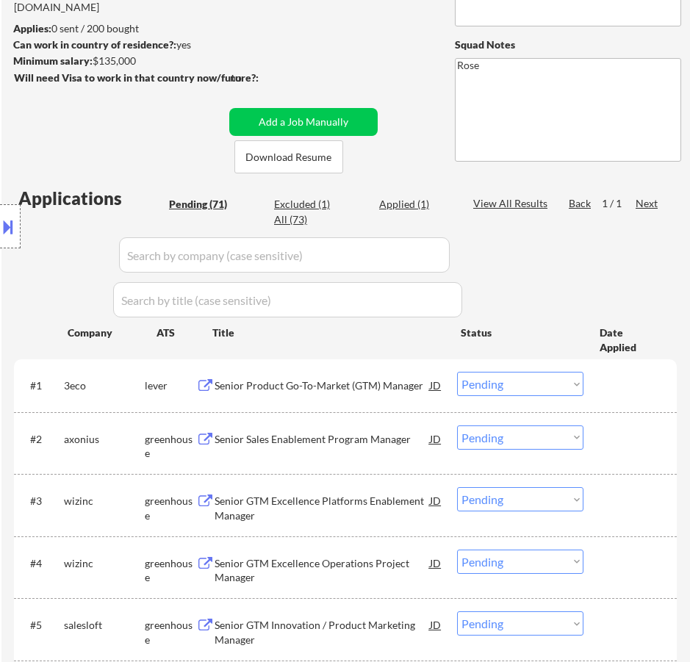
scroll to position [220, 0]
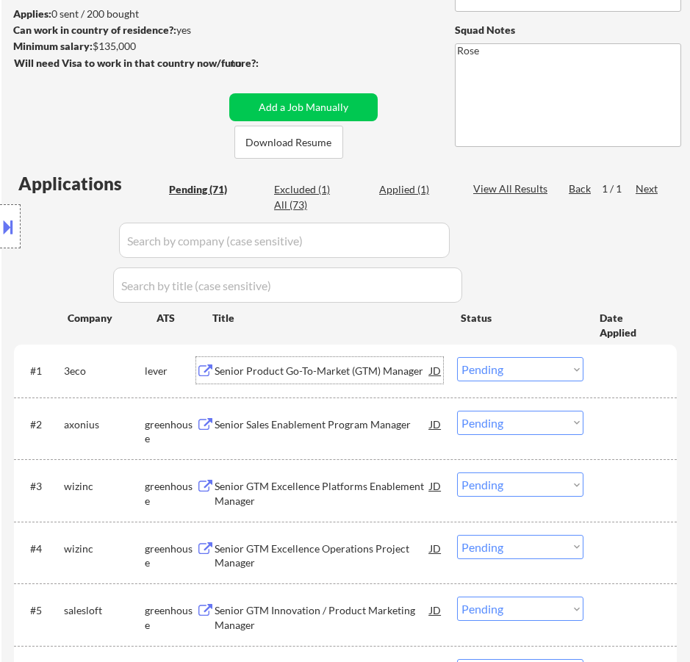
click at [362, 370] on div "Senior Product Go-To-Market (GTM) Manager" at bounding box center [322, 371] width 215 height 15
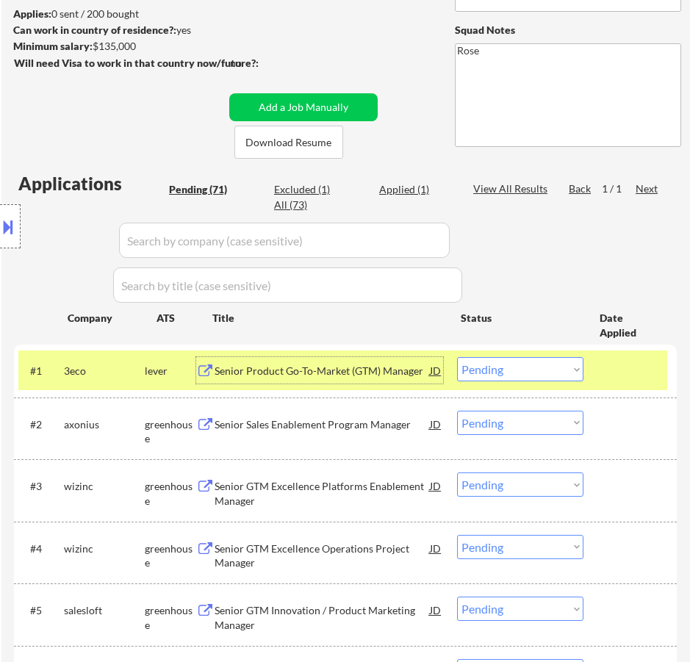
click at [19, 235] on div at bounding box center [10, 226] width 21 height 44
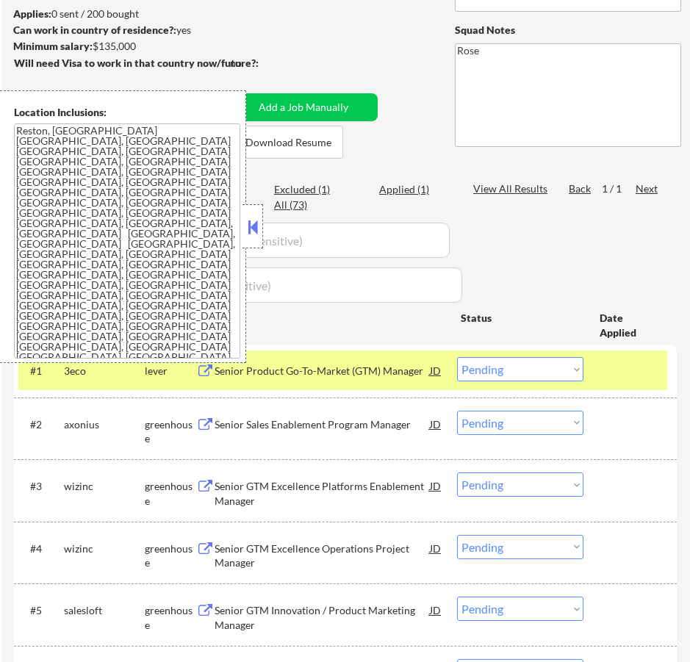
click at [396, 371] on div "Senior Product Go-To-Market (GTM) Manager" at bounding box center [322, 371] width 215 height 15
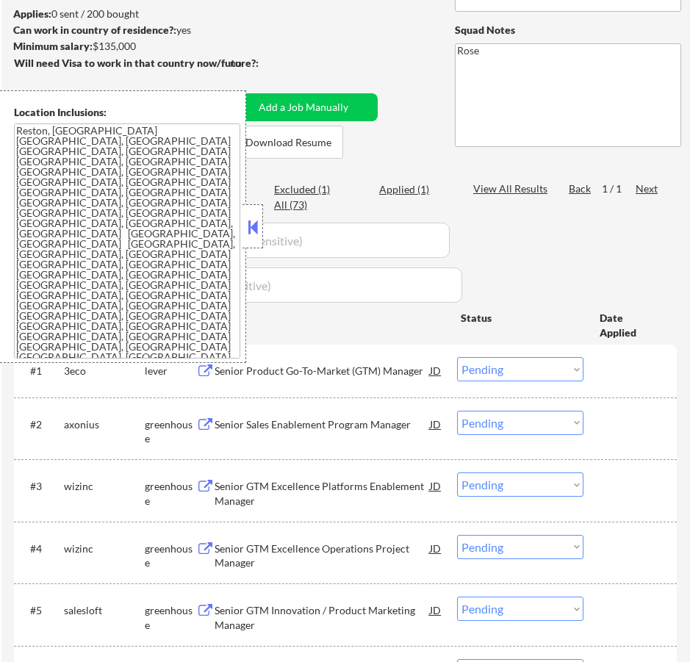
click at [252, 224] on button at bounding box center [253, 227] width 16 height 22
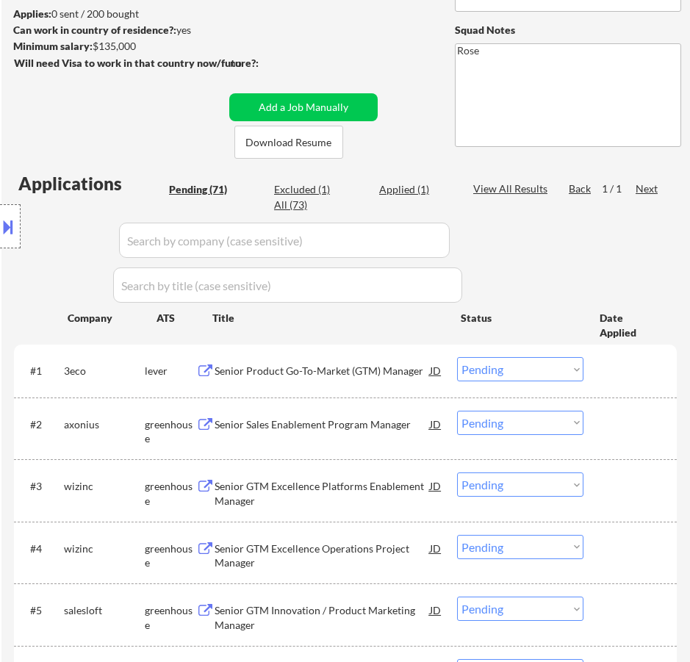
click at [555, 366] on select "Choose an option... Pending Applied Excluded (Questions) Excluded (Expired) Exc…" at bounding box center [520, 369] width 126 height 24
click at [457, 357] on select "Choose an option... Pending Applied Excluded (Questions) Excluded (Expired) Exc…" at bounding box center [520, 369] width 126 height 24
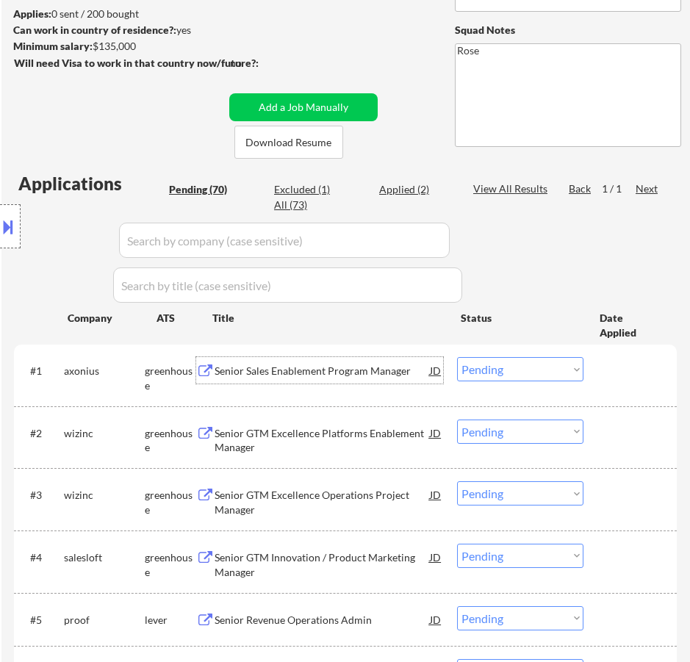
click at [372, 375] on div "Senior Sales Enablement Program Manager" at bounding box center [322, 371] width 215 height 15
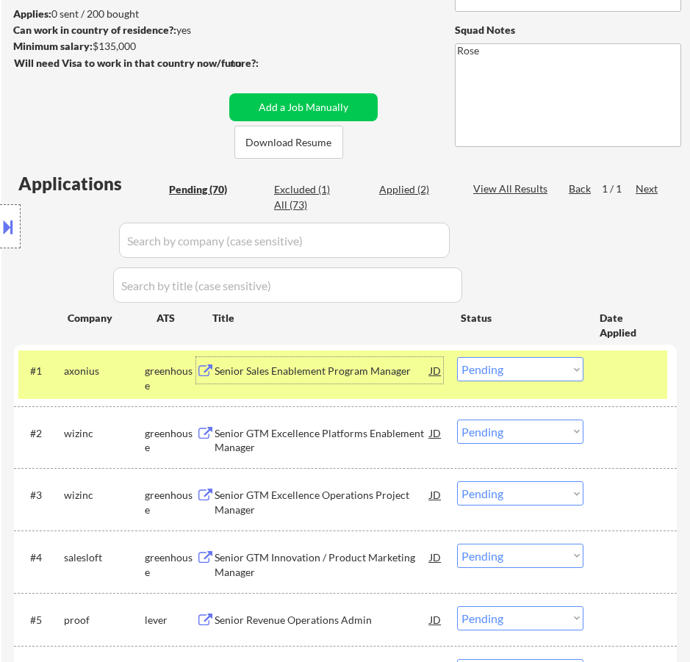
click at [515, 365] on select "Choose an option... Pending Applied Excluded (Questions) Excluded (Expired) Exc…" at bounding box center [520, 369] width 126 height 24
click at [457, 357] on select "Choose an option... Pending Applied Excluded (Questions) Excluded (Expired) Exc…" at bounding box center [520, 369] width 126 height 24
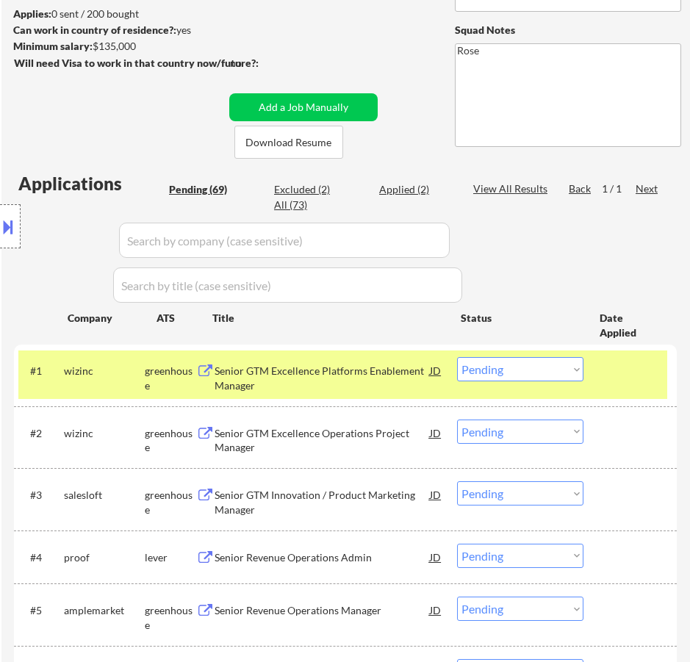
click at [385, 378] on div "Senior GTM Excellence Platforms Enablement Manager" at bounding box center [322, 378] width 215 height 29
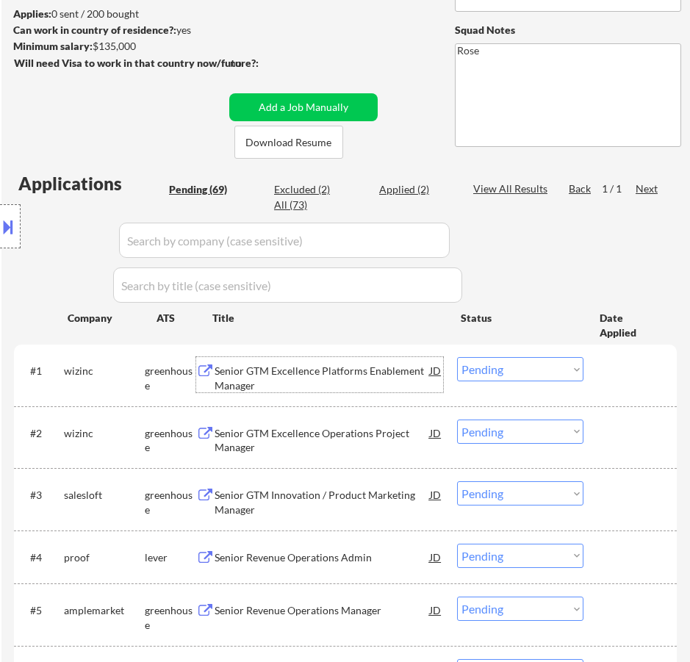
click at [500, 364] on select "Choose an option... Pending Applied Excluded (Questions) Excluded (Expired) Exc…" at bounding box center [520, 369] width 126 height 24
click at [457, 357] on select "Choose an option... Pending Applied Excluded (Questions) Excluded (Expired) Exc…" at bounding box center [520, 369] width 126 height 24
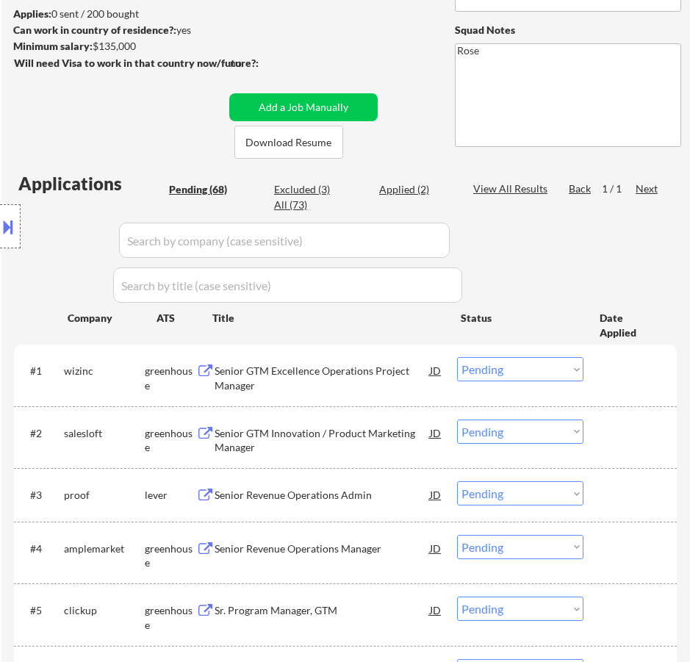
click at [333, 375] on div "Senior GTM Excellence Operations Project Manager" at bounding box center [322, 378] width 215 height 29
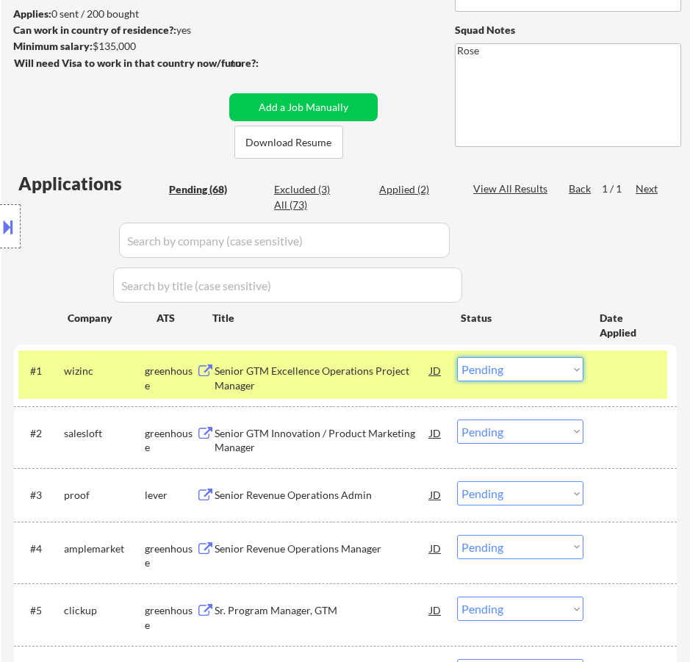
click at [511, 361] on select "Choose an option... Pending Applied Excluded (Questions) Excluded (Expired) Exc…" at bounding box center [520, 369] width 126 height 24
click at [457, 357] on select "Choose an option... Pending Applied Excluded (Questions) Excluded (Expired) Exc…" at bounding box center [520, 369] width 126 height 24
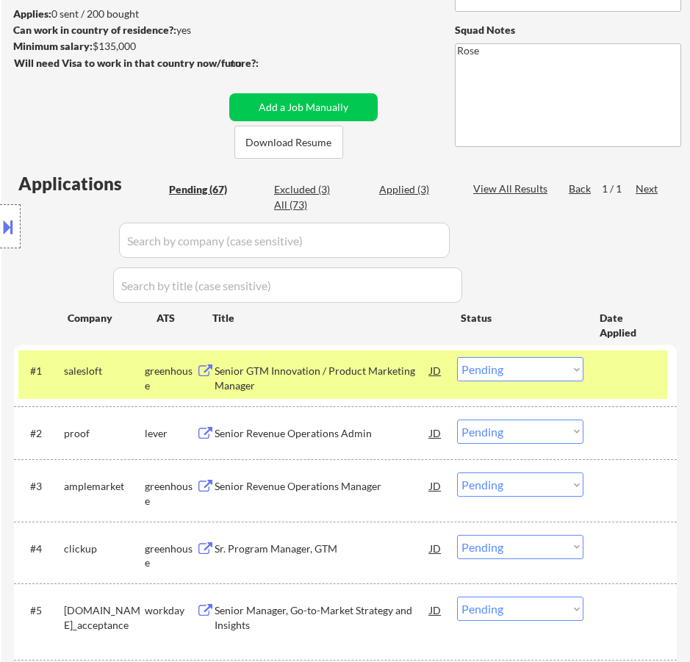
click at [387, 364] on div "Senior GTM Innovation / Product Marketing Manager" at bounding box center [322, 378] width 215 height 29
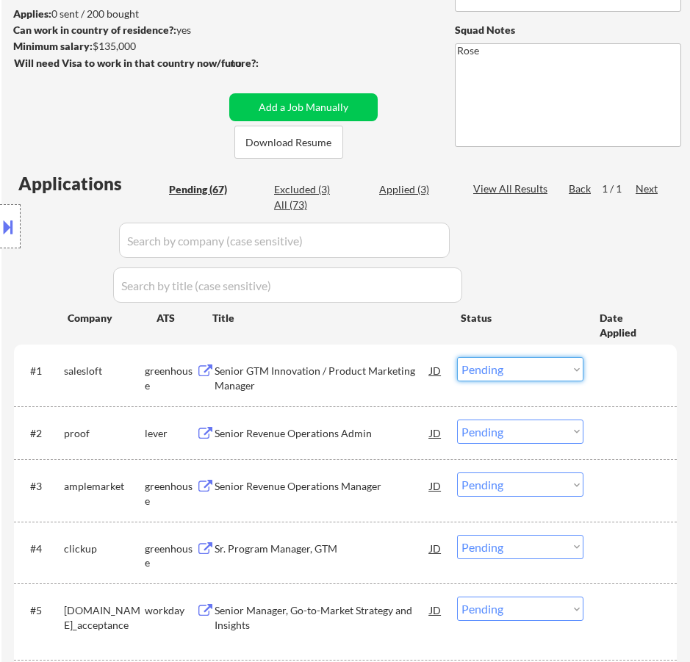
click at [525, 369] on select "Choose an option... Pending Applied Excluded (Questions) Excluded (Expired) Exc…" at bounding box center [520, 369] width 126 height 24
click at [457, 357] on select "Choose an option... Pending Applied Excluded (Questions) Excluded (Expired) Exc…" at bounding box center [520, 369] width 126 height 24
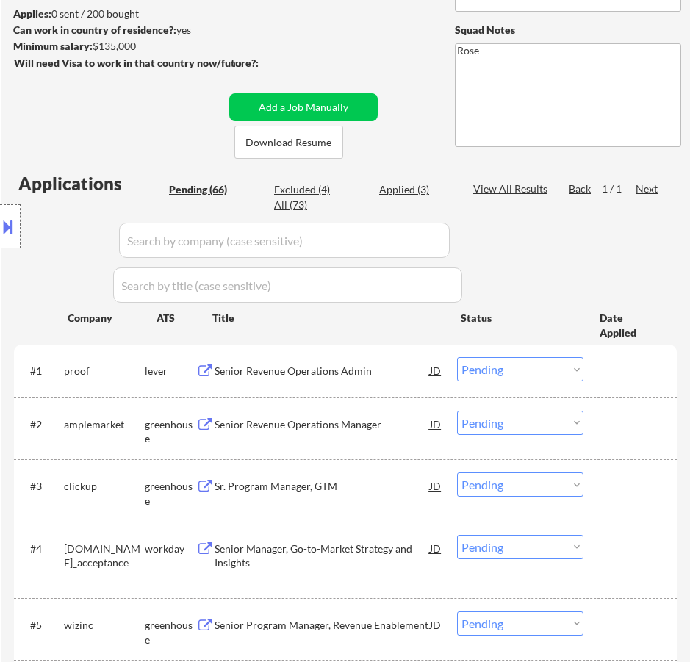
click at [375, 374] on div "Senior Revenue Operations Admin" at bounding box center [322, 371] width 215 height 15
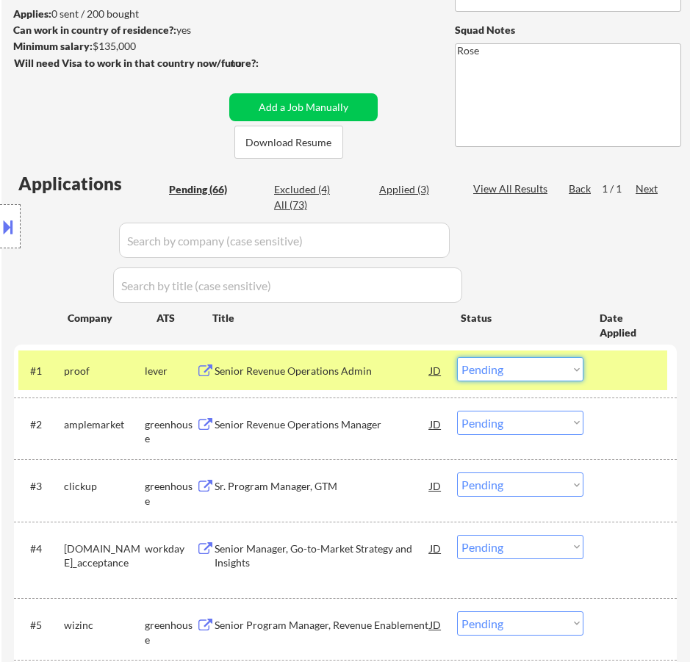
click at [568, 367] on select "Choose an option... Pending Applied Excluded (Questions) Excluded (Expired) Exc…" at bounding box center [520, 369] width 126 height 24
click at [457, 357] on select "Choose an option... Pending Applied Excluded (Questions) Excluded (Expired) Exc…" at bounding box center [520, 369] width 126 height 24
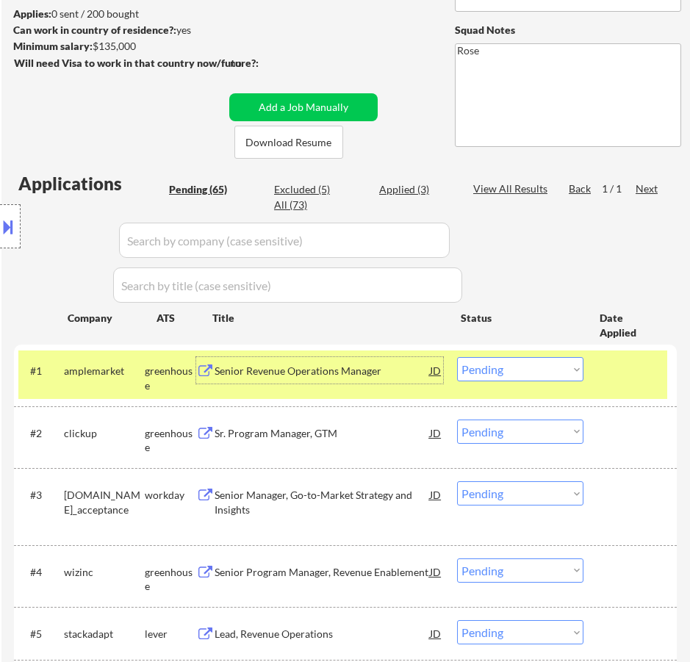
click at [335, 374] on div "Senior Revenue Operations Manager" at bounding box center [322, 371] width 215 height 15
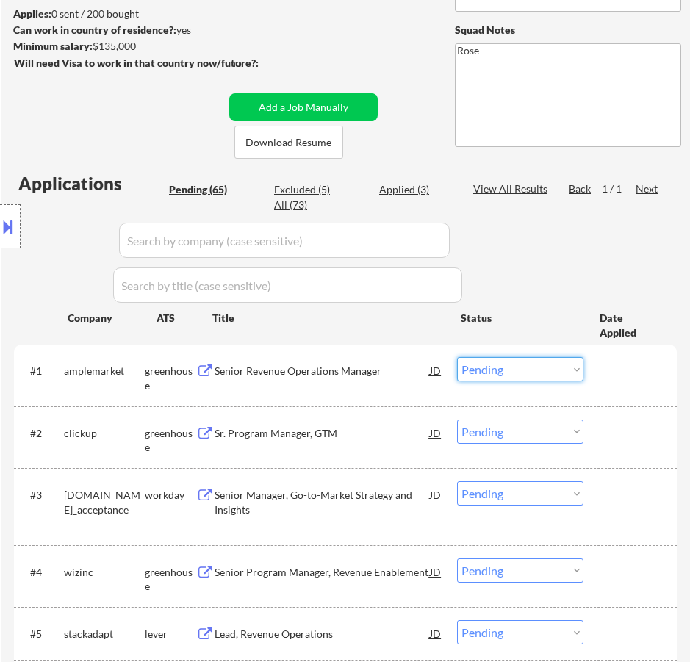
click at [520, 369] on select "Choose an option... Pending Applied Excluded (Questions) Excluded (Expired) Exc…" at bounding box center [520, 369] width 126 height 24
click at [457, 357] on select "Choose an option... Pending Applied Excluded (Questions) Excluded (Expired) Exc…" at bounding box center [520, 369] width 126 height 24
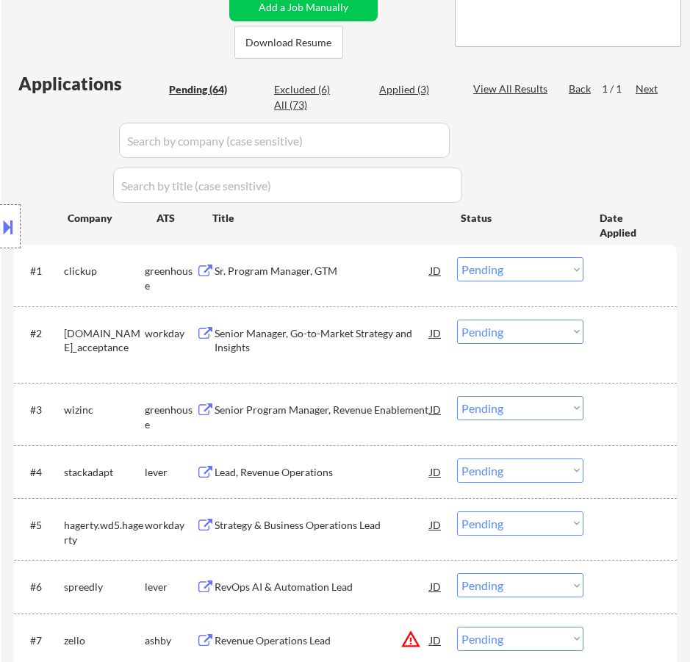
scroll to position [294, 0]
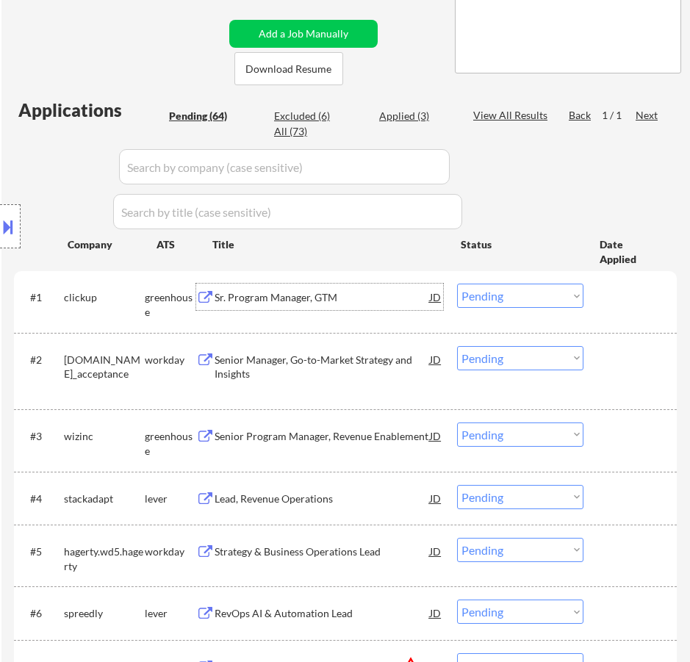
click at [364, 306] on div "Sr. Program Manager, GTM" at bounding box center [322, 297] width 215 height 26
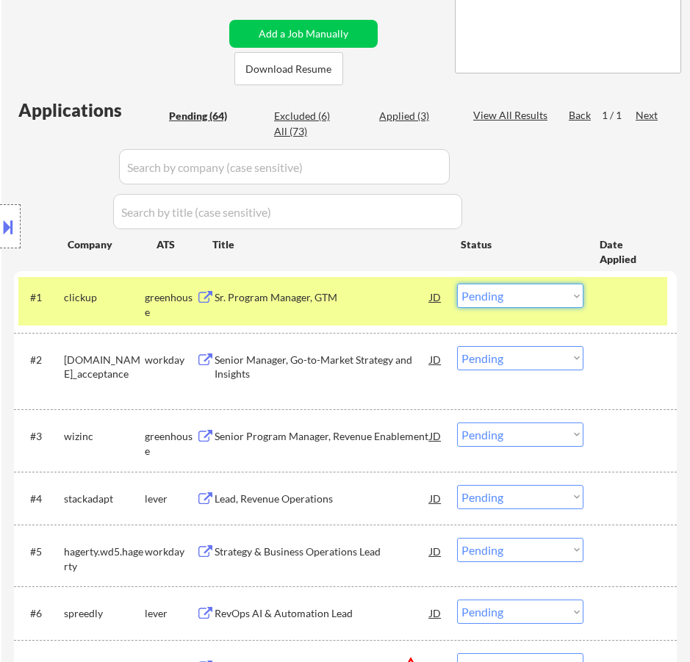
click at [493, 295] on select "Choose an option... Pending Applied Excluded (Questions) Excluded (Expired) Exc…" at bounding box center [520, 296] width 126 height 24
click at [457, 284] on select "Choose an option... Pending Applied Excluded (Questions) Excluded (Expired) Exc…" at bounding box center [520, 296] width 126 height 24
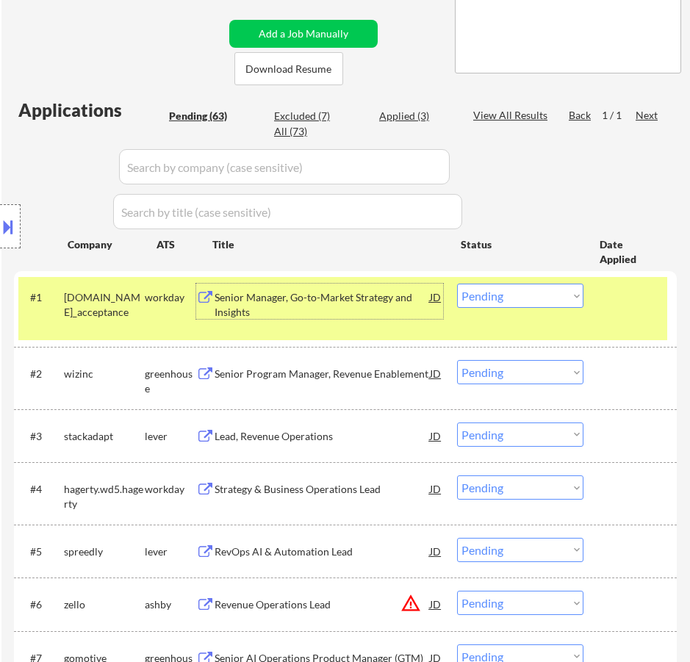
click at [332, 316] on div "Senior Manager, Go-to-Market Strategy and Insights" at bounding box center [322, 304] width 215 height 29
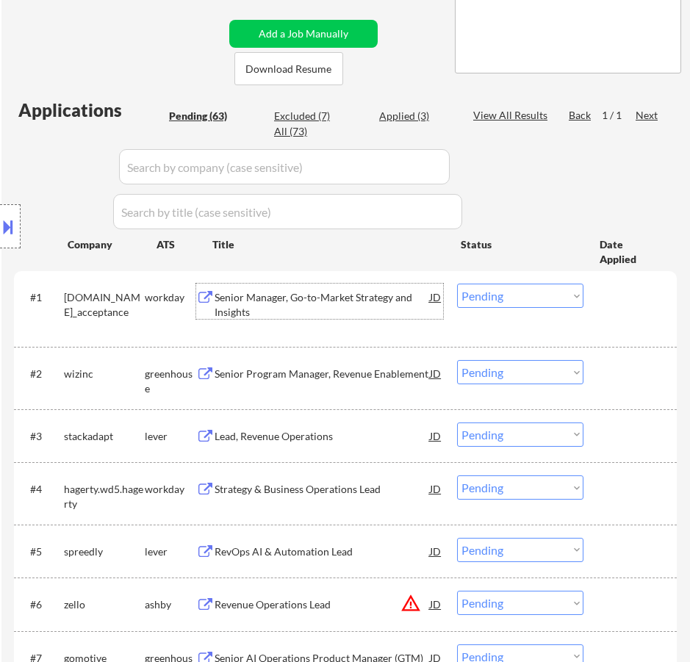
click at [557, 292] on select "Choose an option... Pending Applied Excluded (Questions) Excluded (Expired) Exc…" at bounding box center [520, 296] width 126 height 24
click at [457, 284] on select "Choose an option... Pending Applied Excluded (Questions) Excluded (Expired) Exc…" at bounding box center [520, 296] width 126 height 24
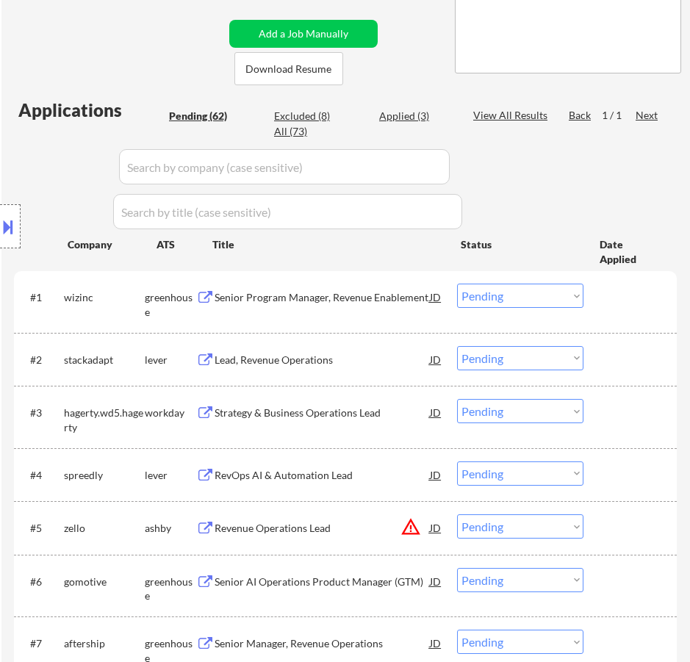
click at [382, 303] on div "Senior Program Manager, Revenue Enablement" at bounding box center [322, 297] width 215 height 15
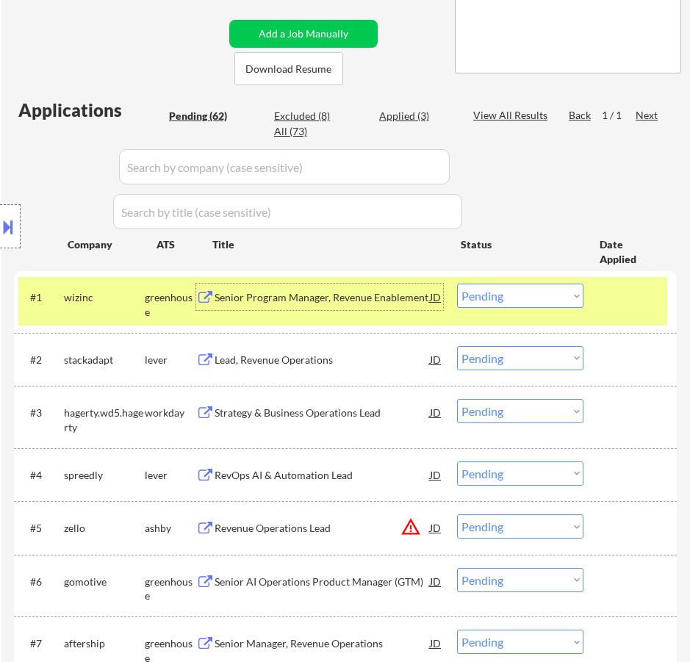
click at [508, 297] on select "Choose an option... Pending Applied Excluded (Questions) Excluded (Expired) Exc…" at bounding box center [520, 296] width 126 height 24
click at [457, 284] on select "Choose an option... Pending Applied Excluded (Questions) Excluded (Expired) Exc…" at bounding box center [520, 296] width 126 height 24
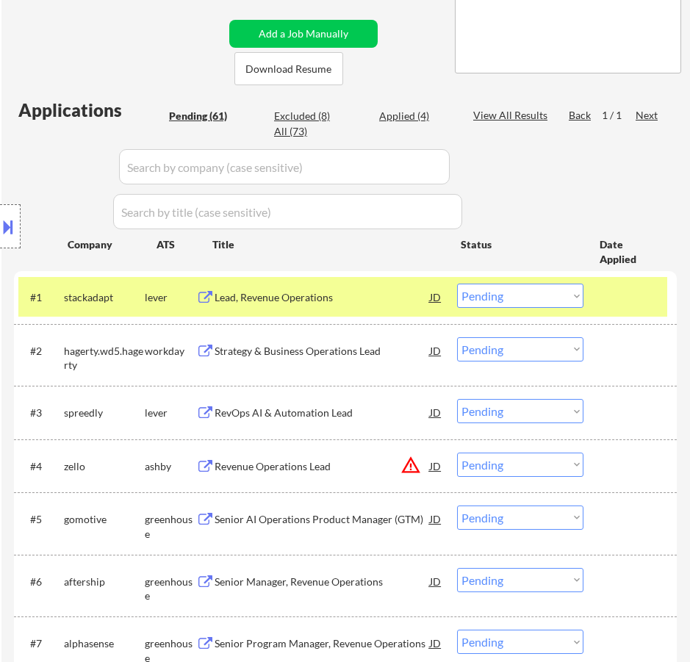
click at [367, 294] on div "Lead, Revenue Operations" at bounding box center [322, 297] width 215 height 15
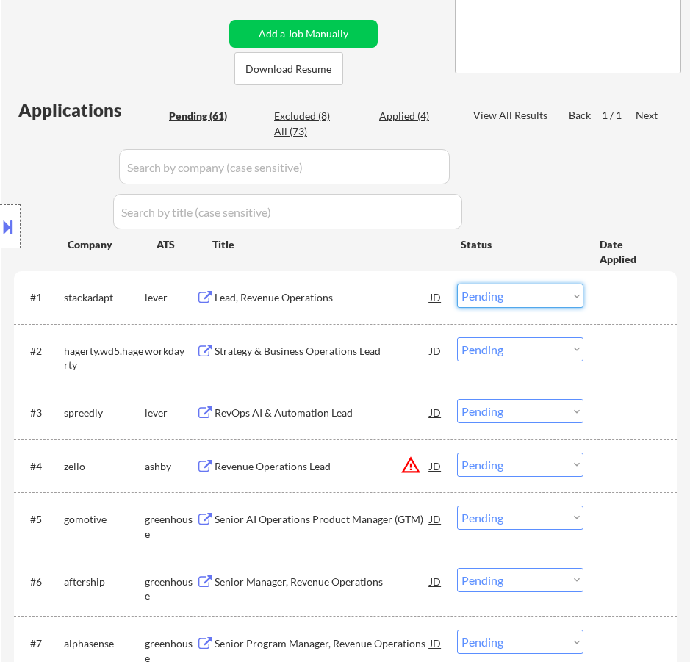
click at [486, 304] on select "Choose an option... Pending Applied Excluded (Questions) Excluded (Expired) Exc…" at bounding box center [520, 296] width 126 height 24
click at [457, 284] on select "Choose an option... Pending Applied Excluded (Questions) Excluded (Expired) Exc…" at bounding box center [520, 296] width 126 height 24
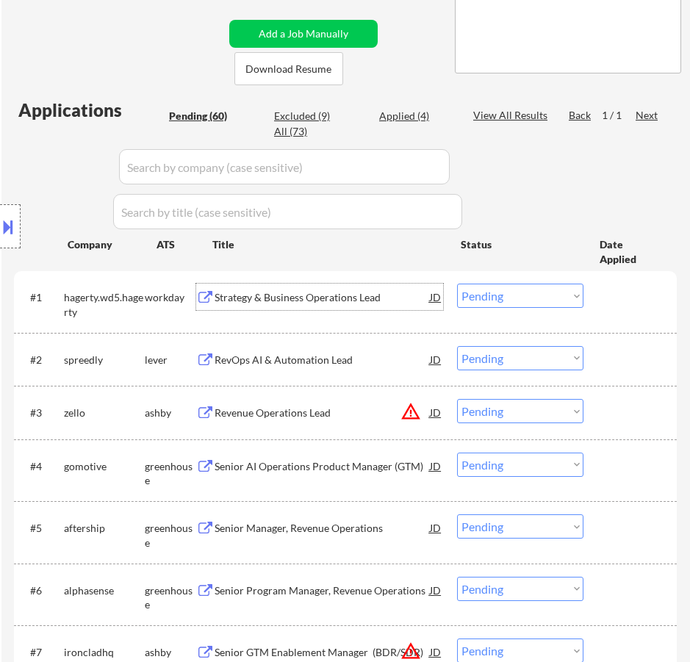
click at [354, 301] on div "Strategy & Business Operations Lead" at bounding box center [322, 297] width 215 height 15
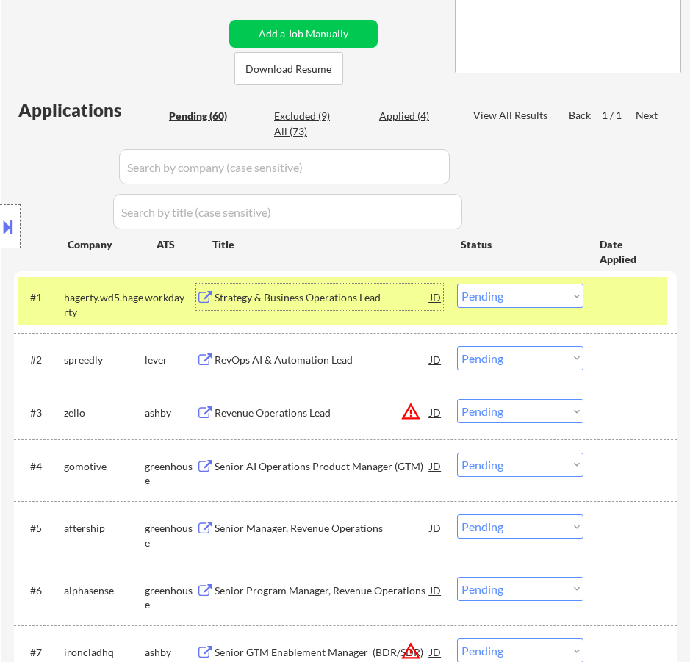
click at [489, 303] on select "Choose an option... Pending Applied Excluded (Questions) Excluded (Expired) Exc…" at bounding box center [520, 296] width 126 height 24
click at [457, 284] on select "Choose an option... Pending Applied Excluded (Questions) Excluded (Expired) Exc…" at bounding box center [520, 296] width 126 height 24
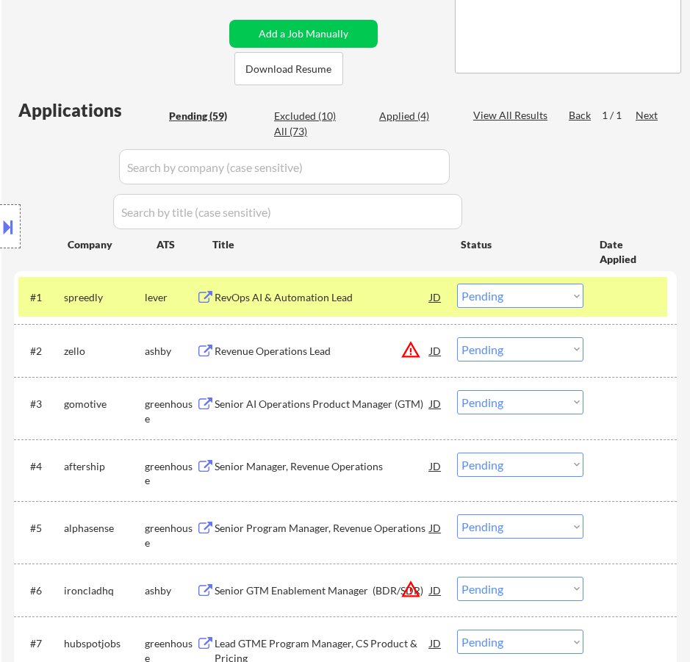
click at [398, 293] on div "RevOps AI & Automation Lead" at bounding box center [322, 297] width 215 height 15
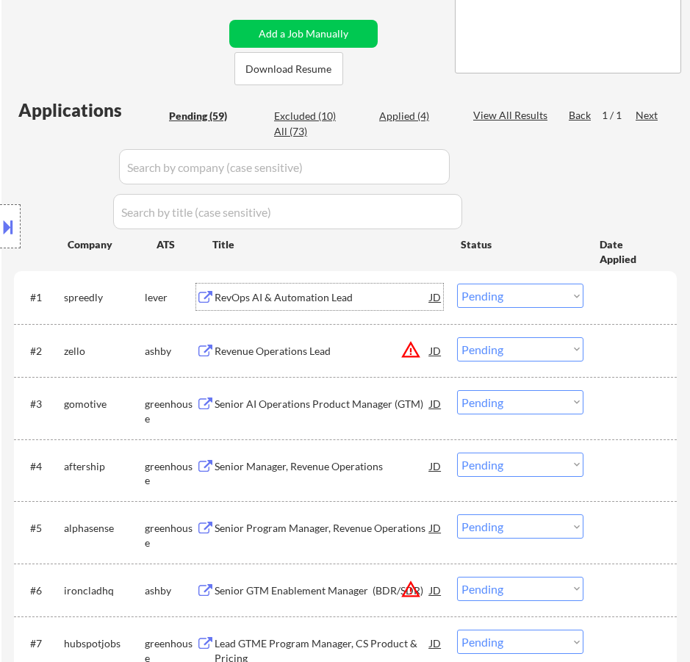
click at [502, 296] on select "Choose an option... Pending Applied Excluded (Questions) Excluded (Expired) Exc…" at bounding box center [520, 296] width 126 height 24
click at [457, 284] on select "Choose an option... Pending Applied Excluded (Questions) Excluded (Expired) Exc…" at bounding box center [520, 296] width 126 height 24
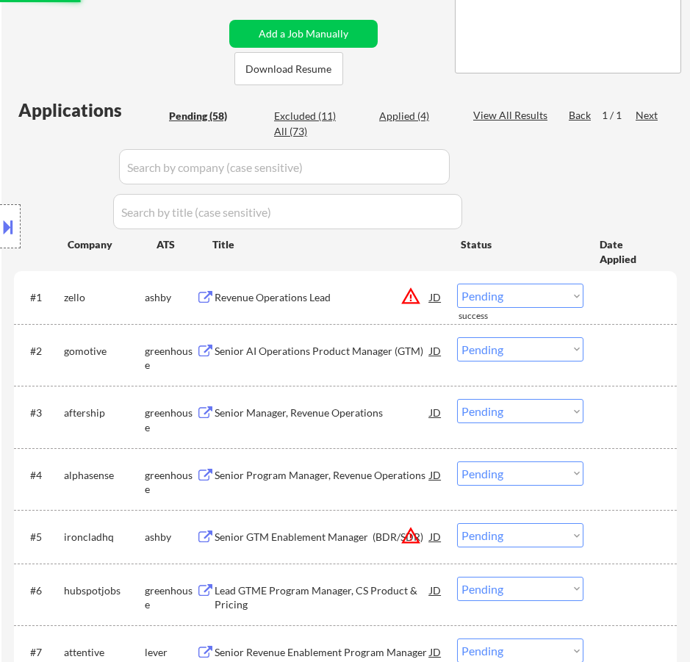
click at [355, 303] on div "Revenue Operations Lead" at bounding box center [322, 297] width 215 height 15
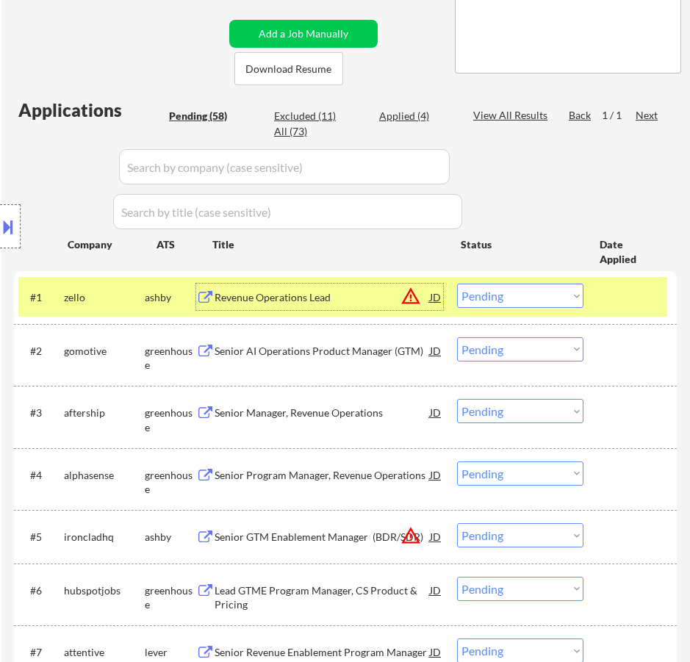
click at [19, 227] on div at bounding box center [10, 226] width 21 height 44
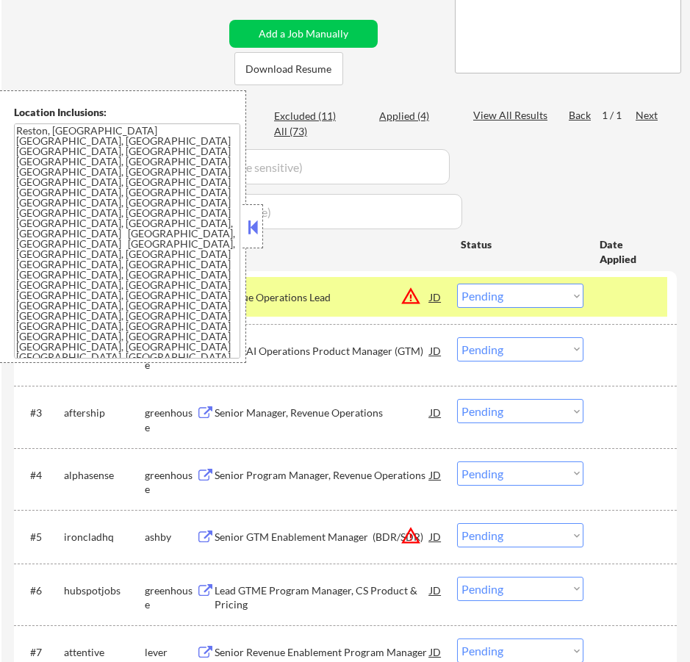
click at [255, 229] on button at bounding box center [253, 227] width 16 height 22
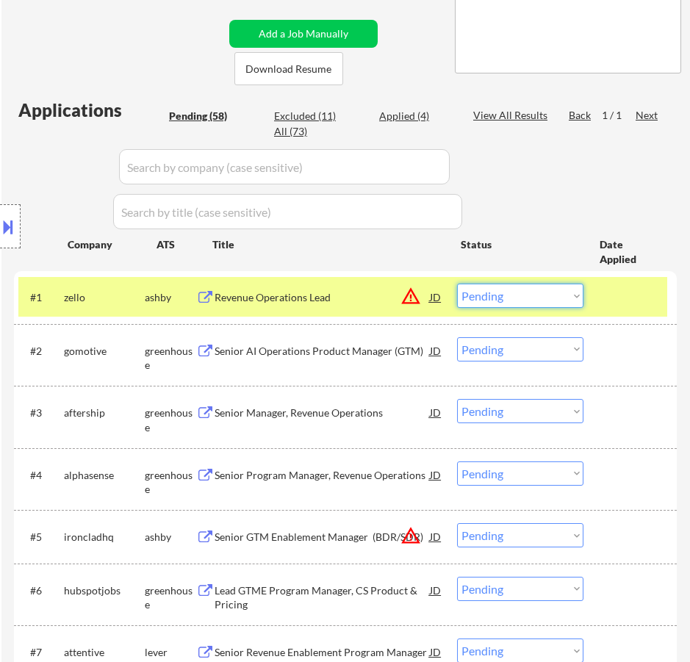
click at [523, 295] on select "Choose an option... Pending Applied Excluded (Questions) Excluded (Expired) Exc…" at bounding box center [520, 296] width 126 height 24
click at [457, 284] on select "Choose an option... Pending Applied Excluded (Questions) Excluded (Expired) Exc…" at bounding box center [520, 296] width 126 height 24
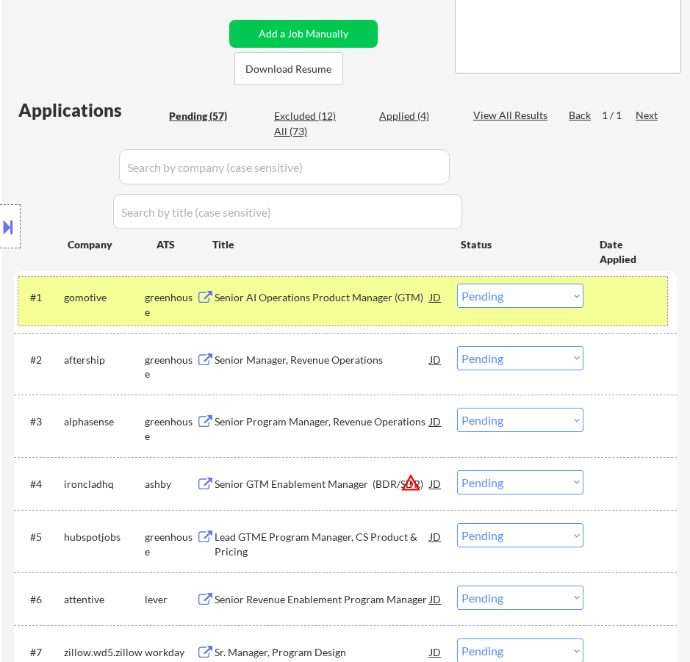
click at [388, 317] on div "#1 gomotive greenhouse Senior AI Operations Product Manager (GTM) JD warning_am…" at bounding box center [342, 301] width 649 height 48
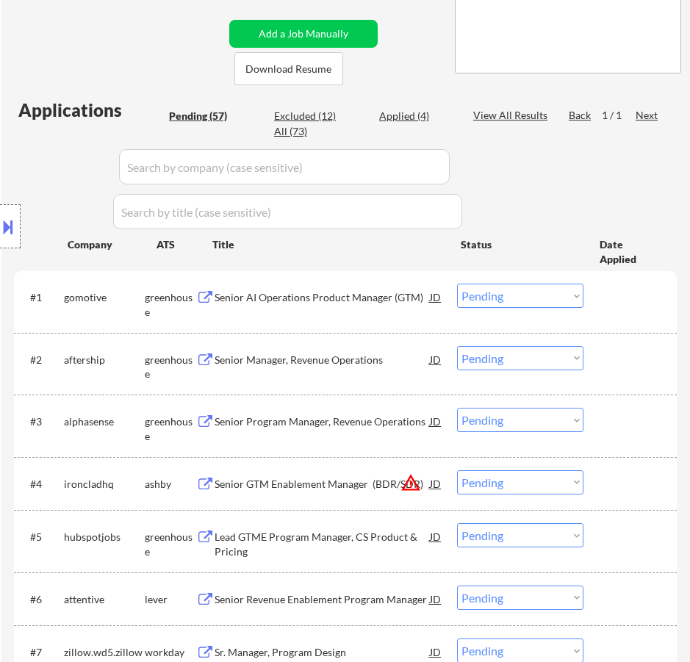
click at [391, 300] on div "Senior AI Operations Product Manager (GTM)" at bounding box center [322, 297] width 215 height 15
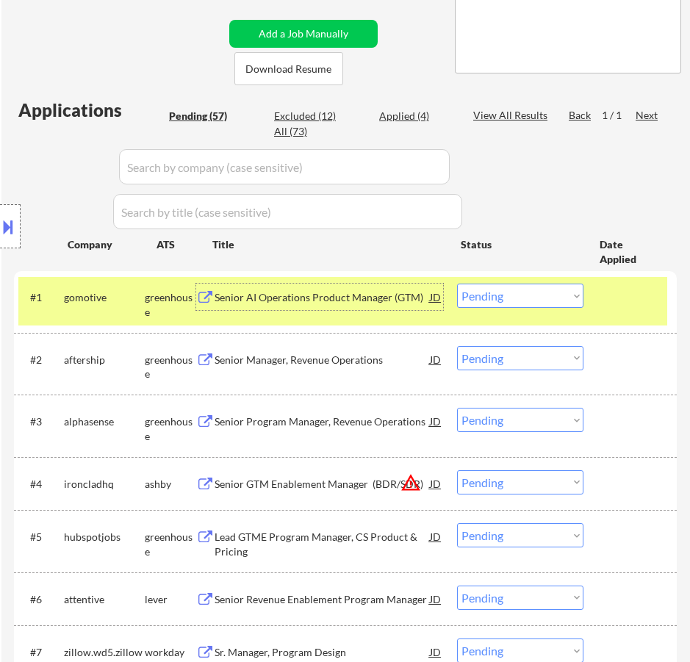
click at [375, 303] on div "Senior AI Operations Product Manager (GTM)" at bounding box center [322, 297] width 215 height 15
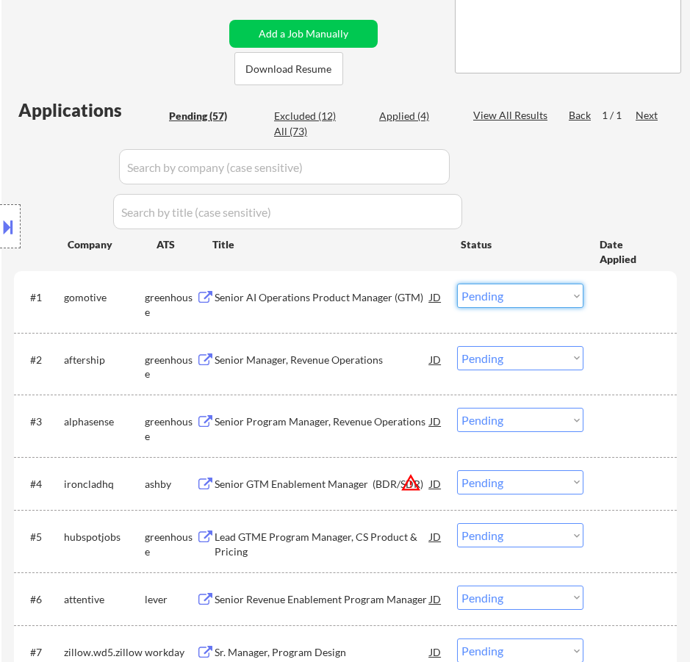
click at [472, 295] on select "Choose an option... Pending Applied Excluded (Questions) Excluded (Expired) Exc…" at bounding box center [520, 296] width 126 height 24
click at [457, 284] on select "Choose an option... Pending Applied Excluded (Questions) Excluded (Expired) Exc…" at bounding box center [520, 296] width 126 height 24
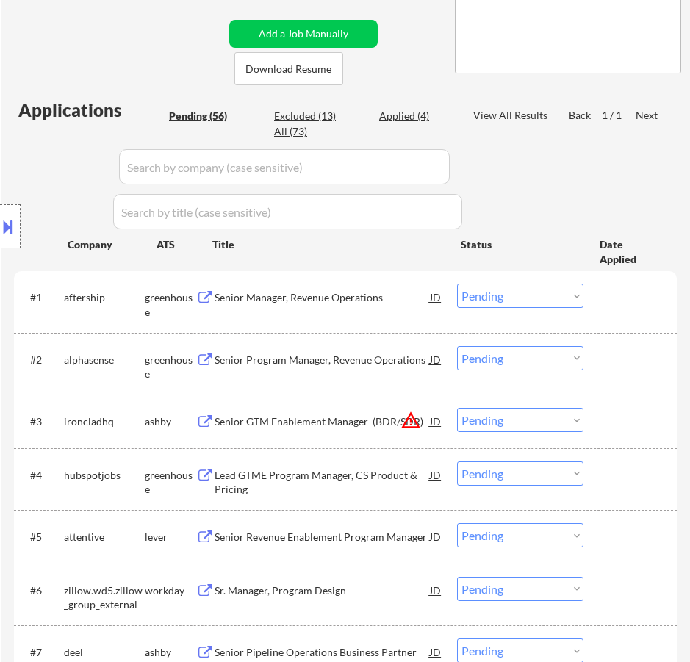
click at [389, 300] on div "Senior Manager, Revenue Operations" at bounding box center [322, 297] width 215 height 15
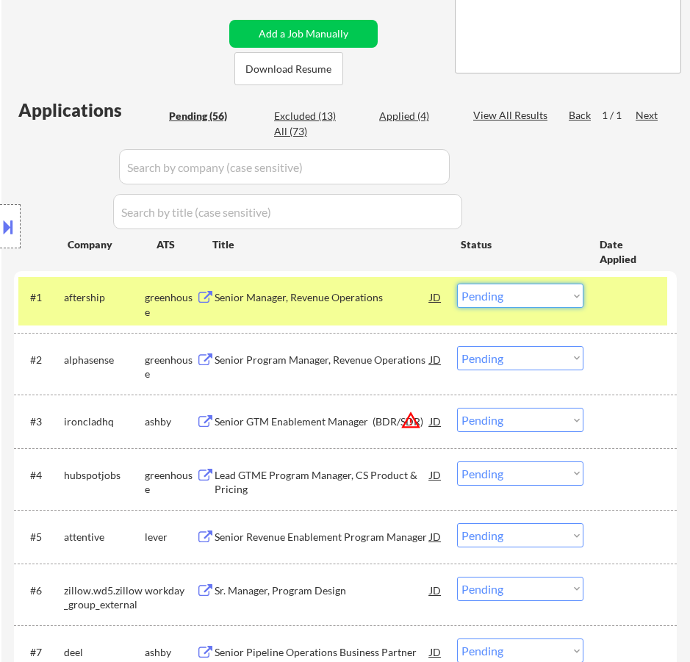
click at [490, 298] on select "Choose an option... Pending Applied Excluded (Questions) Excluded (Expired) Exc…" at bounding box center [520, 296] width 126 height 24
click at [457, 284] on select "Choose an option... Pending Applied Excluded (Questions) Excluded (Expired) Exc…" at bounding box center [520, 296] width 126 height 24
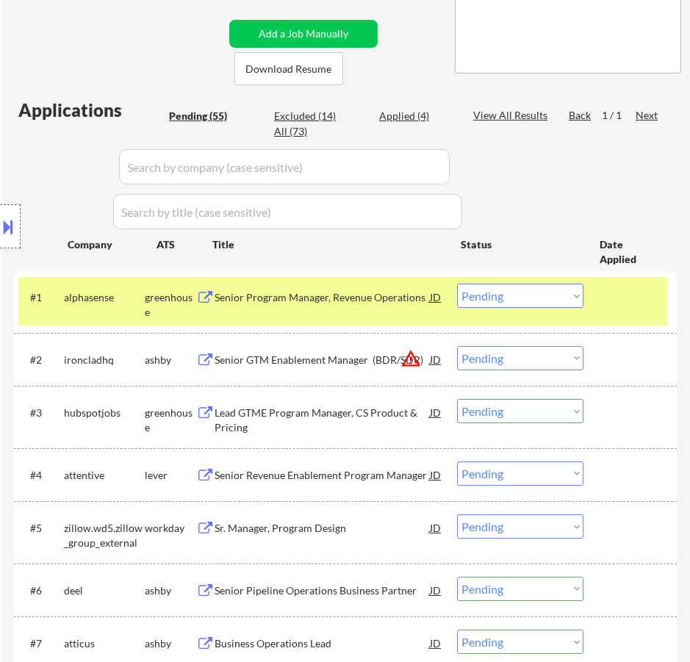
click at [336, 298] on div "Senior Program Manager, Revenue Operations" at bounding box center [322, 297] width 215 height 15
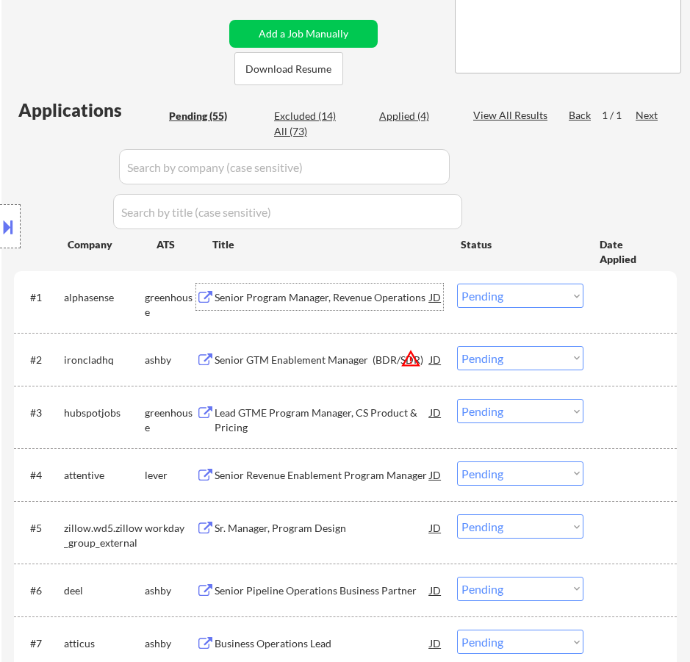
click at [538, 297] on select "Choose an option... Pending Applied Excluded (Questions) Excluded (Expired) Exc…" at bounding box center [520, 296] width 126 height 24
click at [457, 284] on select "Choose an option... Pending Applied Excluded (Questions) Excluded (Expired) Exc…" at bounding box center [520, 296] width 126 height 24
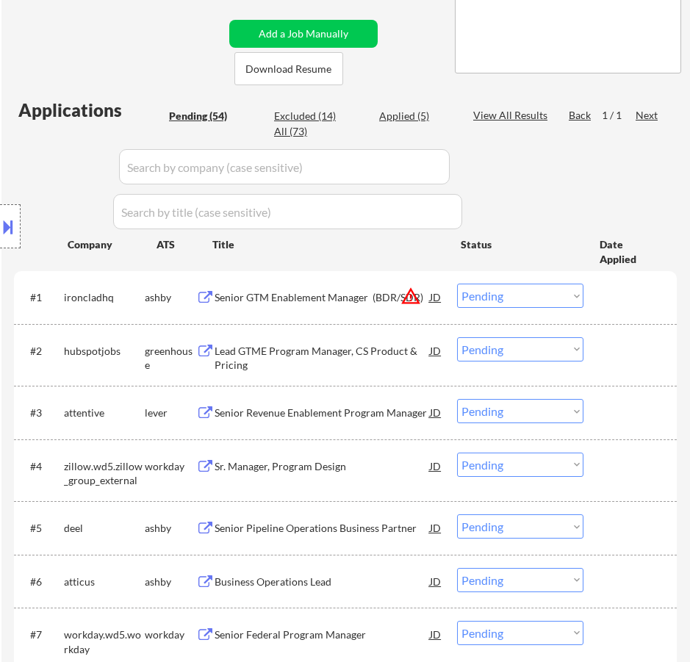
click at [314, 306] on div "Senior GTM Enablement Manager (BDR/SDR)" at bounding box center [322, 297] width 215 height 26
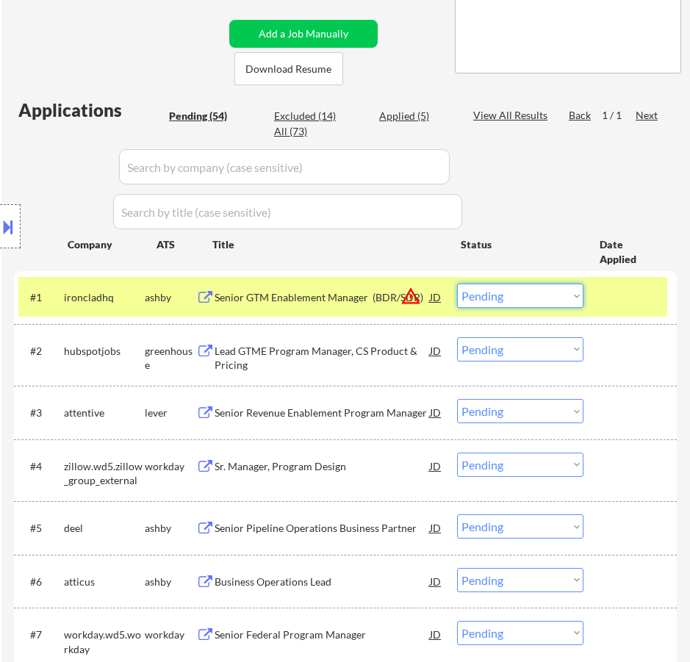
click at [500, 300] on select "Choose an option... Pending Applied Excluded (Questions) Excluded (Expired) Exc…" at bounding box center [520, 296] width 126 height 24
click at [457, 284] on select "Choose an option... Pending Applied Excluded (Questions) Excluded (Expired) Exc…" at bounding box center [520, 296] width 126 height 24
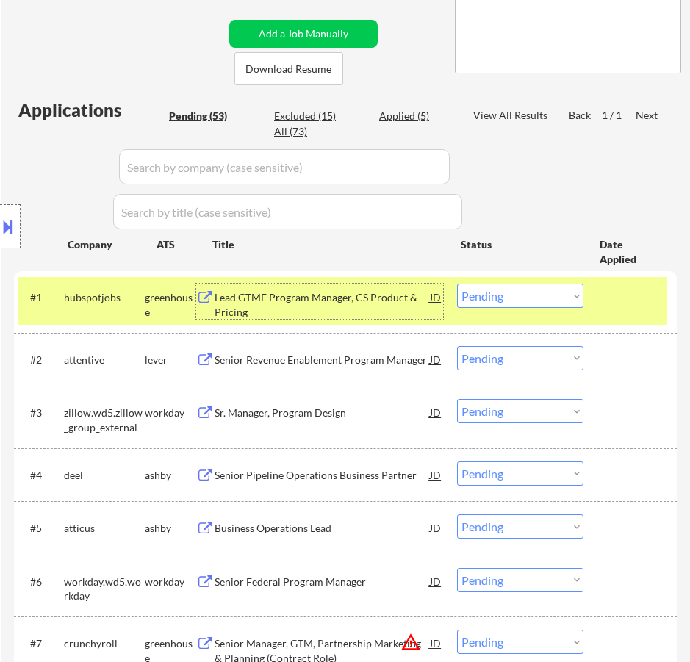
click at [350, 309] on div "Lead GTME Program Manager, CS Product & Pricing" at bounding box center [322, 304] width 215 height 29
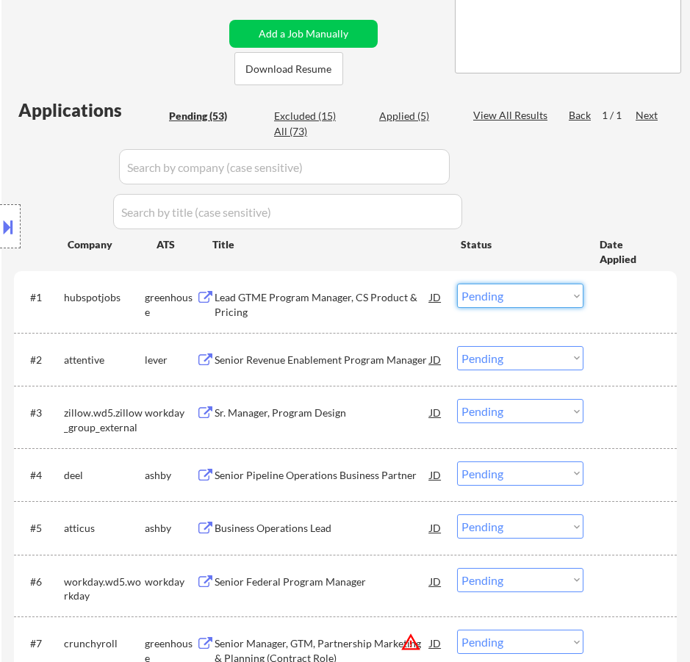
drag, startPoint x: 506, startPoint y: 291, endPoint x: 506, endPoint y: 303, distance: 12.5
click at [506, 291] on select "Choose an option... Pending Applied Excluded (Questions) Excluded (Expired) Exc…" at bounding box center [520, 296] width 126 height 24
click at [457, 284] on select "Choose an option... Pending Applied Excluded (Questions) Excluded (Expired) Exc…" at bounding box center [520, 296] width 126 height 24
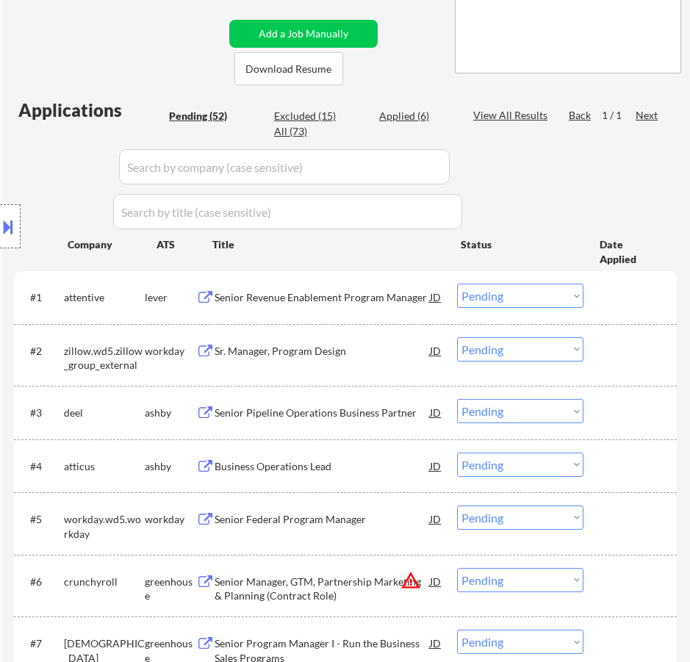
click at [359, 297] on div "Senior Revenue Enablement Program Manager" at bounding box center [322, 297] width 215 height 15
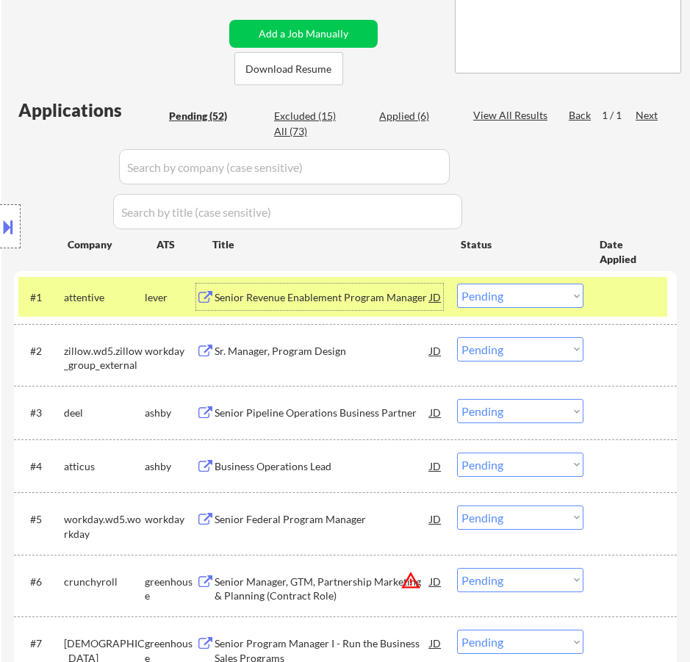
click at [539, 299] on select "Choose an option... Pending Applied Excluded (Questions) Excluded (Expired) Exc…" at bounding box center [520, 296] width 126 height 24
click at [457, 284] on select "Choose an option... Pending Applied Excluded (Questions) Excluded (Expired) Exc…" at bounding box center [520, 296] width 126 height 24
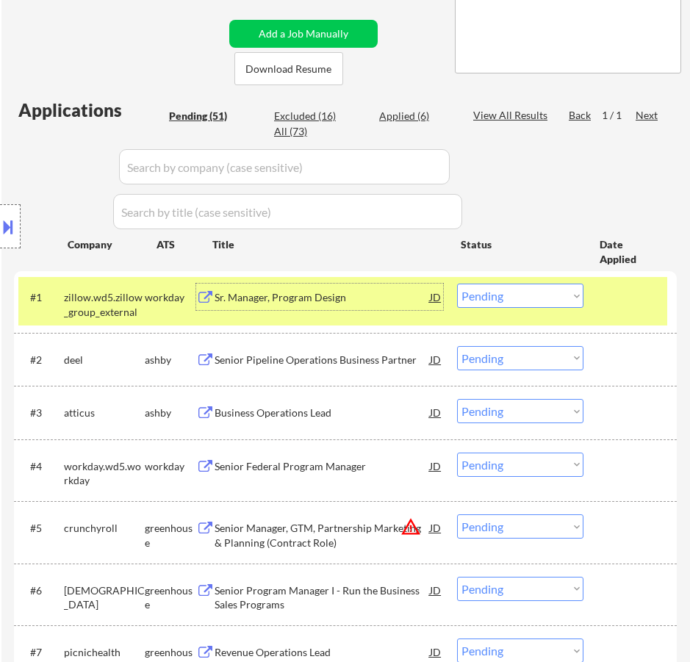
click at [391, 306] on div "Sr. Manager, Program Design" at bounding box center [322, 297] width 215 height 26
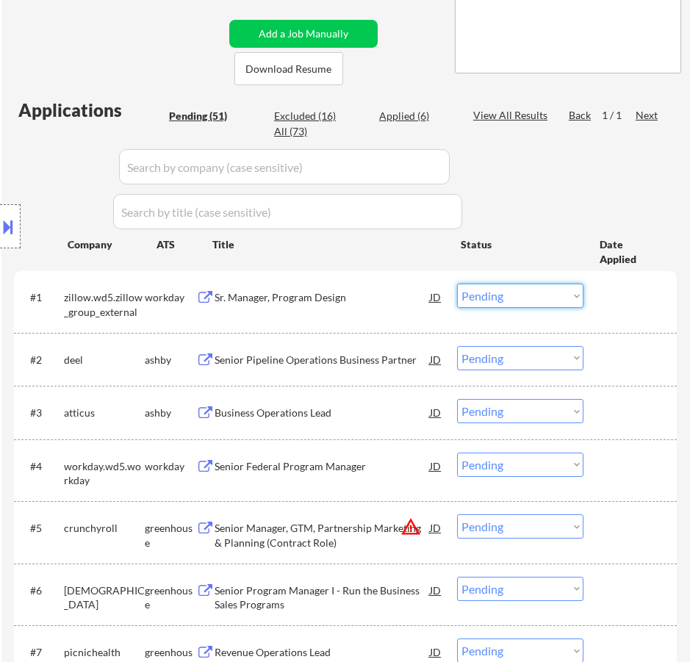
click at [518, 295] on select "Choose an option... Pending Applied Excluded (Questions) Excluded (Expired) Exc…" at bounding box center [520, 296] width 126 height 24
click at [457, 284] on select "Choose an option... Pending Applied Excluded (Questions) Excluded (Expired) Exc…" at bounding box center [520, 296] width 126 height 24
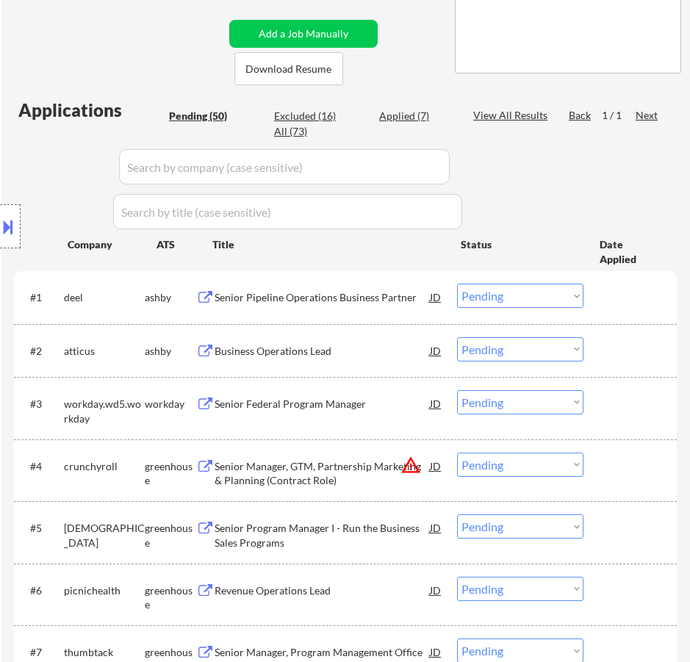
click at [350, 299] on div "Senior Pipeline Operations Business Partner" at bounding box center [322, 297] width 215 height 15
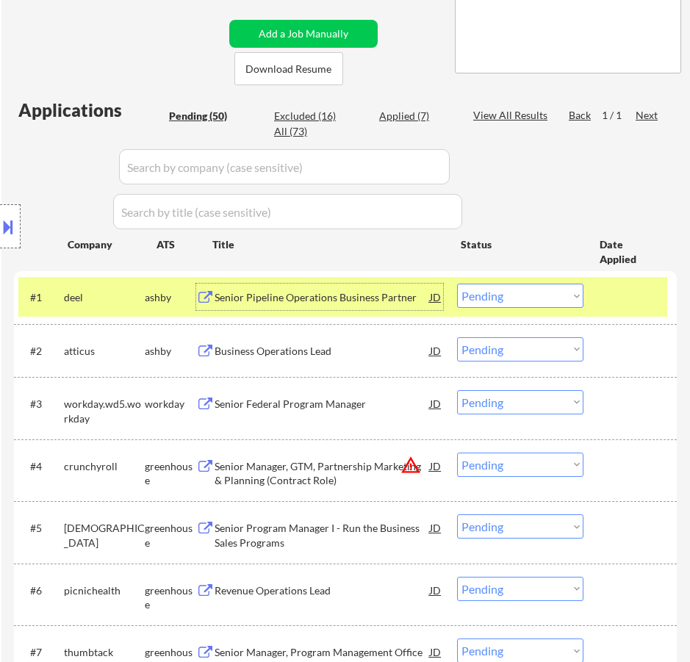
click at [532, 295] on select "Choose an option... Pending Applied Excluded (Questions) Excluded (Expired) Exc…" at bounding box center [520, 296] width 126 height 24
click at [457, 284] on select "Choose an option... Pending Applied Excluded (Questions) Excluded (Expired) Exc…" at bounding box center [520, 296] width 126 height 24
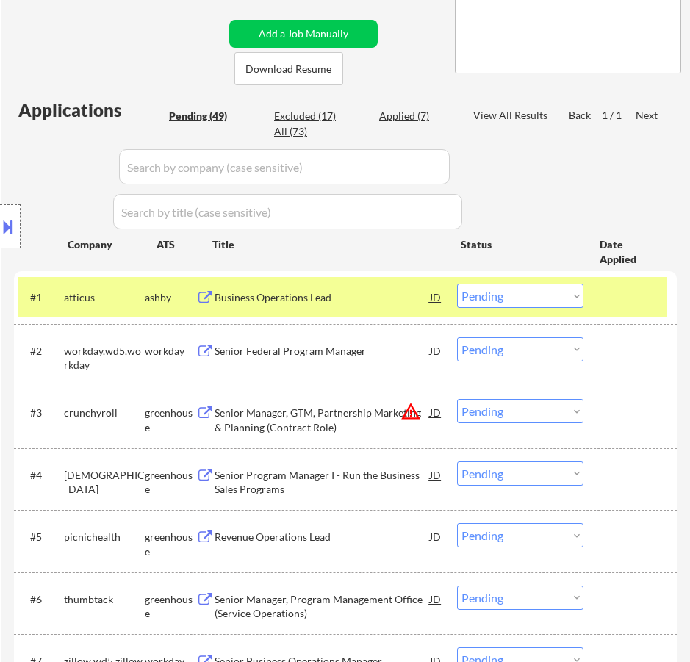
click at [353, 300] on div "Business Operations Lead" at bounding box center [322, 297] width 215 height 15
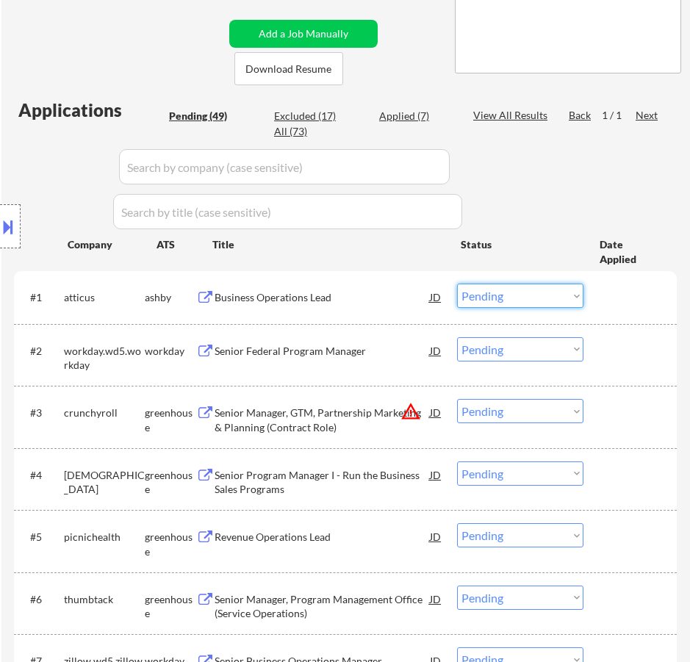
click at [489, 295] on select "Choose an option... Pending Applied Excluded (Questions) Excluded (Expired) Exc…" at bounding box center [520, 296] width 126 height 24
click at [457, 284] on select "Choose an option... Pending Applied Excluded (Questions) Excluded (Expired) Exc…" at bounding box center [520, 296] width 126 height 24
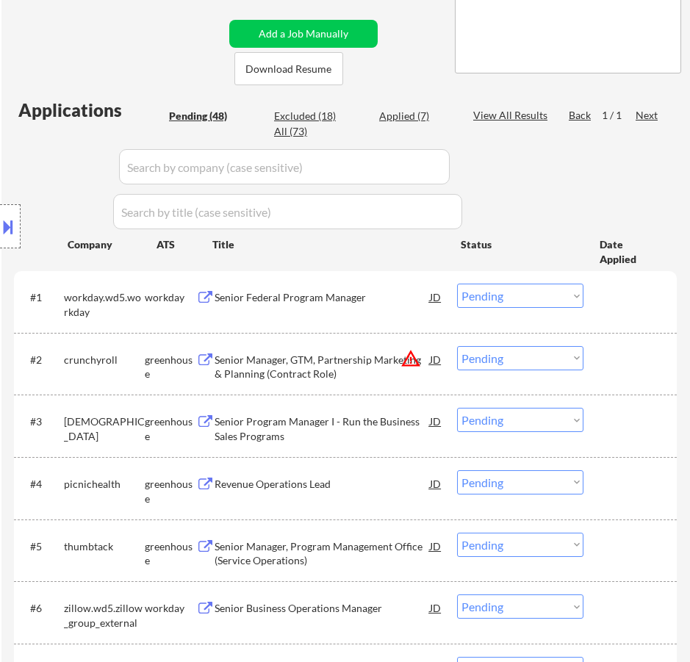
click at [382, 302] on div "Senior Federal Program Manager" at bounding box center [322, 297] width 215 height 15
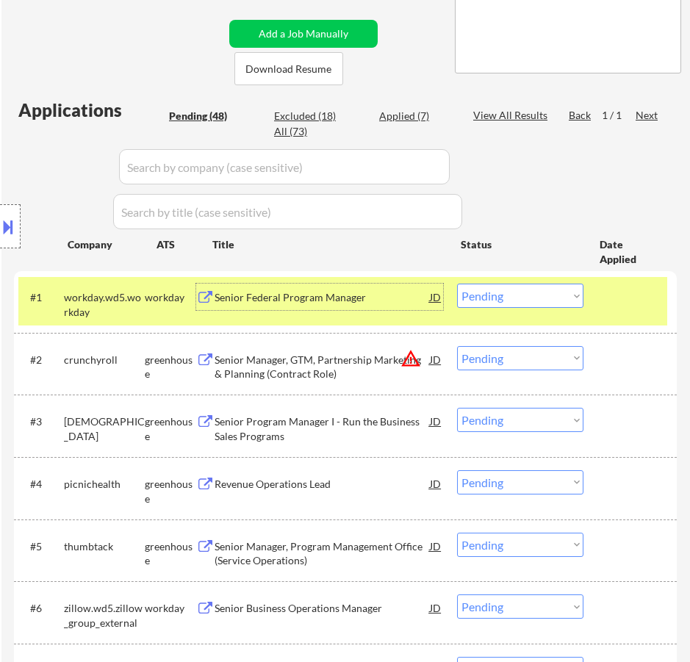
click at [8, 239] on div at bounding box center [10, 226] width 21 height 44
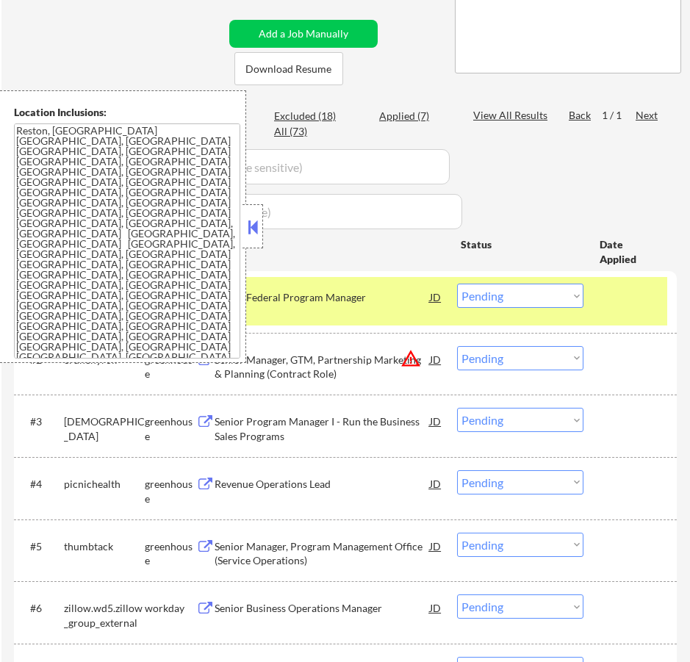
click at [253, 217] on button at bounding box center [253, 227] width 16 height 22
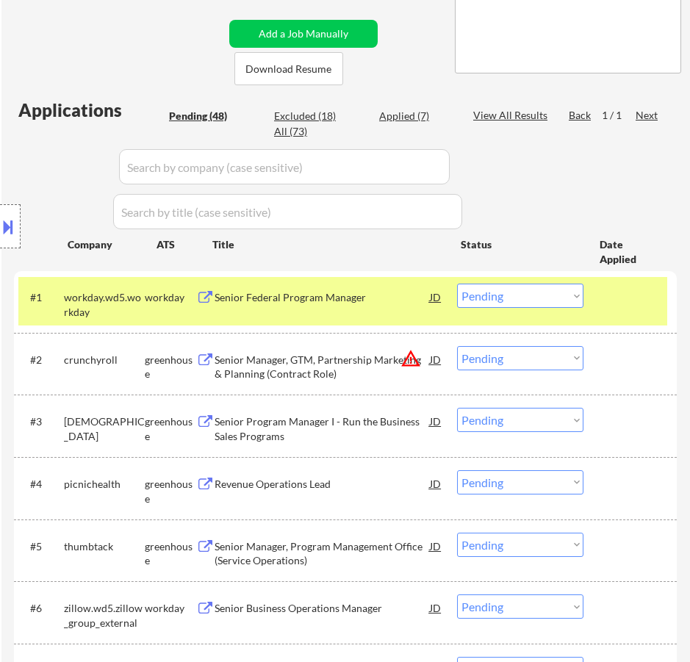
click at [546, 290] on select "Choose an option... Pending Applied Excluded (Questions) Excluded (Expired) Exc…" at bounding box center [520, 296] width 126 height 24
click at [457, 284] on select "Choose an option... Pending Applied Excluded (Questions) Excluded (Expired) Exc…" at bounding box center [520, 296] width 126 height 24
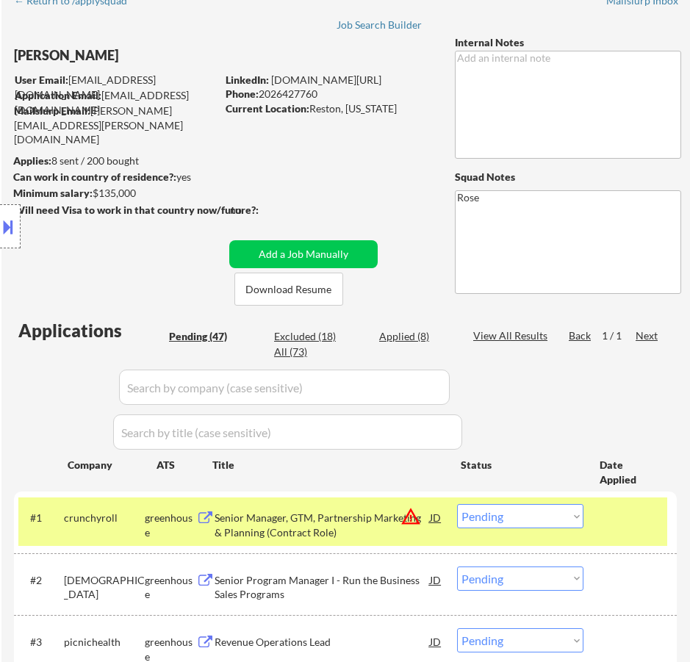
scroll to position [0, 0]
